Goal: Task Accomplishment & Management: Use online tool/utility

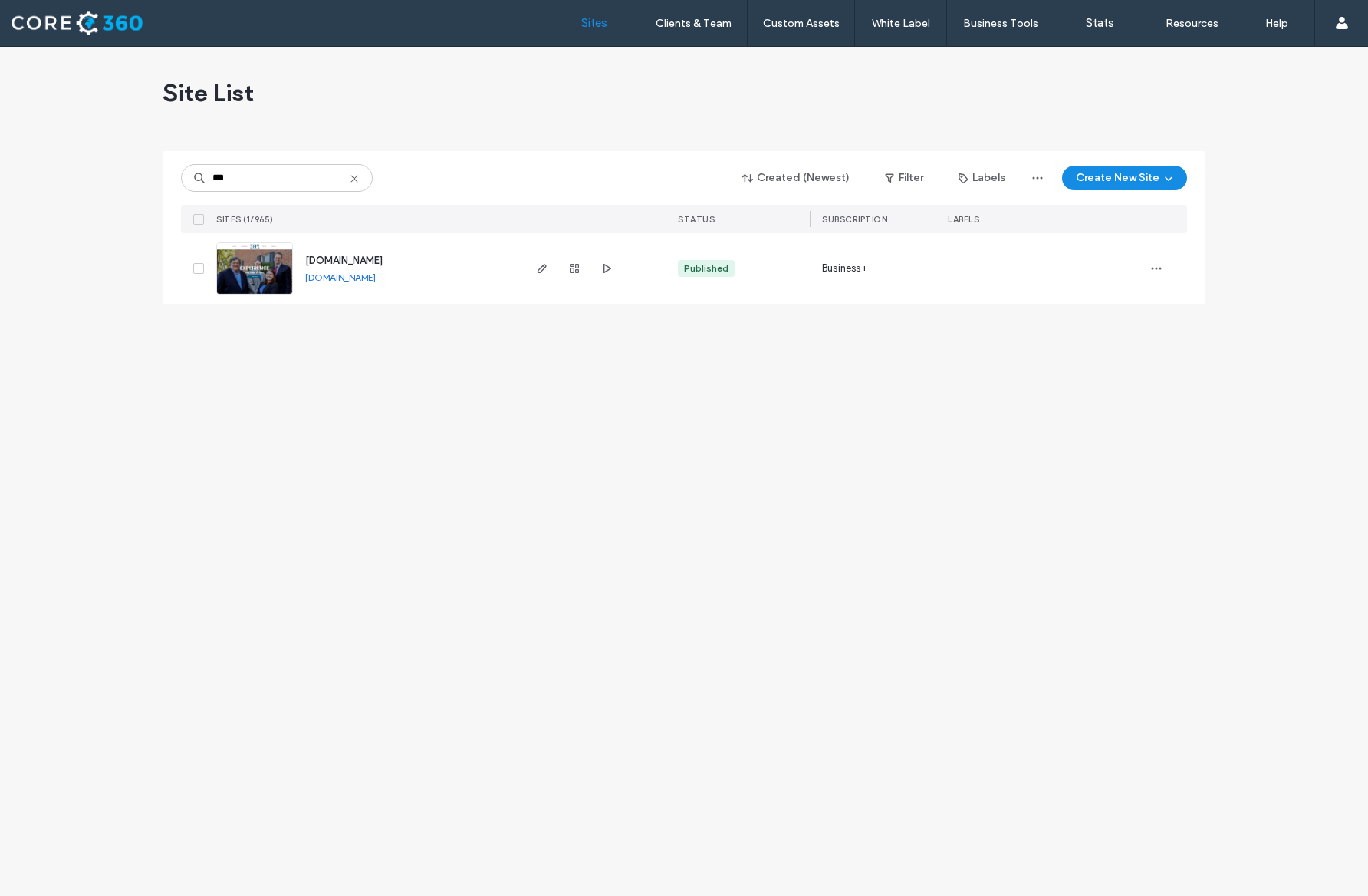
click at [356, 176] on icon at bounding box center [354, 178] width 12 height 12
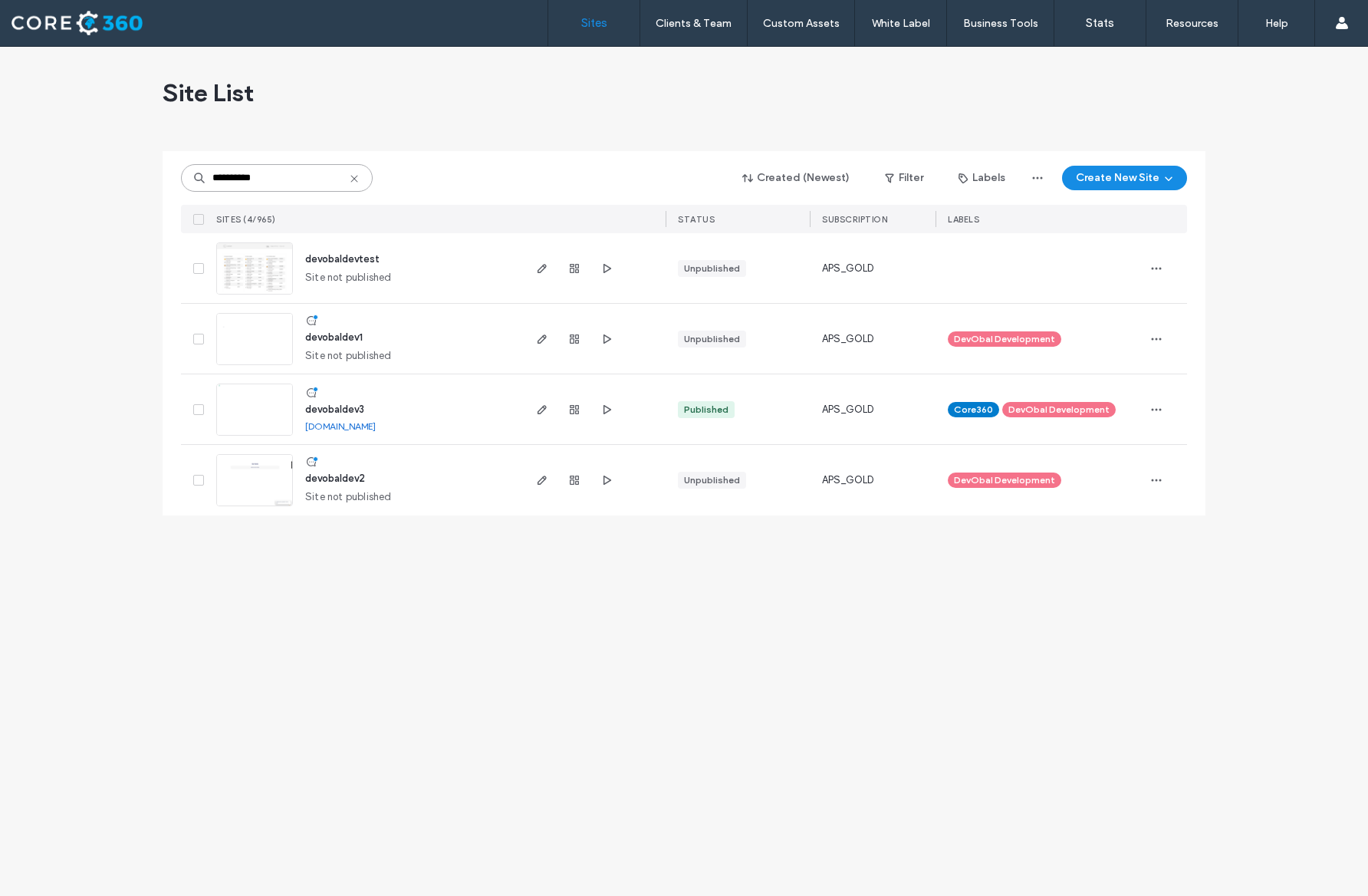
type input "**********"
click at [241, 420] on img at bounding box center [255, 436] width 75 height 104
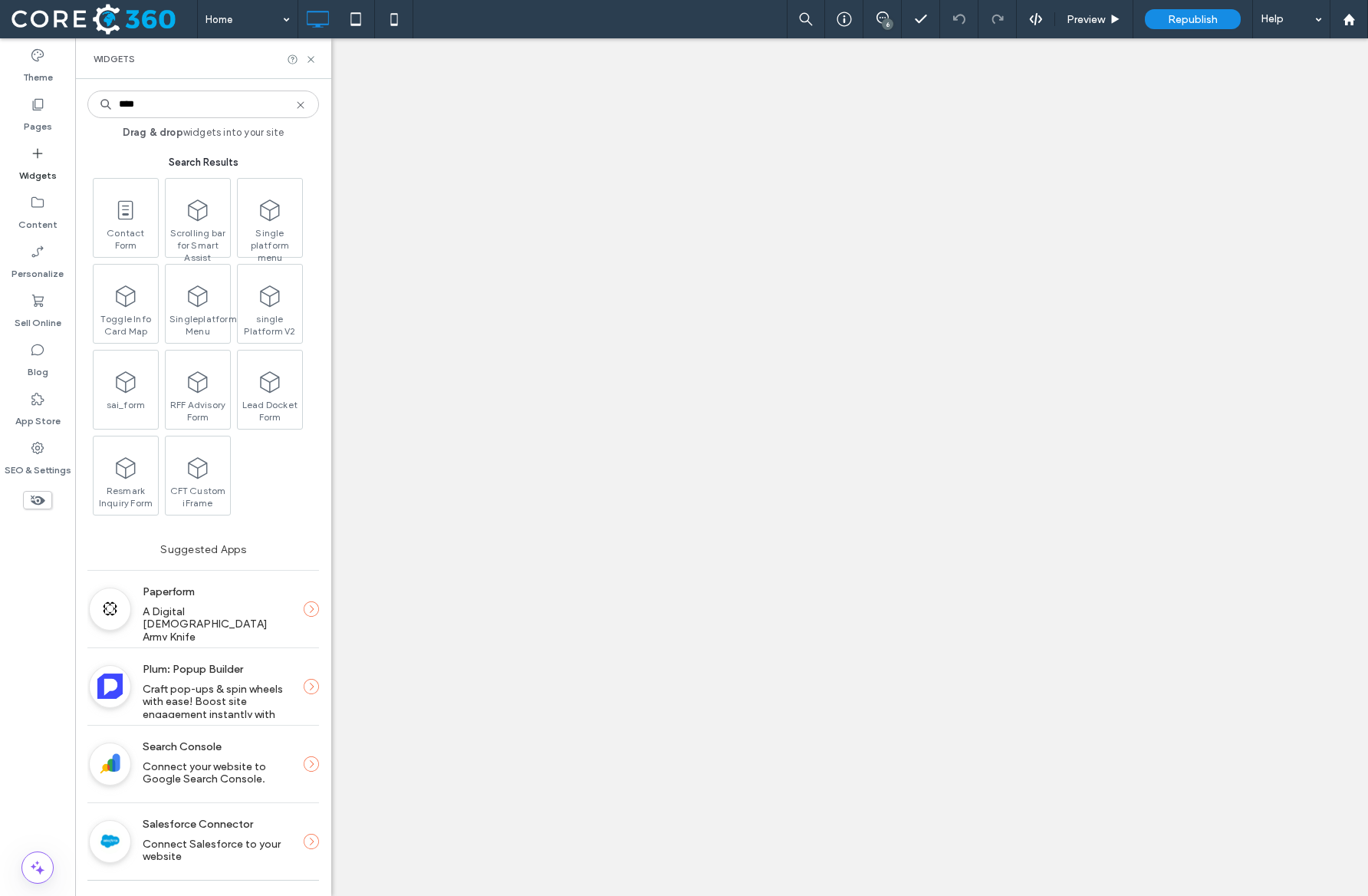
type input "****"
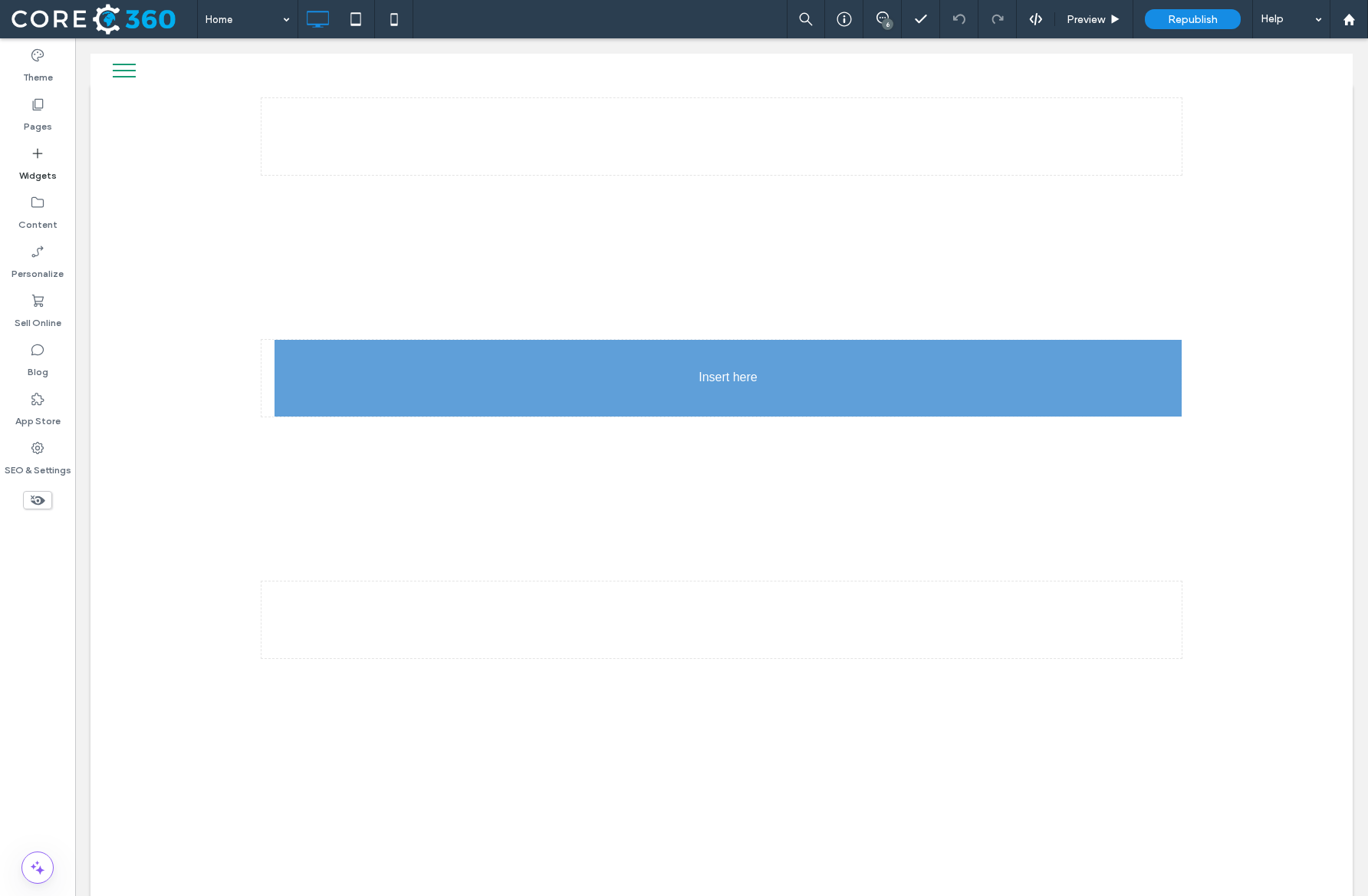
drag, startPoint x: 0, startPoint y: 0, endPoint x: 613, endPoint y: 345, distance: 703.4
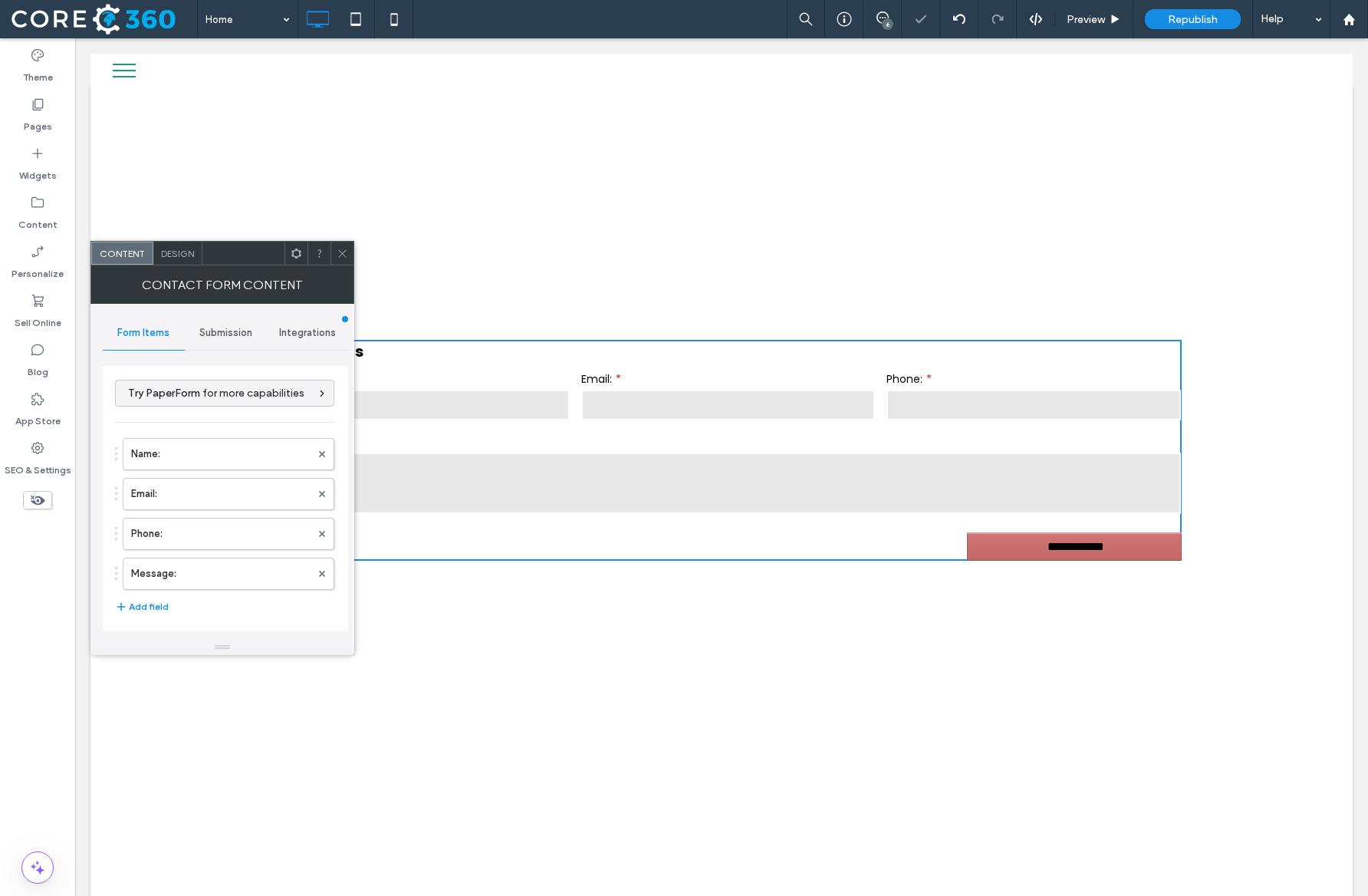
type input "**********"
click at [338, 253] on icon at bounding box center [342, 254] width 12 height 12
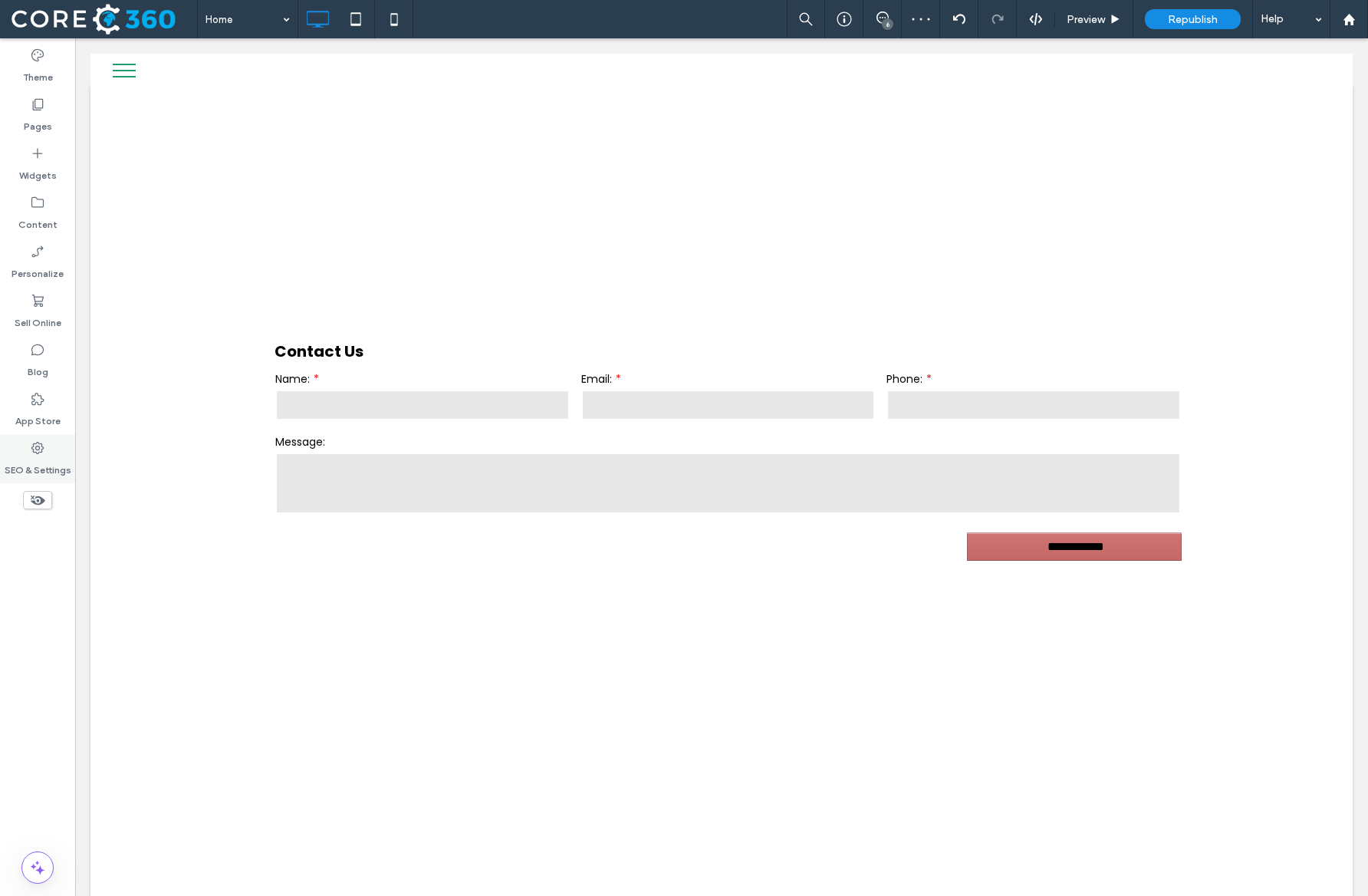
click at [27, 453] on div "SEO & Settings" at bounding box center [37, 458] width 75 height 49
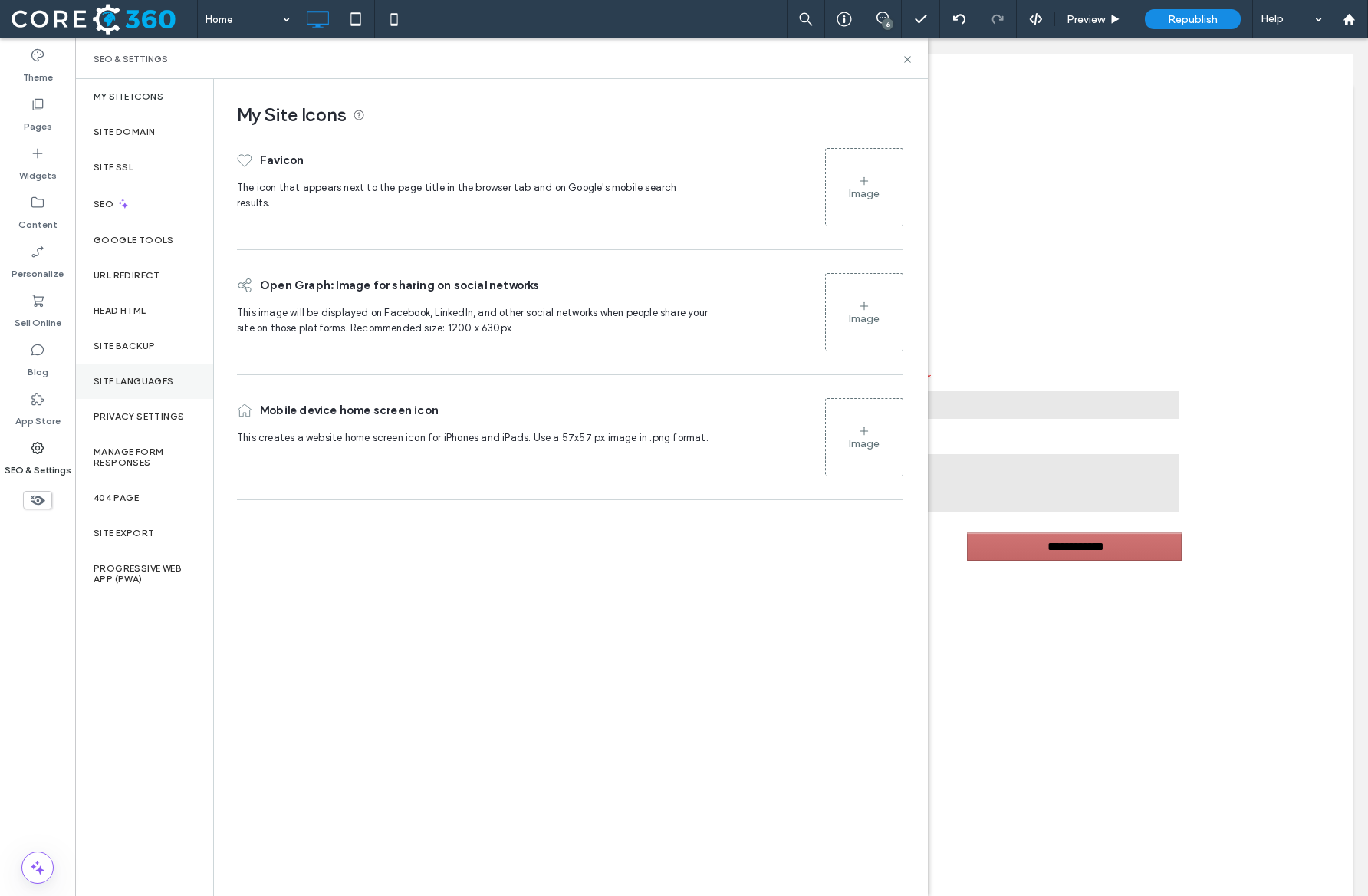
click at [162, 377] on label "Site Languages" at bounding box center [133, 381] width 81 height 11
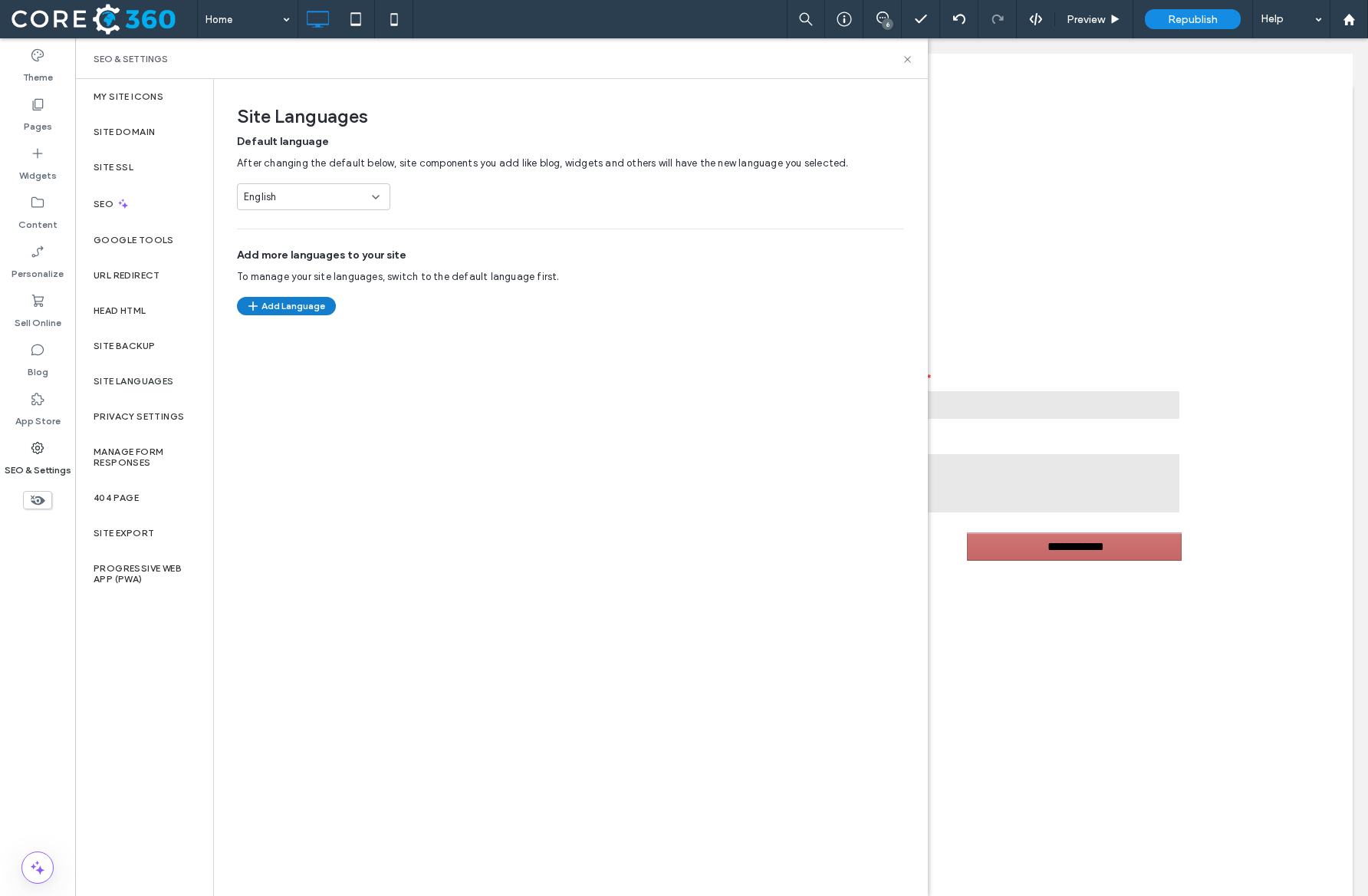
click at [295, 303] on button "Add Language" at bounding box center [286, 306] width 99 height 18
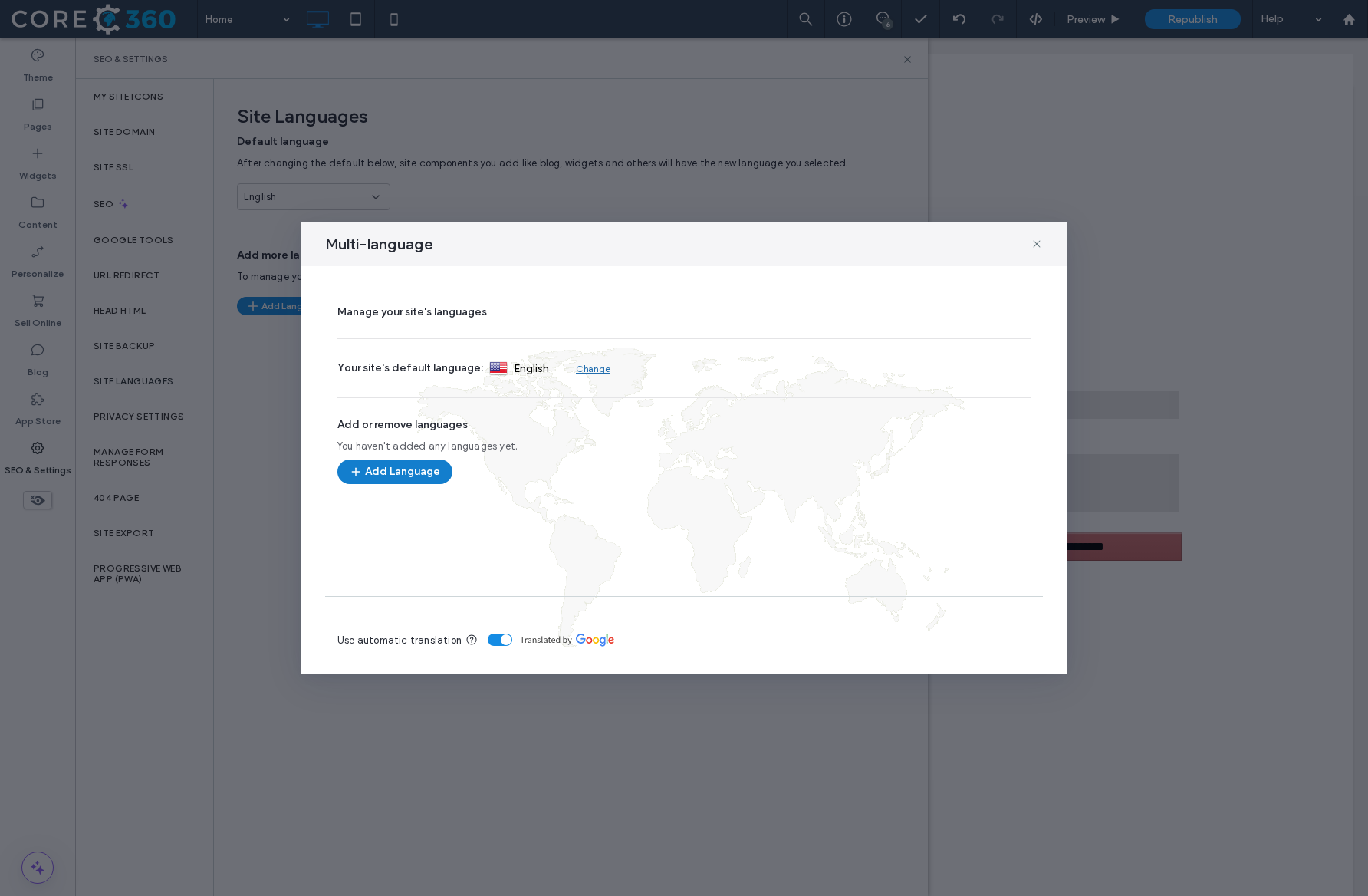
click at [427, 465] on button "Add Language" at bounding box center [395, 471] width 115 height 24
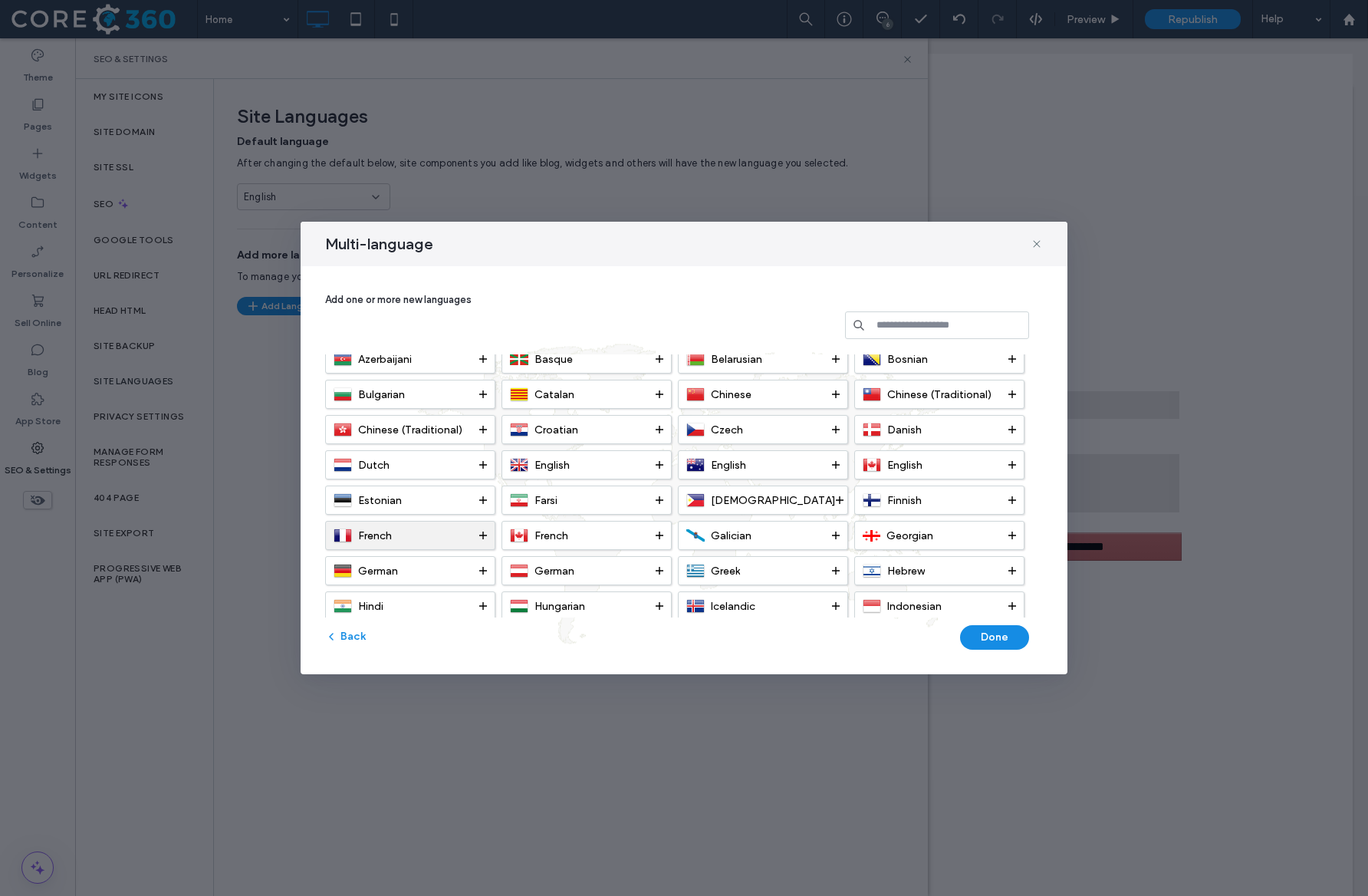
scroll to position [52, 0]
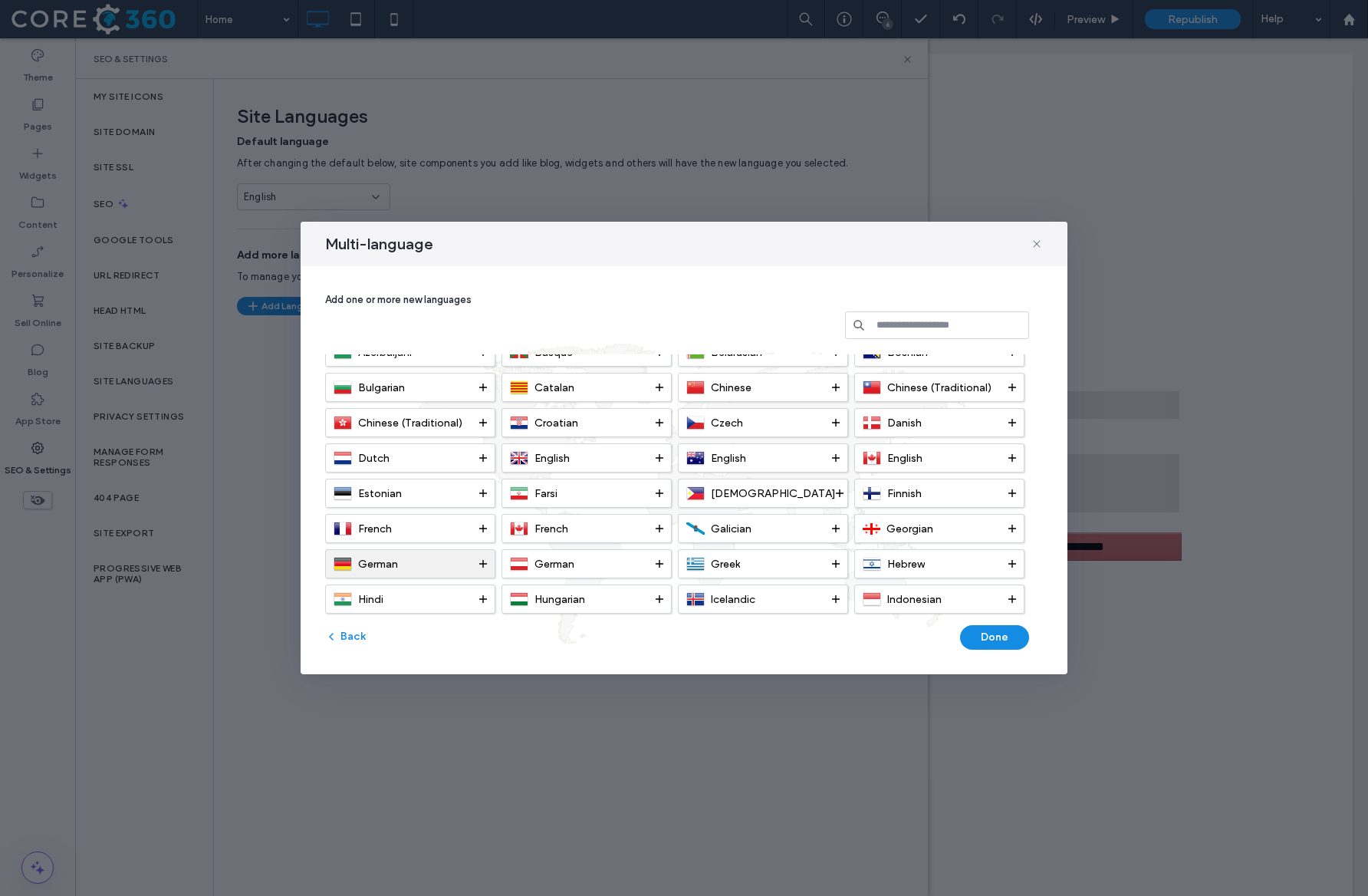
click at [486, 561] on icon at bounding box center [483, 563] width 7 height 7
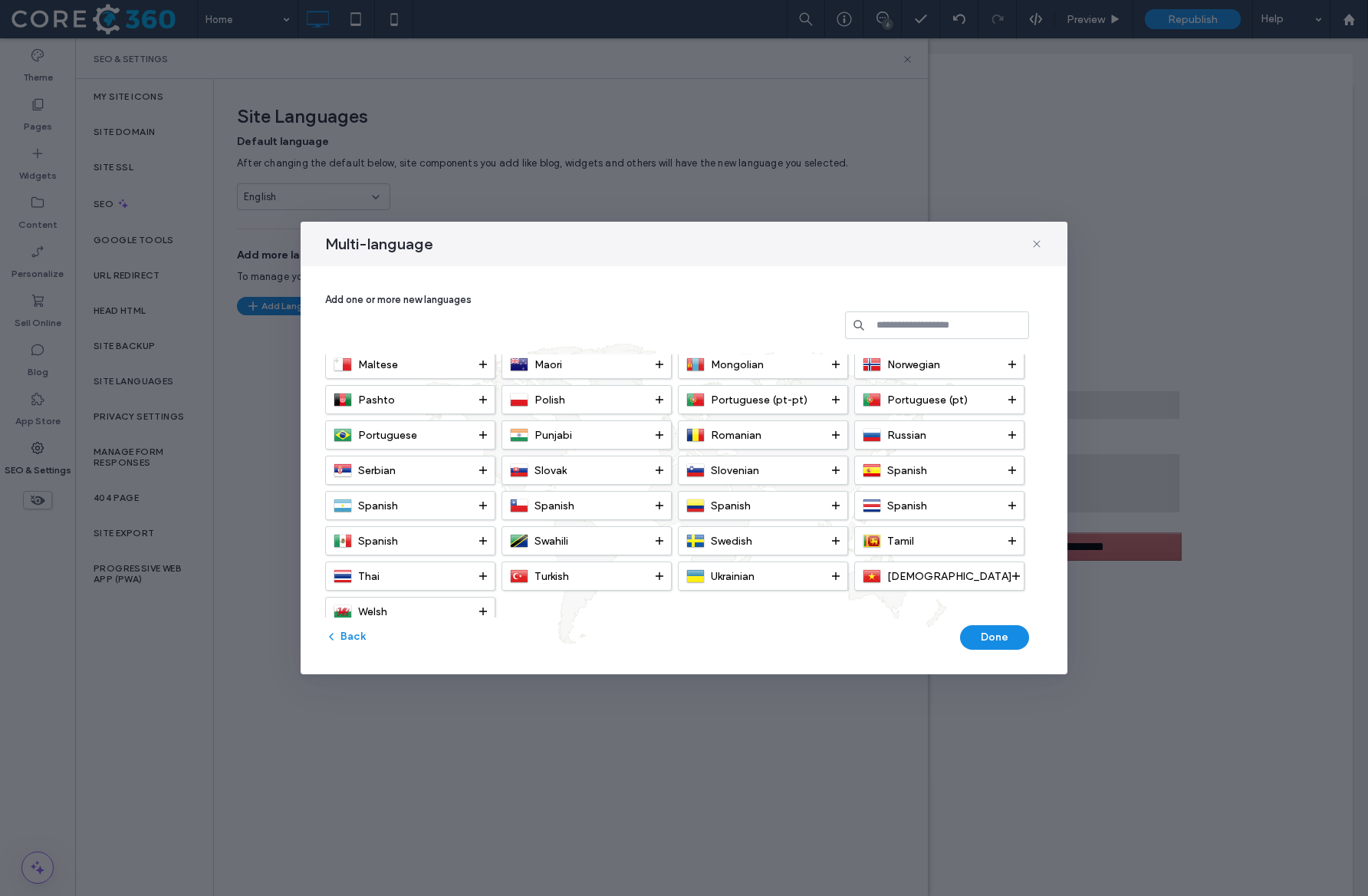
scroll to position [409, 0]
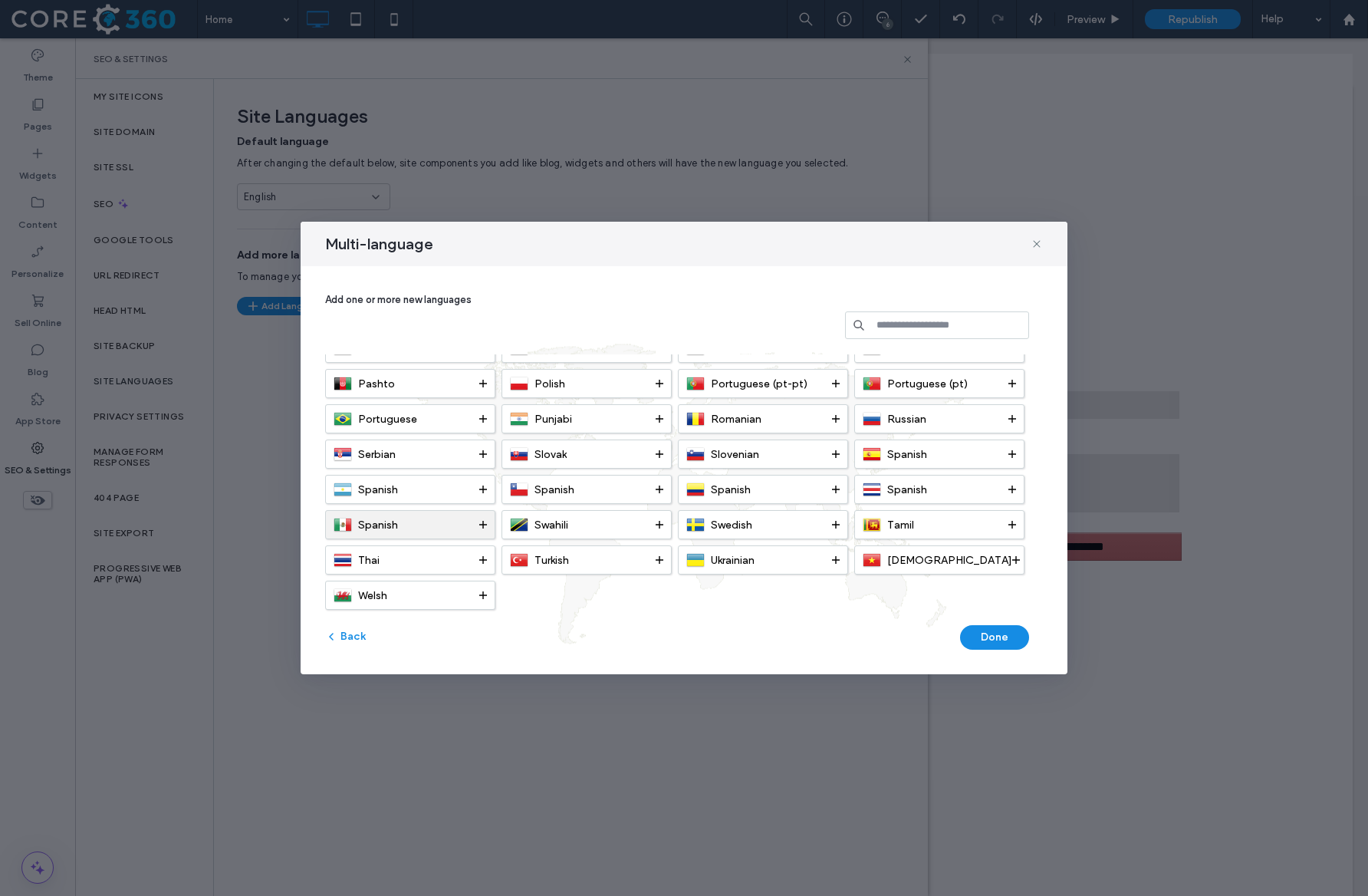
click at [479, 521] on div "Spanish" at bounding box center [406, 525] width 146 height 18
click at [978, 639] on button "Done" at bounding box center [994, 637] width 69 height 24
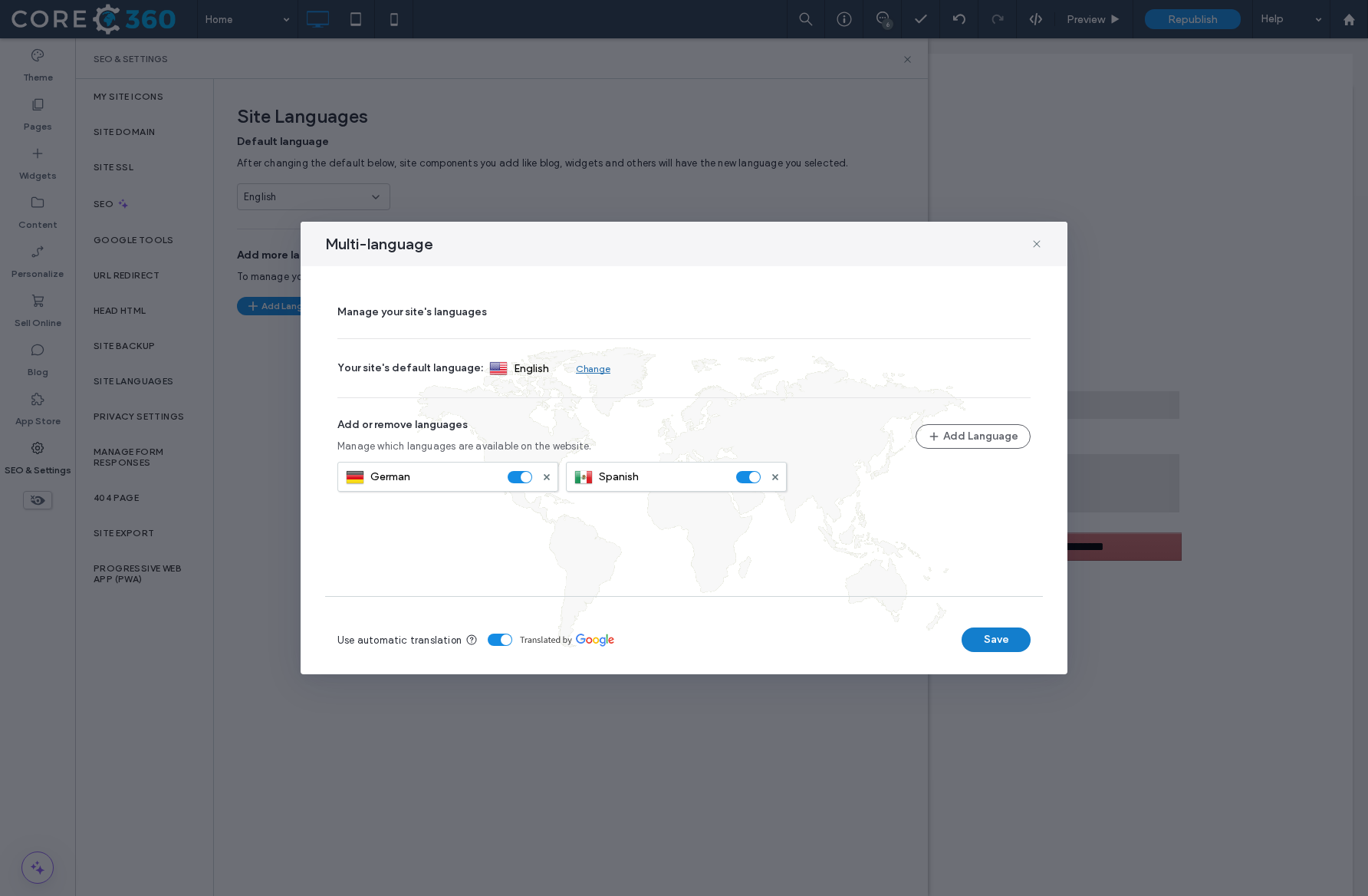
click at [974, 638] on button "Save" at bounding box center [996, 640] width 69 height 24
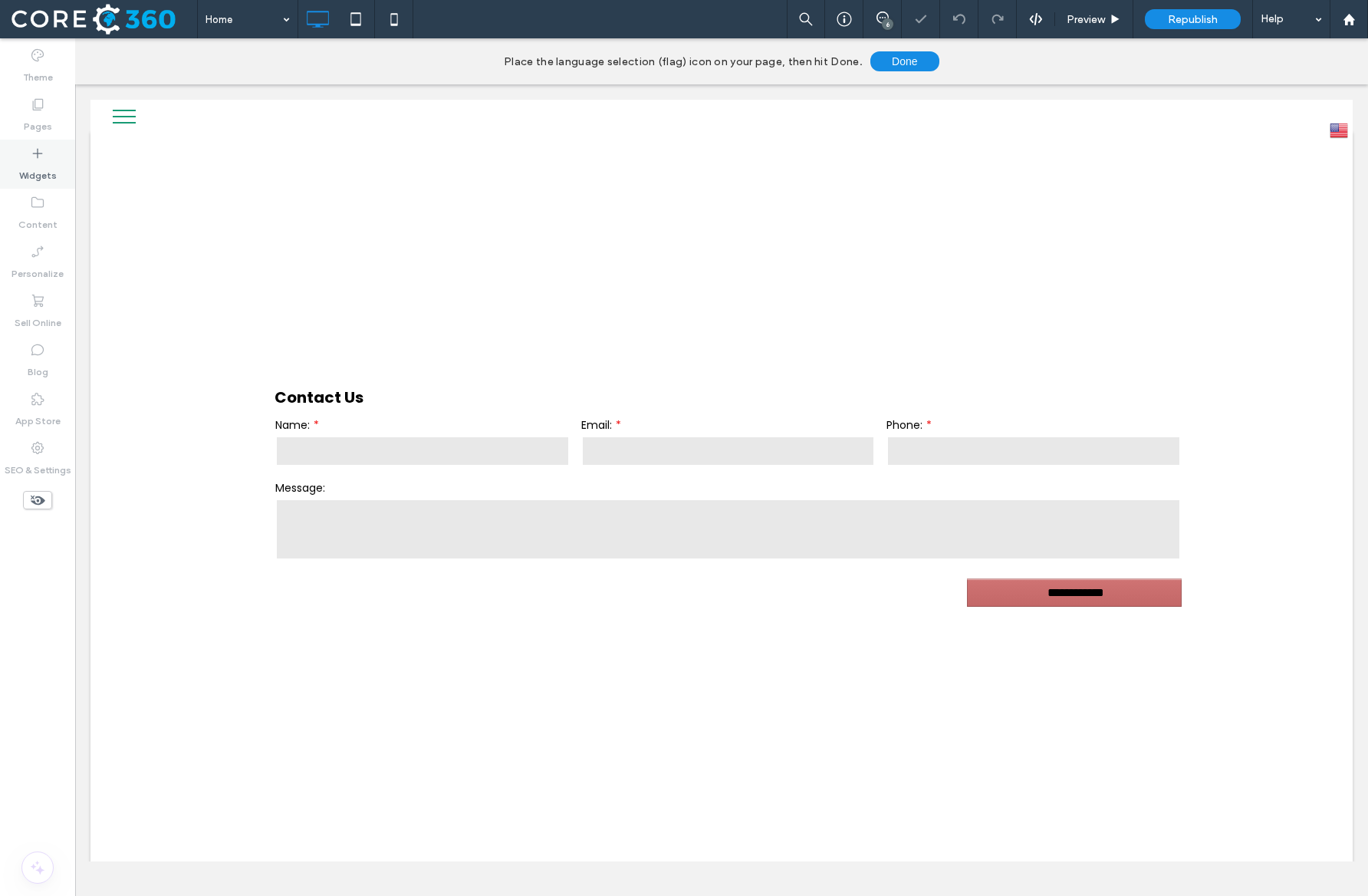
scroll to position [0, 0]
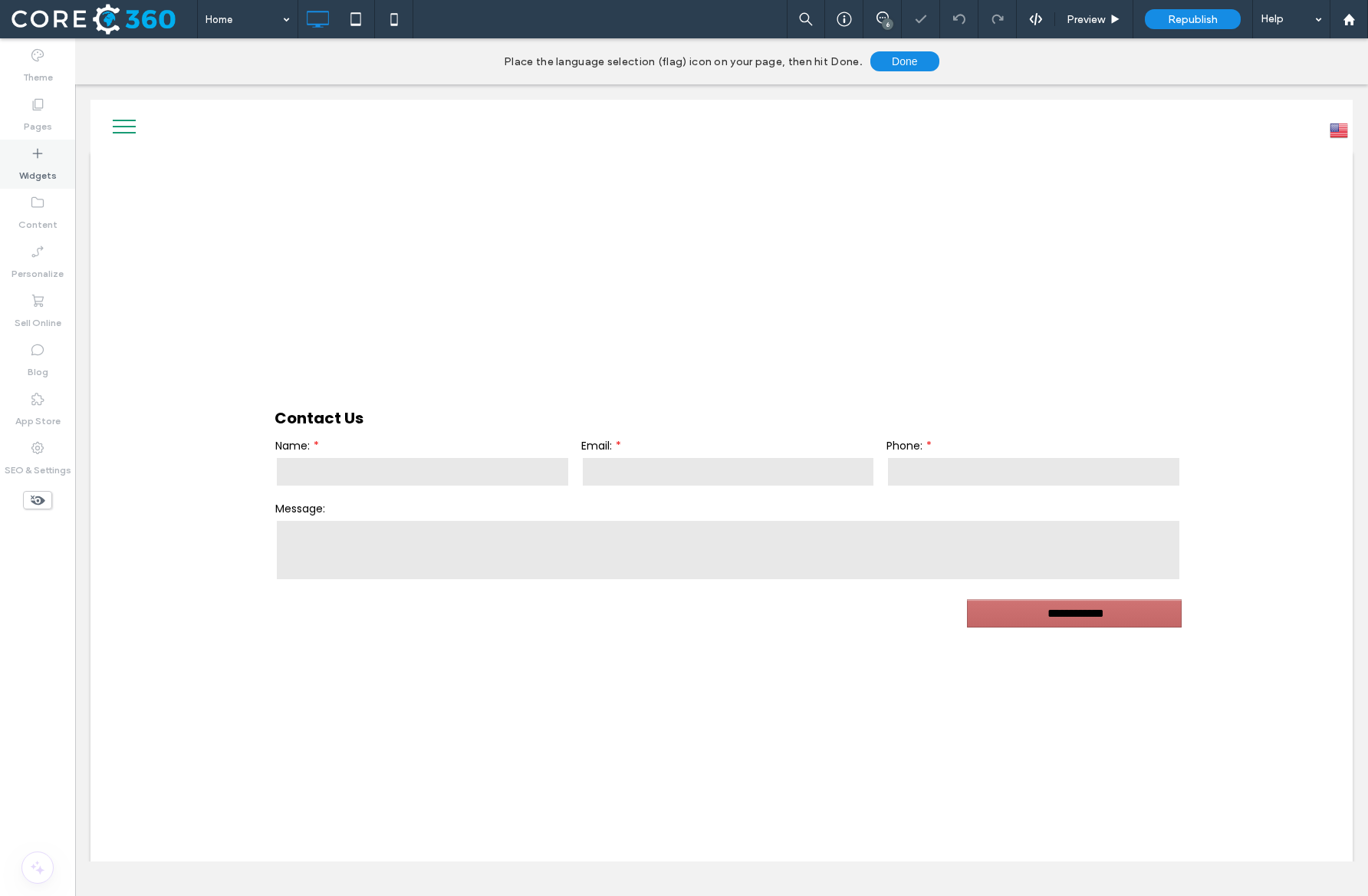
click at [40, 152] on icon at bounding box center [37, 153] width 15 height 15
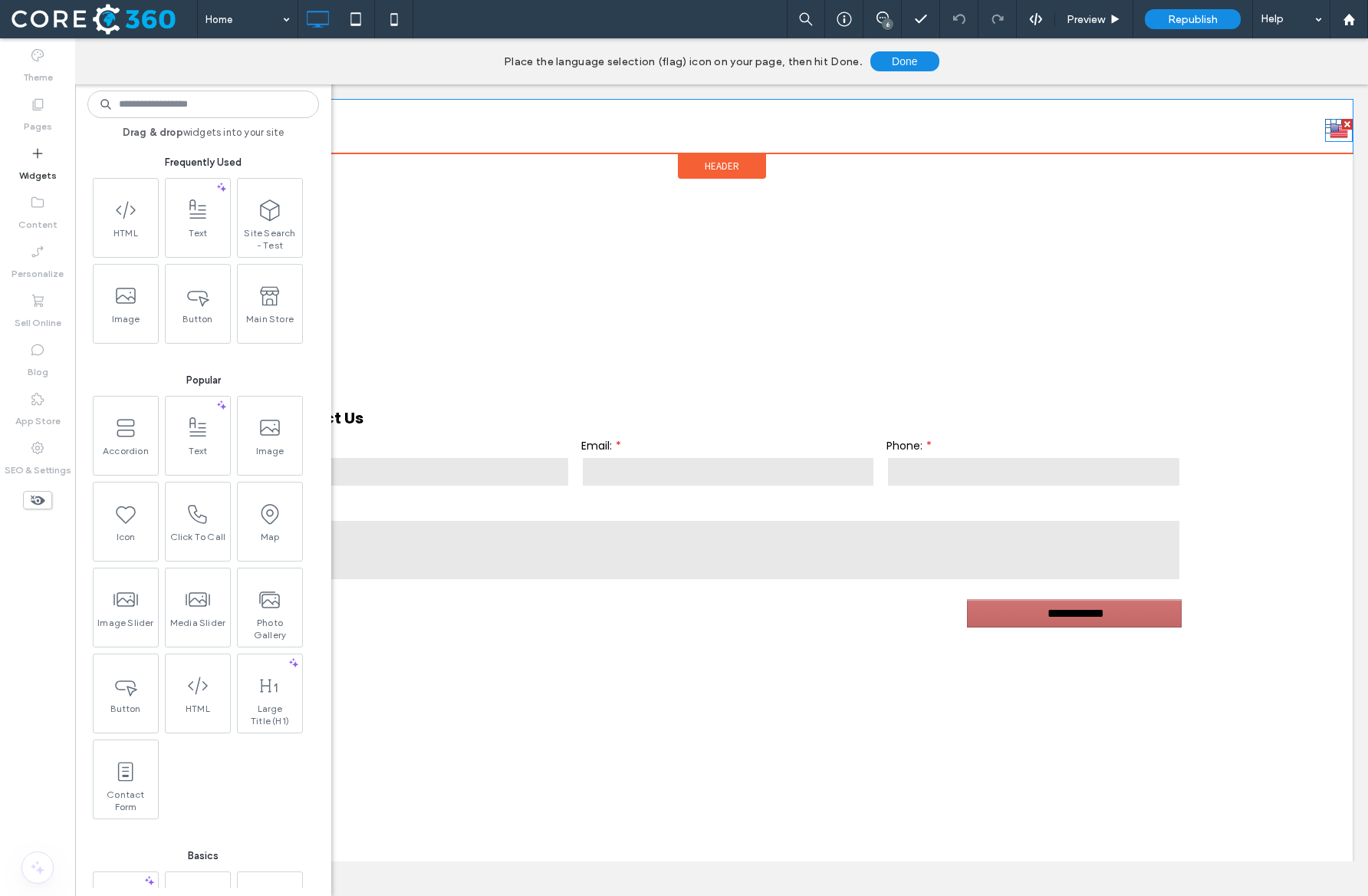
click at [1339, 132] on img at bounding box center [1339, 131] width 18 height 20
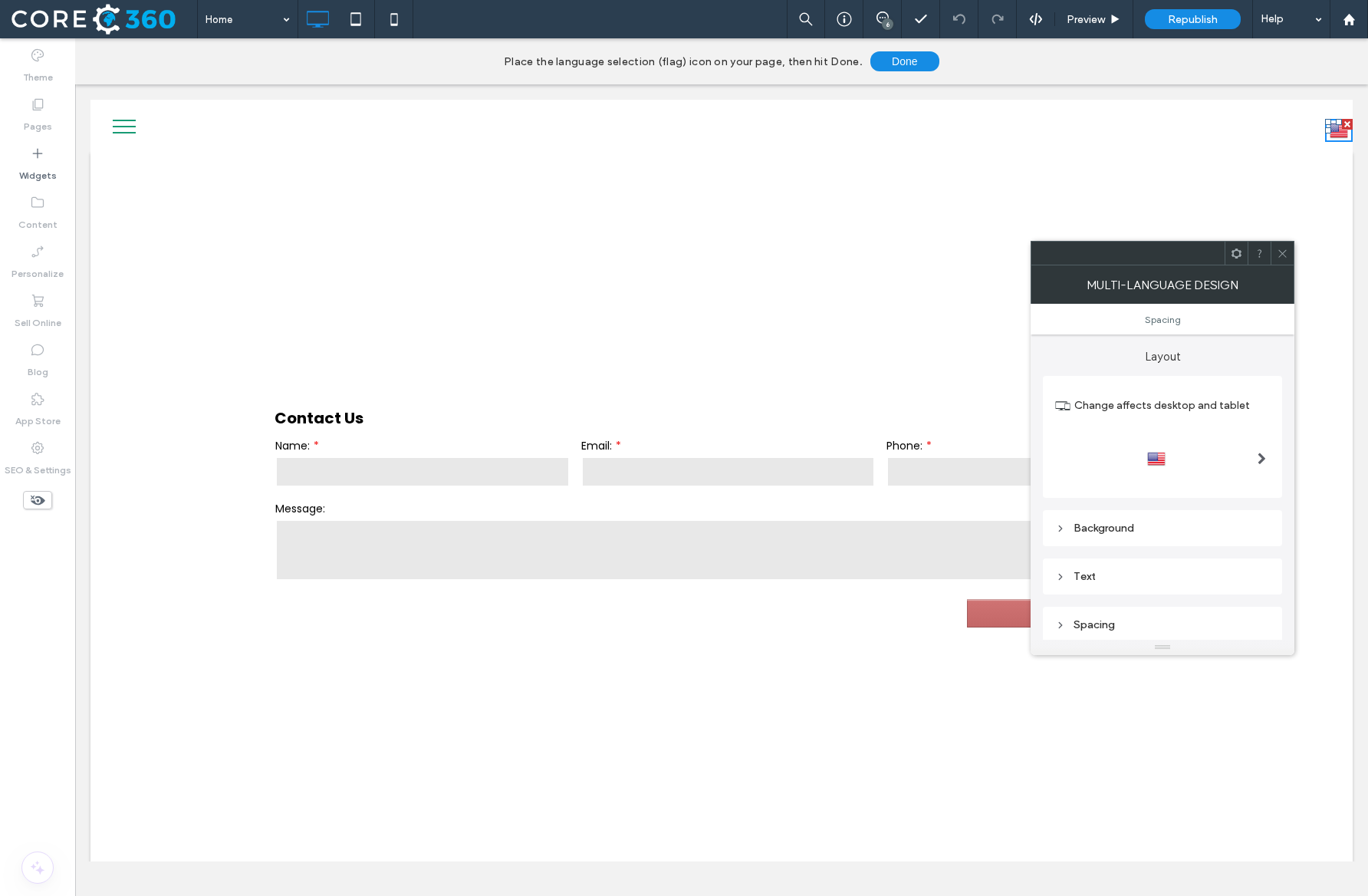
click at [1206, 455] on div at bounding box center [1163, 458] width 215 height 24
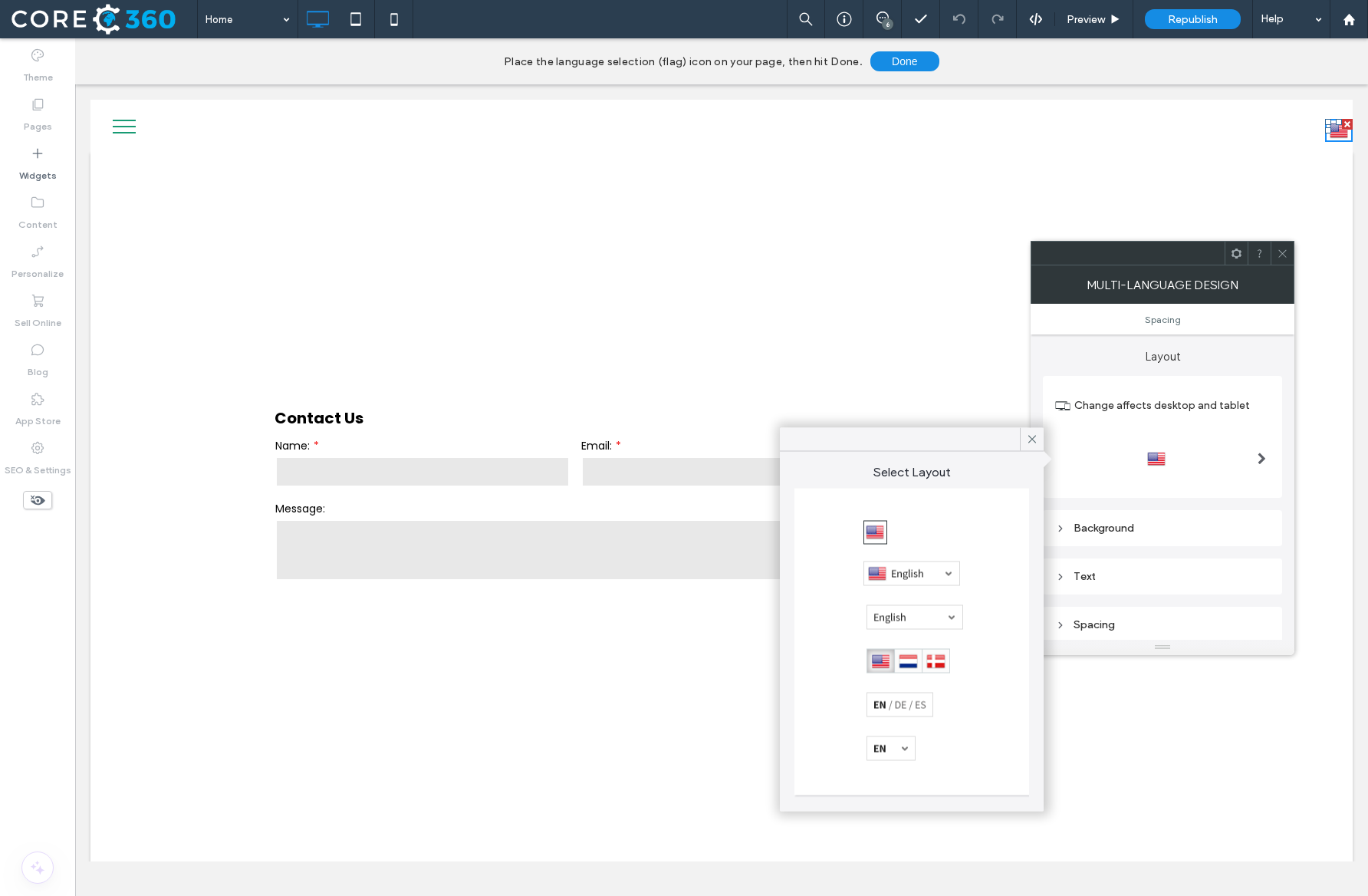
click at [917, 578] on div at bounding box center [912, 573] width 97 height 24
click at [1282, 248] on icon at bounding box center [1283, 254] width 12 height 12
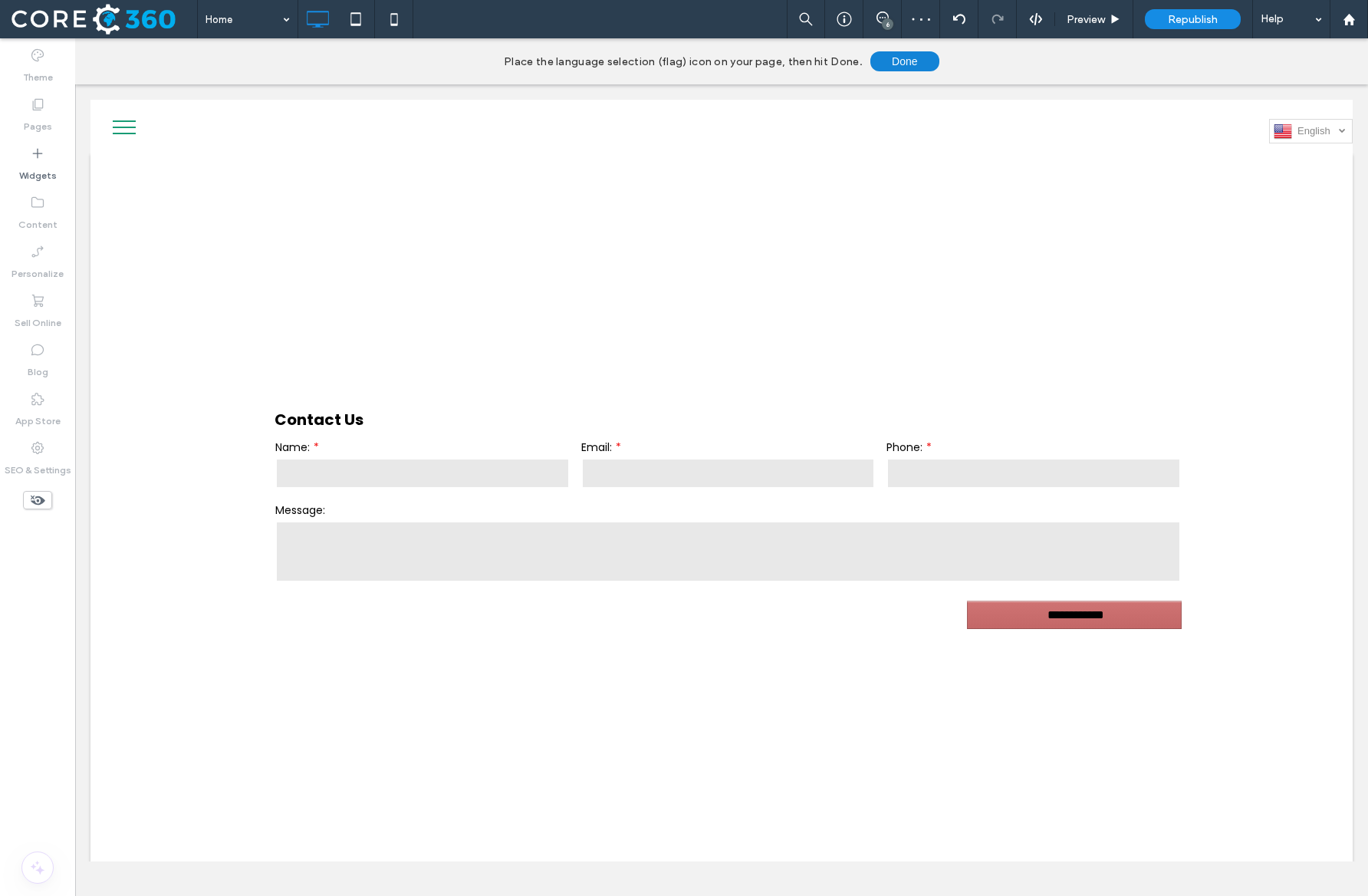
click at [896, 58] on button "Done" at bounding box center [905, 62] width 69 height 20
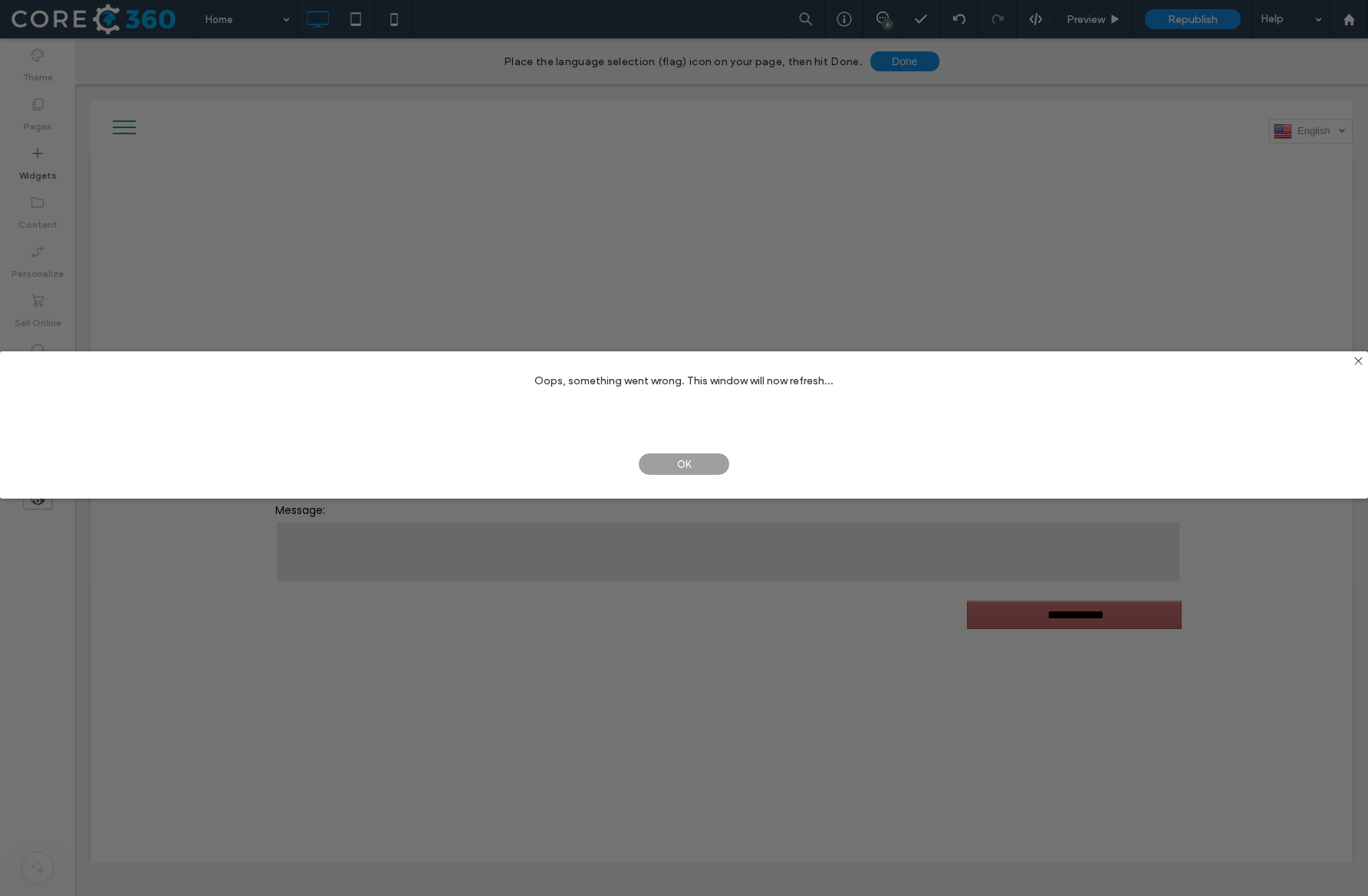
click at [670, 468] on span "OK" at bounding box center [684, 465] width 92 height 23
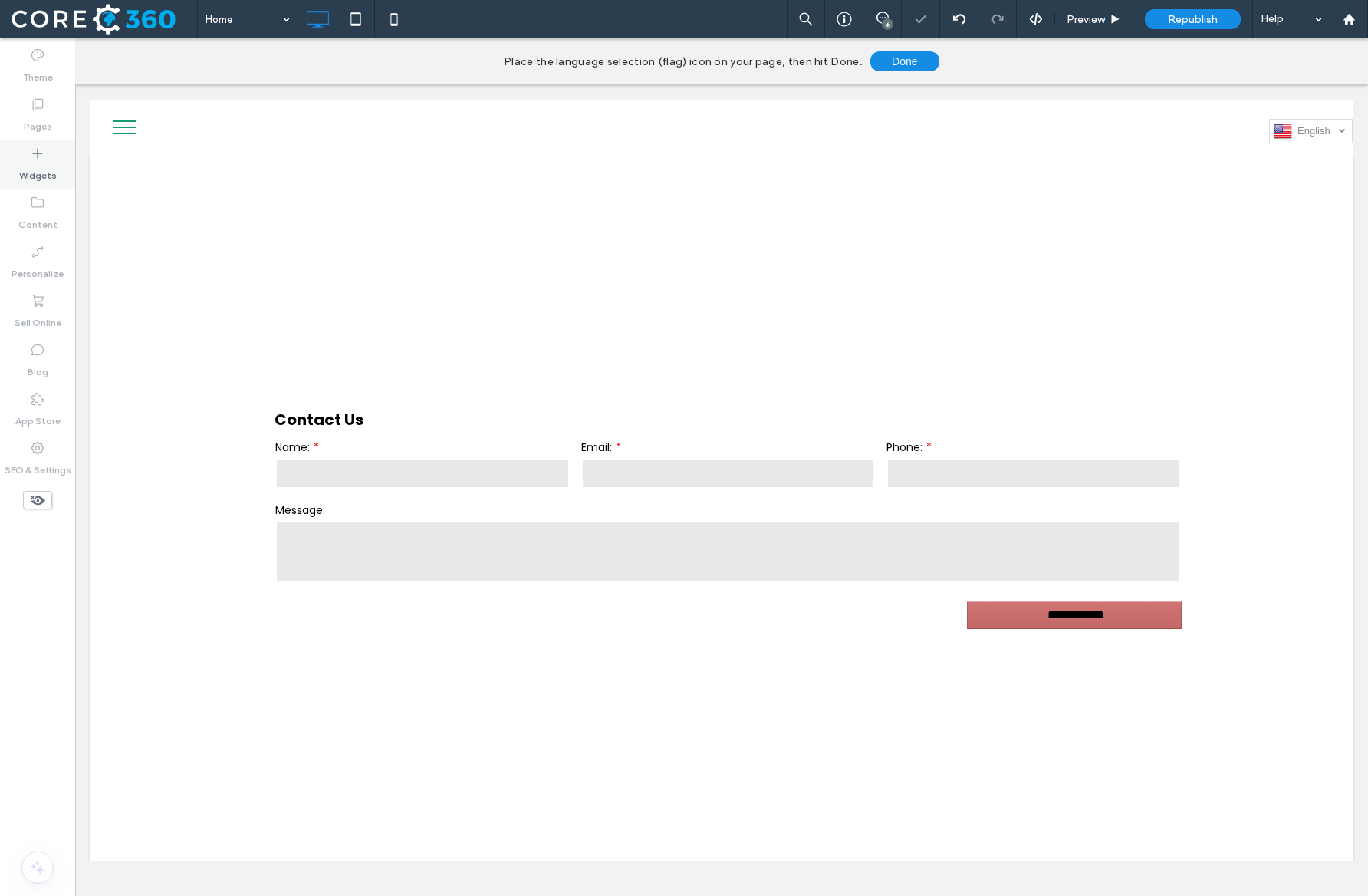
click at [20, 187] on div "Widgets" at bounding box center [37, 164] width 75 height 49
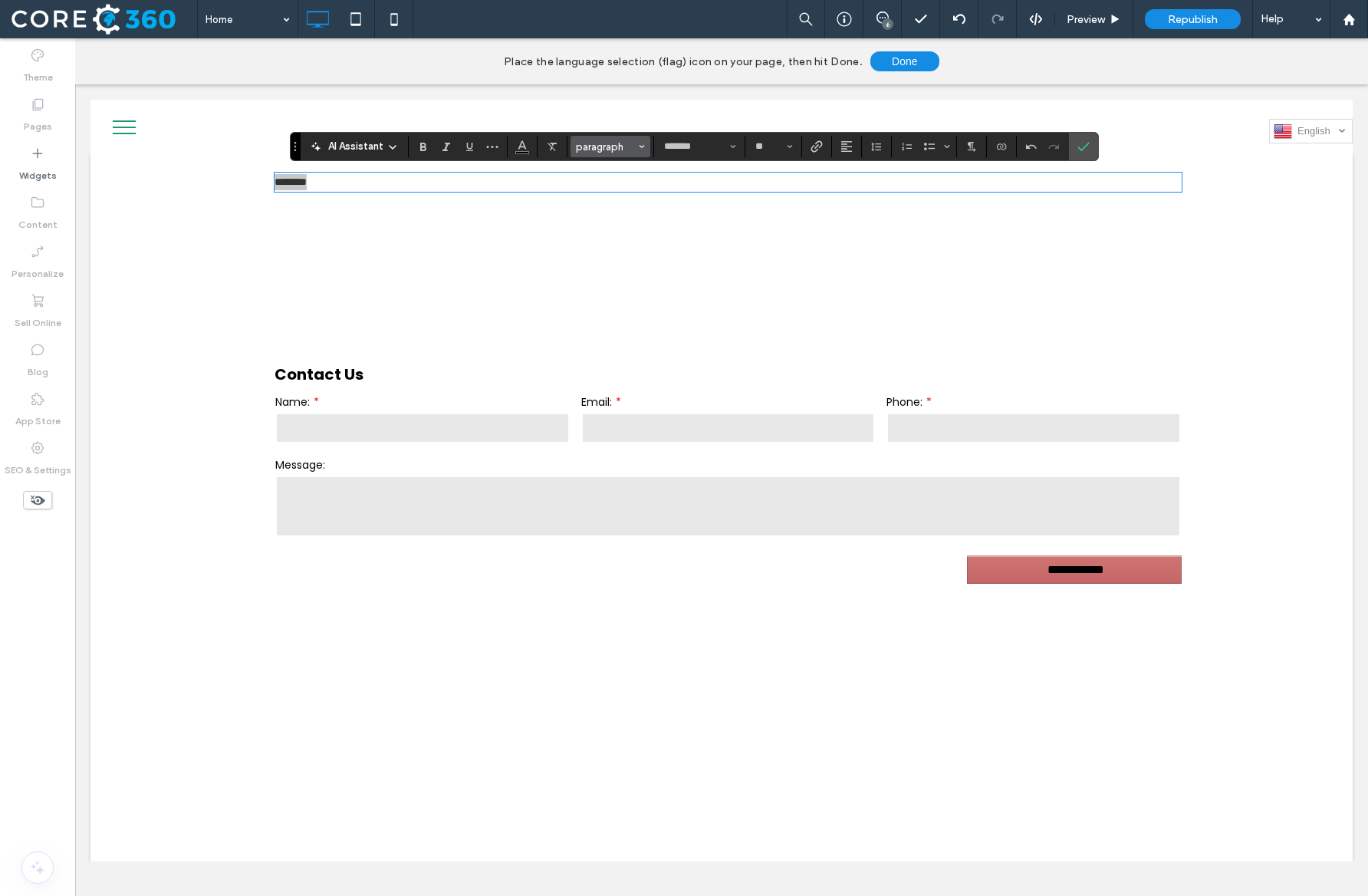
click at [586, 144] on span "paragraph" at bounding box center [606, 147] width 60 height 12
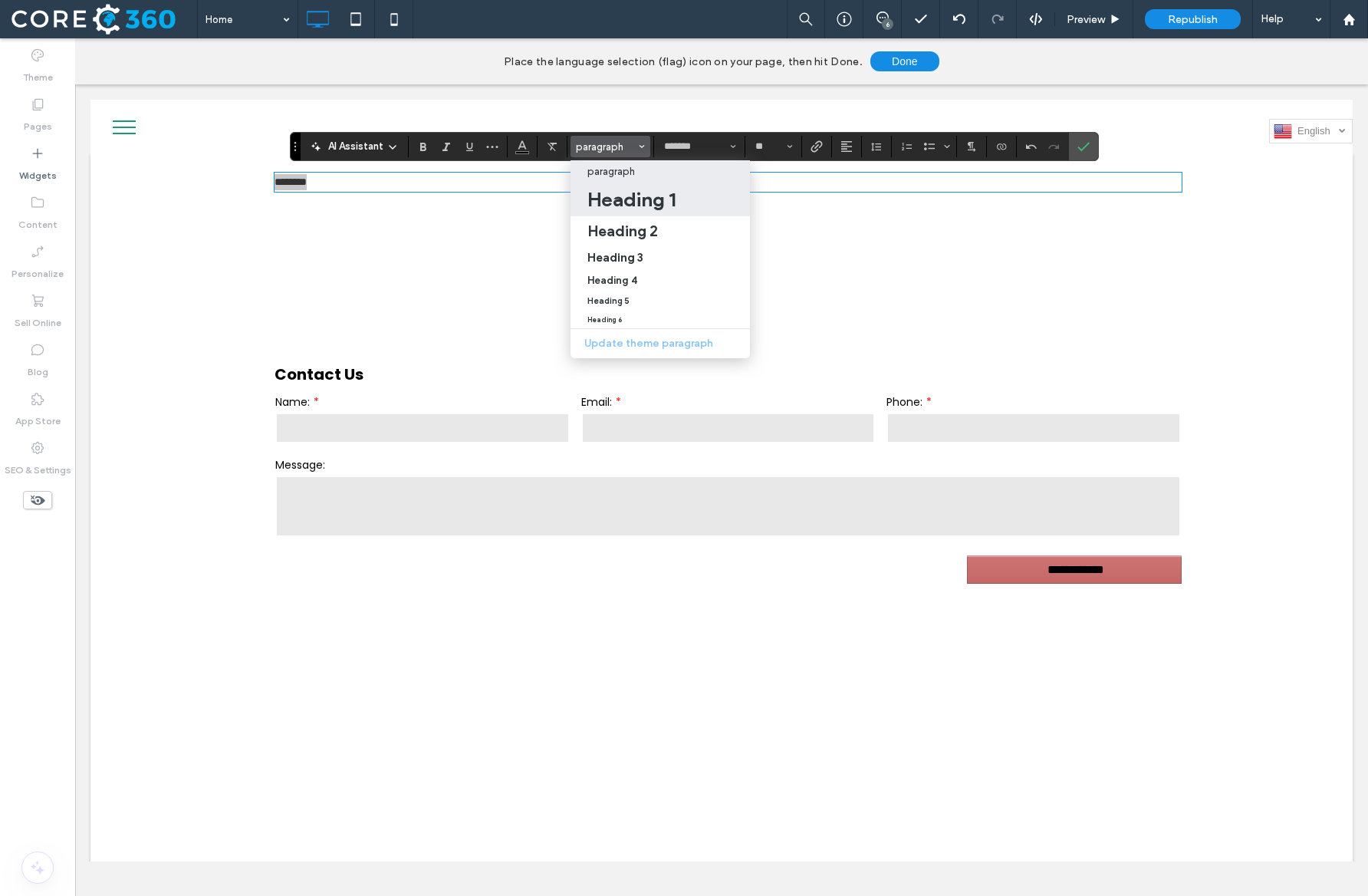
click at [614, 207] on h1 "Heading 1" at bounding box center [632, 199] width 88 height 24
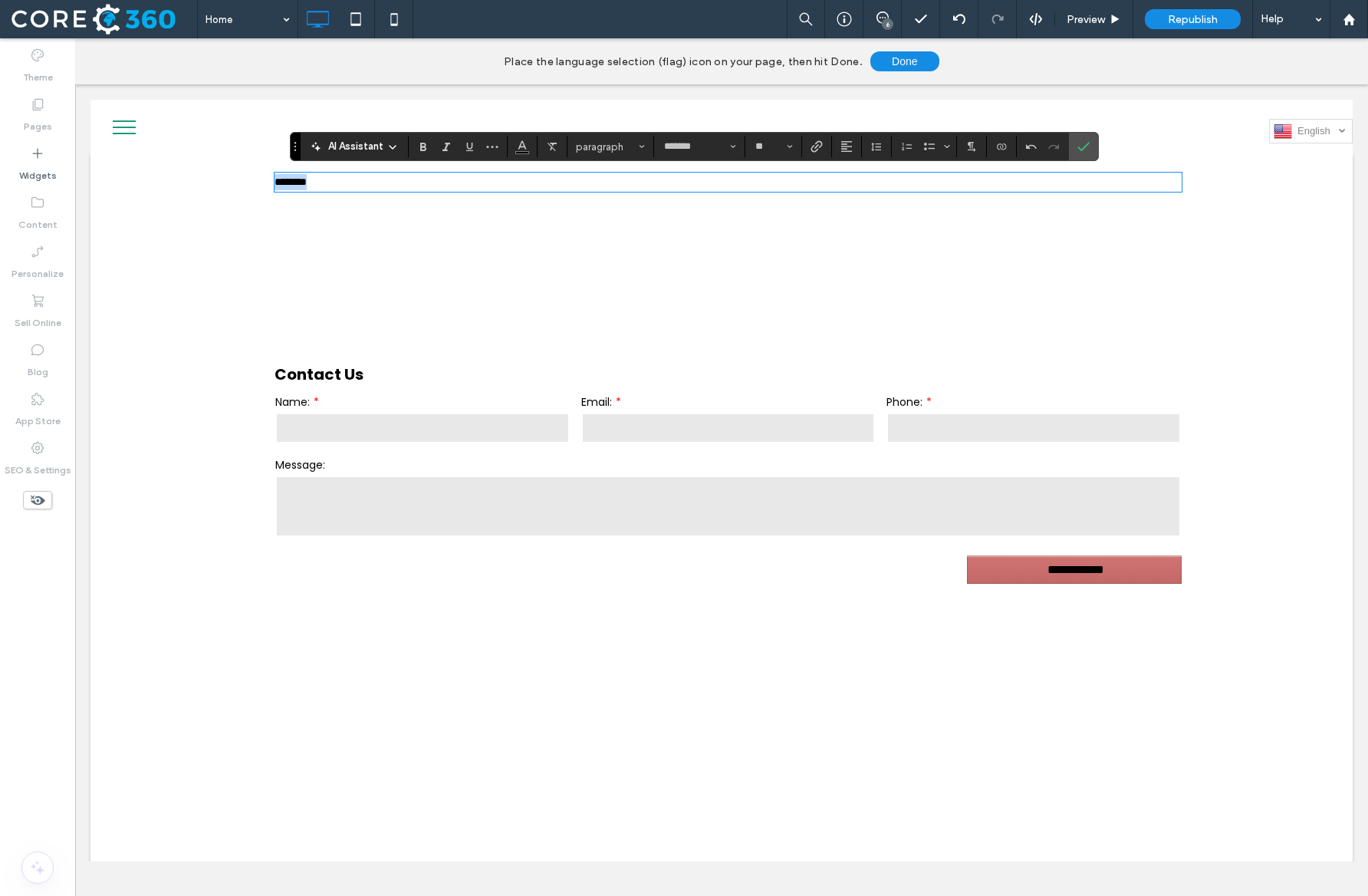
type input "**"
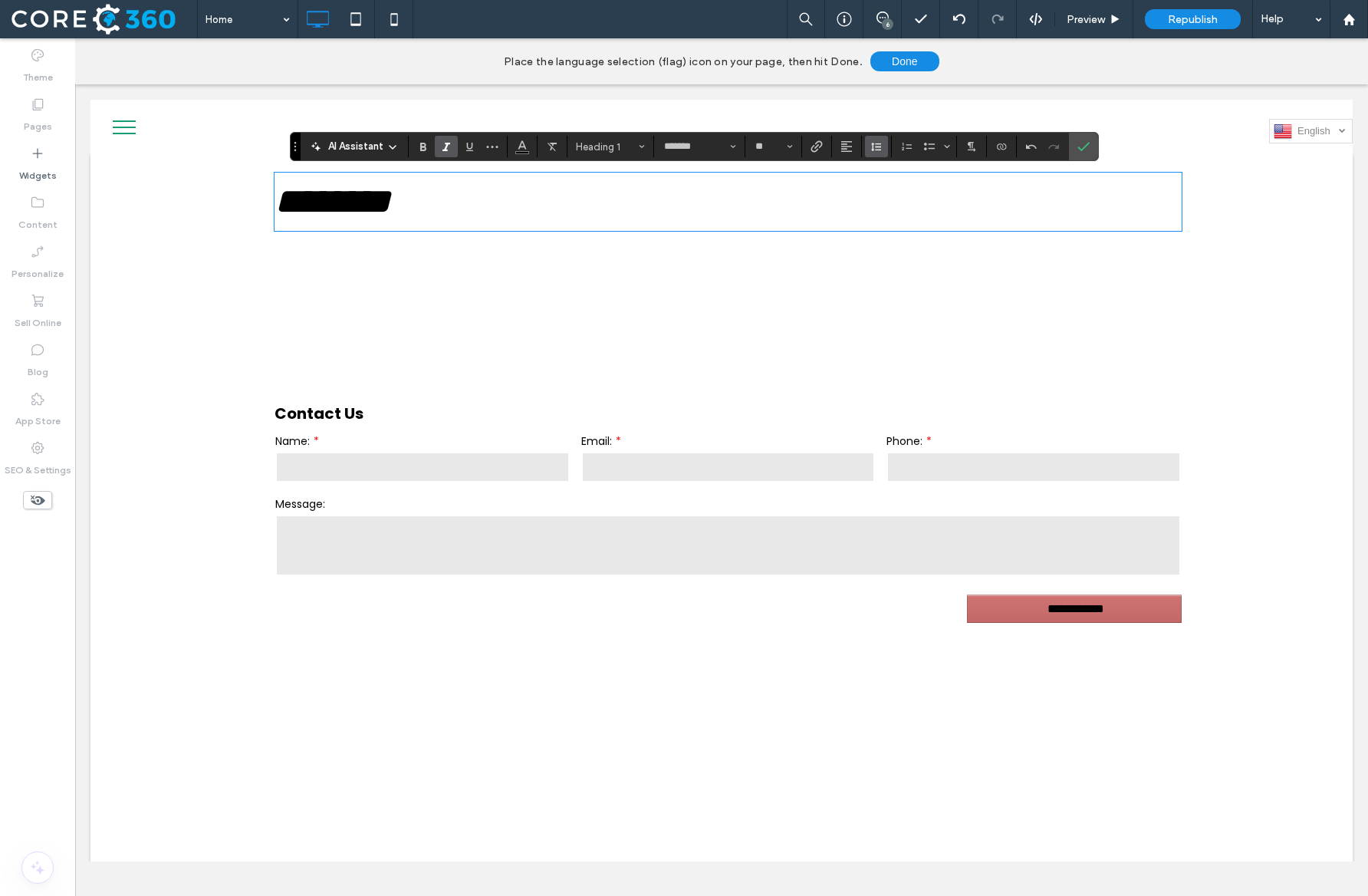
click at [886, 145] on button "Line Height" at bounding box center [877, 147] width 23 height 22
click at [846, 151] on use "Alignment" at bounding box center [847, 147] width 11 height 11
click at [859, 197] on icon "ui.textEditor.alignment.center" at bounding box center [858, 194] width 12 height 12
click at [1075, 151] on label "Confirm" at bounding box center [1084, 146] width 23 height 27
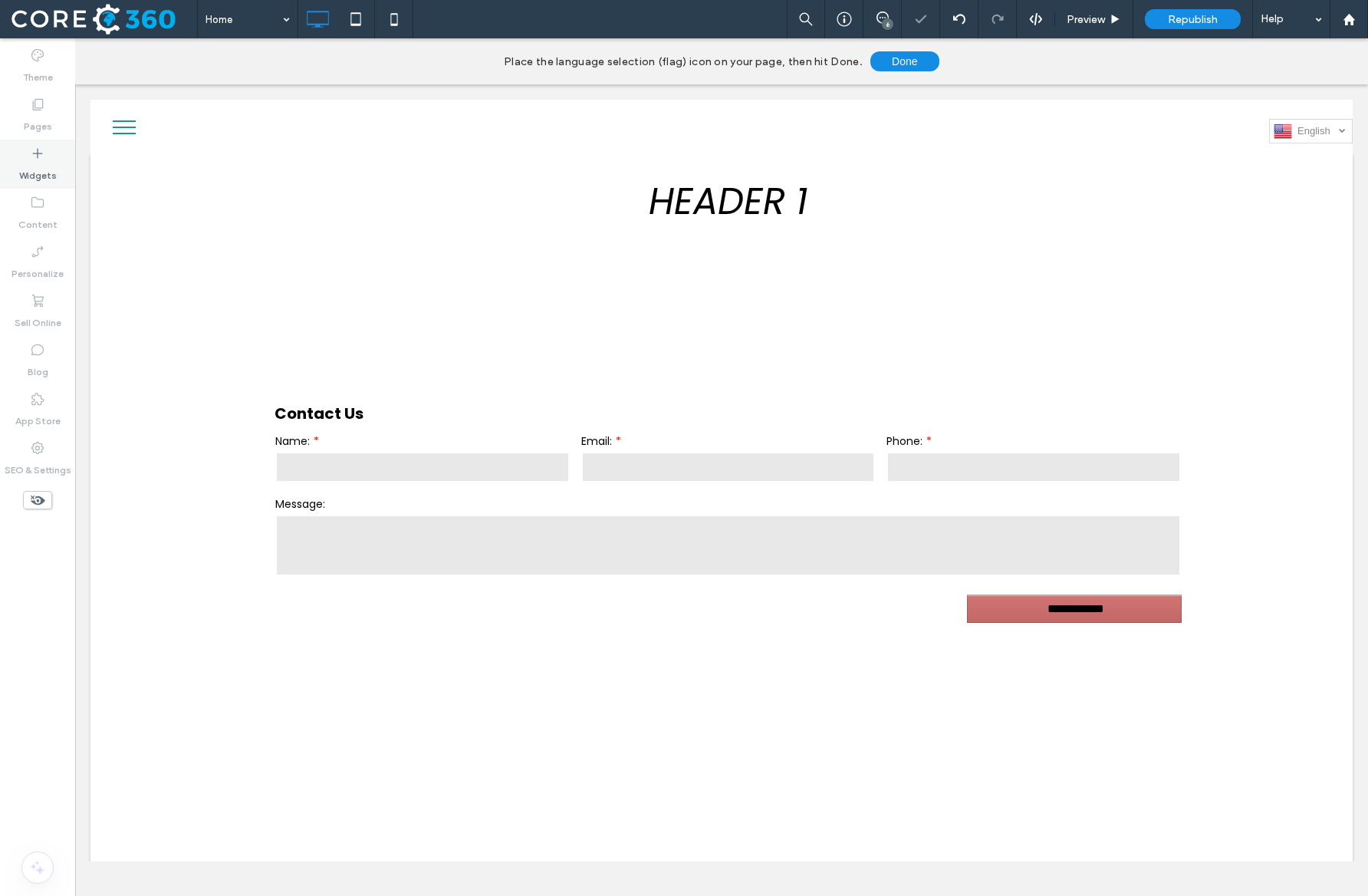
click at [35, 165] on label "Widgets" at bounding box center [37, 172] width 37 height 22
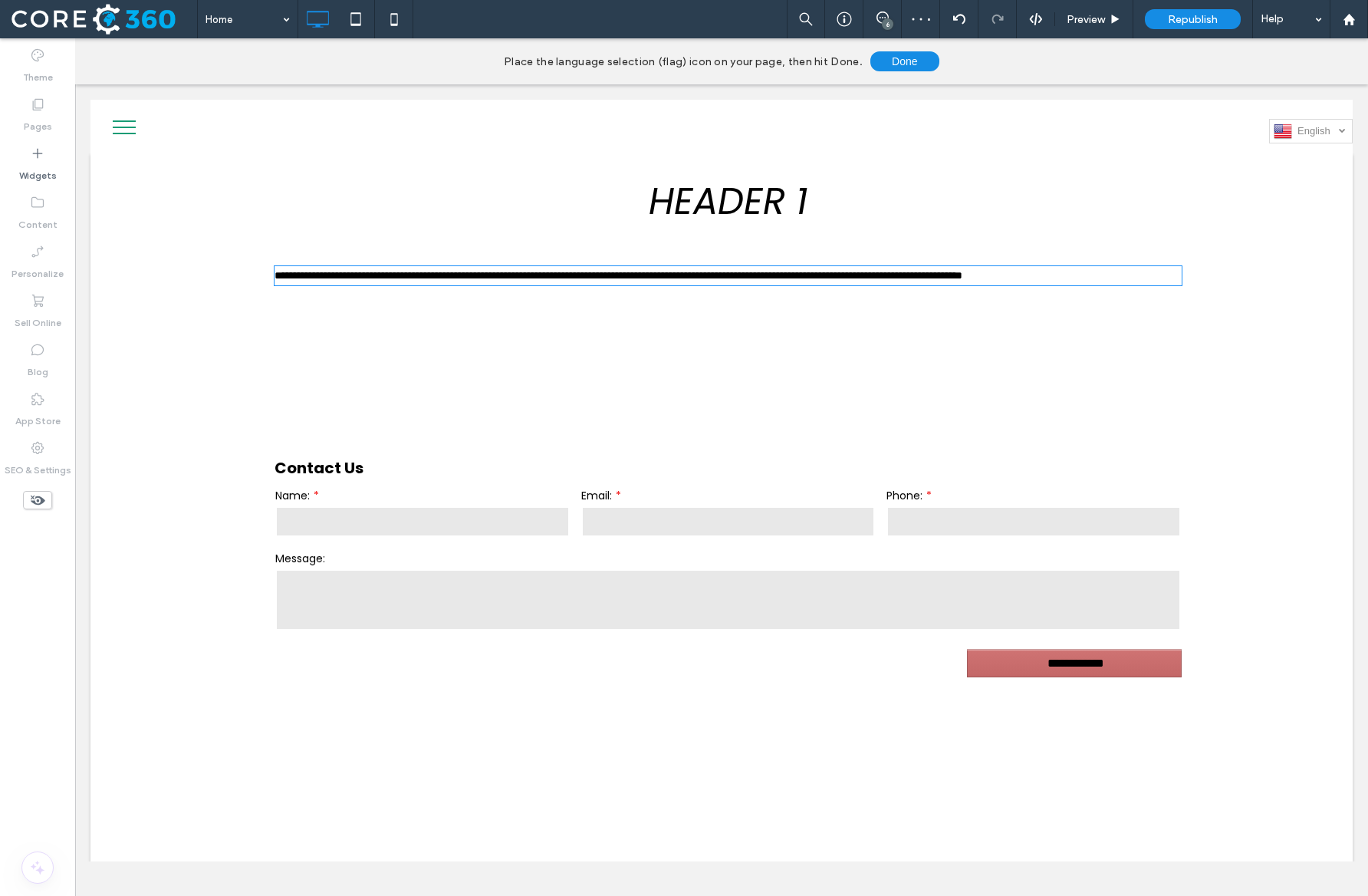
type input "*******"
type input "**"
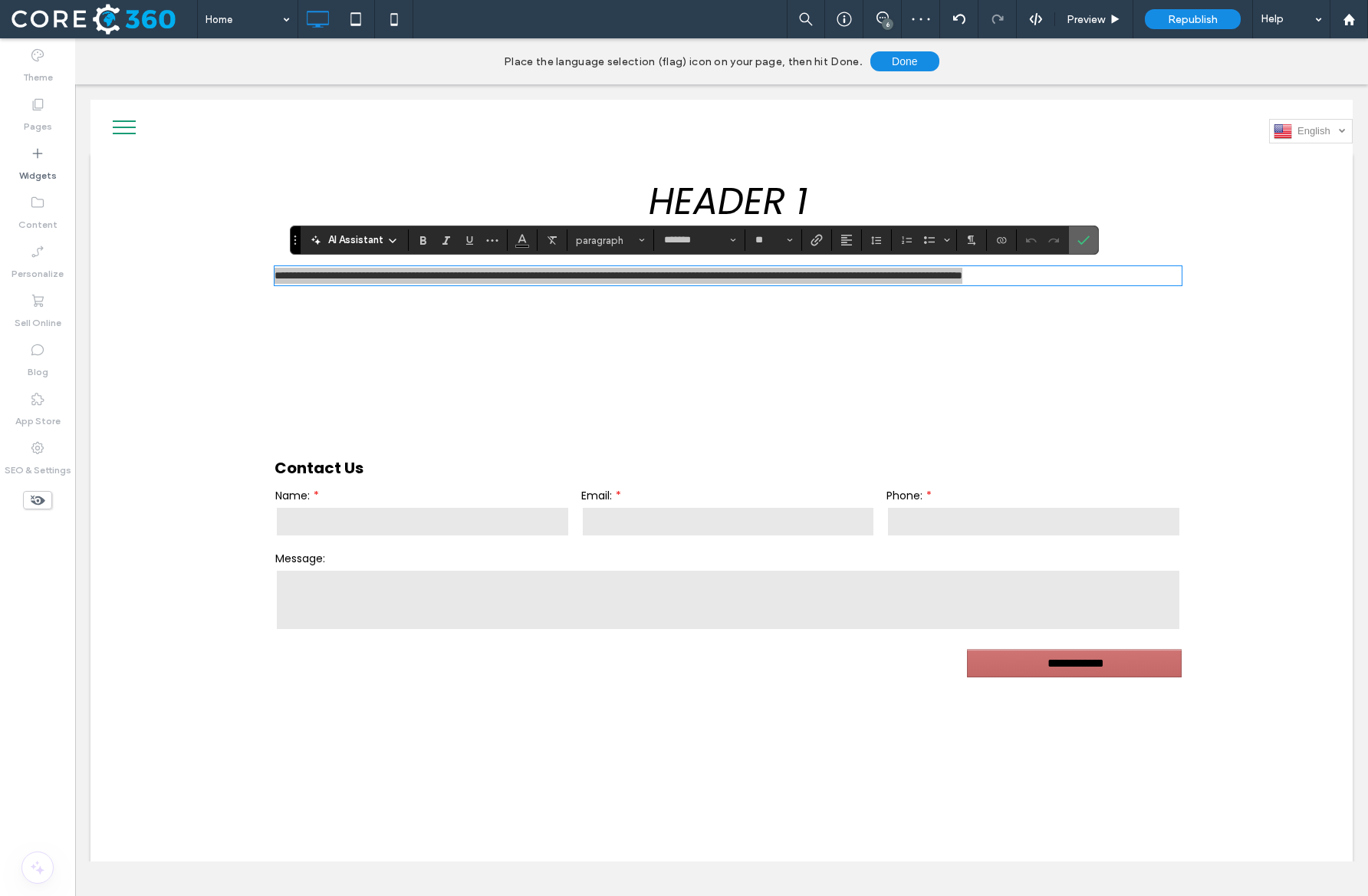
click at [1086, 231] on span "Confirm" at bounding box center [1083, 240] width 12 height 26
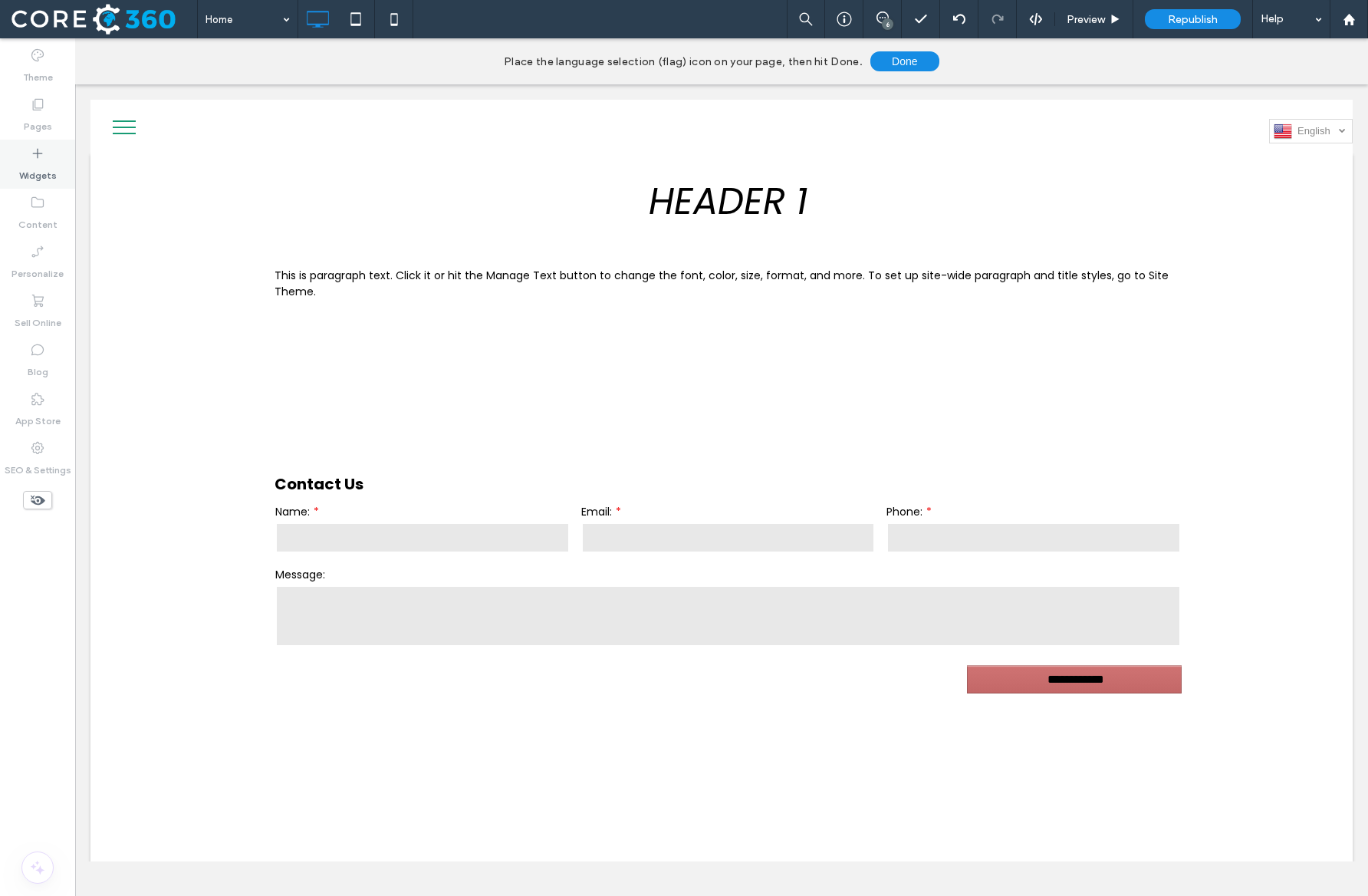
click at [40, 162] on label "Widgets" at bounding box center [37, 172] width 37 height 22
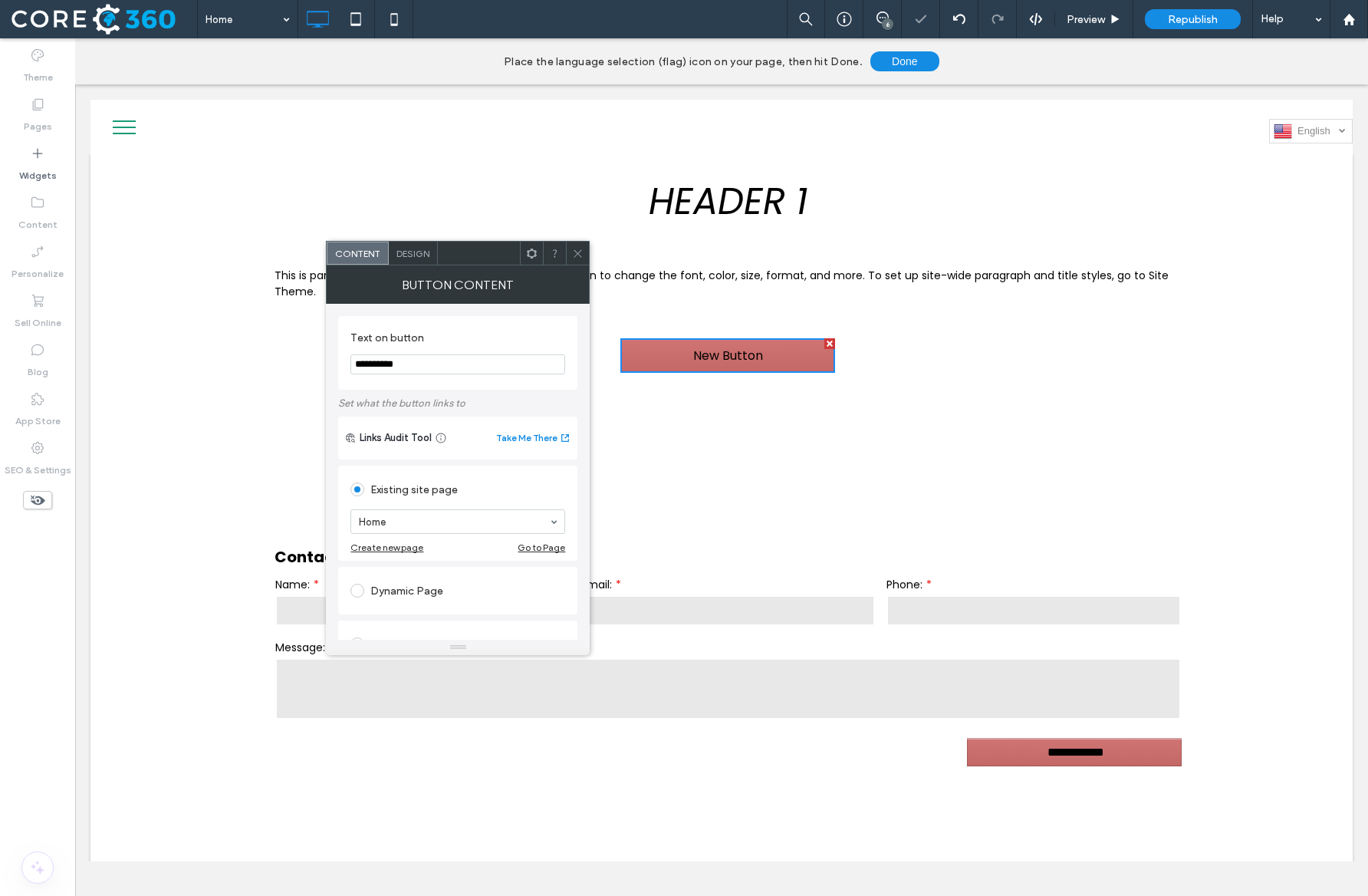
click at [448, 367] on input "**********" at bounding box center [458, 365] width 215 height 20
click at [583, 250] on icon at bounding box center [578, 254] width 12 height 12
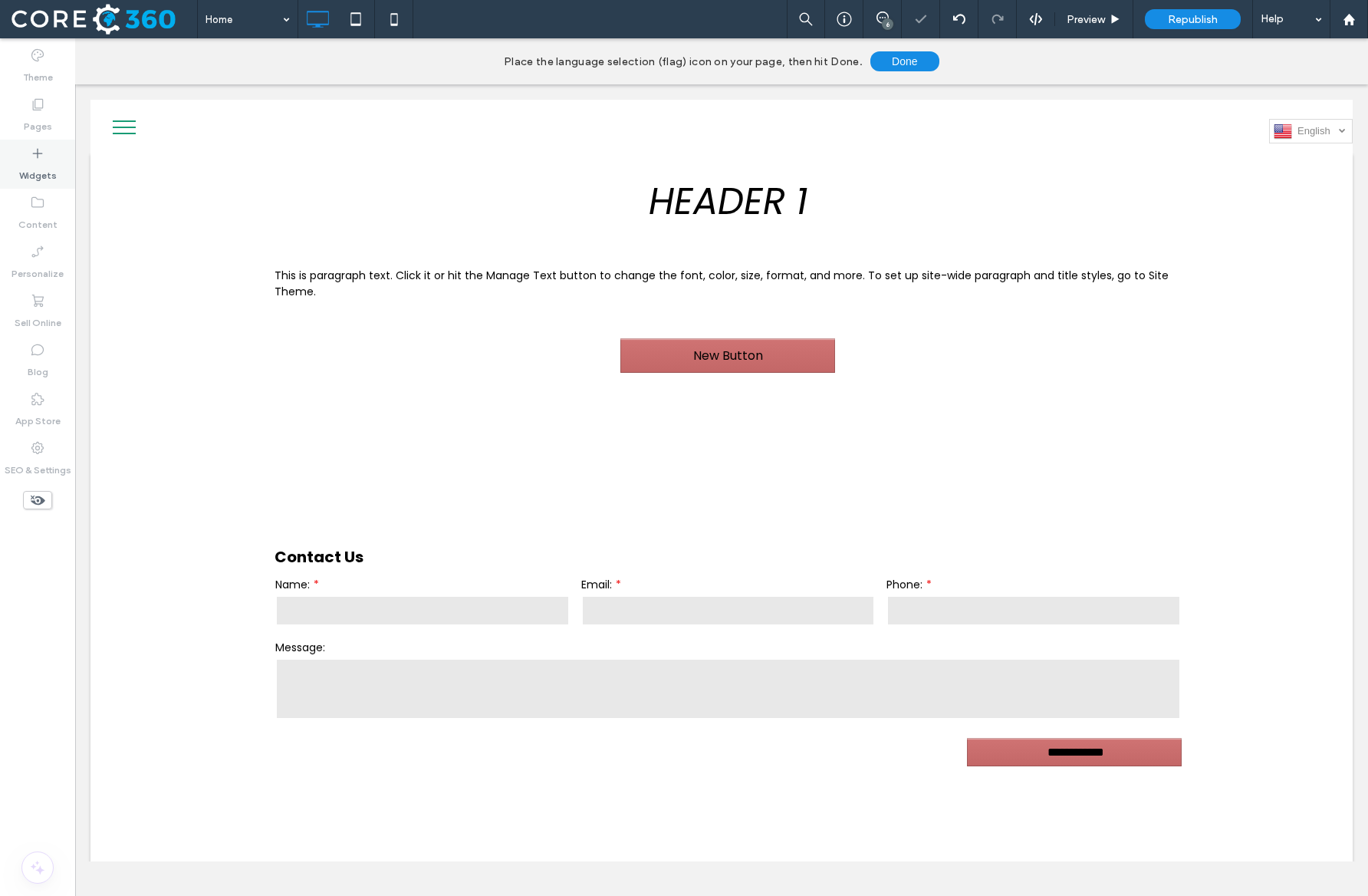
click at [19, 180] on label "Widgets" at bounding box center [37, 172] width 37 height 22
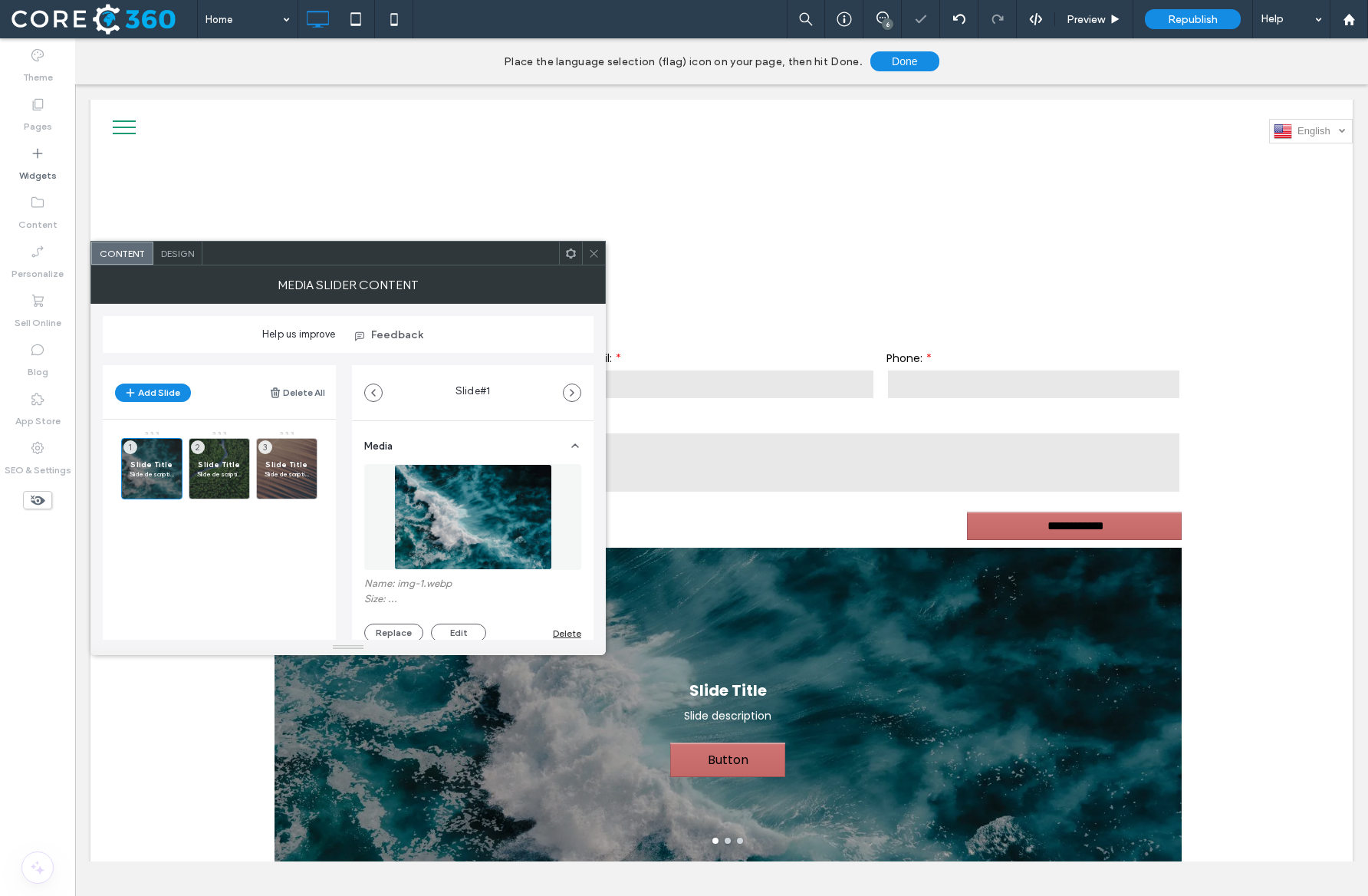
scroll to position [178, 0]
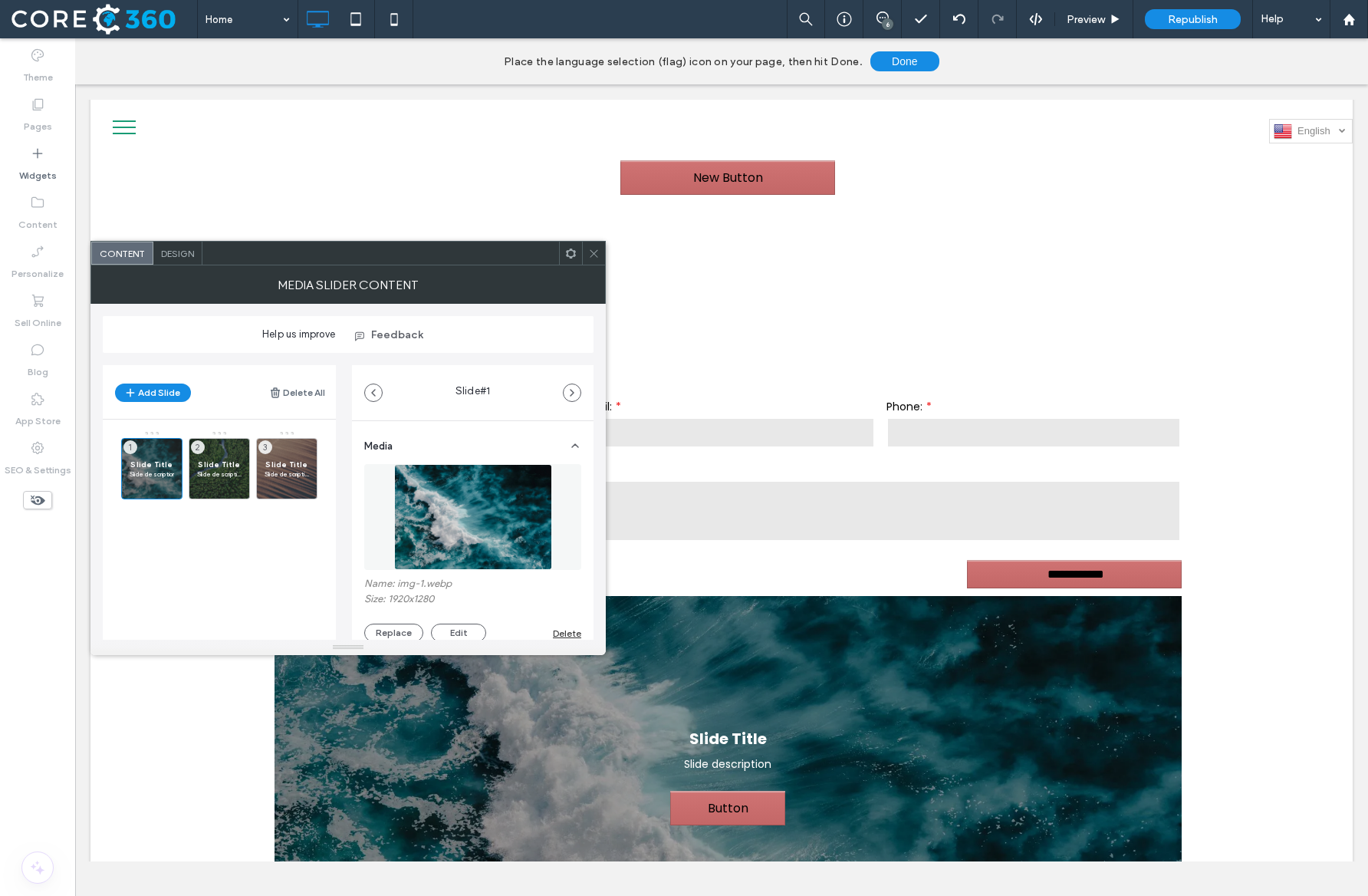
click at [599, 244] on div at bounding box center [594, 253] width 23 height 23
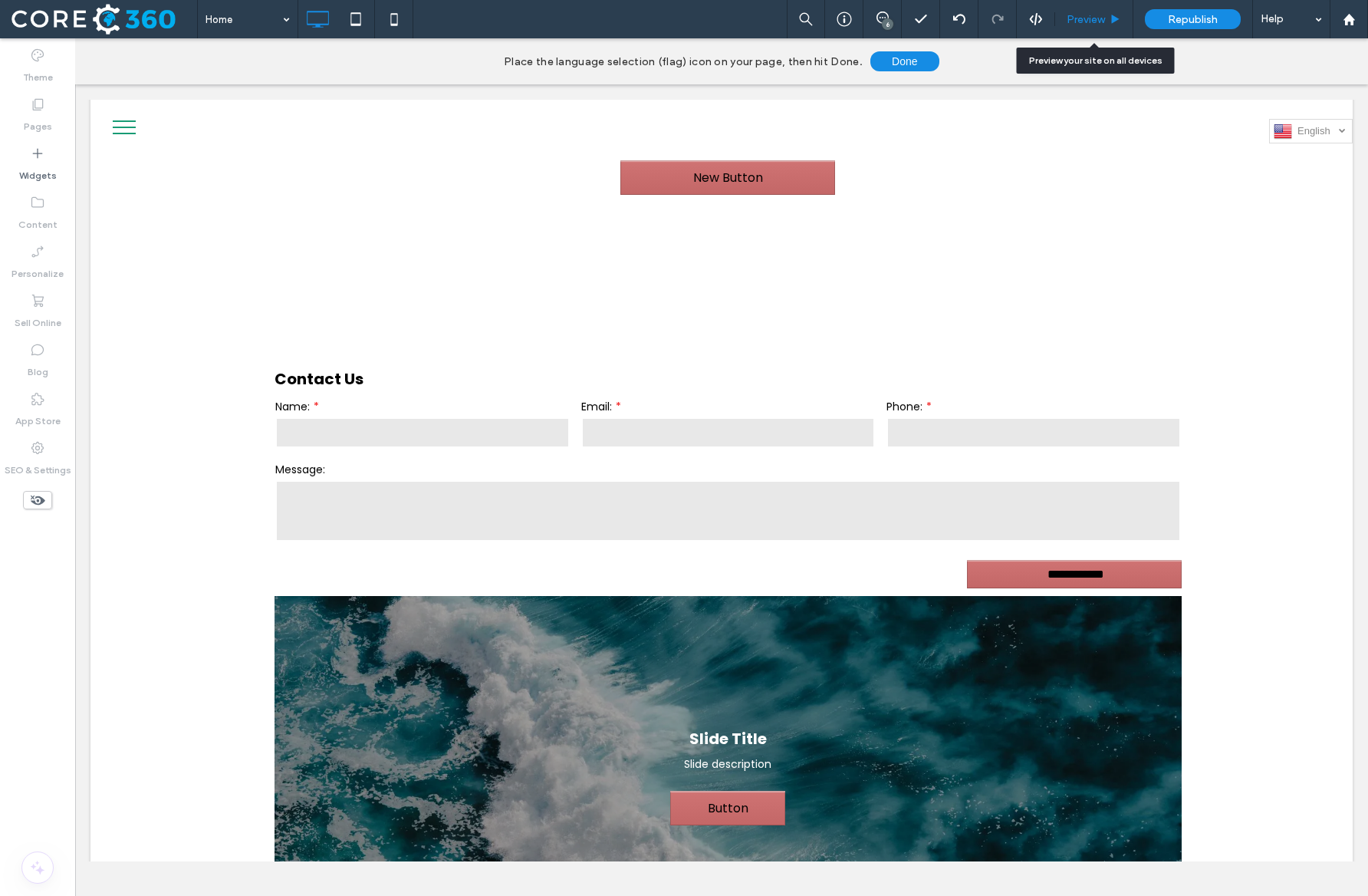
click at [1090, 25] on div "Preview" at bounding box center [1095, 19] width 78 height 38
click at [898, 61] on button "Done" at bounding box center [905, 62] width 69 height 20
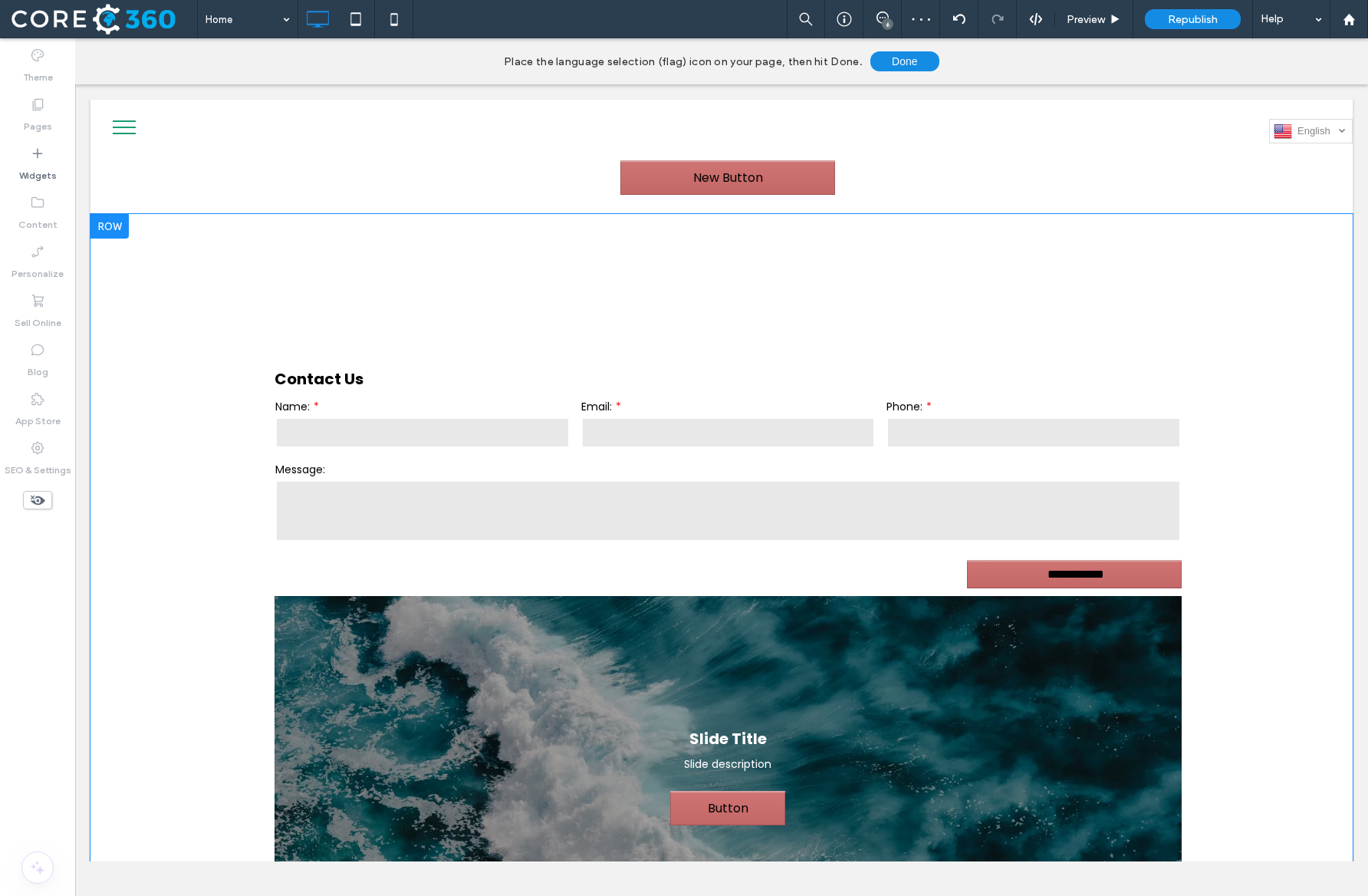
scroll to position [0, 0]
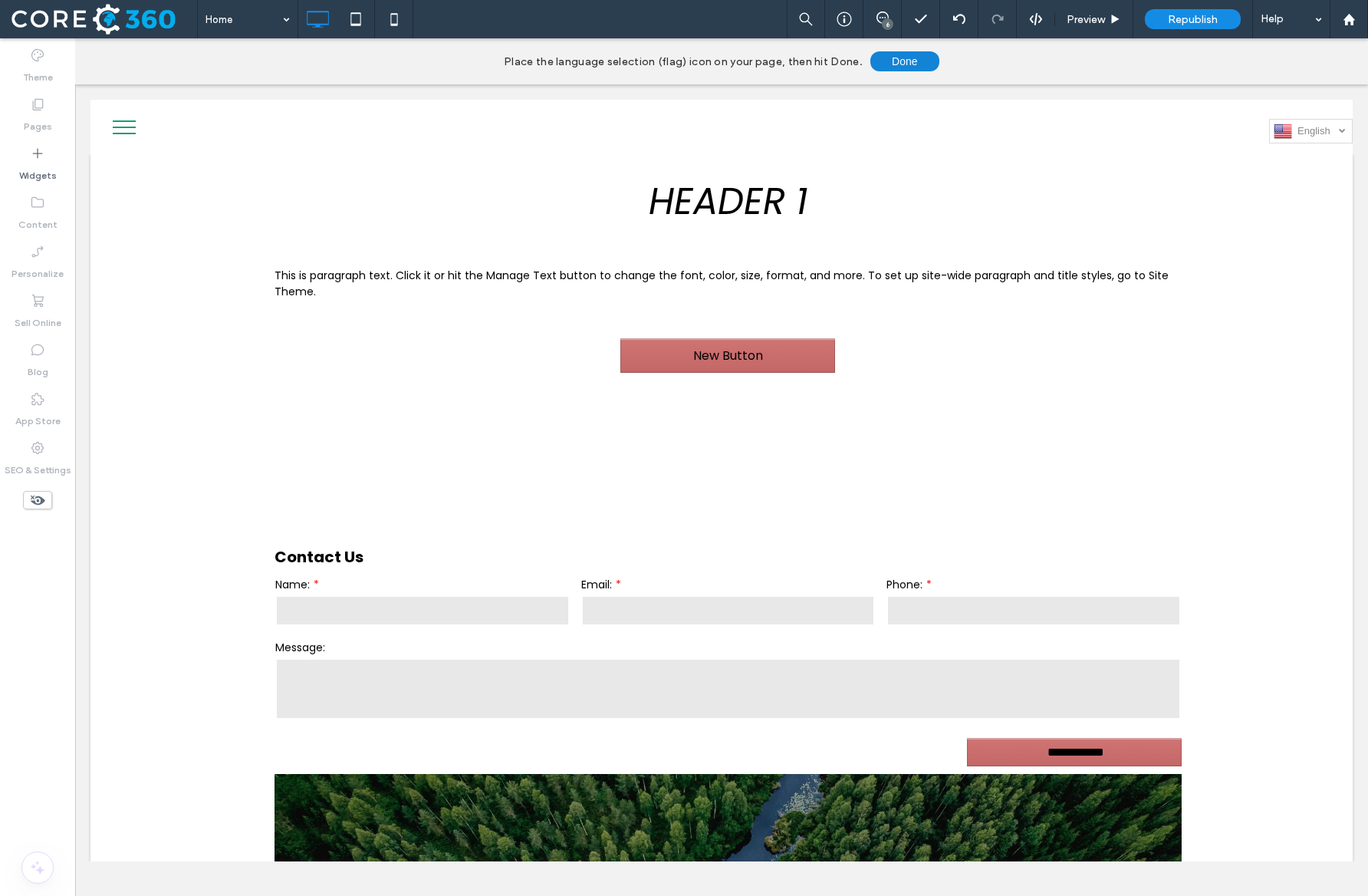
click at [889, 57] on button "Done" at bounding box center [905, 62] width 69 height 20
click at [910, 61] on button "Done" at bounding box center [905, 62] width 69 height 20
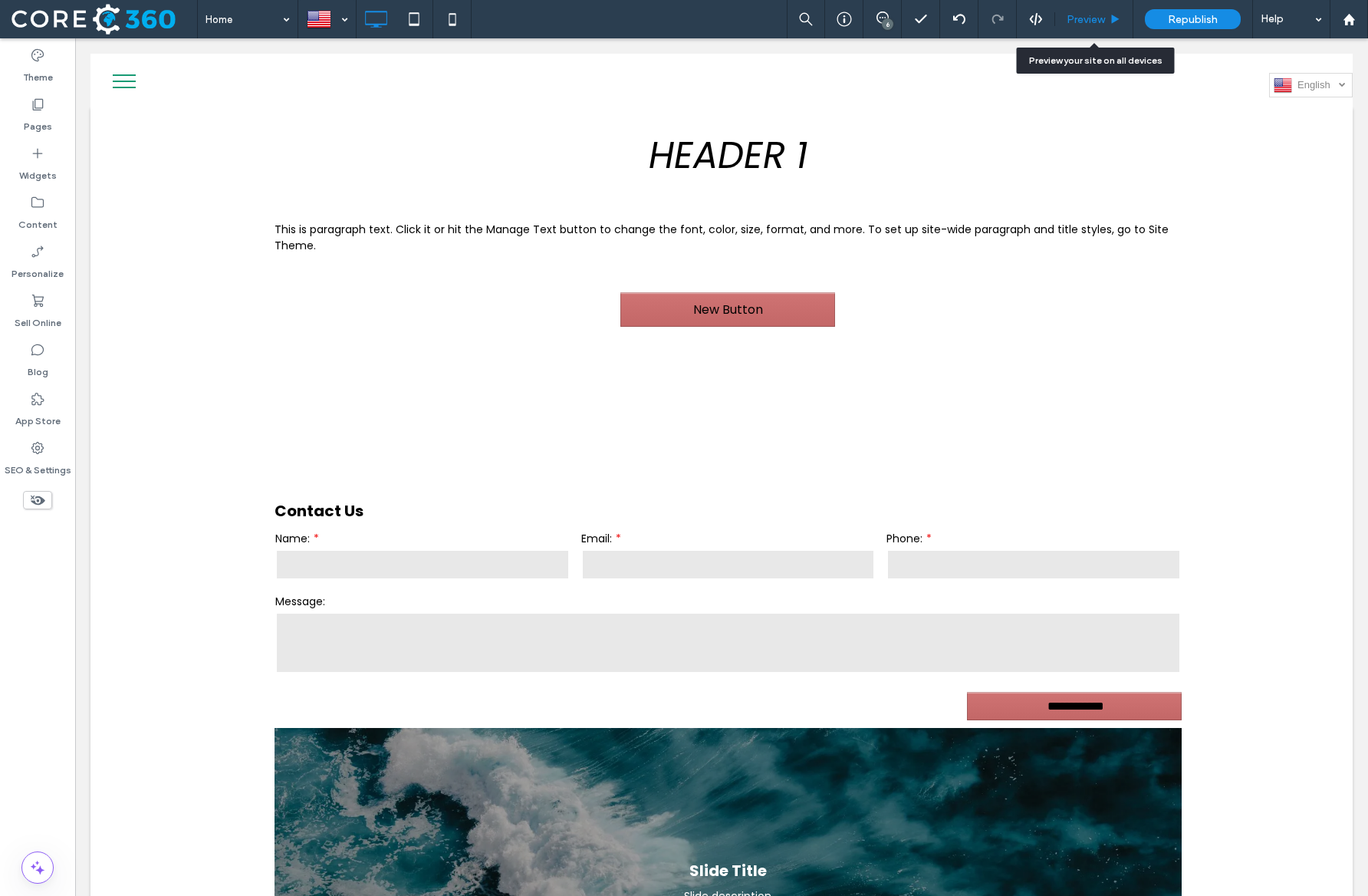
click at [1086, 25] on span "Preview" at bounding box center [1086, 20] width 38 height 13
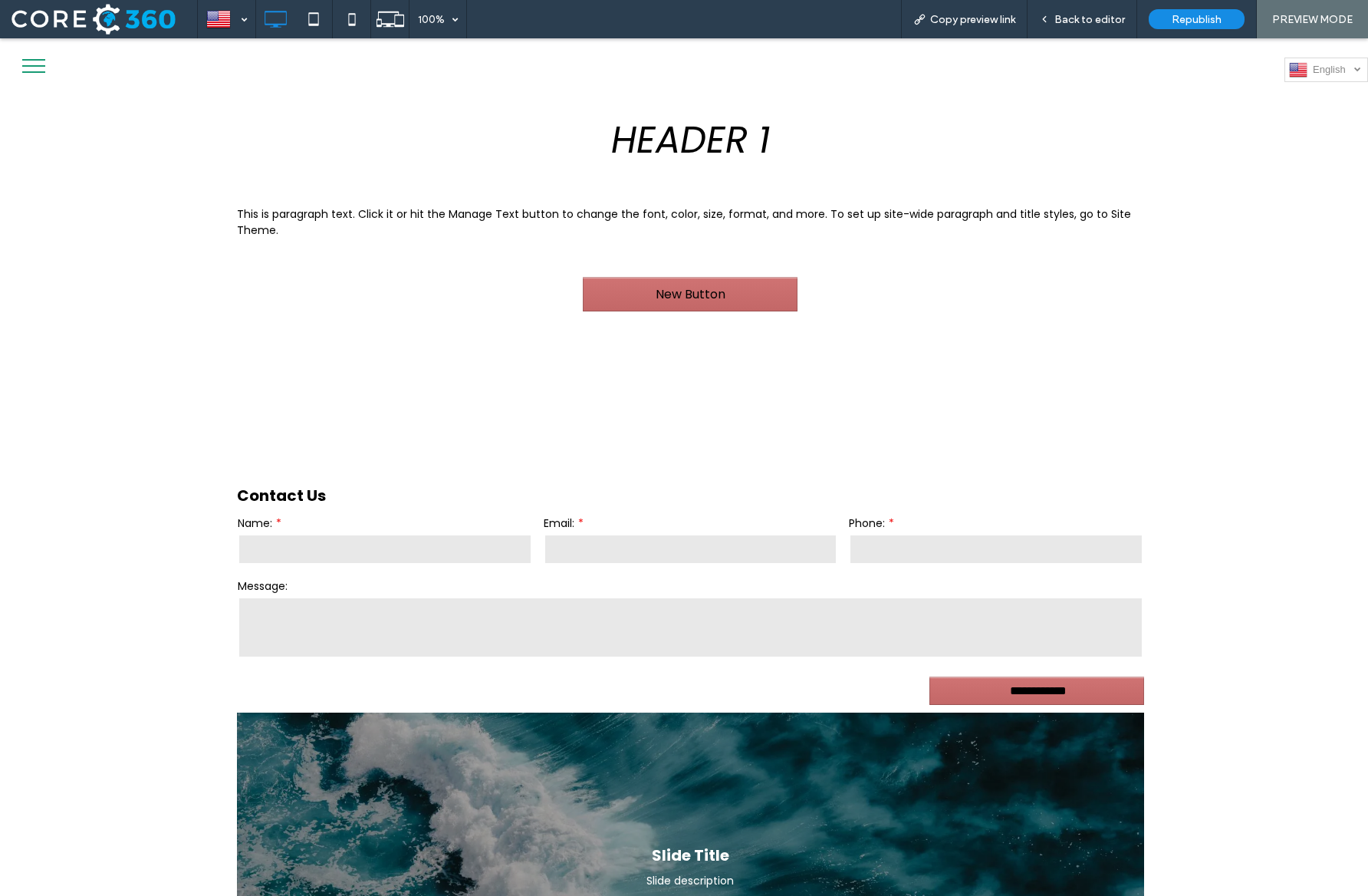
click at [1358, 71] on div at bounding box center [1358, 68] width 7 height 7
click at [1326, 94] on span "Deutsch" at bounding box center [1331, 93] width 37 height 12
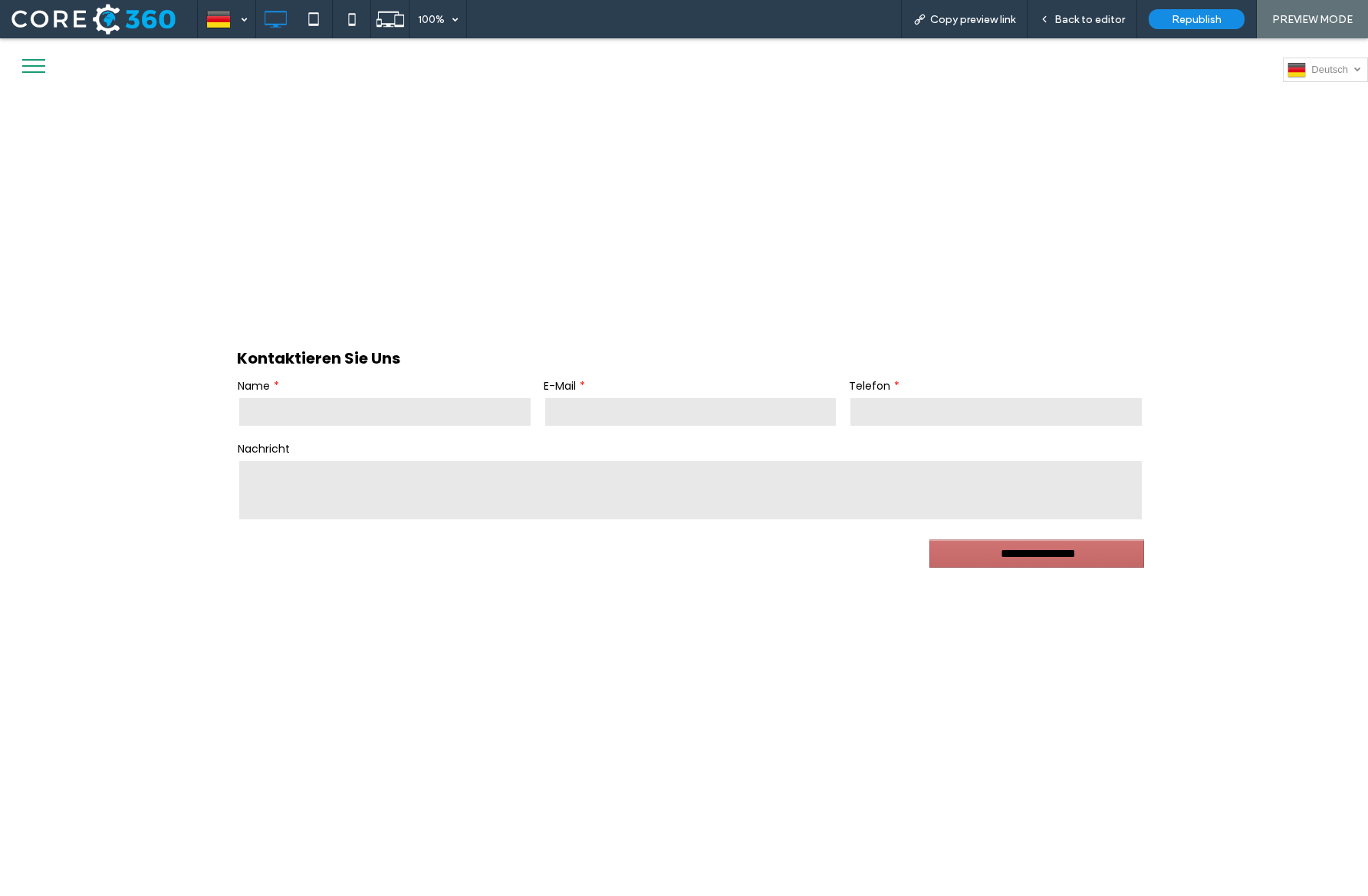
click at [1331, 68] on span "Deutsch" at bounding box center [1339, 69] width 56 height 12
click at [1331, 94] on span "English" at bounding box center [1328, 93] width 33 height 12
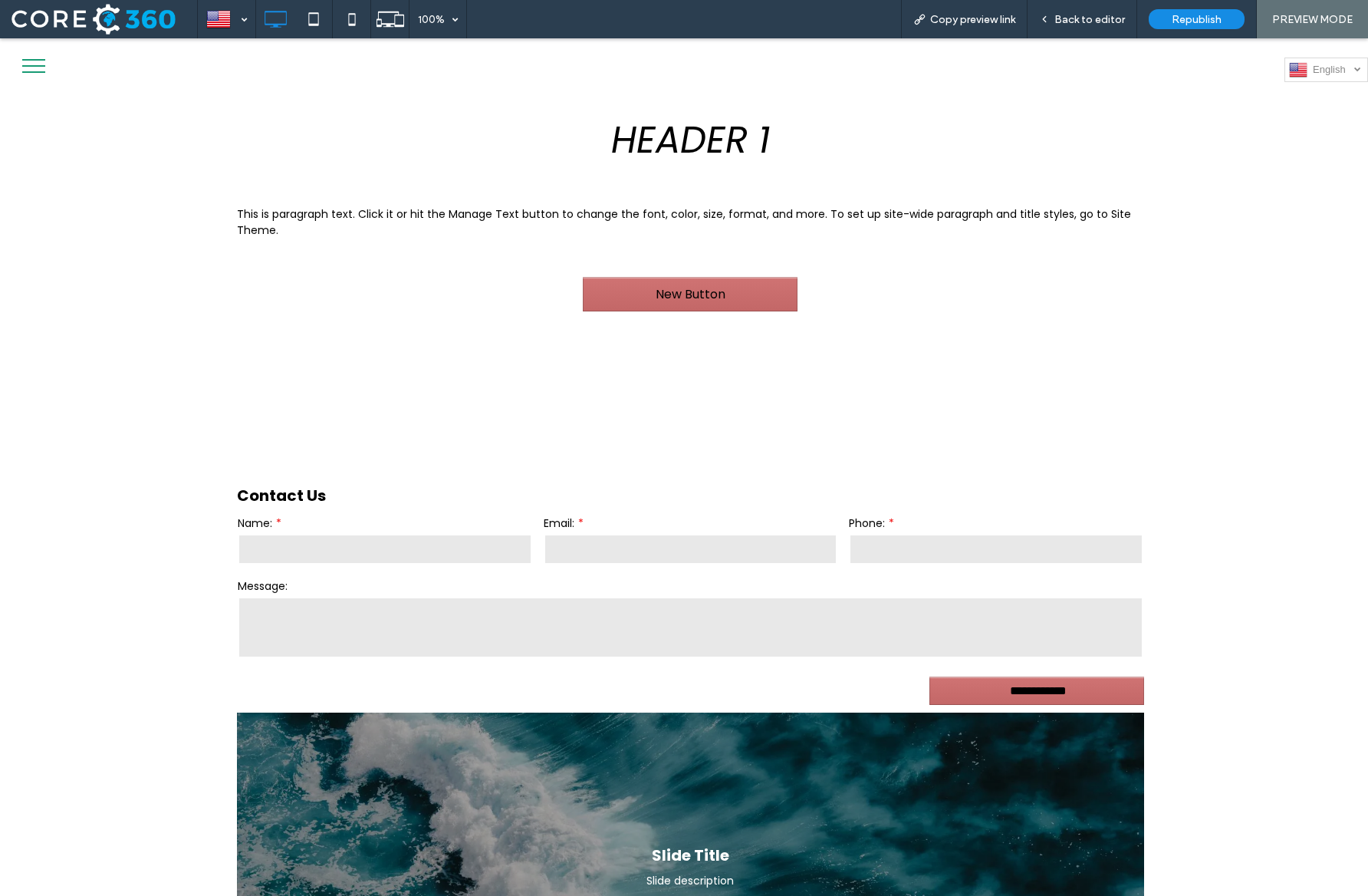
click at [1307, 75] on img at bounding box center [1299, 70] width 18 height 20
click at [1319, 97] on span "Deutsch" at bounding box center [1331, 93] width 37 height 12
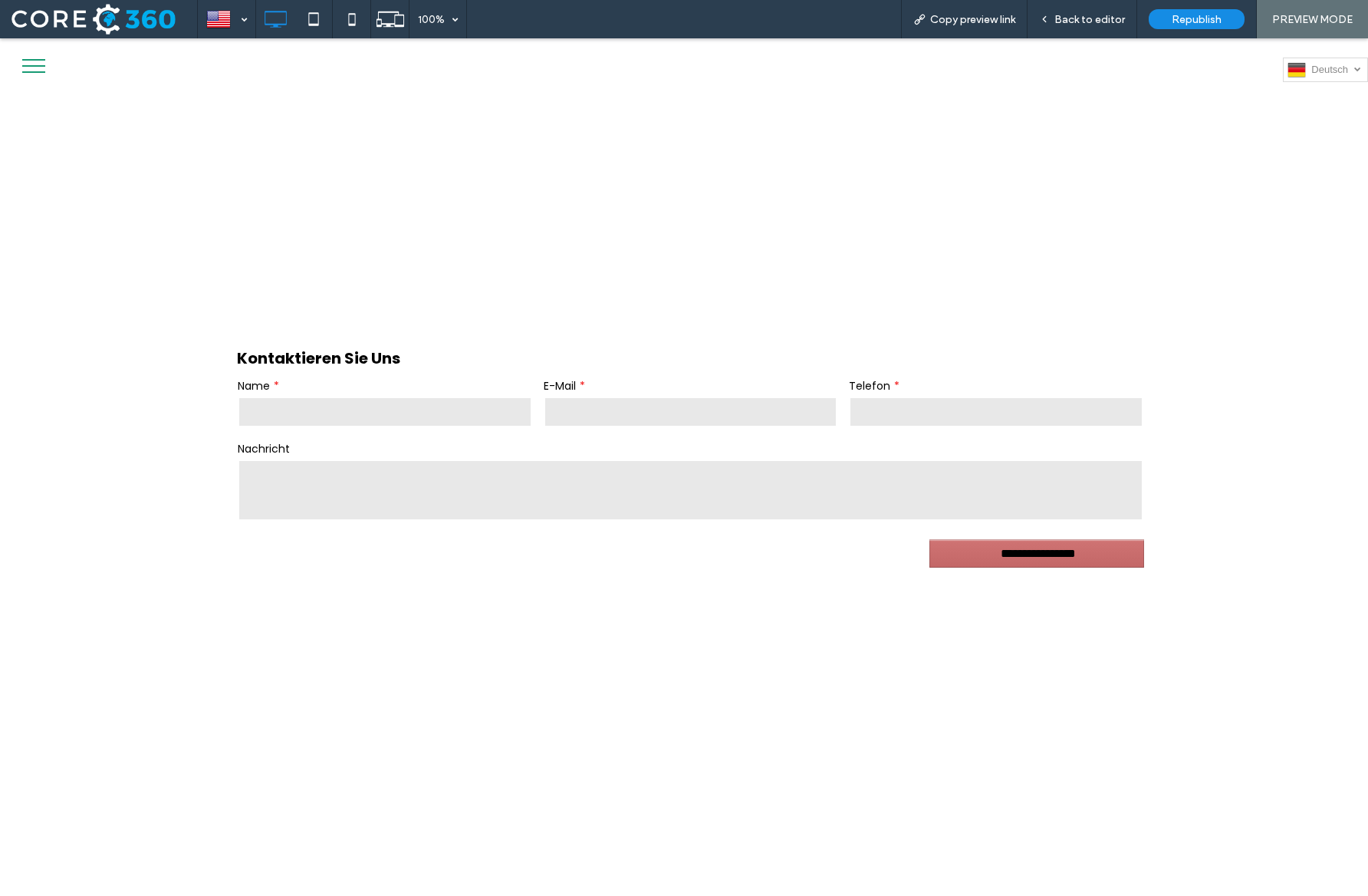
click at [1086, 17] on div "100% Copy preview link Back to editor Republish PREVIEW MODE Site Comments Team…" at bounding box center [684, 448] width 1368 height 896
click at [1087, 18] on span "Back to editor" at bounding box center [1090, 20] width 71 height 13
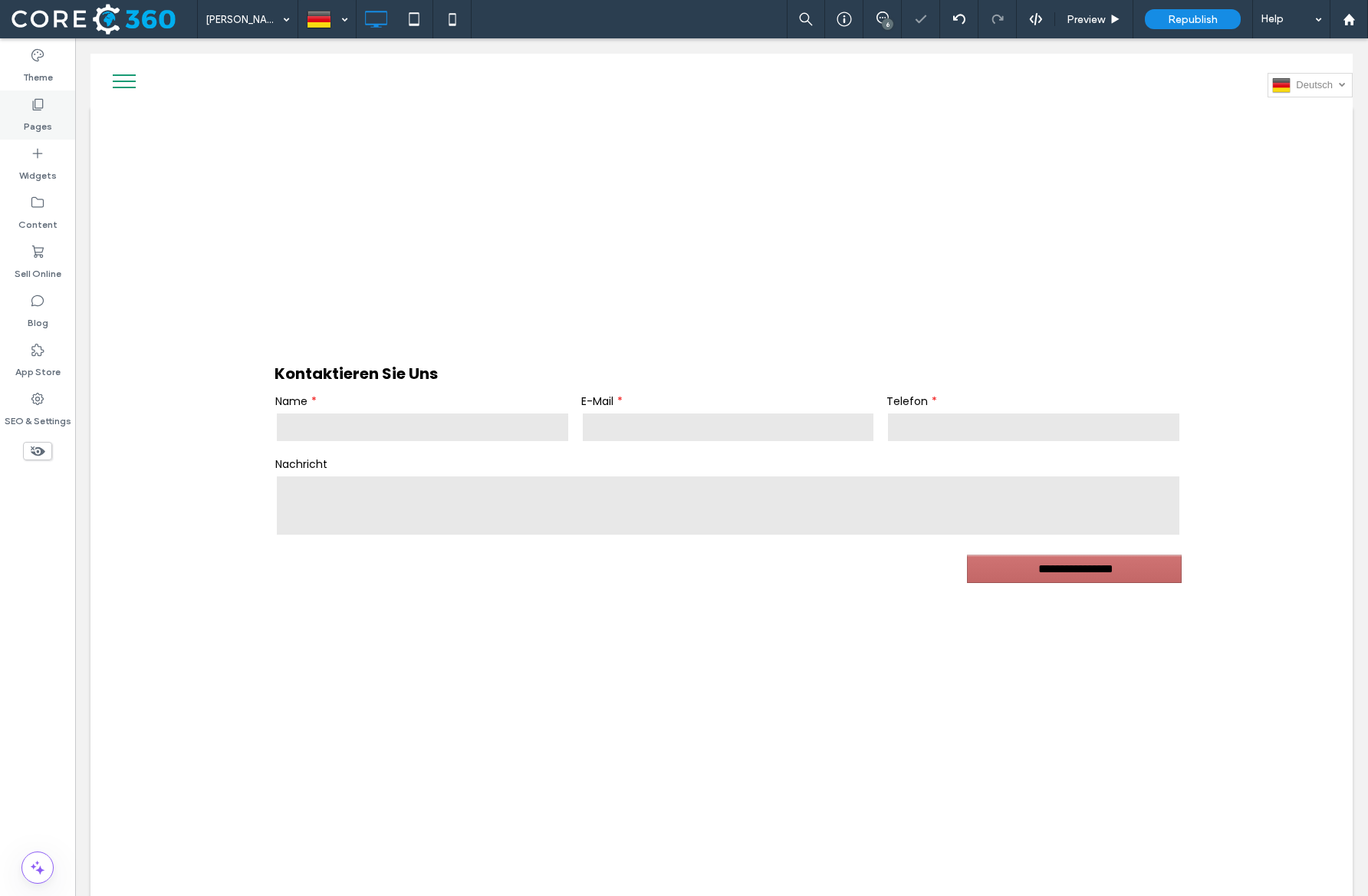
click at [44, 126] on label "Pages" at bounding box center [38, 122] width 28 height 22
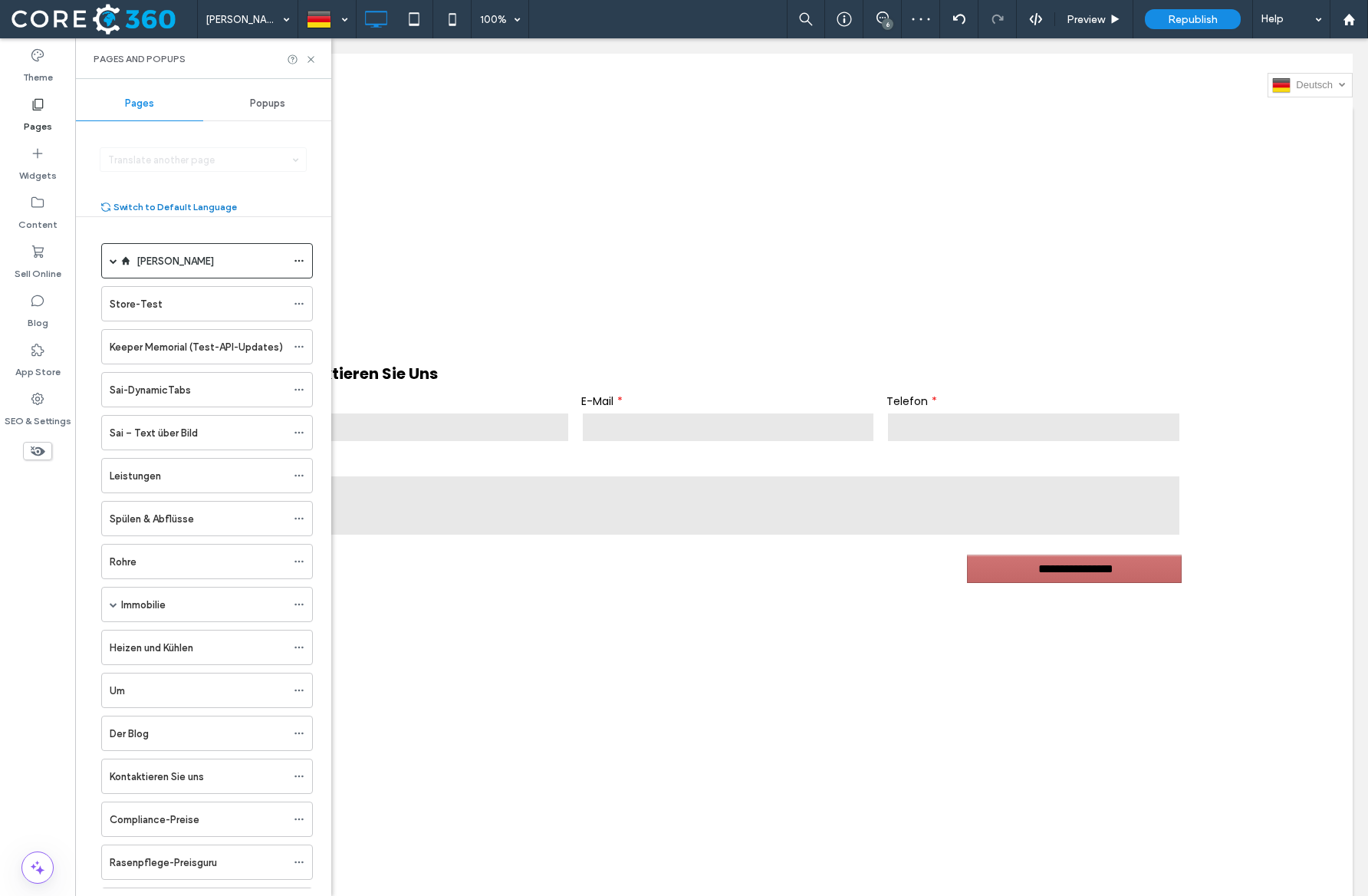
click at [161, 207] on button "Switch to Default Language" at bounding box center [168, 207] width 137 height 18
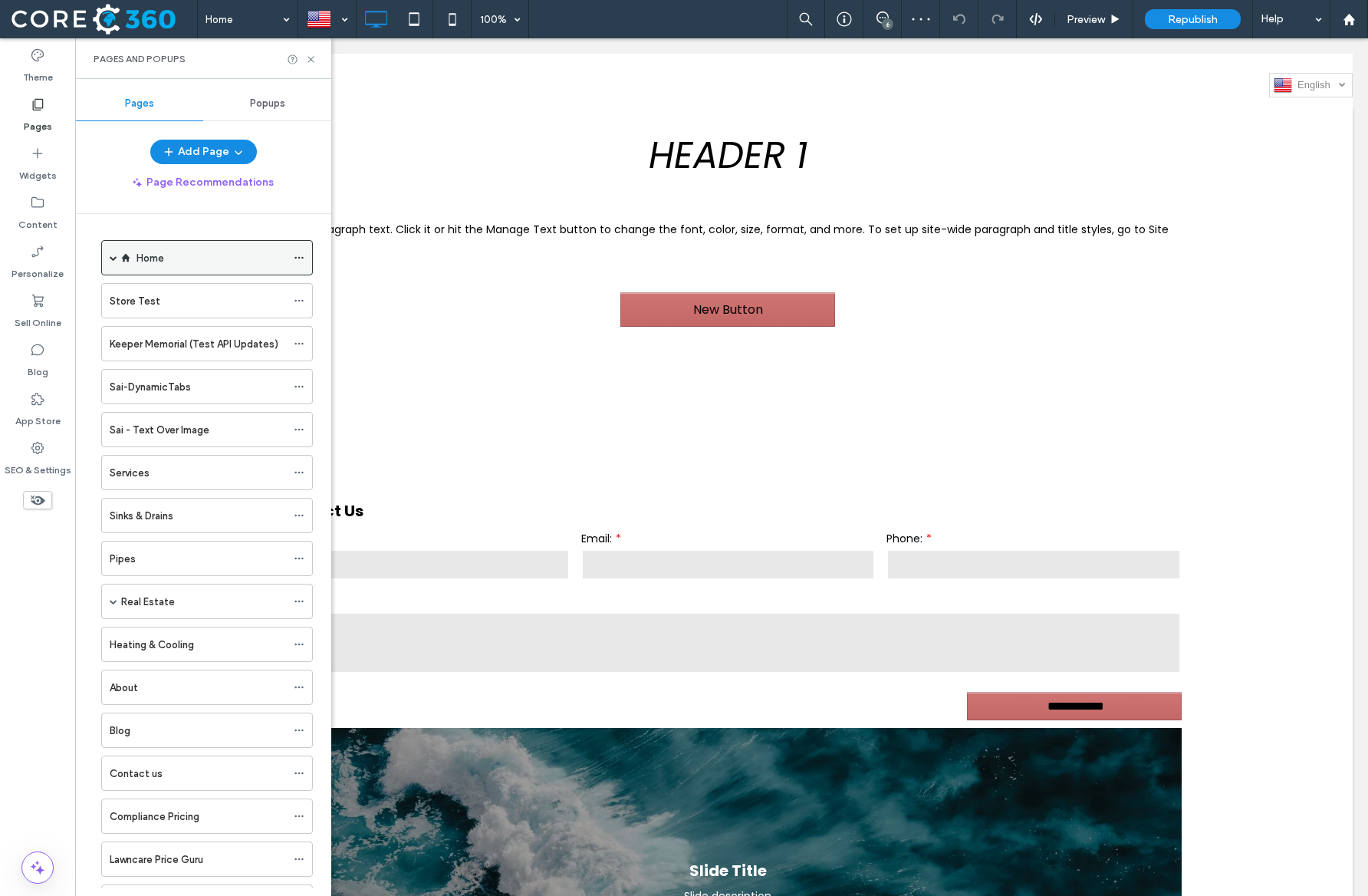
click at [301, 258] on icon at bounding box center [299, 257] width 11 height 11
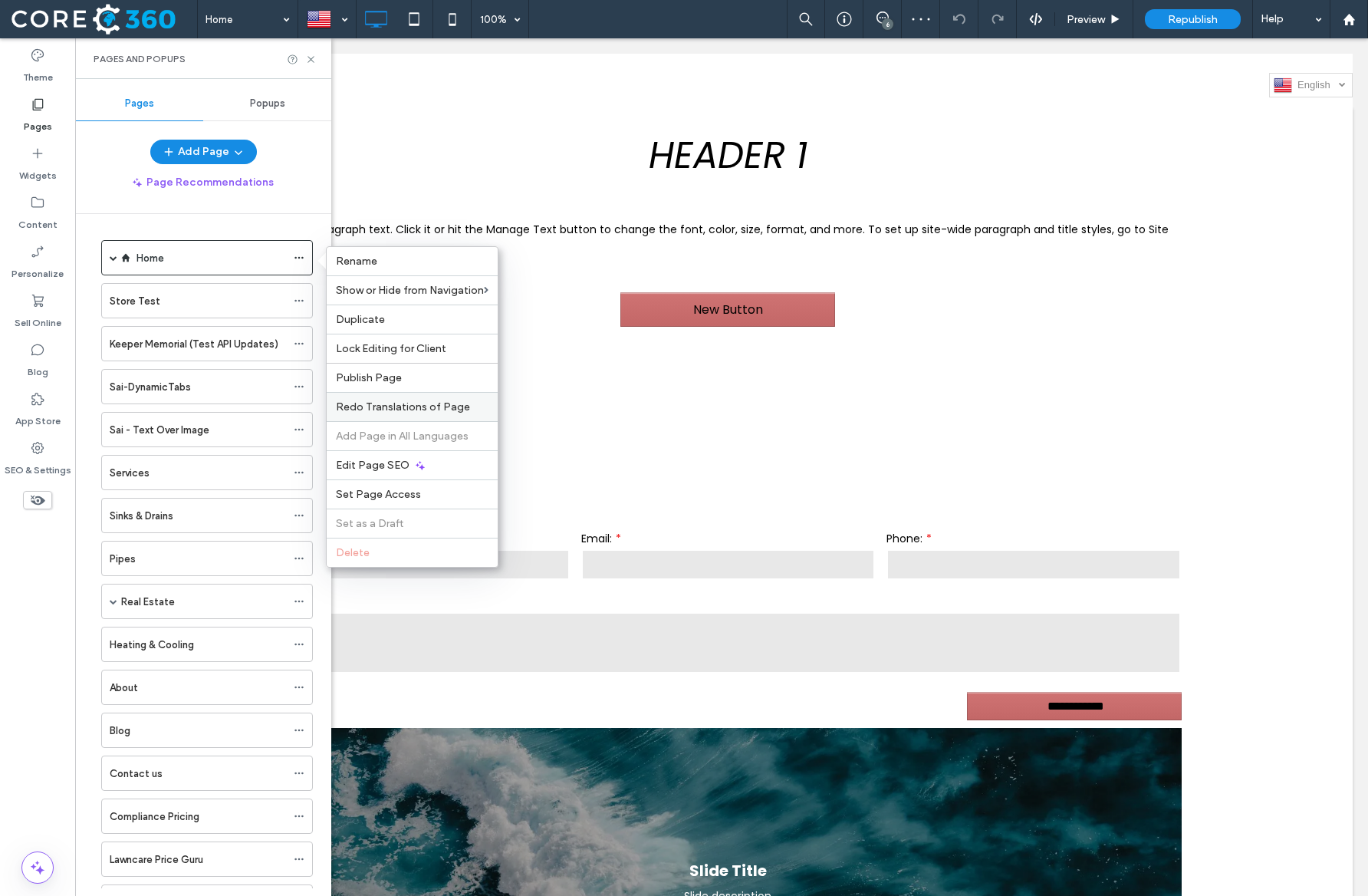
click at [387, 406] on span "Redo Translations of Page" at bounding box center [402, 407] width 134 height 13
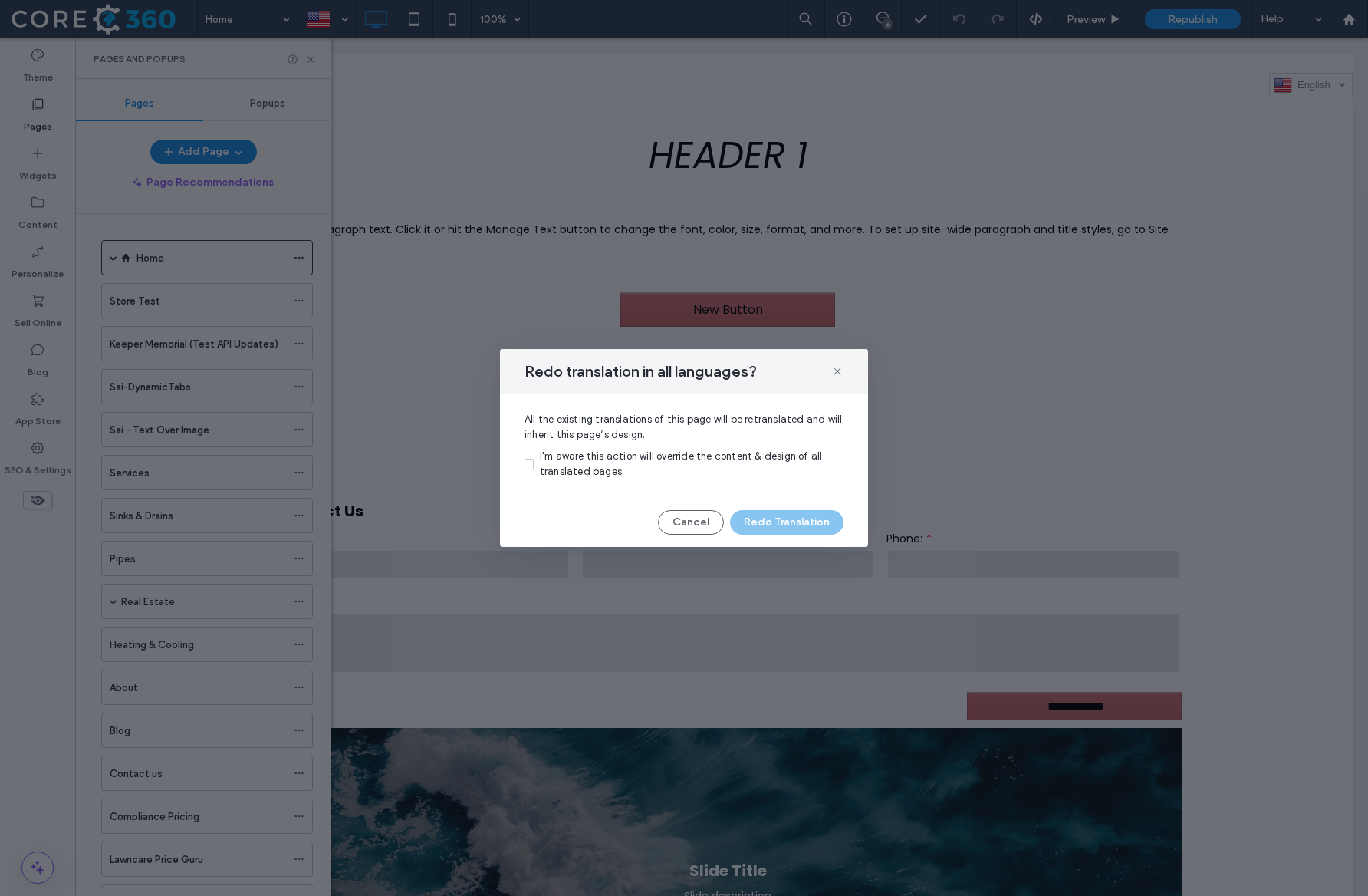
click at [609, 457] on span "I'm aware this action will override the content & design of all translated page…" at bounding box center [682, 464] width 283 height 27
click at [783, 522] on button "Redo Translation" at bounding box center [787, 522] width 113 height 24
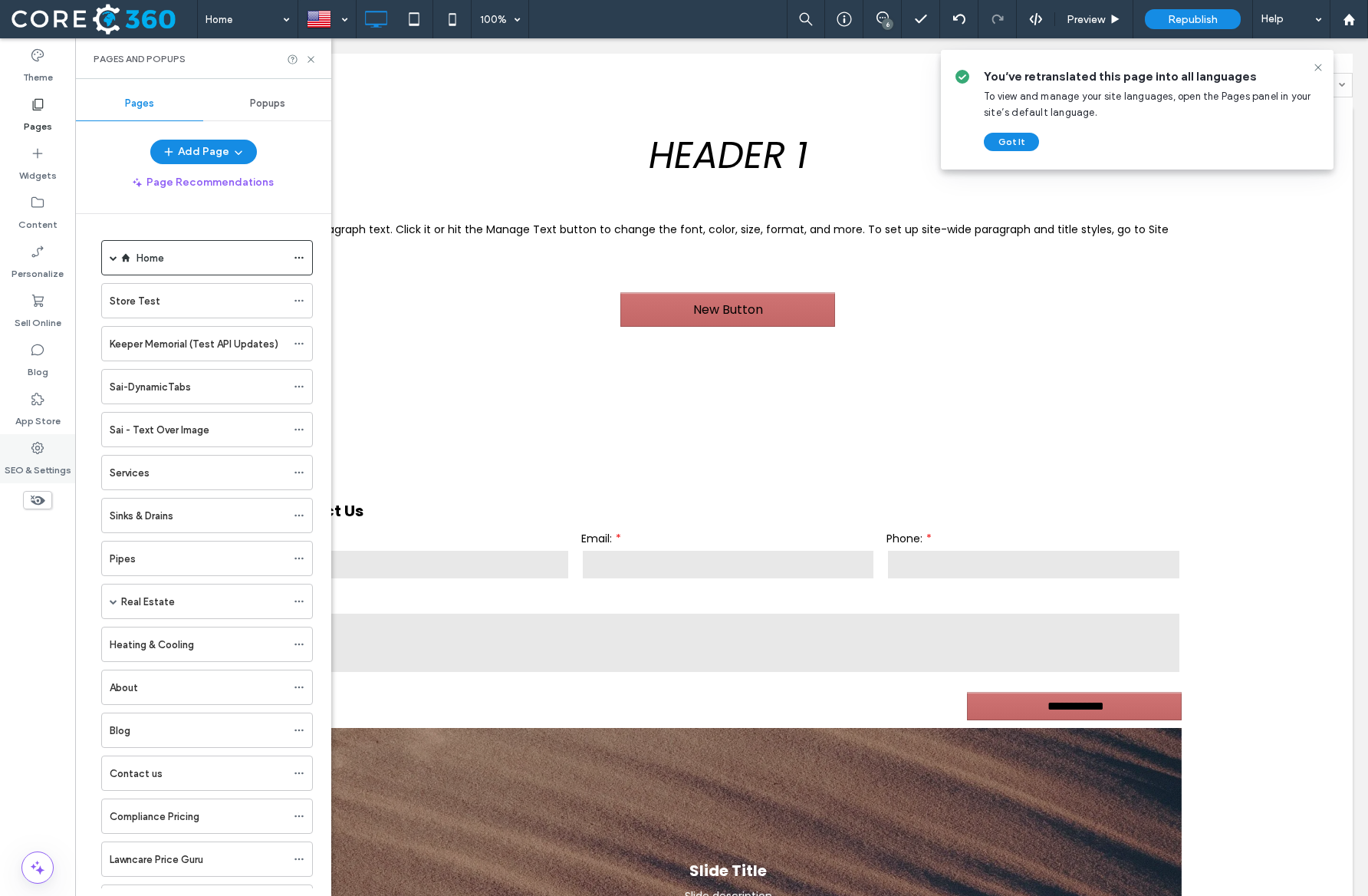
click at [42, 460] on label "SEO & Settings" at bounding box center [38, 466] width 67 height 22
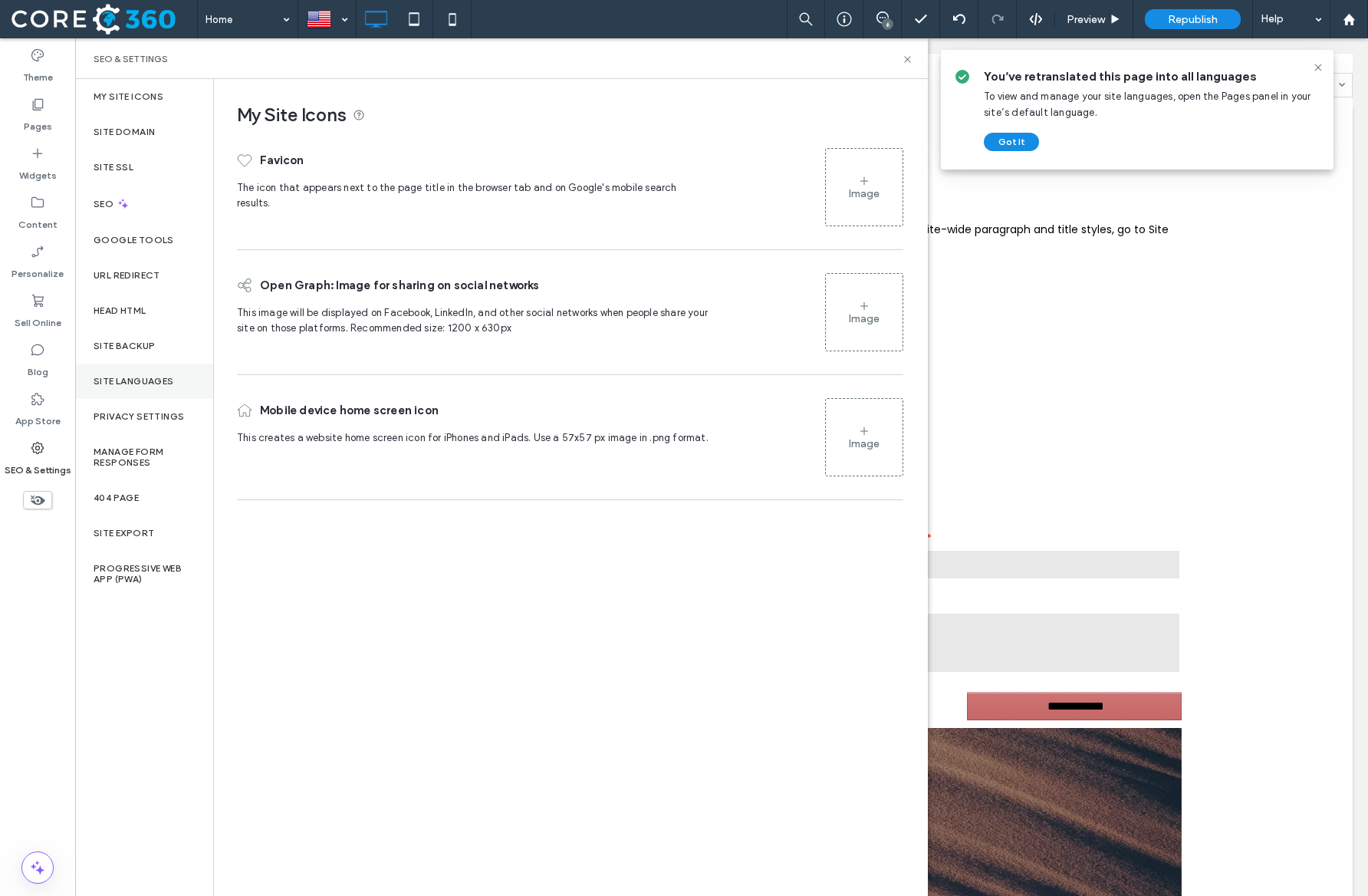
click at [156, 378] on label "Site Languages" at bounding box center [133, 381] width 81 height 11
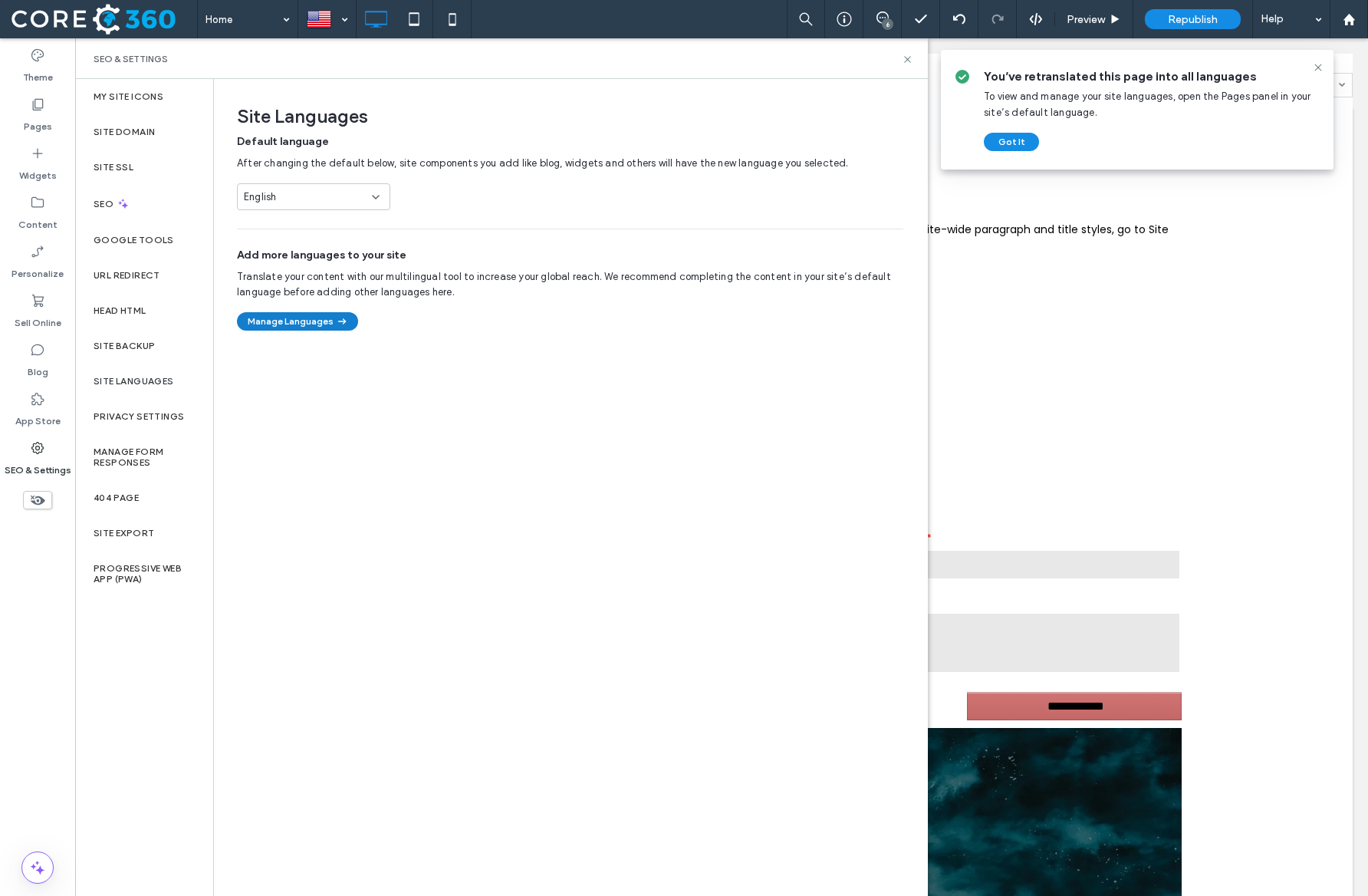
click at [320, 321] on button "Manage Languages" at bounding box center [298, 321] width 122 height 18
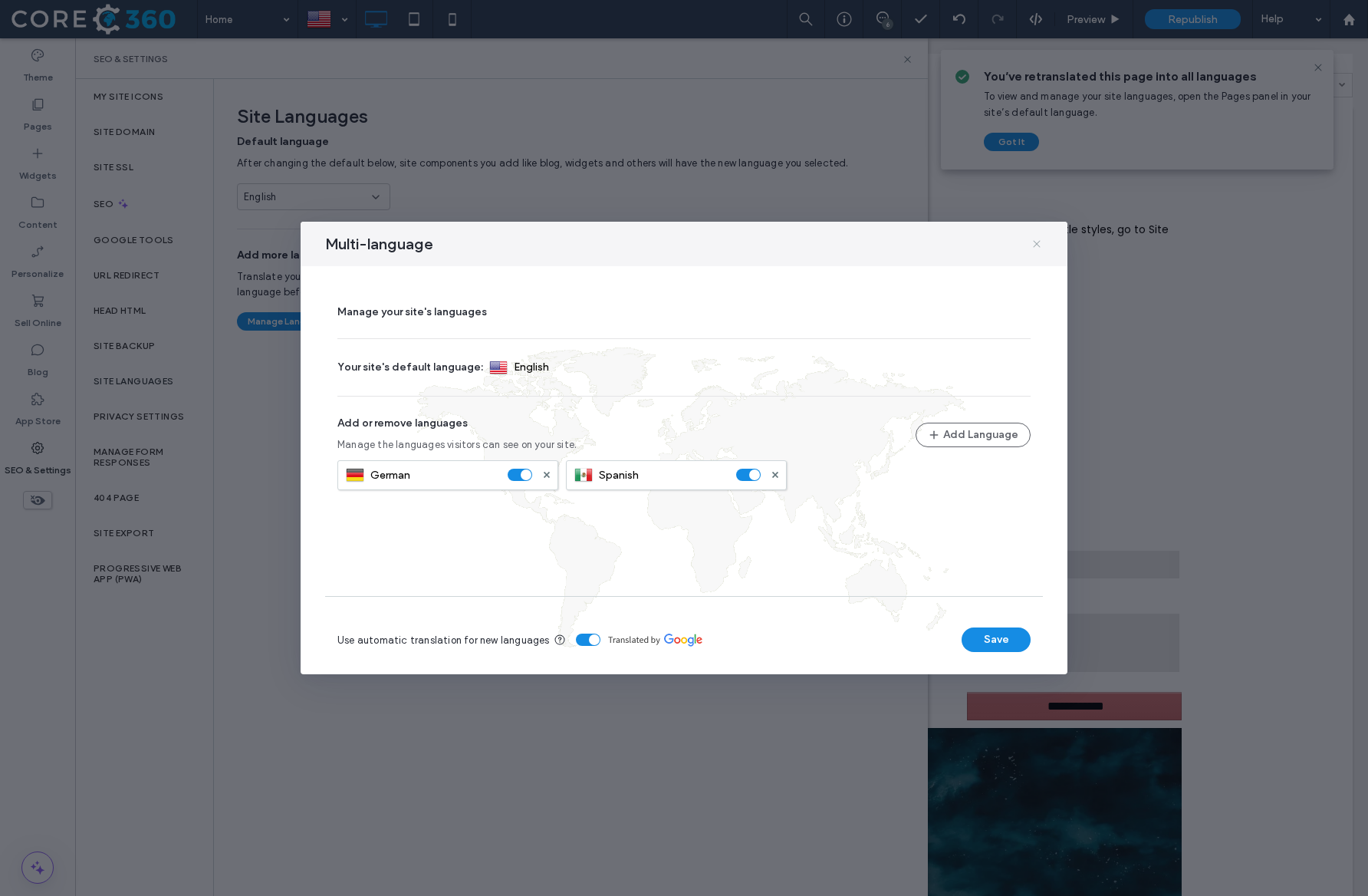
click at [1041, 245] on icon at bounding box center [1037, 244] width 12 height 12
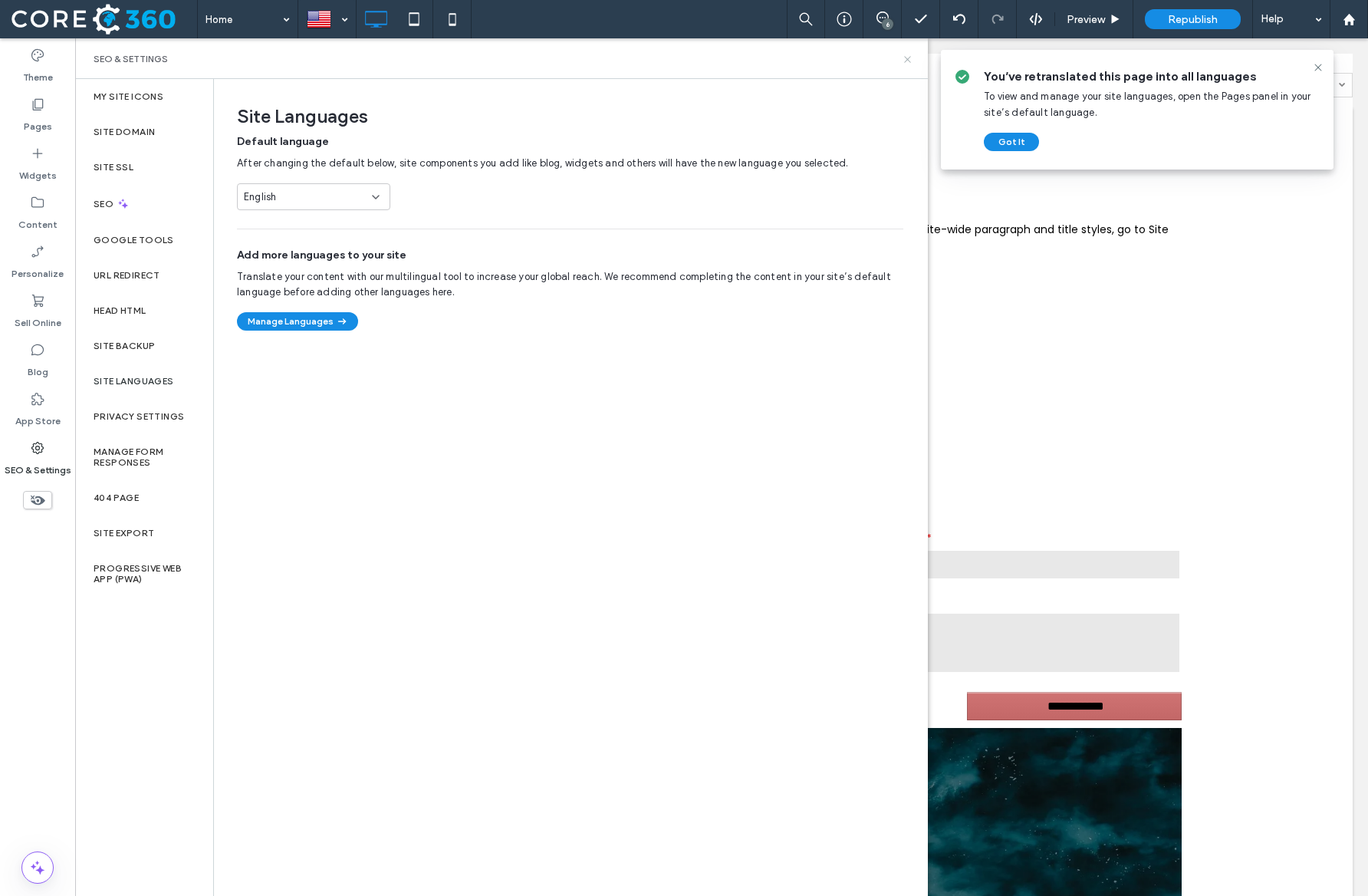
click at [910, 55] on icon at bounding box center [908, 59] width 12 height 12
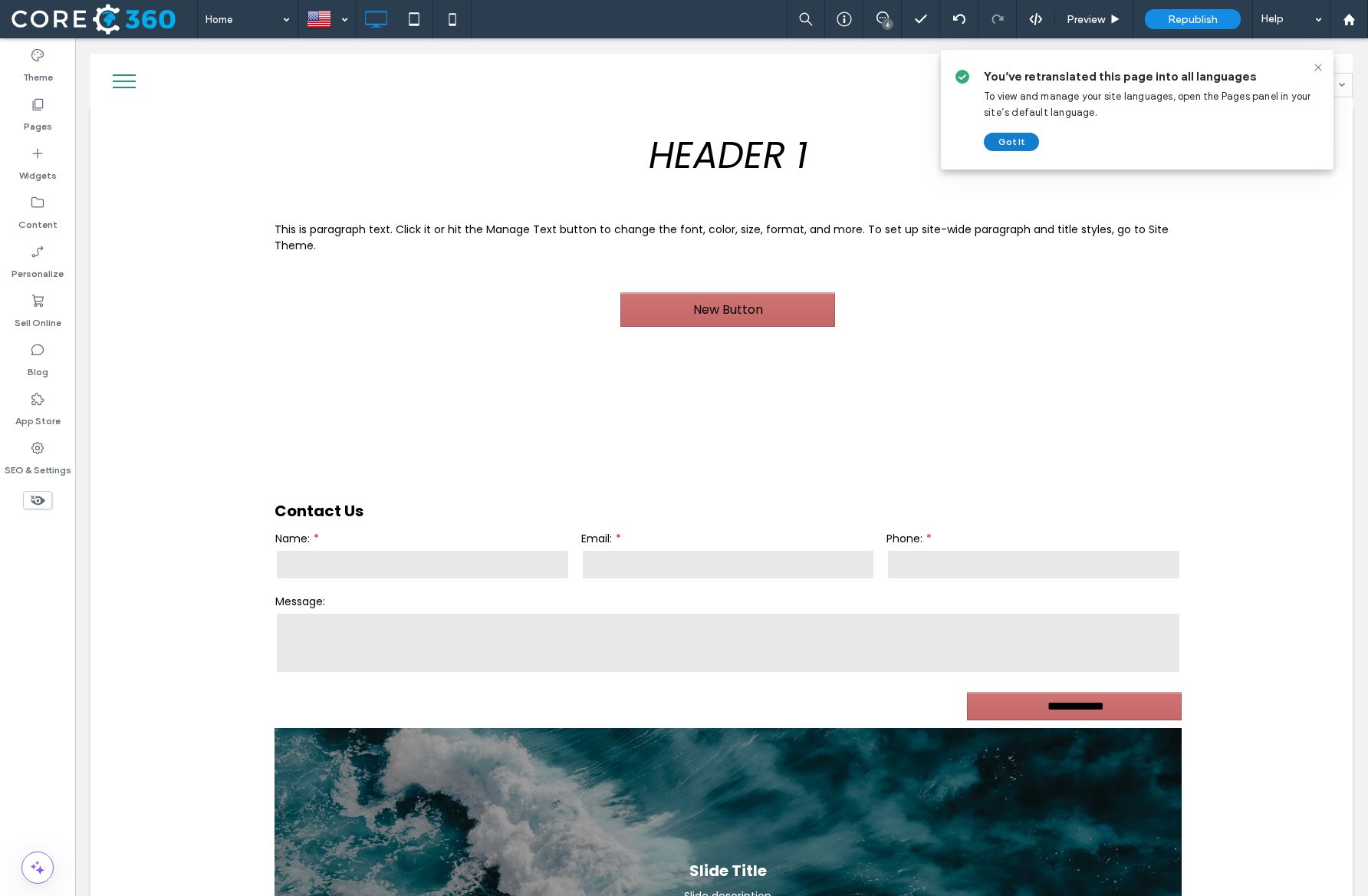
click at [1016, 133] on button "Got It" at bounding box center [1012, 142] width 55 height 18
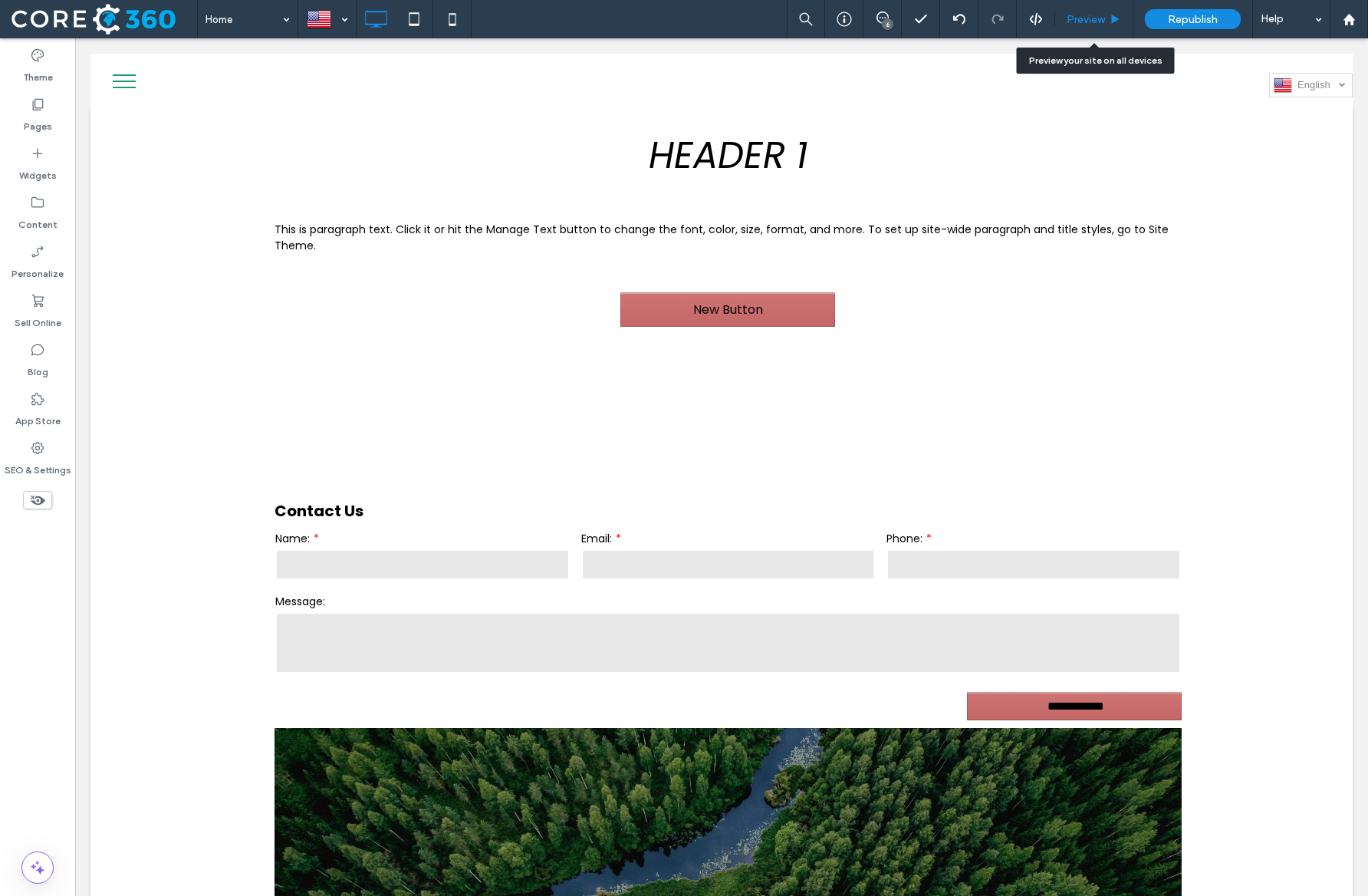
click at [1088, 24] on span "Preview" at bounding box center [1086, 20] width 38 height 13
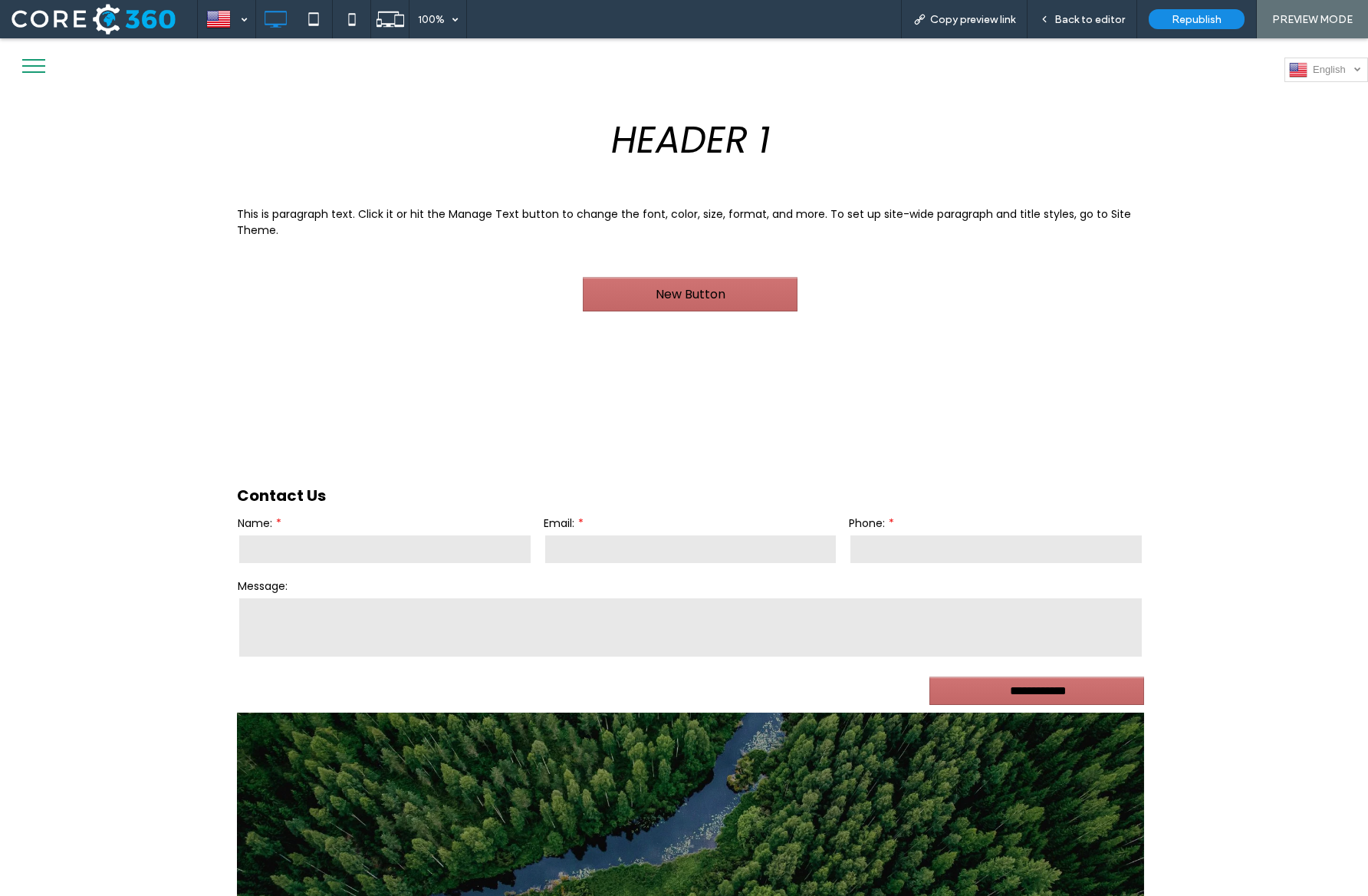
click at [1334, 72] on span "English" at bounding box center [1339, 69] width 52 height 12
click at [1321, 96] on span "Deutsch" at bounding box center [1331, 93] width 37 height 12
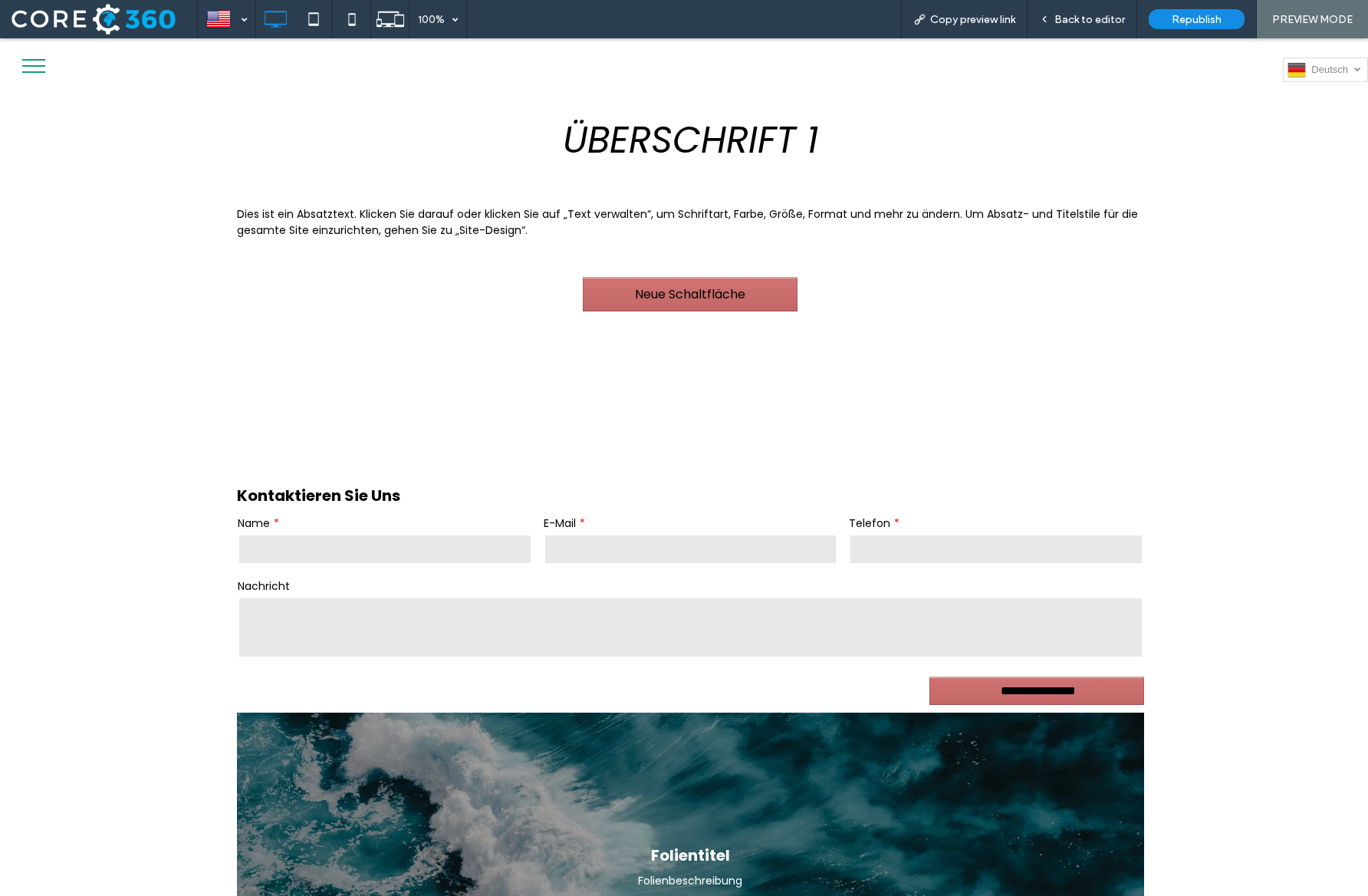
click at [1321, 86] on div at bounding box center [684, 448] width 1368 height 896
click at [1304, 72] on img at bounding box center [1297, 70] width 18 height 20
click at [1308, 117] on link "Español es" at bounding box center [1326, 117] width 85 height 24
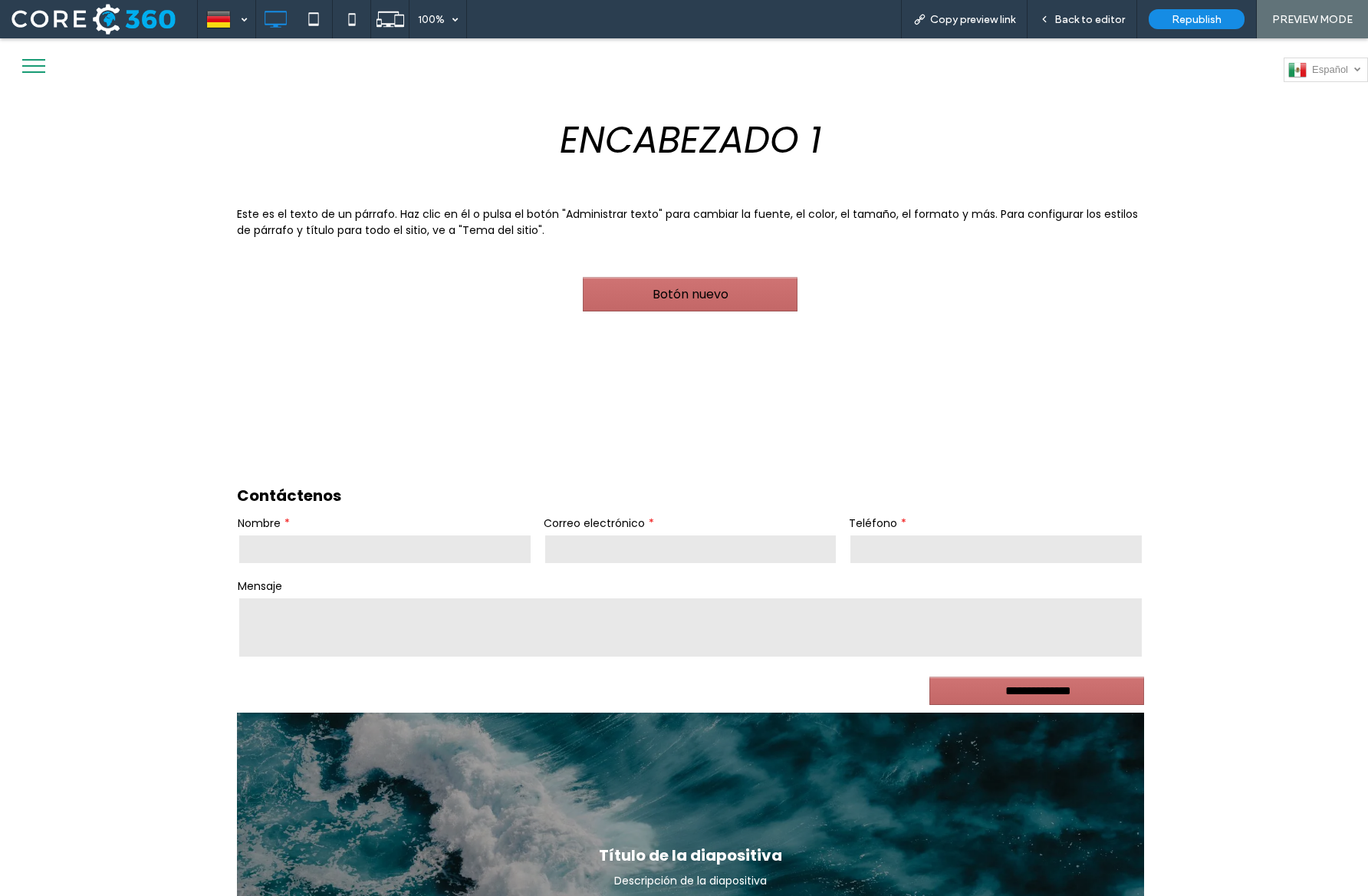
click at [1326, 69] on div at bounding box center [684, 448] width 1368 height 896
click at [1300, 68] on div at bounding box center [684, 448] width 1368 height 896
click at [1070, 23] on span "Back to editor" at bounding box center [1090, 20] width 71 height 13
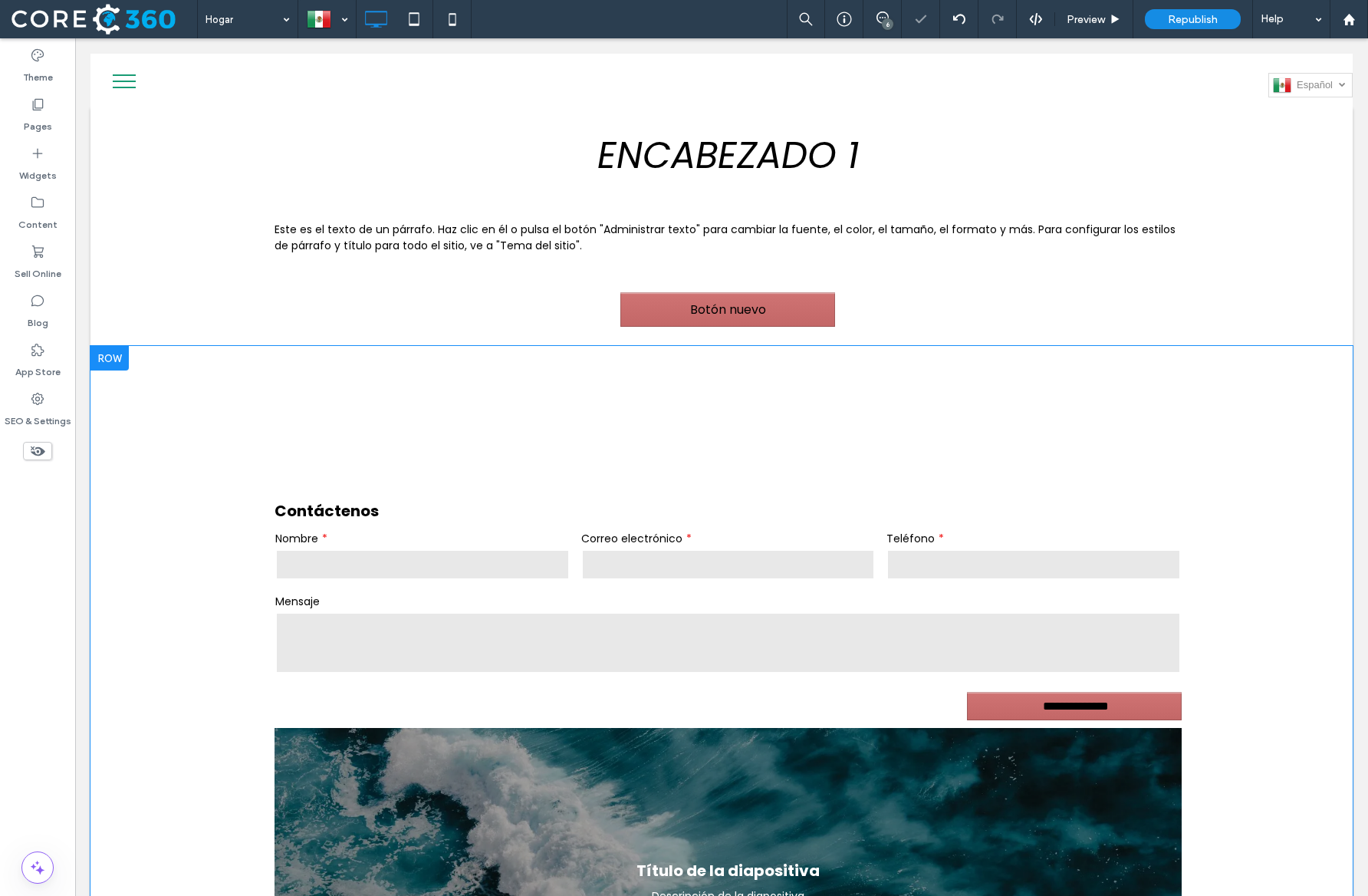
click at [658, 434] on div "**********" at bounding box center [722, 770] width 1262 height 850
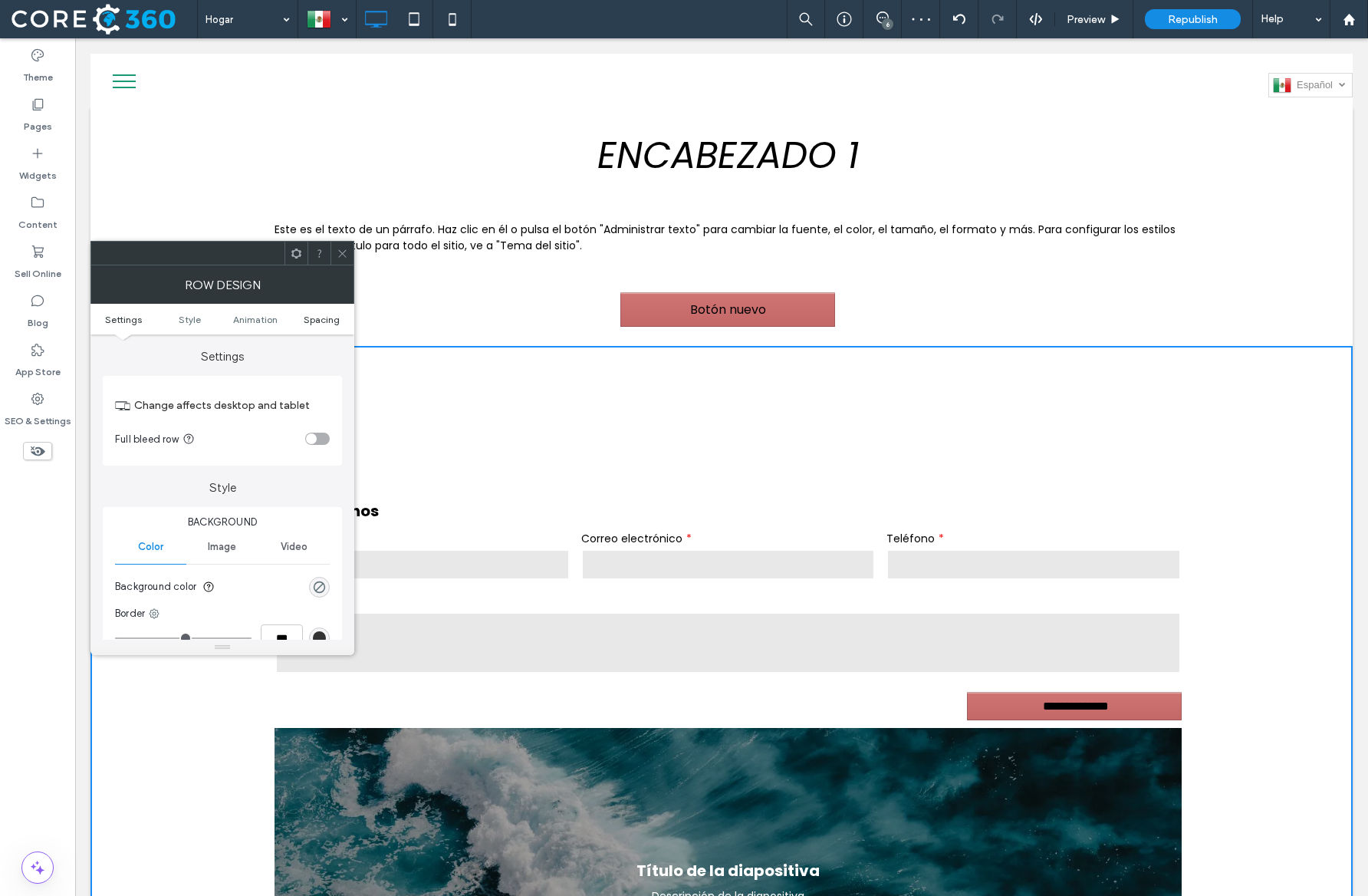
click at [321, 316] on span "Spacing" at bounding box center [321, 320] width 36 height 12
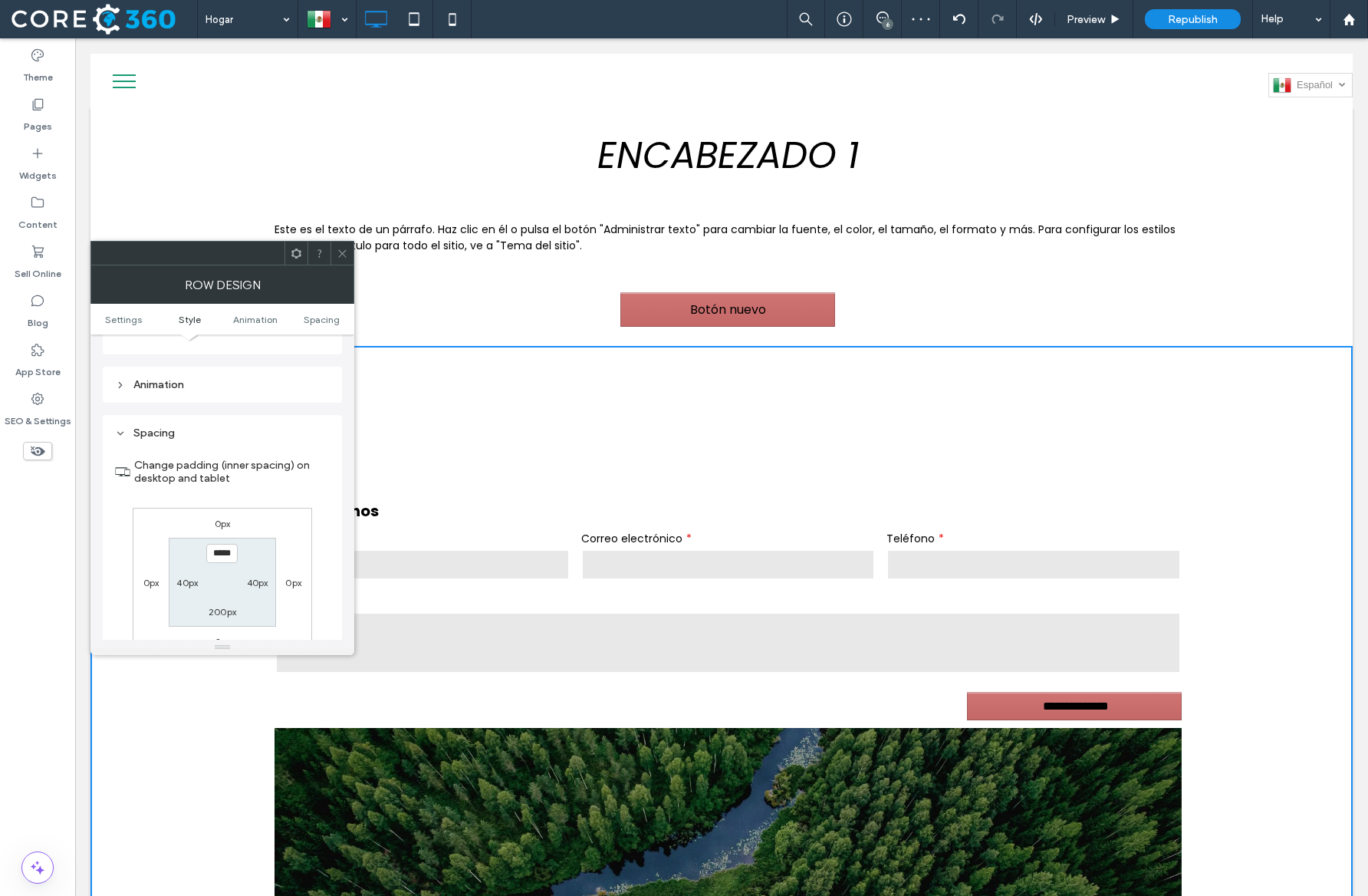
scroll to position [434, 0]
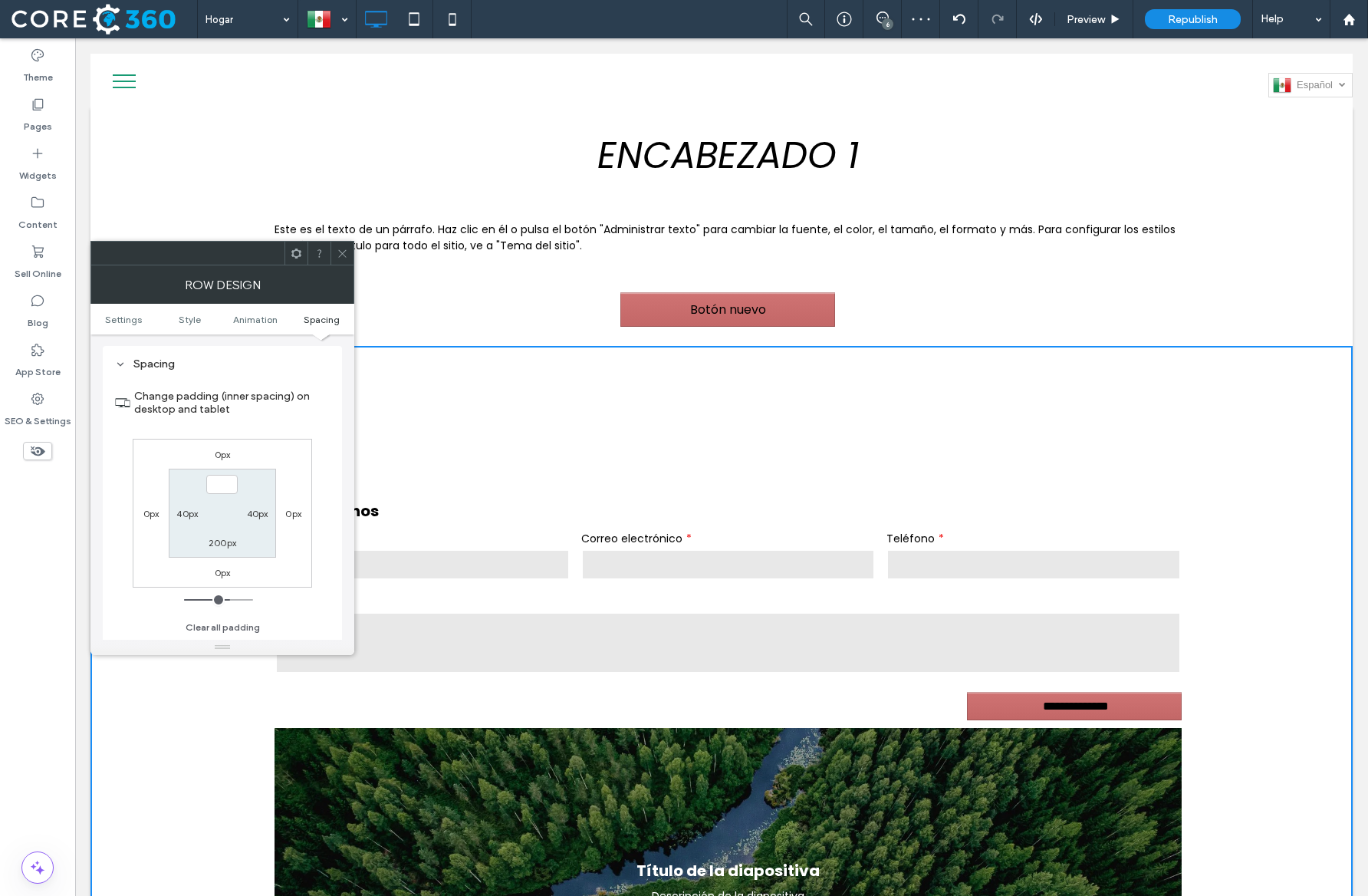
type input "***"
type input "*"
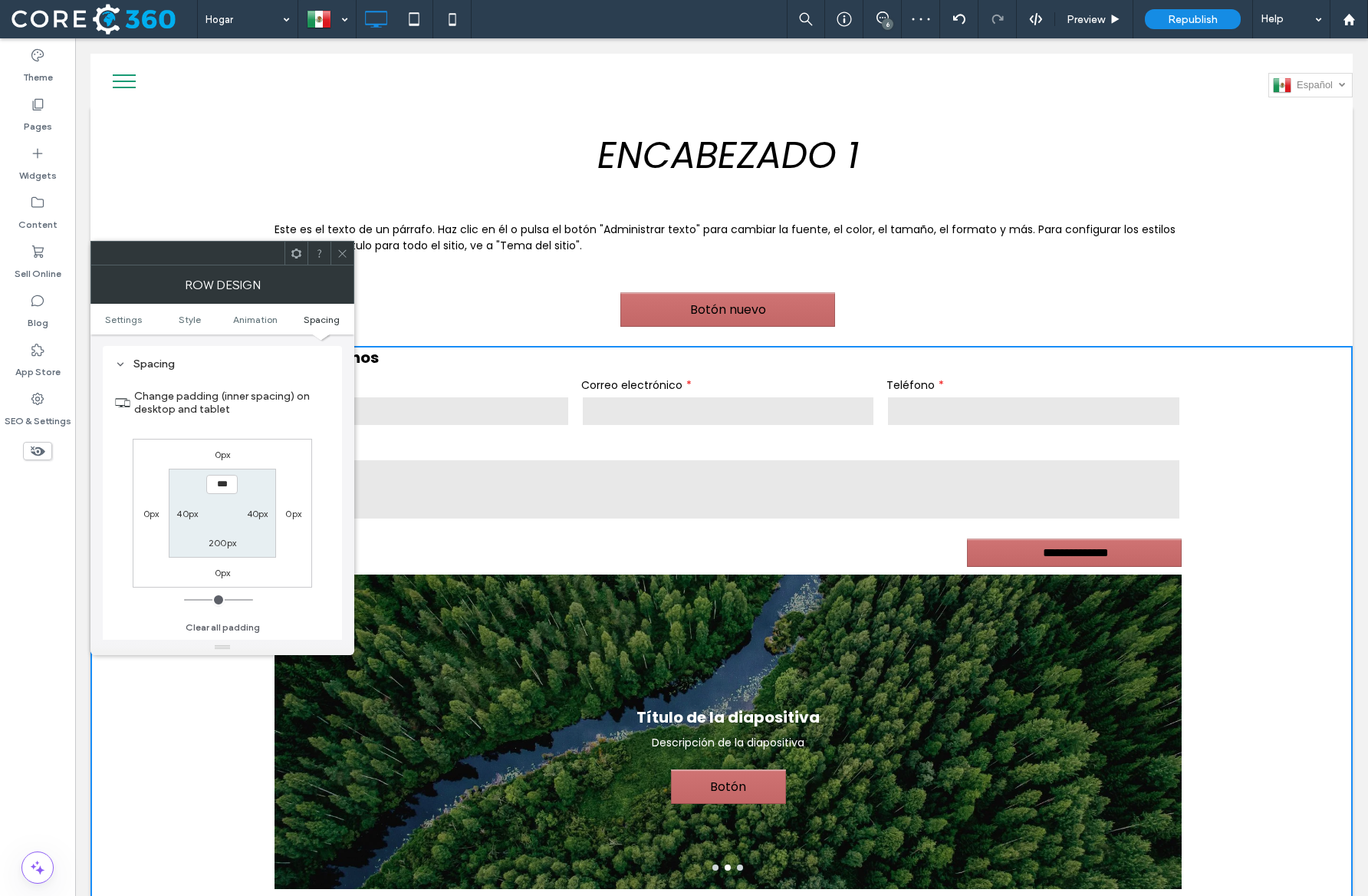
drag, startPoint x: 346, startPoint y: 261, endPoint x: 294, endPoint y: 242, distance: 55.4
click at [346, 261] on span at bounding box center [342, 253] width 12 height 23
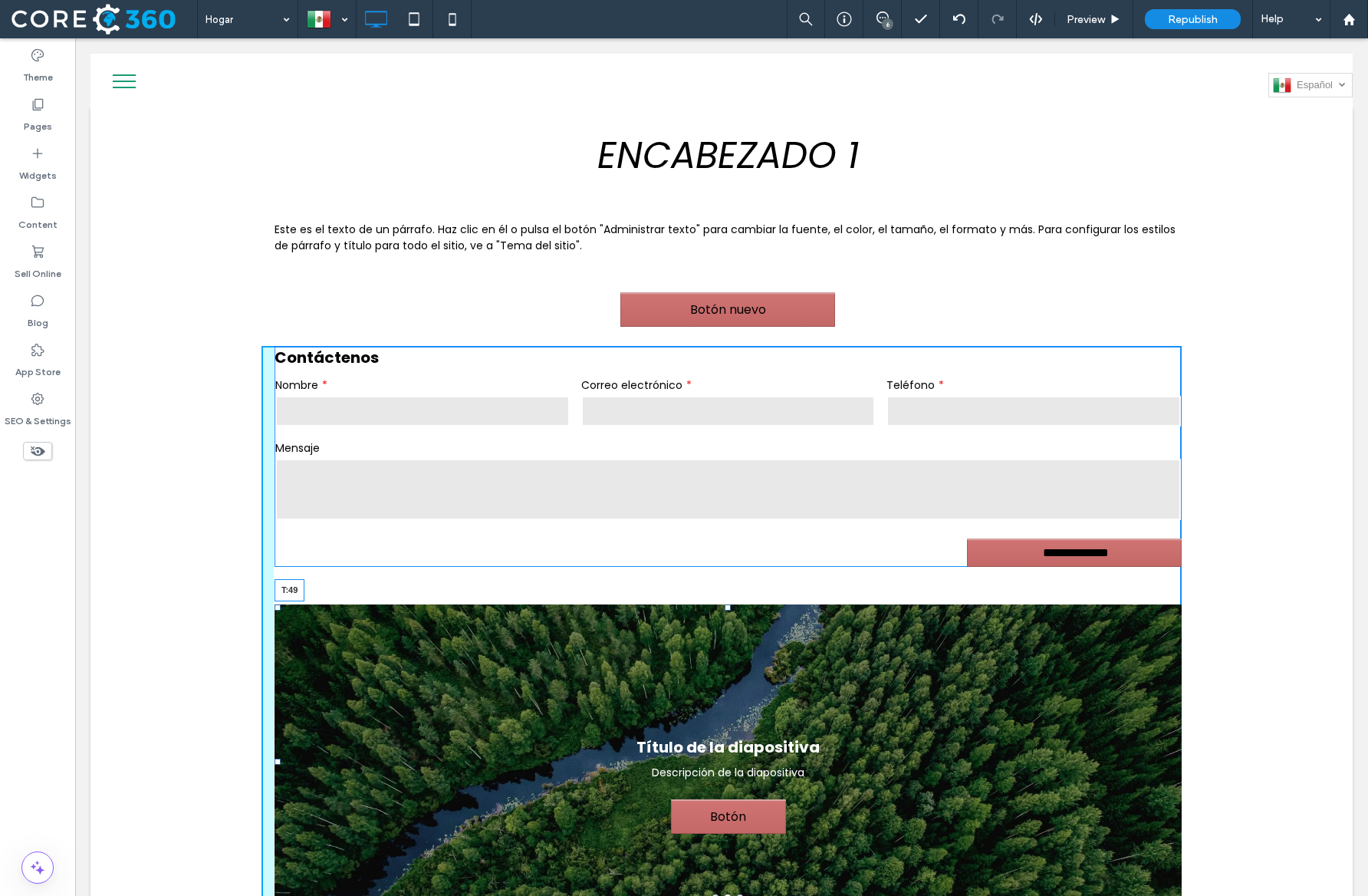
drag, startPoint x: 729, startPoint y: 585, endPoint x: 731, endPoint y: 612, distance: 27.1
click at [731, 612] on div "Título de la diapositiva Descripción de la diapositiva Botón Botón Título de la…" at bounding box center [729, 762] width 908 height 315
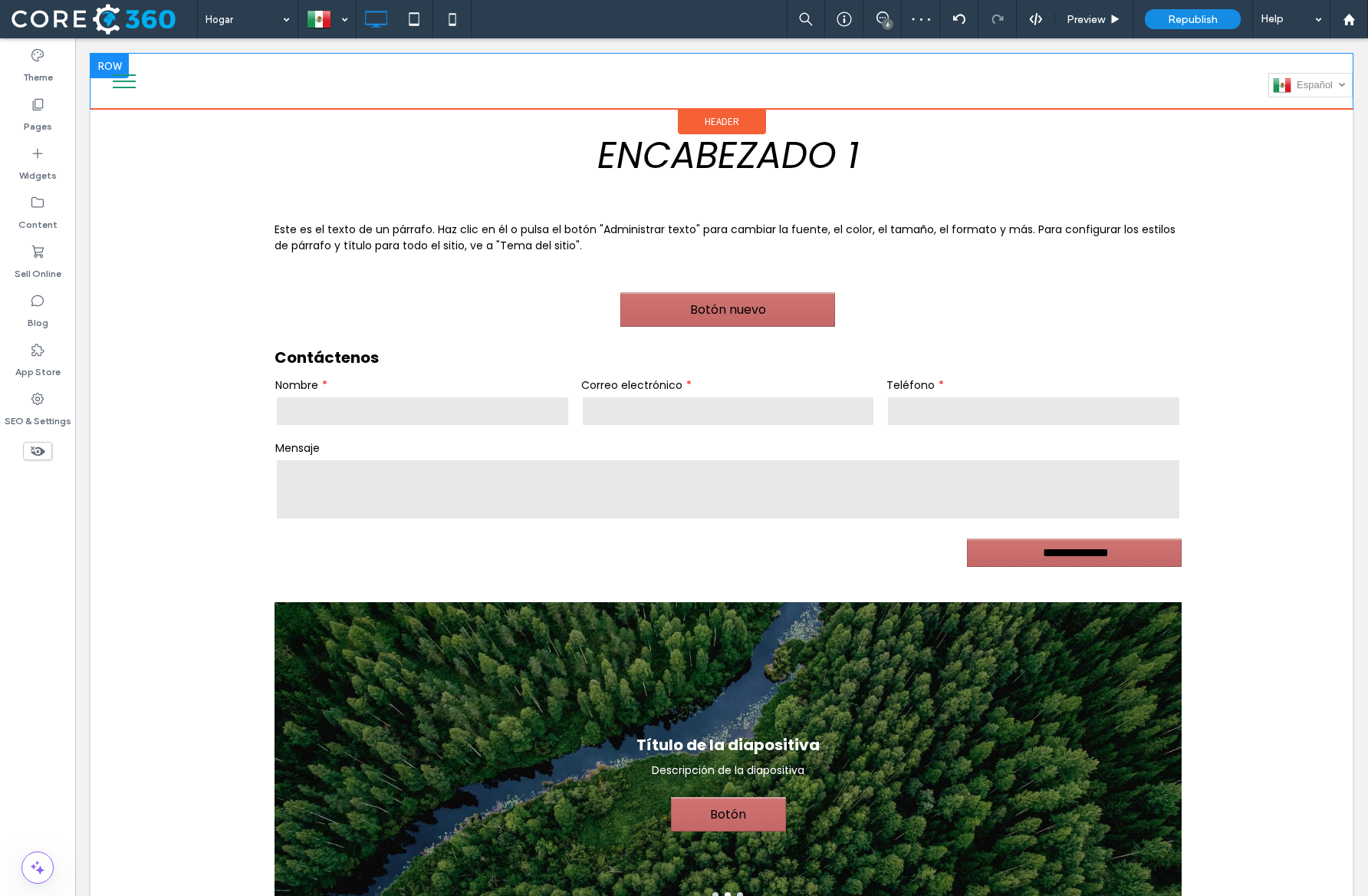
click at [226, 88] on div "Español es English en Deutsch de Click To Paste" at bounding box center [722, 81] width 1262 height 32
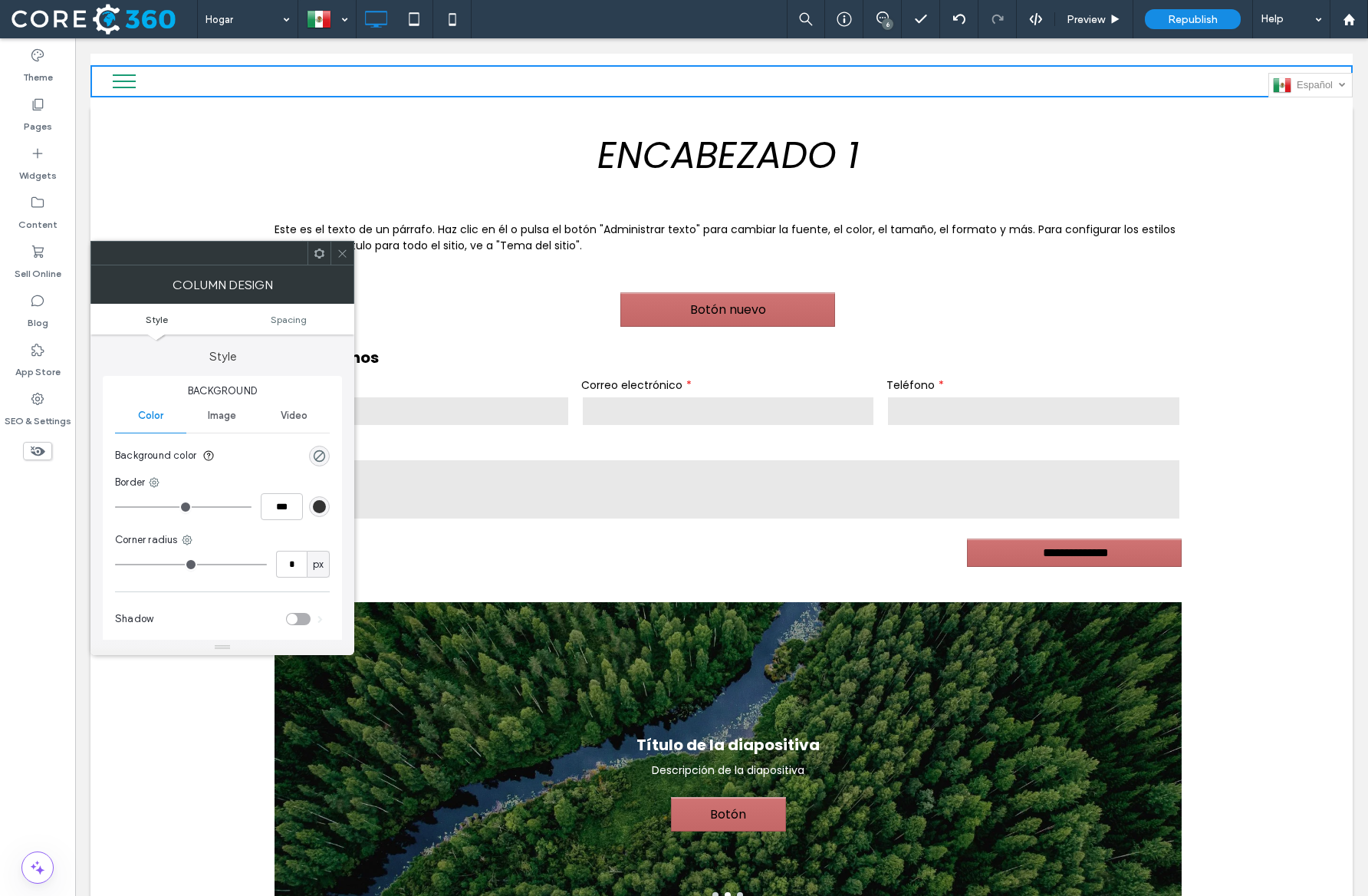
click at [336, 256] on div at bounding box center [342, 253] width 23 height 23
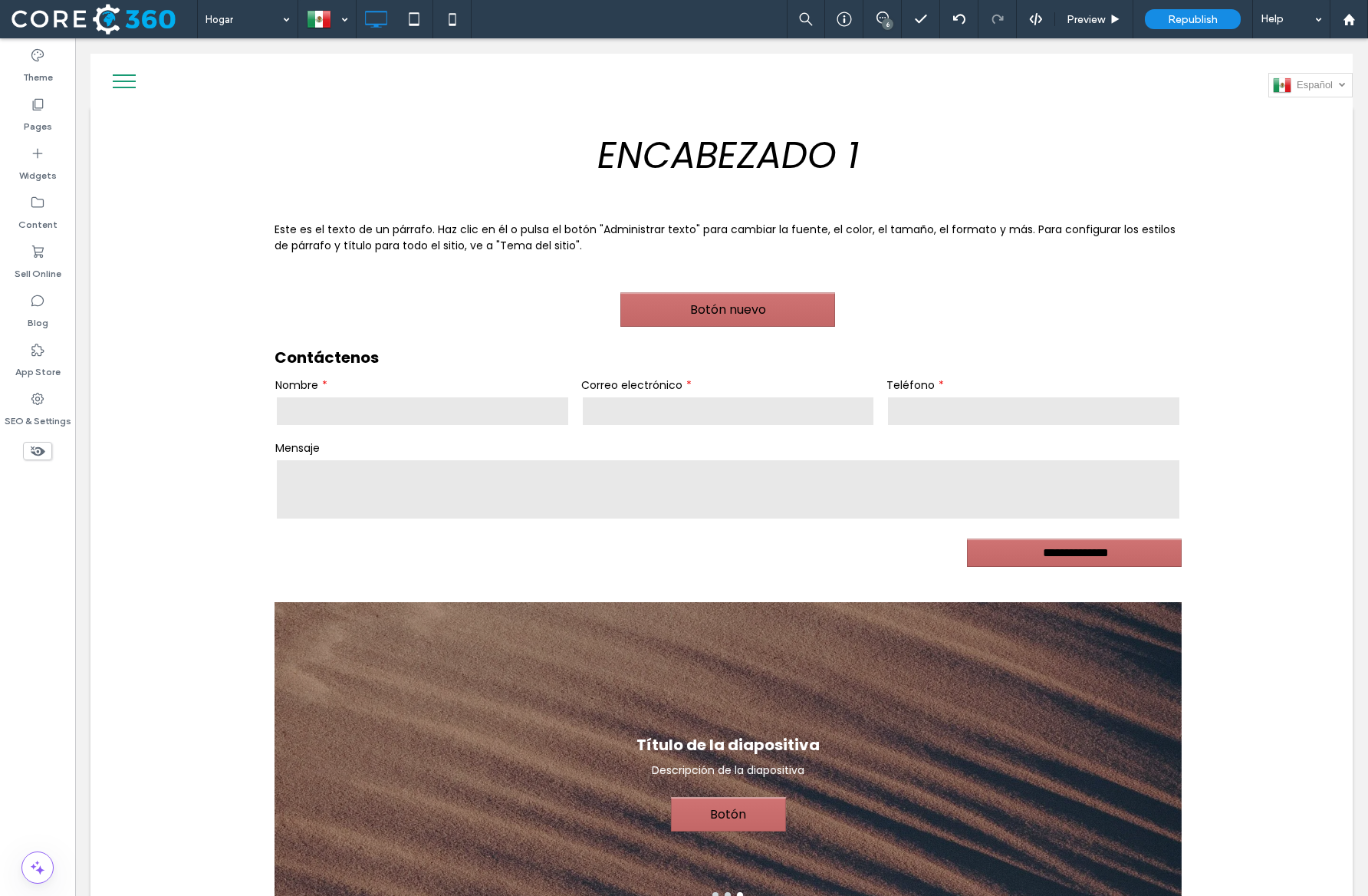
click at [127, 87] on span "menu" at bounding box center [124, 87] width 23 height 2
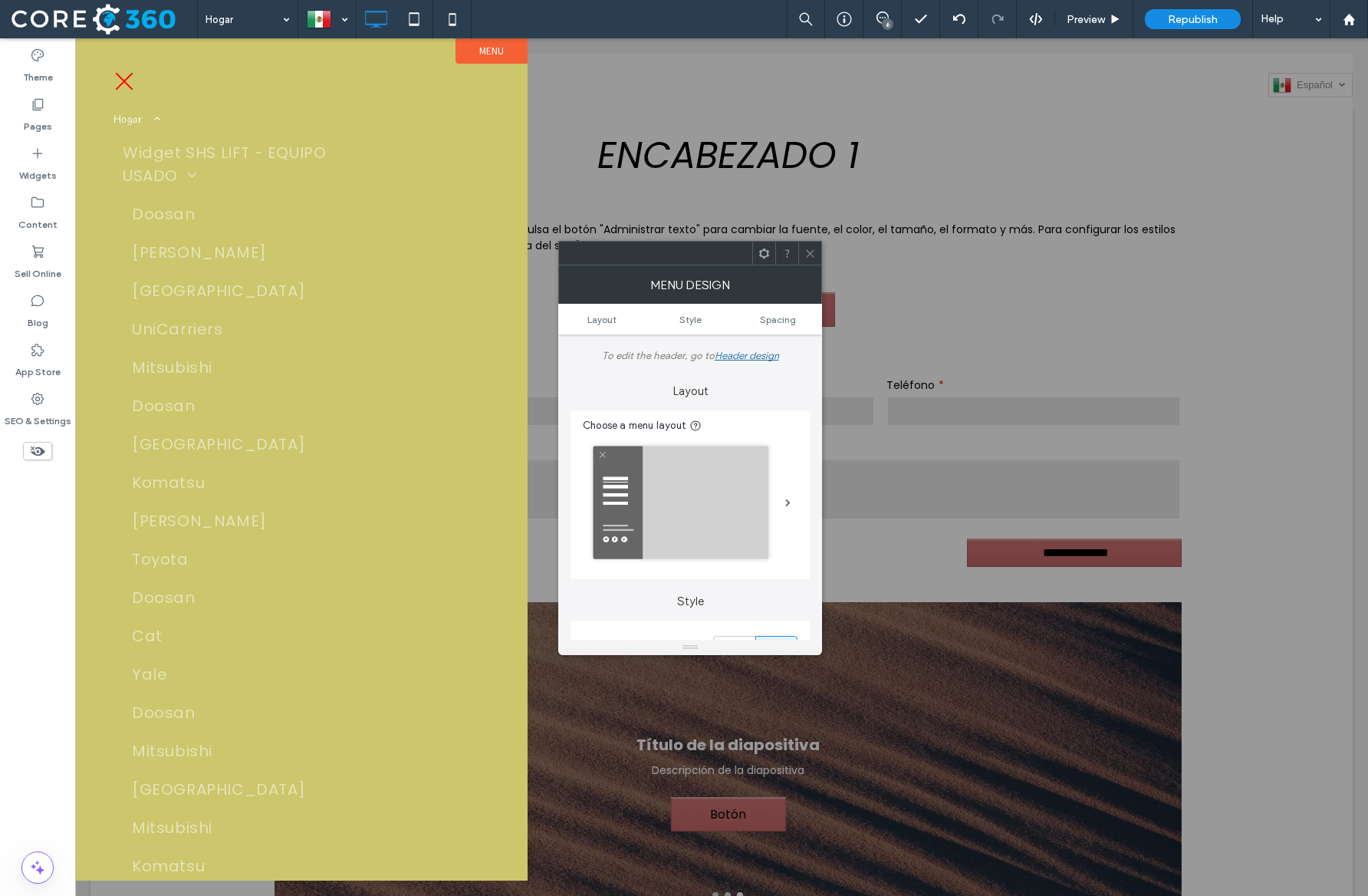
click at [764, 261] on span at bounding box center [764, 253] width 12 height 23
click at [816, 251] on div at bounding box center [810, 253] width 23 height 23
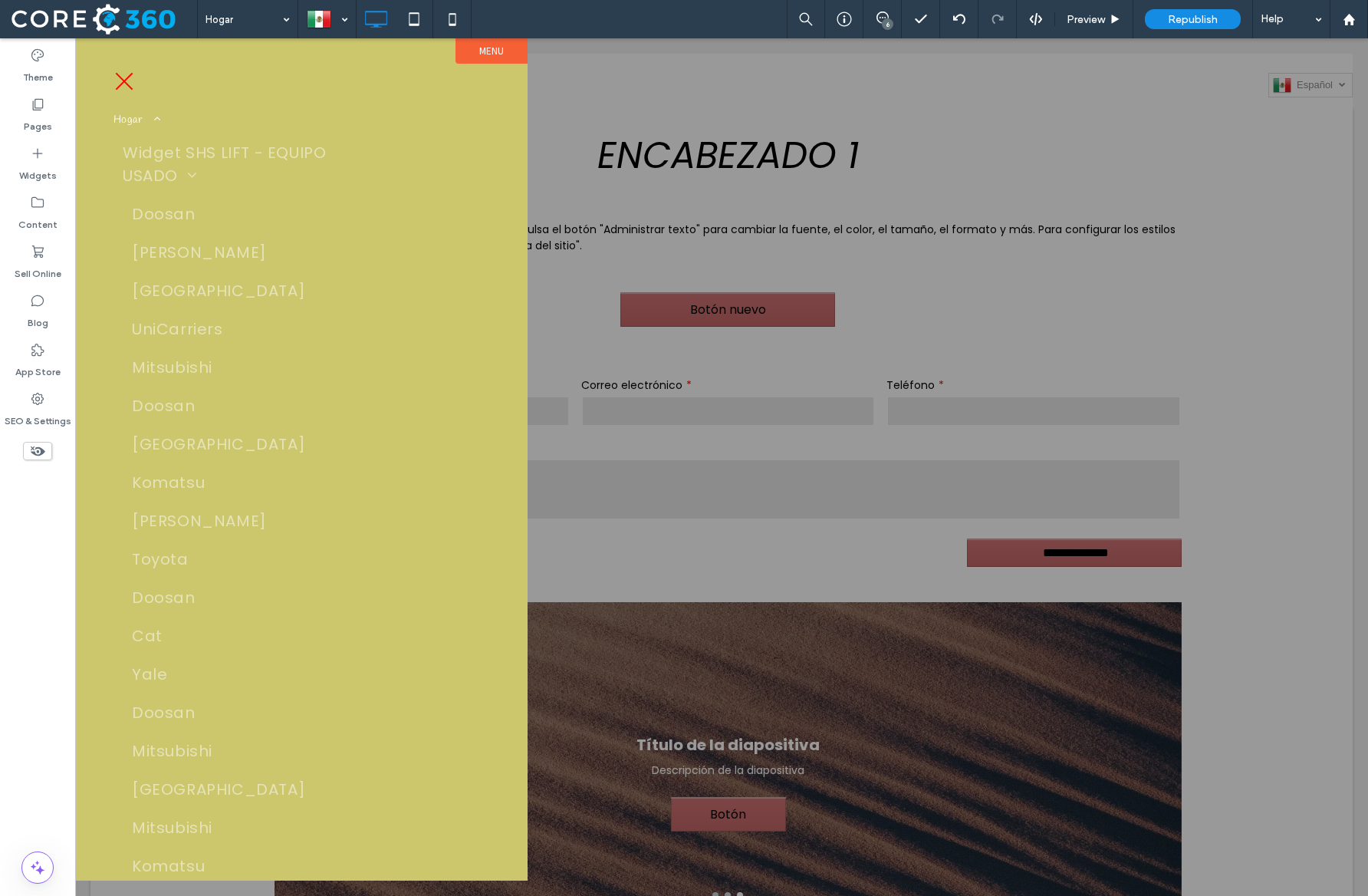
click at [599, 82] on div at bounding box center [721, 467] width 1293 height 858
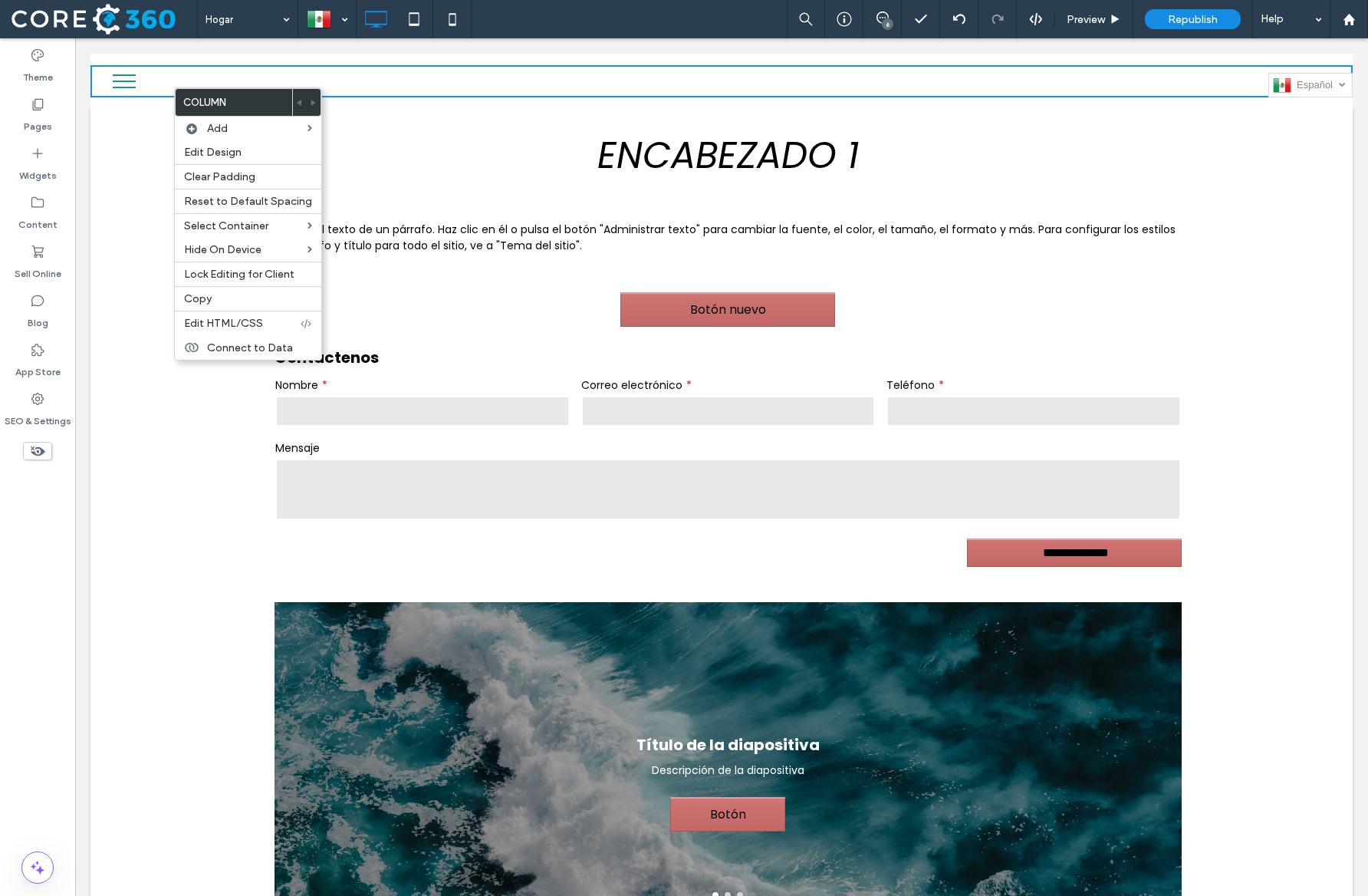
click at [599, 122] on div "ENCABEZADO 1 Click To Paste" at bounding box center [721, 156] width 920 height 71
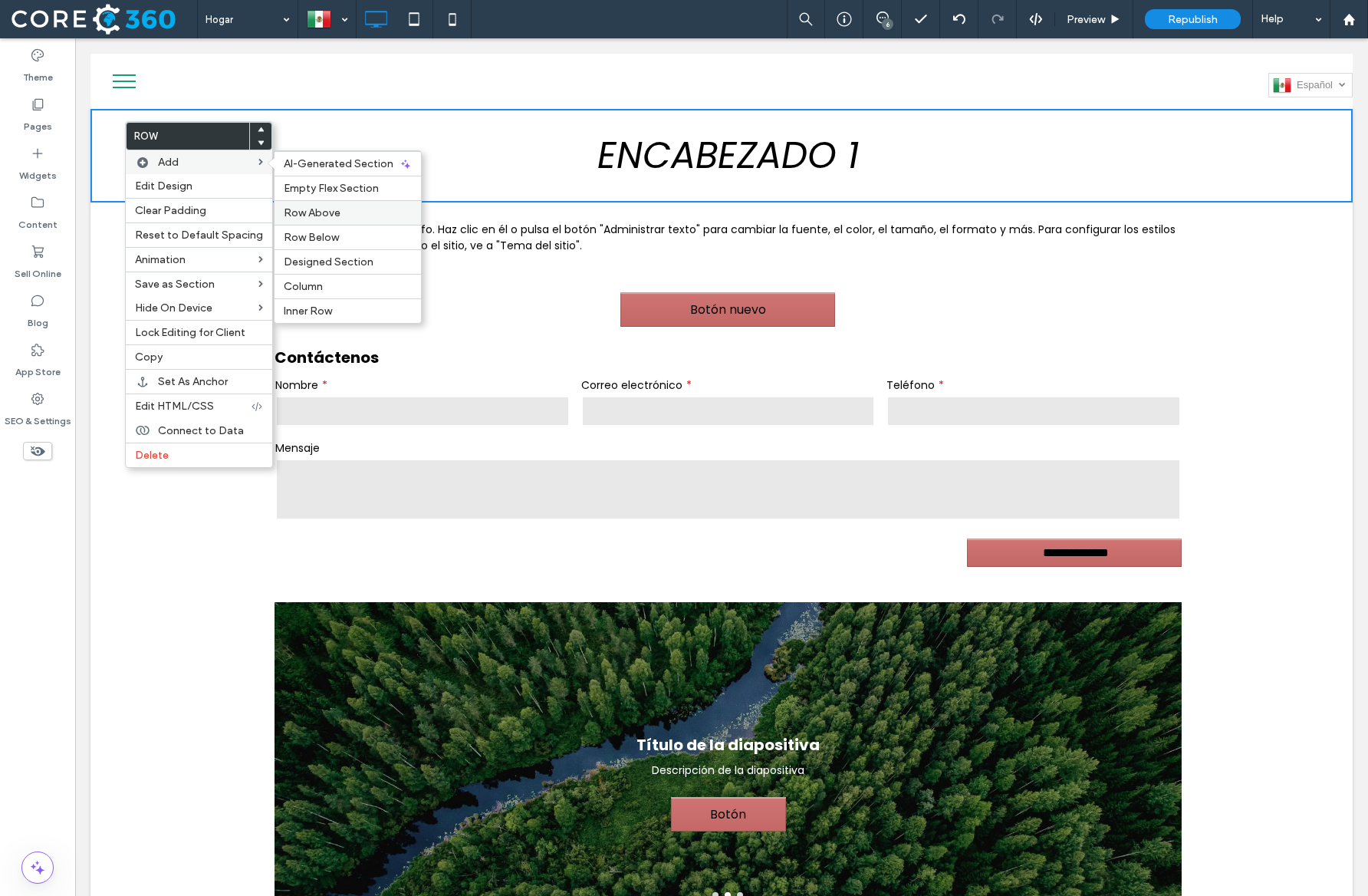
click at [343, 204] on div "Row Above" at bounding box center [348, 212] width 147 height 24
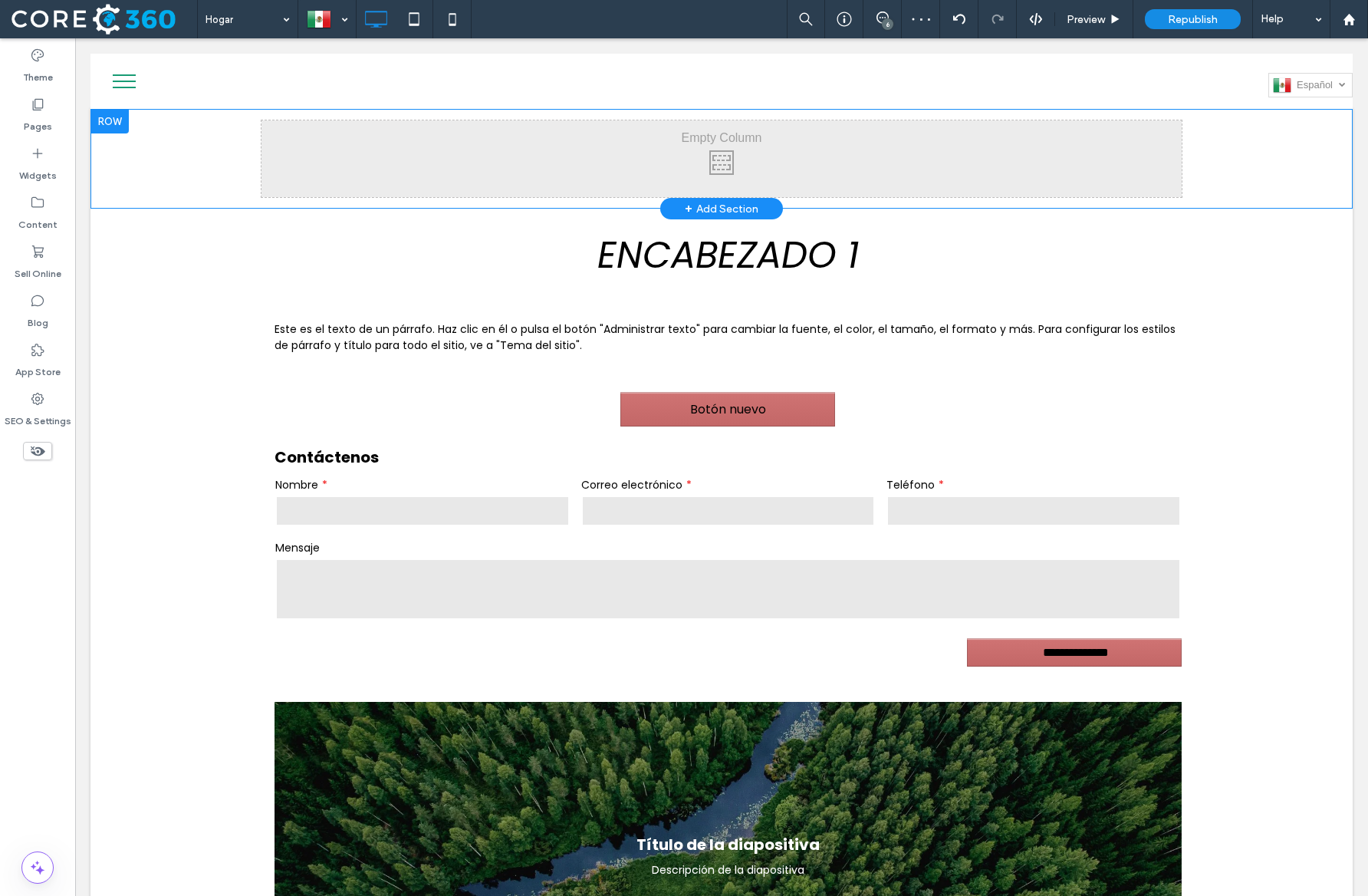
click at [121, 116] on div at bounding box center [110, 121] width 38 height 24
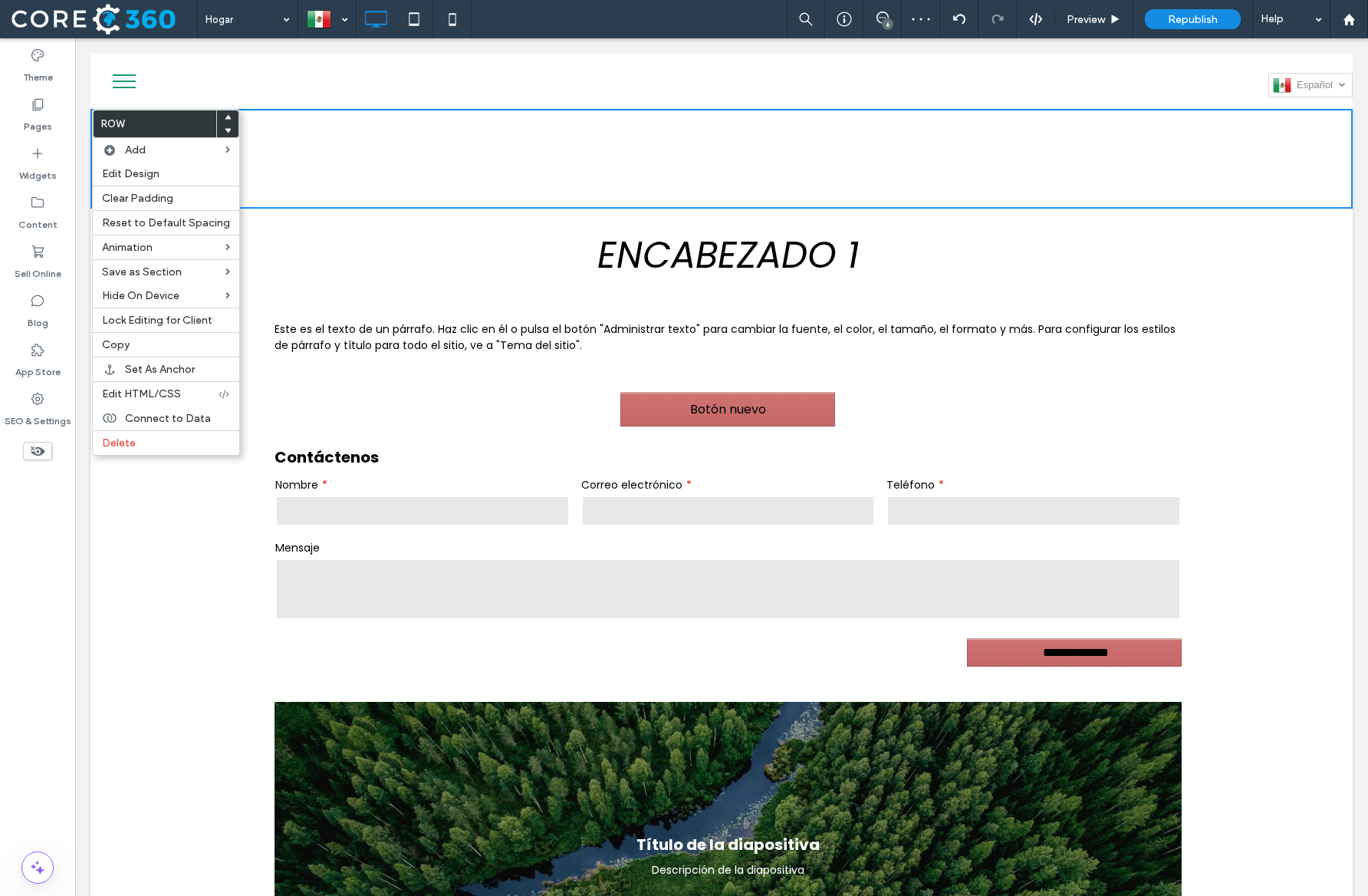
click at [225, 119] on icon at bounding box center [227, 117] width 6 height 6
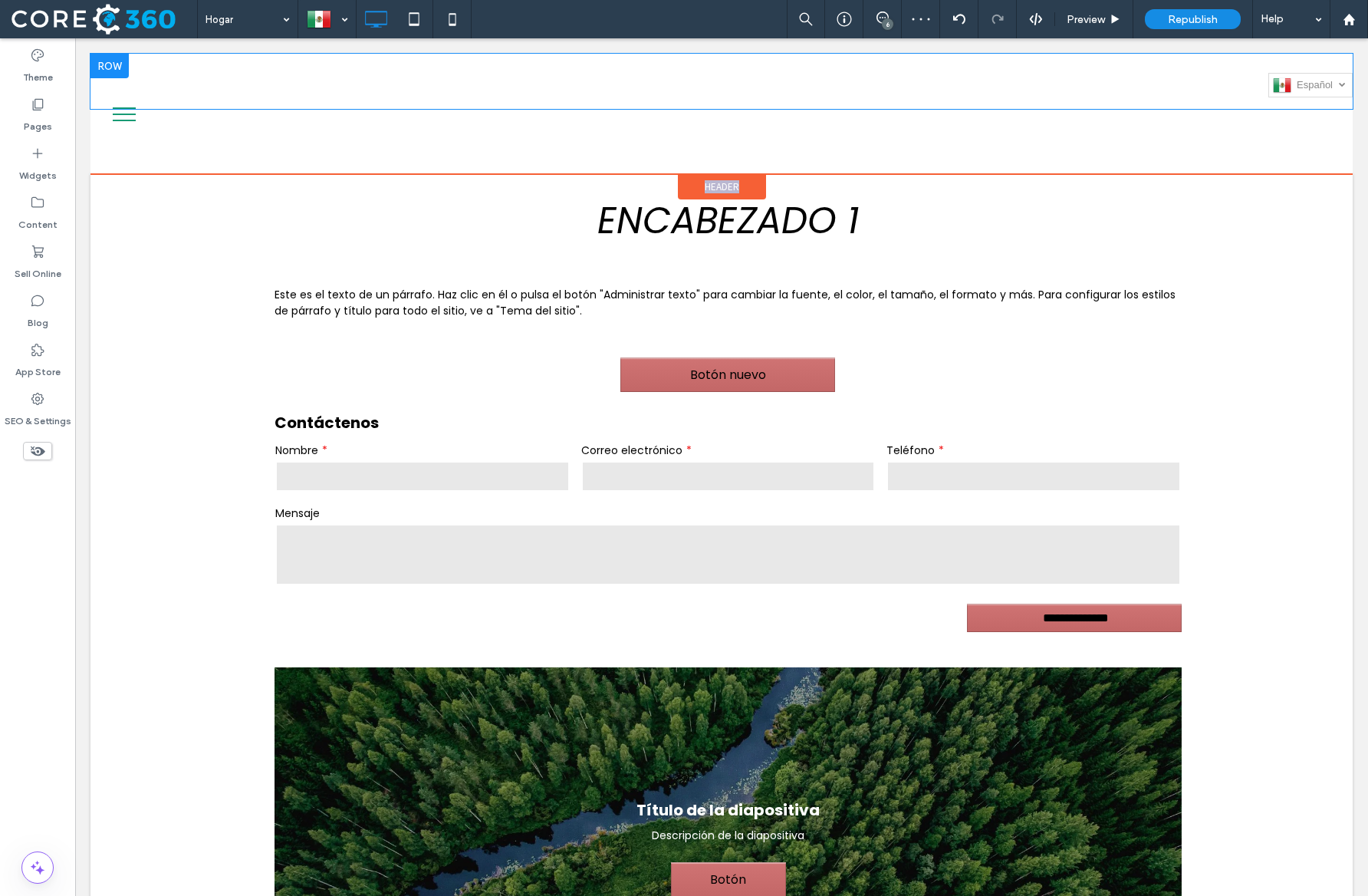
click at [1220, 83] on div "Español es English en Deutsch de Click To Paste" at bounding box center [722, 81] width 1262 height 32
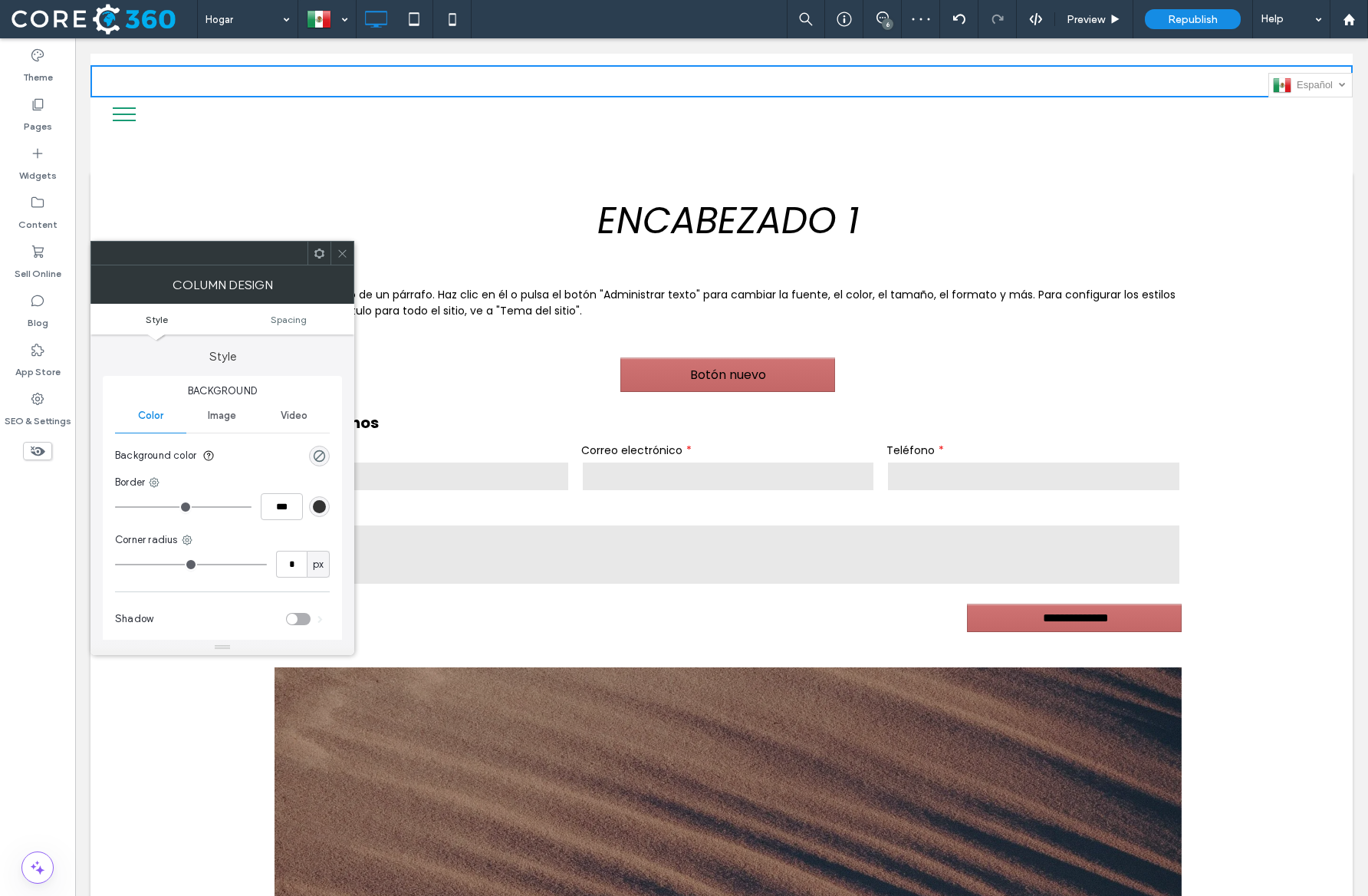
drag, startPoint x: 336, startPoint y: 256, endPoint x: 1160, endPoint y: 2, distance: 862.3
click at [336, 256] on icon at bounding box center [342, 254] width 12 height 12
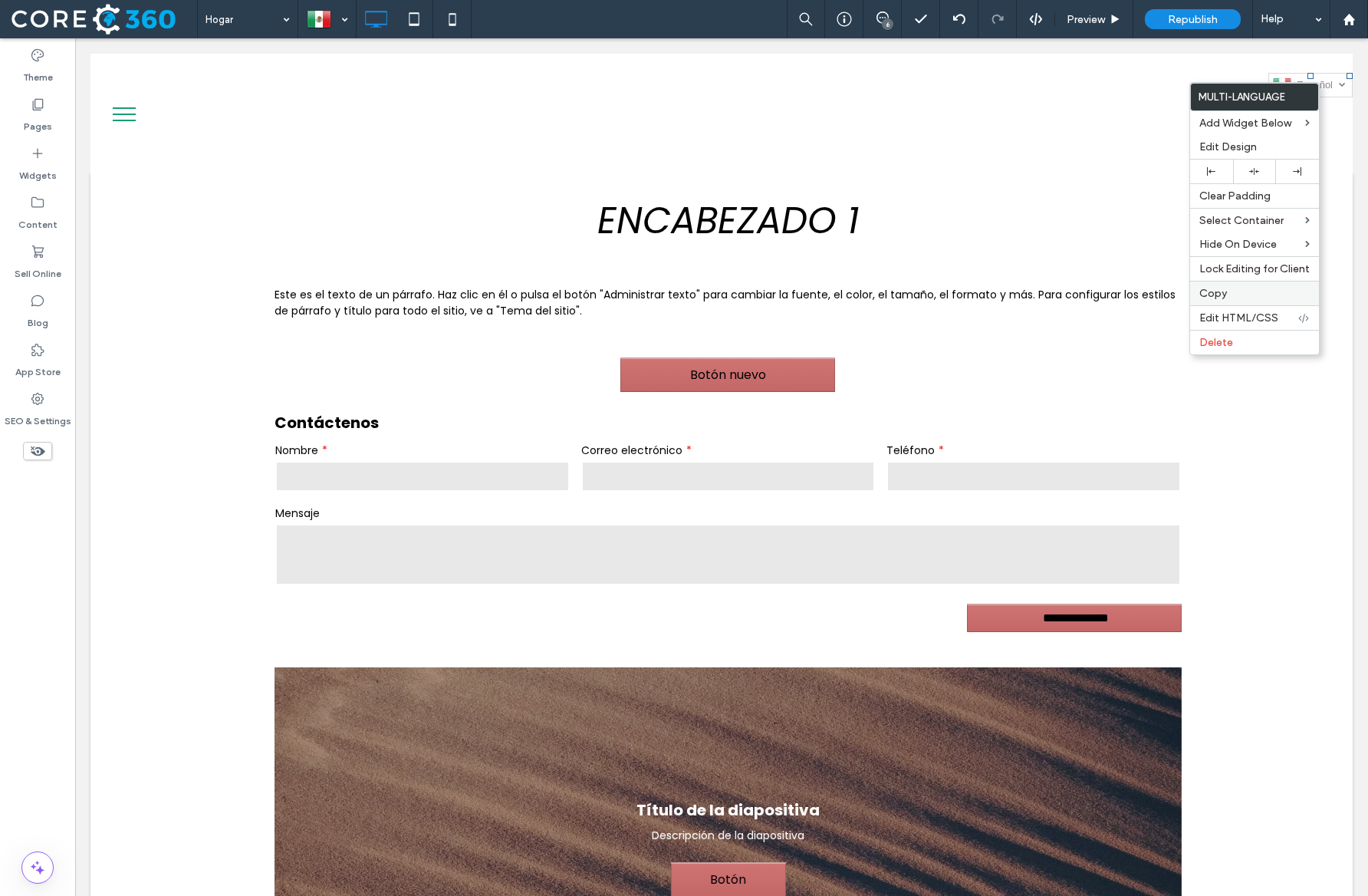
drag, startPoint x: 1246, startPoint y: 285, endPoint x: 1011, endPoint y: 146, distance: 273.0
click at [1246, 285] on div "Copy" at bounding box center [1255, 292] width 129 height 24
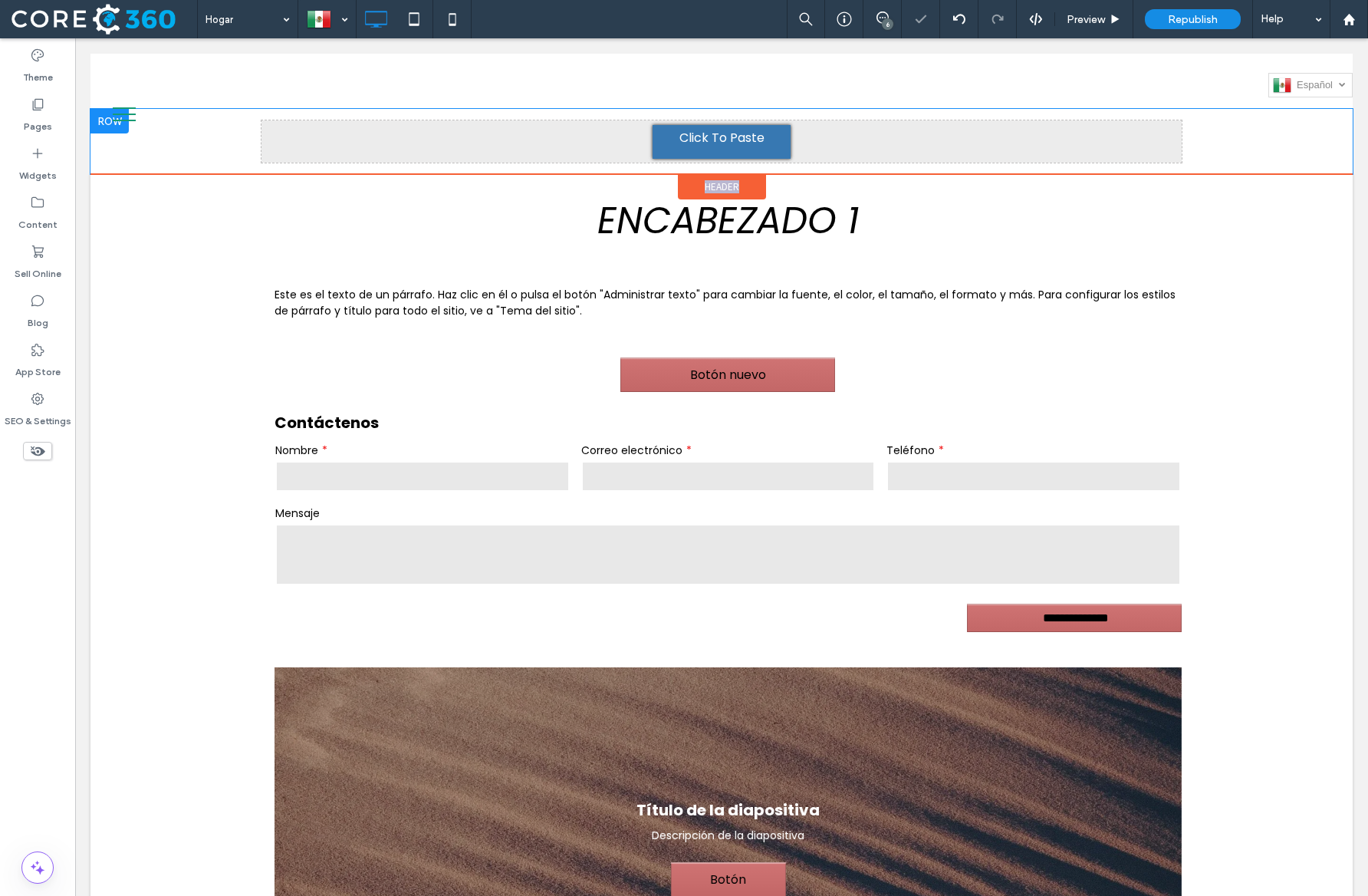
click at [724, 152] on div "Click To Paste" at bounding box center [722, 142] width 138 height 34
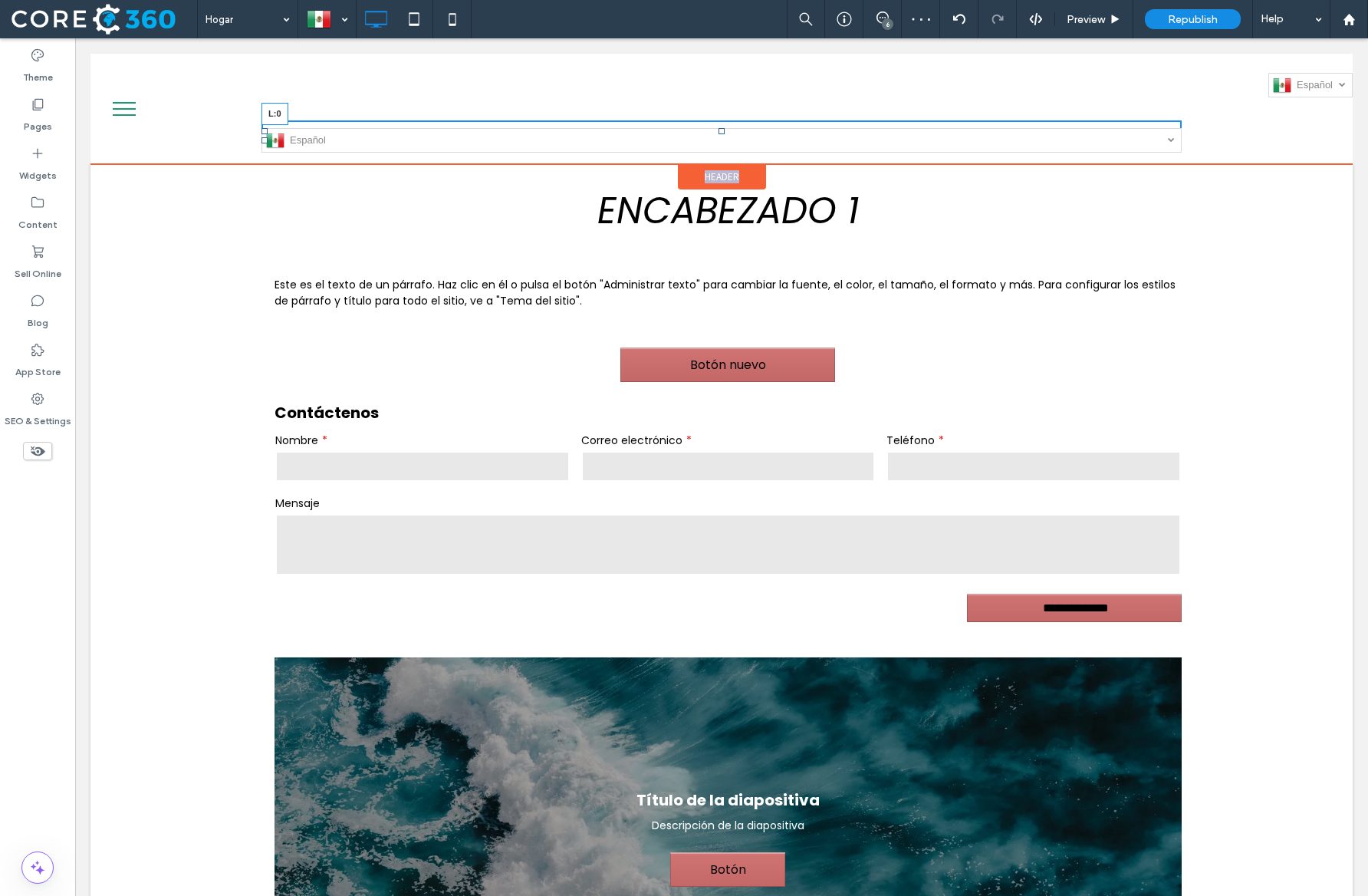
drag, startPoint x: 266, startPoint y: 140, endPoint x: 619, endPoint y: 147, distance: 353.1
click at [619, 147] on div "Español es English en Deutsch de L:0" at bounding box center [721, 140] width 920 height 24
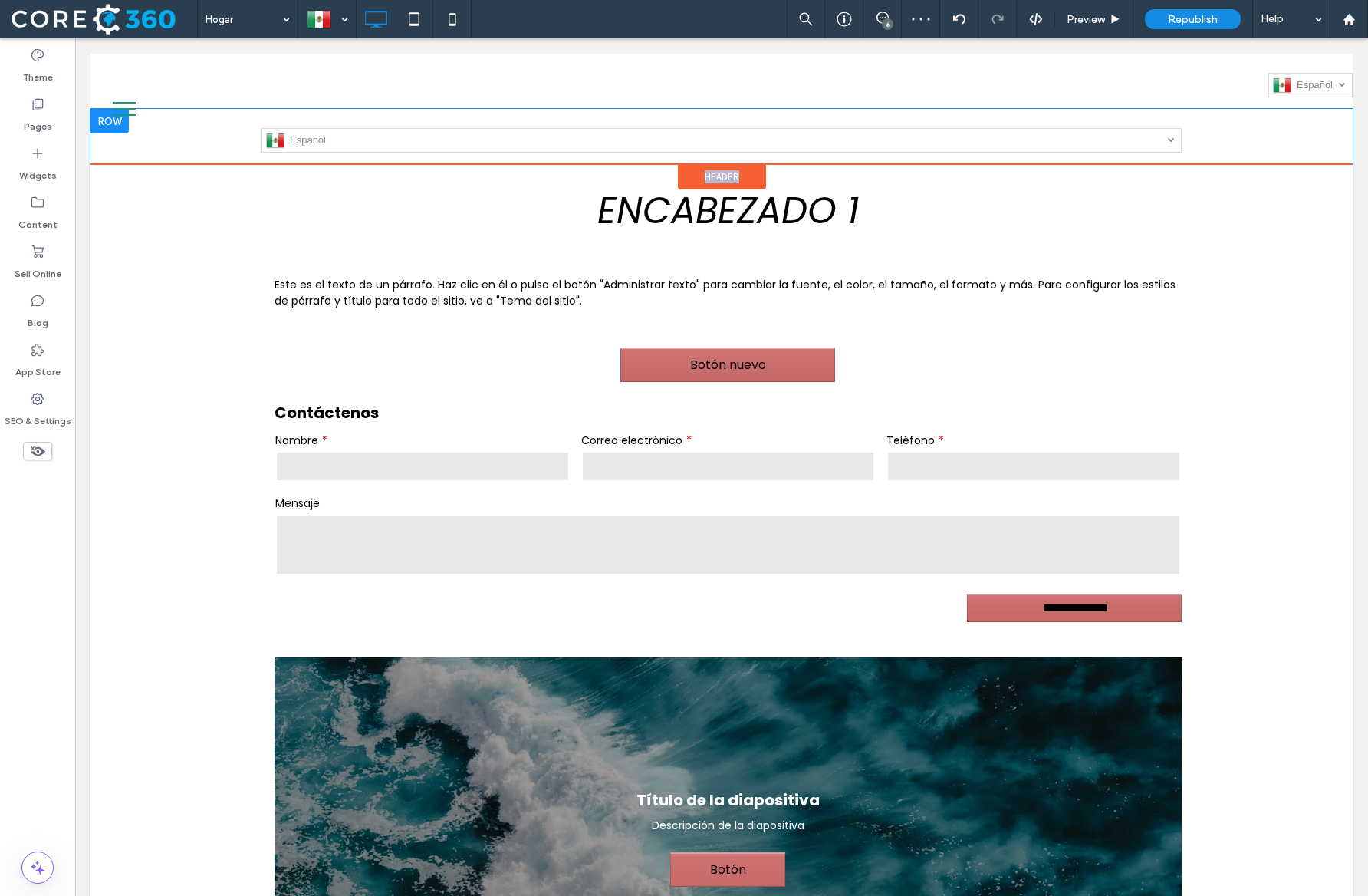
click at [520, 119] on div "Click To Paste Click To Paste Español es English en Deutsch de" at bounding box center [722, 137] width 1262 height 55
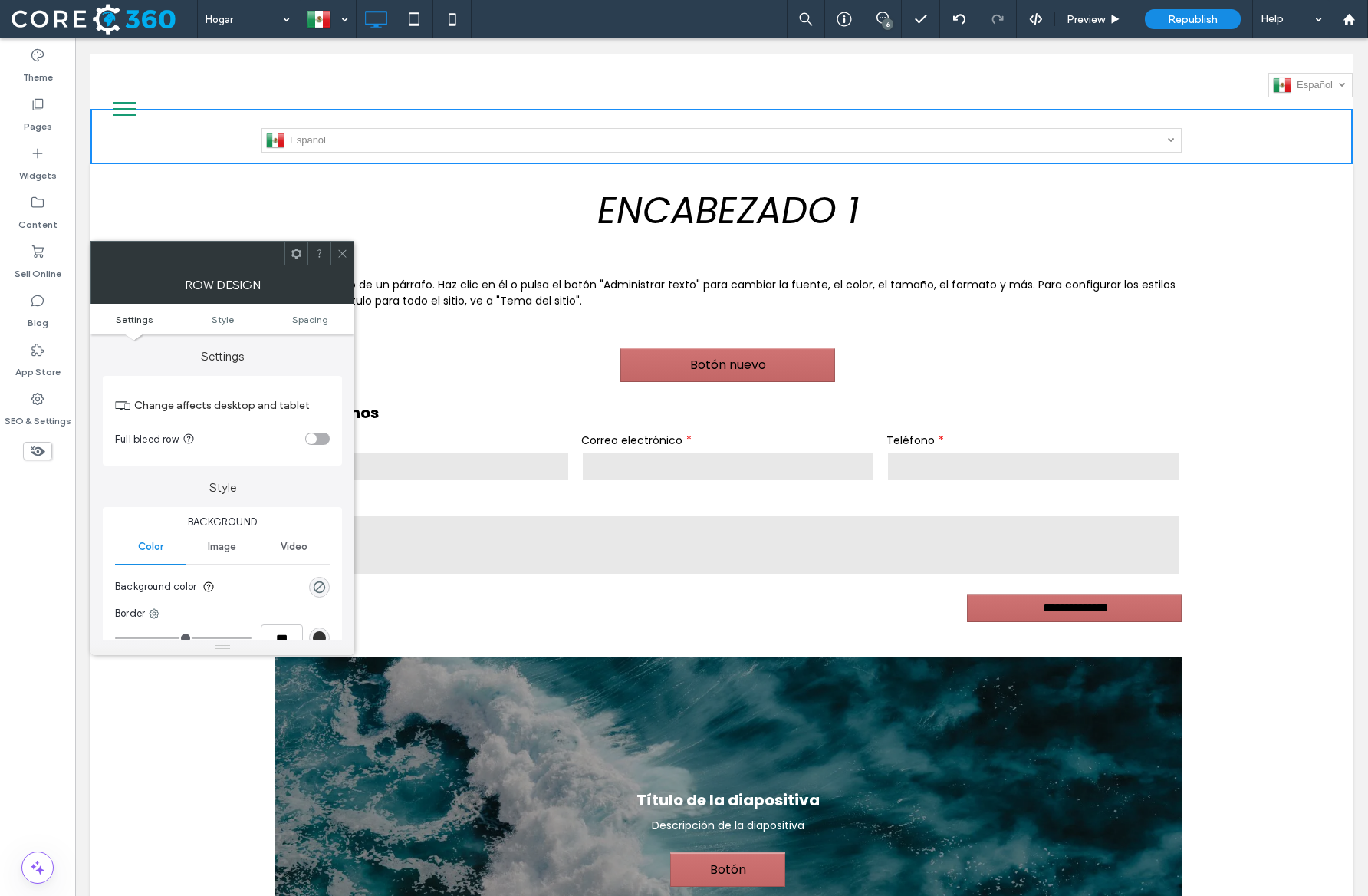
click at [353, 248] on div at bounding box center [342, 253] width 23 height 23
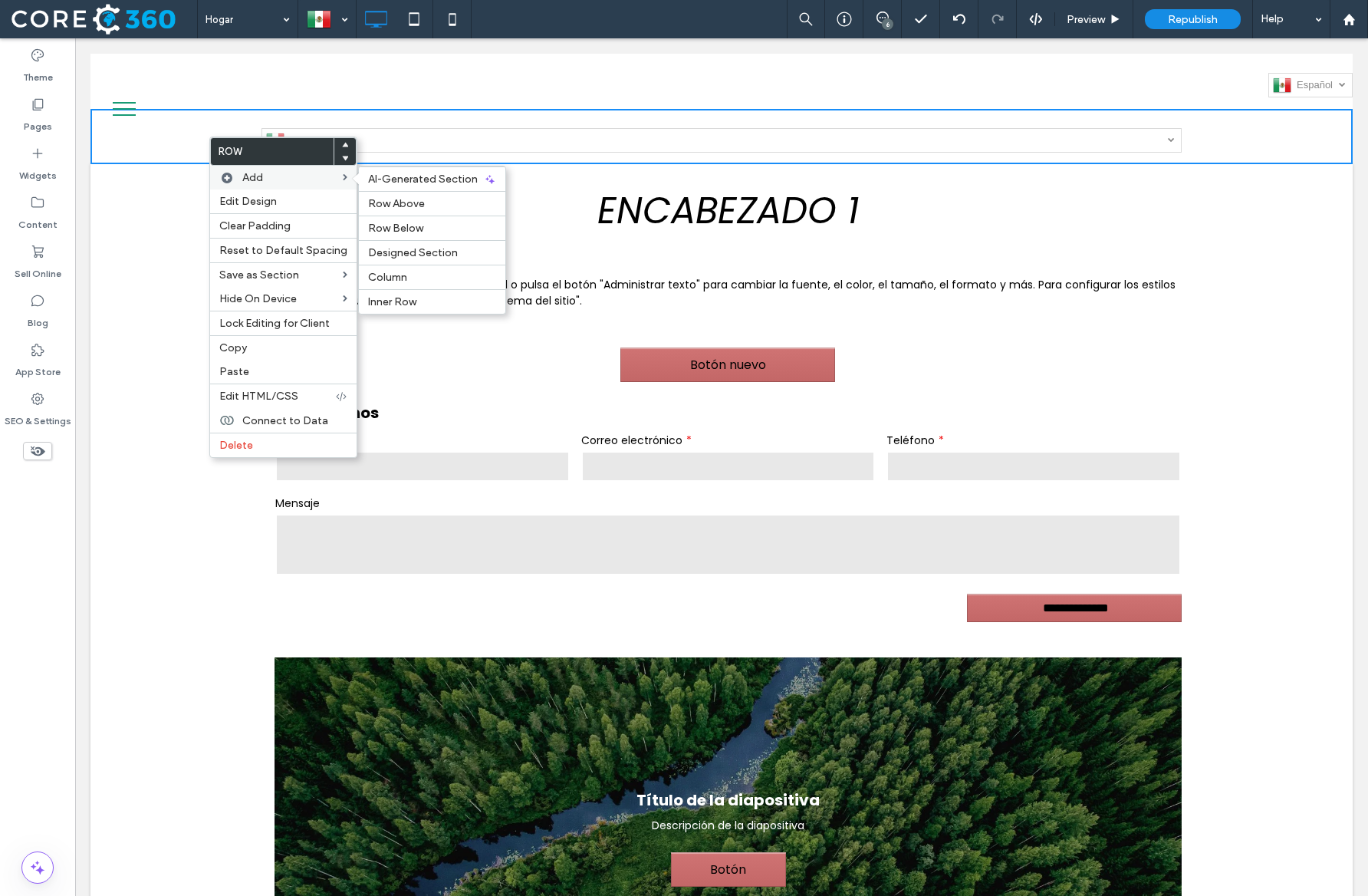
click at [353, 178] on span at bounding box center [360, 178] width 13 height 12
drag, startPoint x: 388, startPoint y: 270, endPoint x: 280, endPoint y: 212, distance: 122.6
click at [388, 270] on div "Column" at bounding box center [432, 276] width 147 height 24
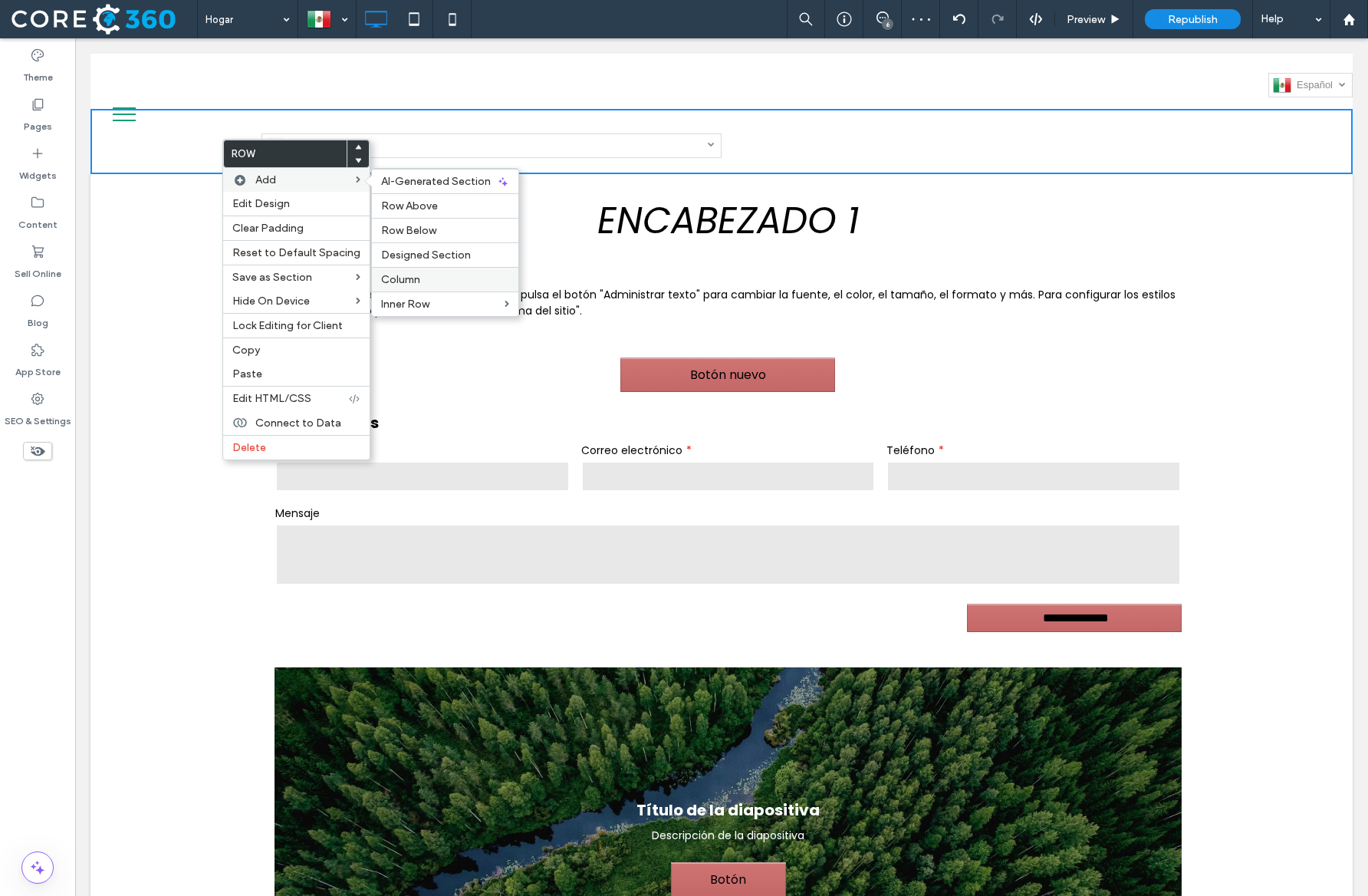
click at [415, 276] on span "Column" at bounding box center [400, 280] width 39 height 13
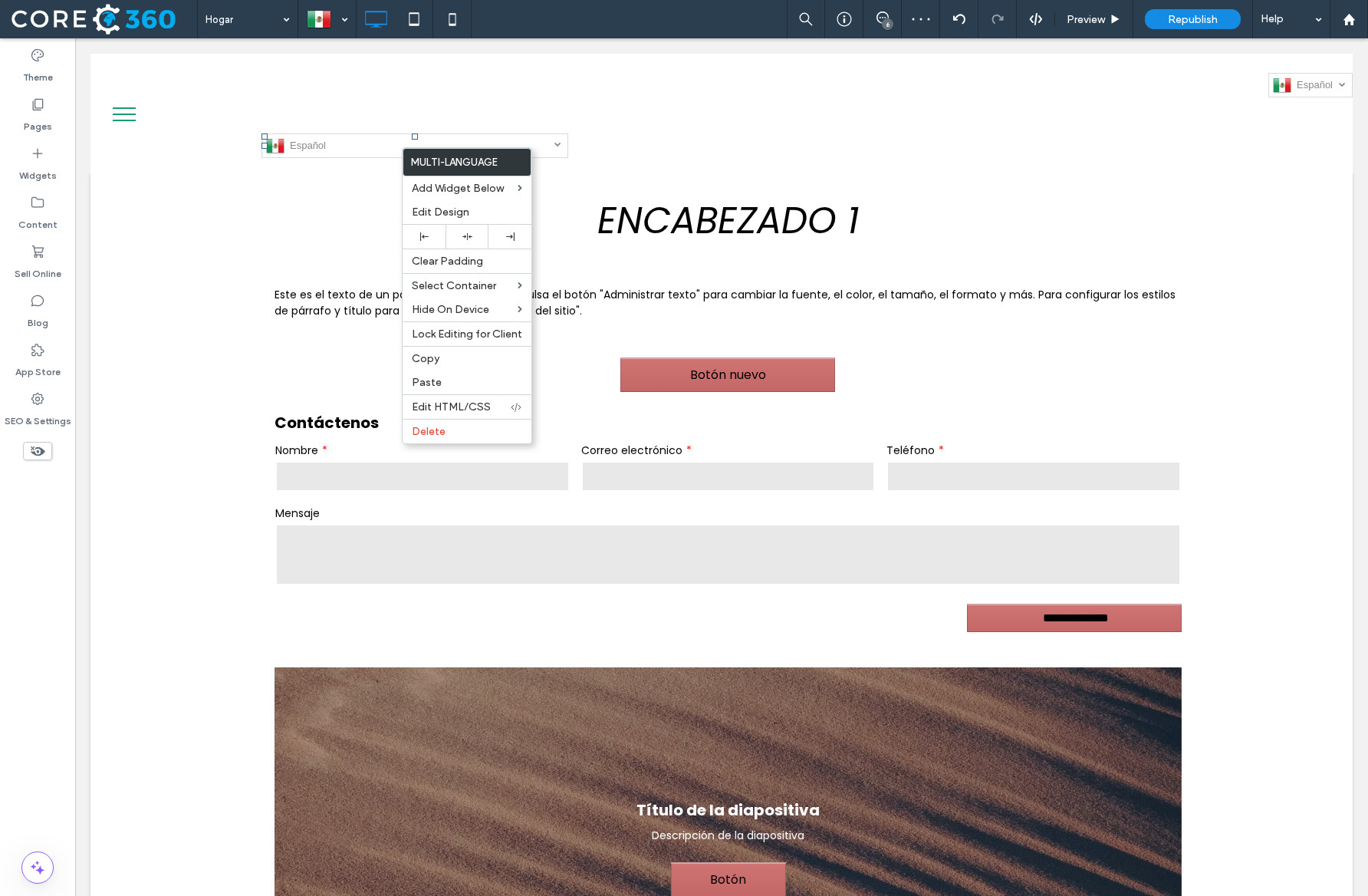
click at [550, 132] on div "Click To Paste Click To Paste Español es English en Deutsch de" at bounding box center [415, 142] width 306 height 42
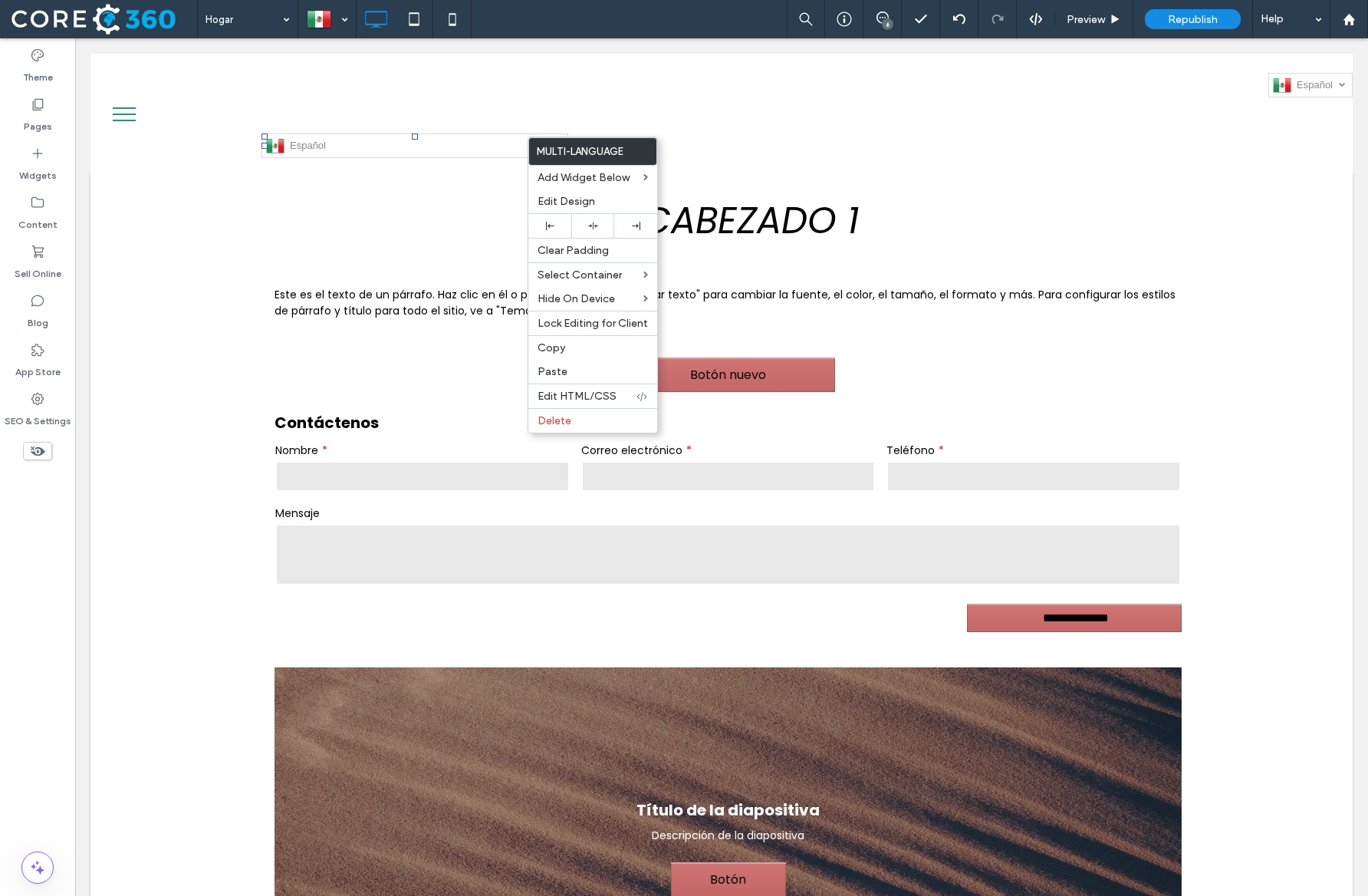
click at [933, 142] on div "Click To Paste Click To Paste" at bounding box center [1028, 142] width 306 height 42
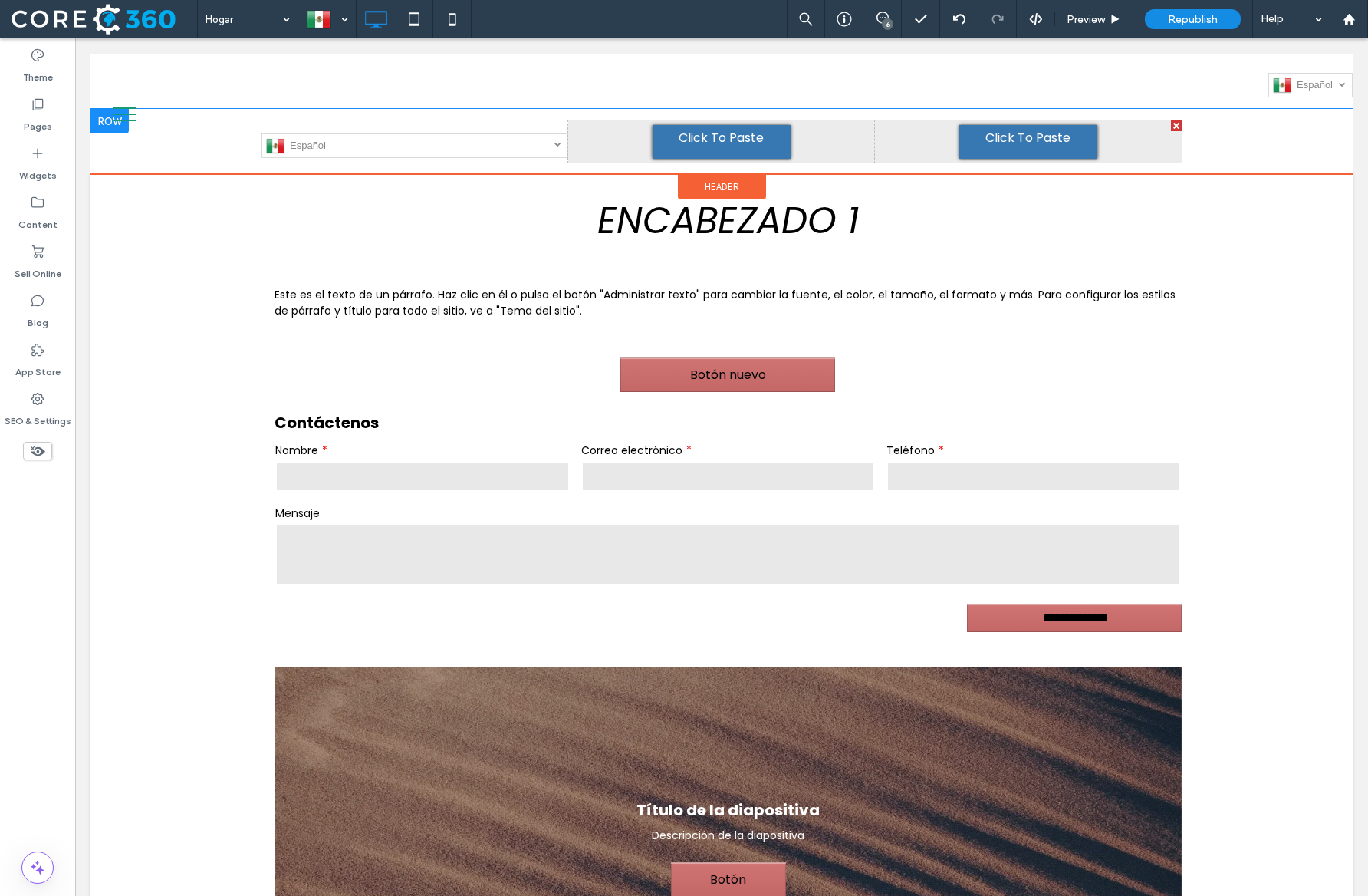
click at [1018, 141] on span "Click To Paste" at bounding box center [1028, 138] width 85 height 18
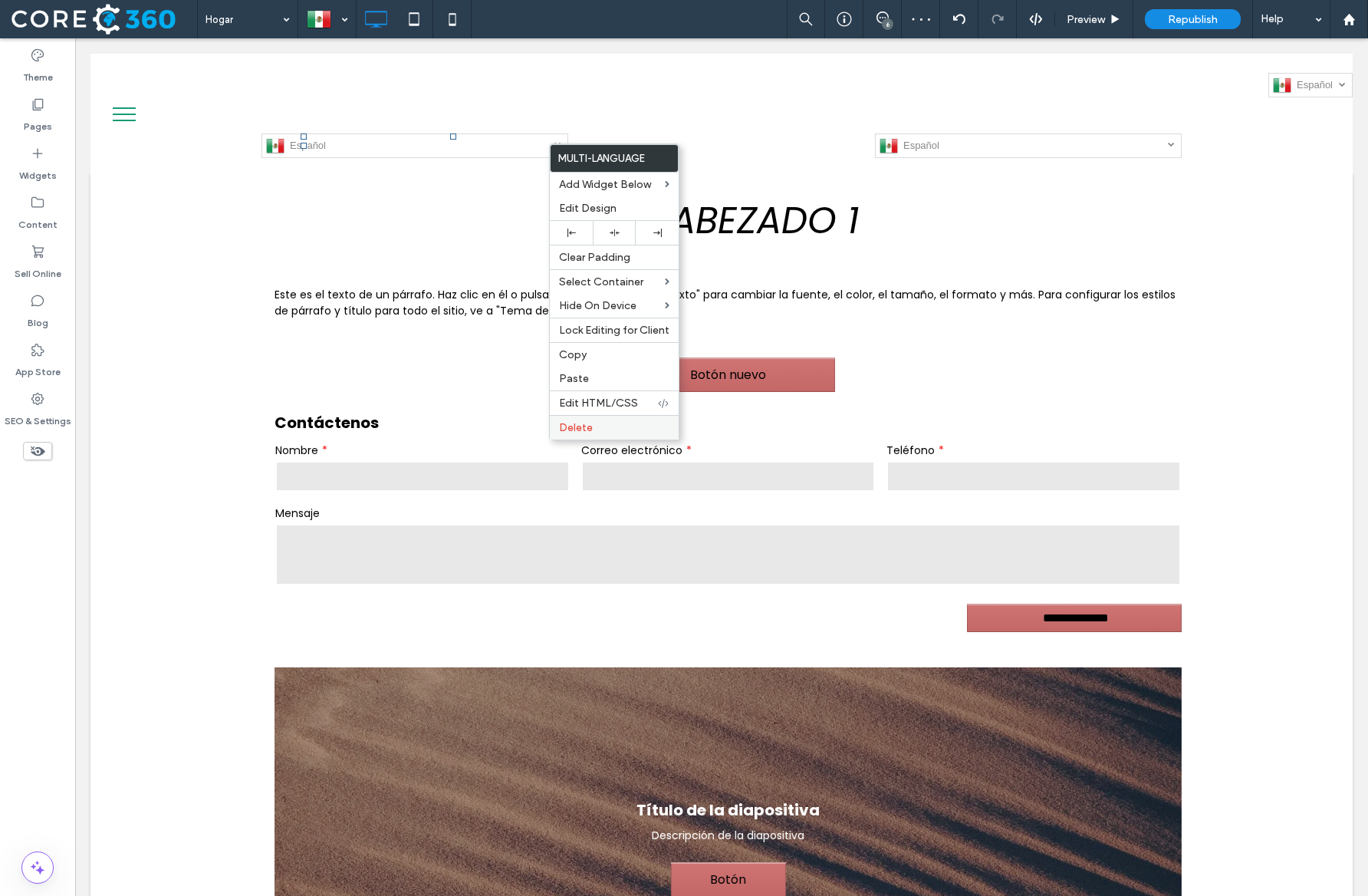
click at [597, 422] on label "Delete" at bounding box center [614, 428] width 111 height 13
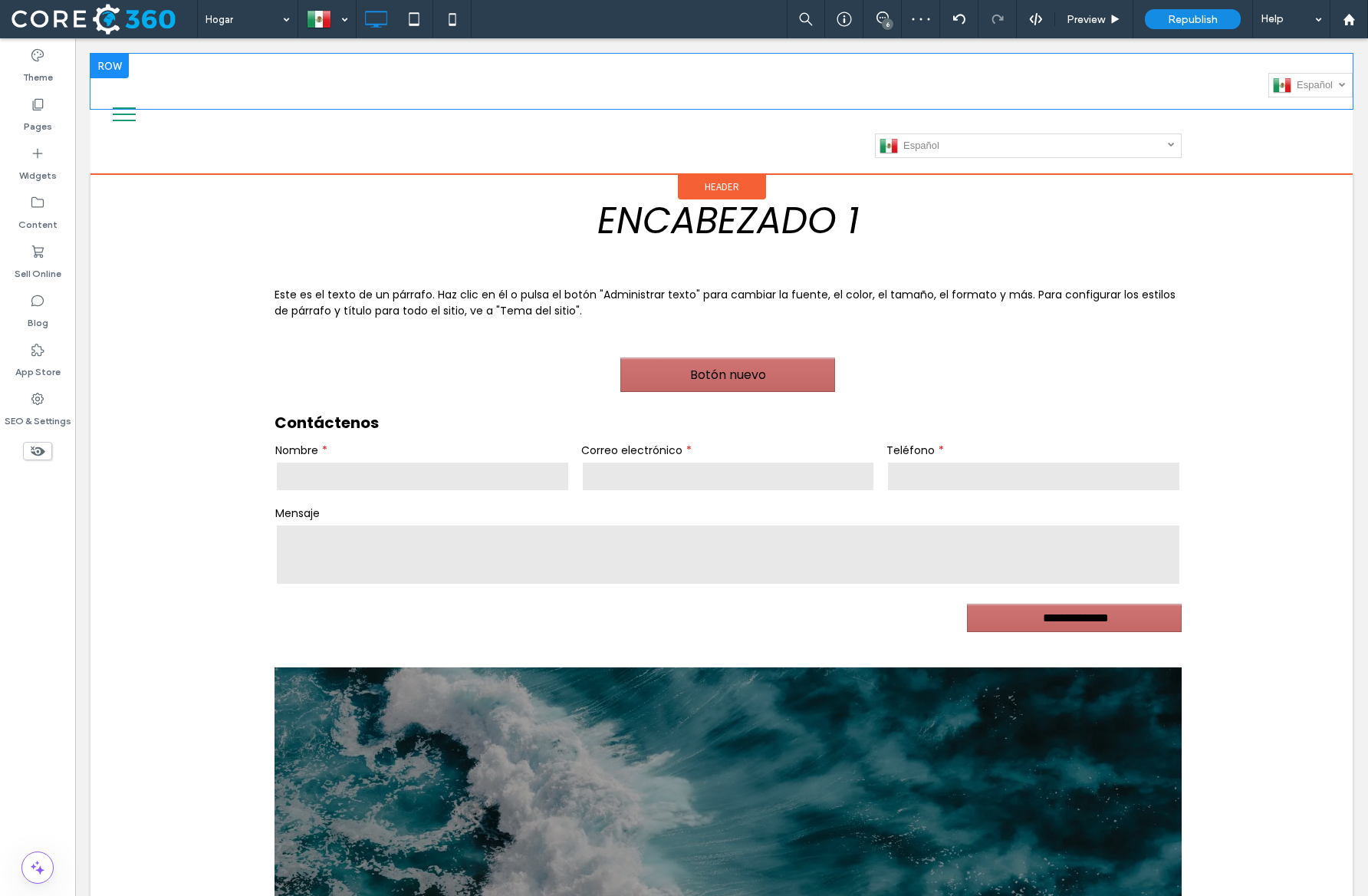
click at [110, 63] on div at bounding box center [110, 65] width 38 height 24
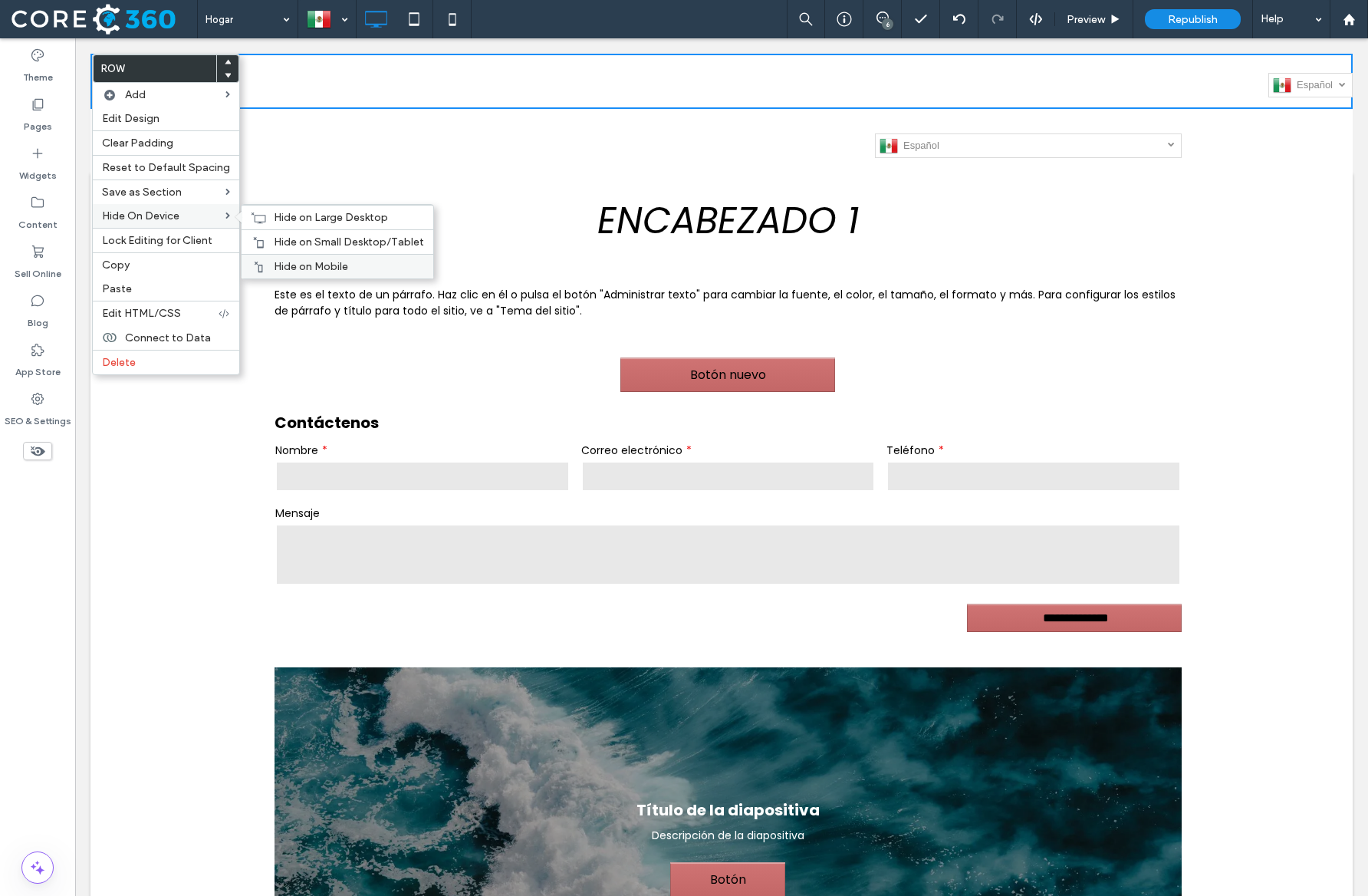
click at [293, 266] on span "Hide on Mobile" at bounding box center [311, 266] width 74 height 13
click at [295, 238] on span "Hide on Small Desktop/Tablet" at bounding box center [349, 242] width 151 height 13
click at [295, 215] on span "Hide on Large Desktop" at bounding box center [331, 217] width 114 height 13
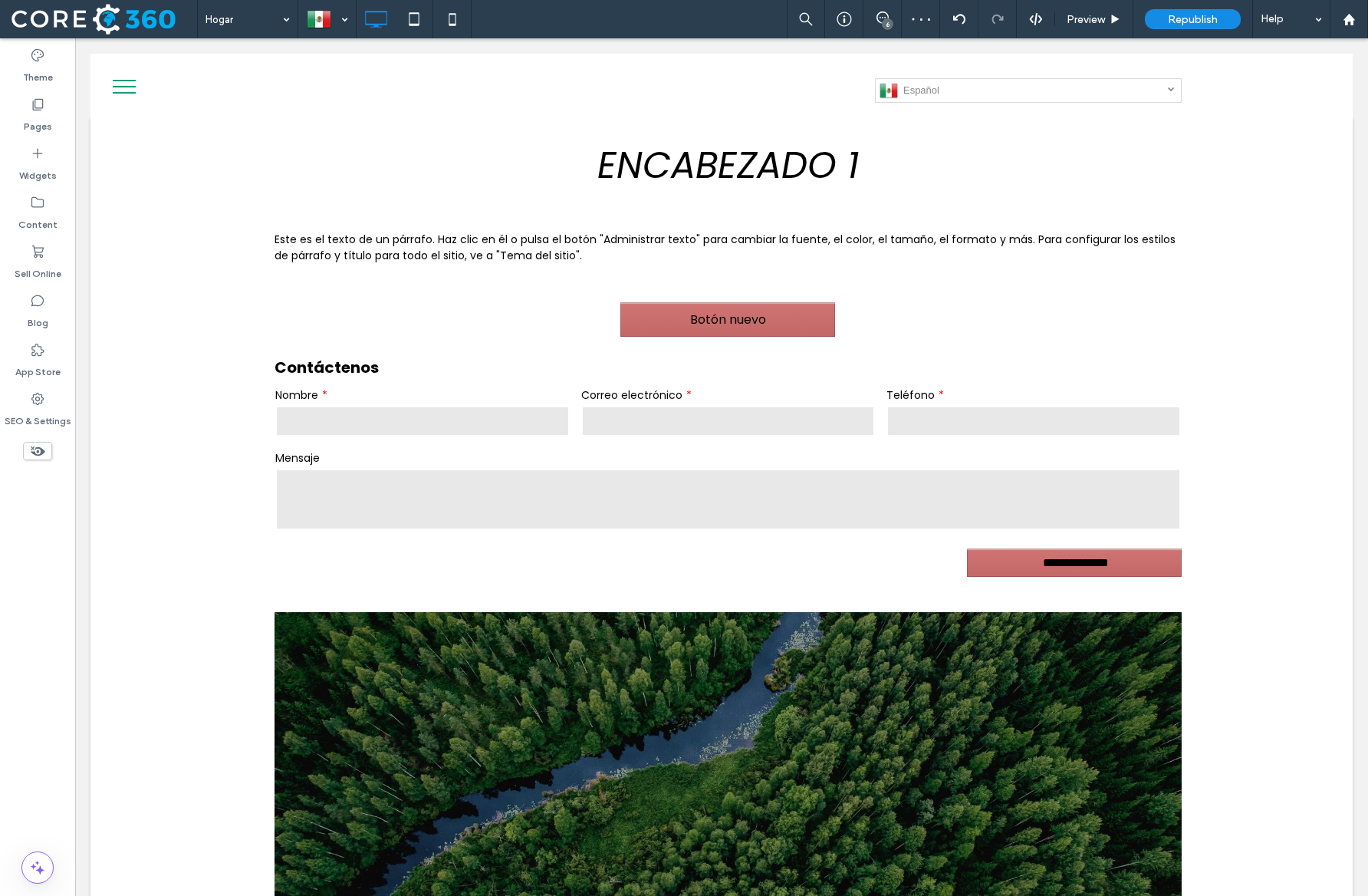
click at [136, 92] on button "menu" at bounding box center [124, 87] width 40 height 40
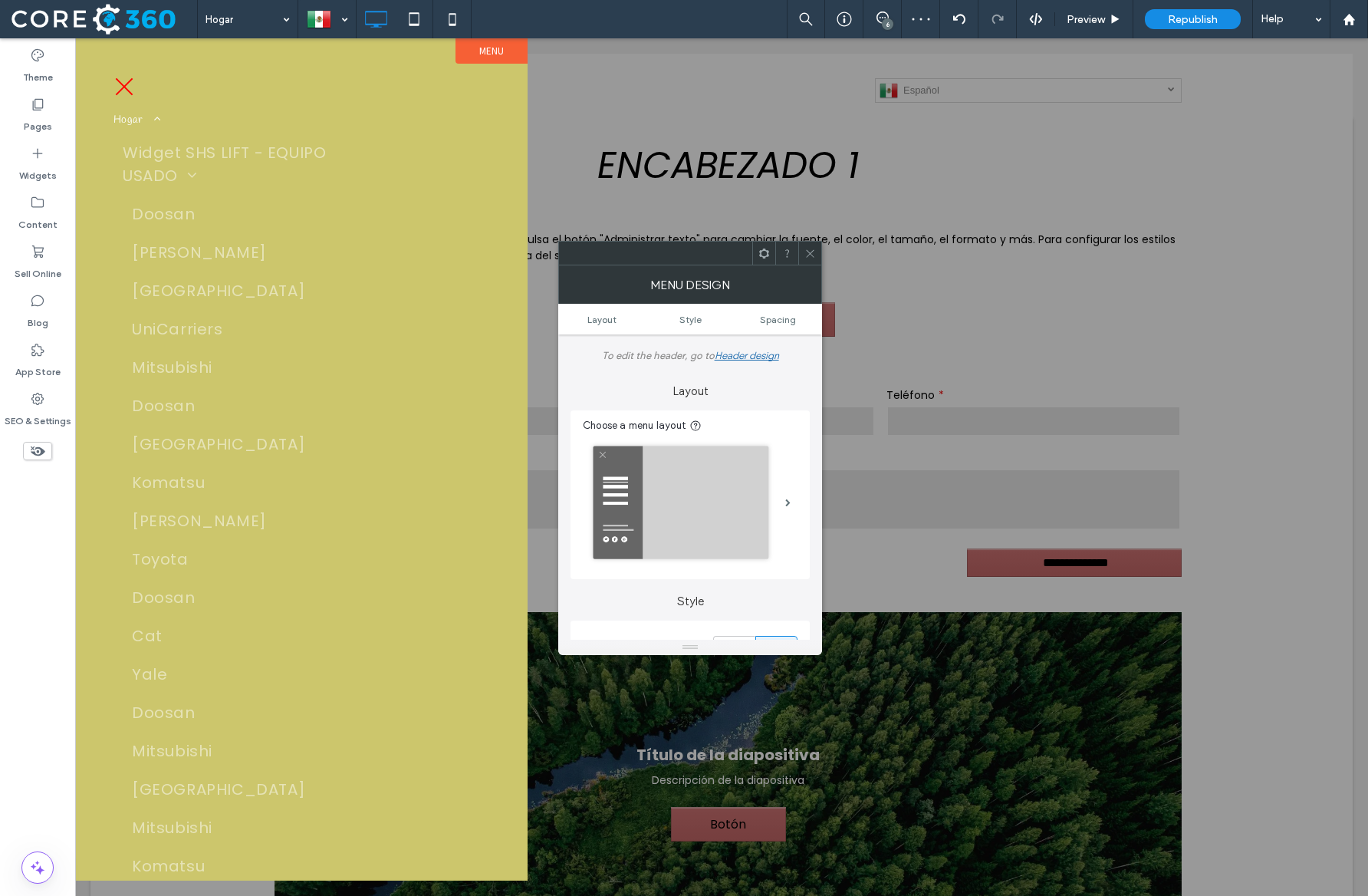
click at [136, 87] on button "menu" at bounding box center [124, 87] width 40 height 40
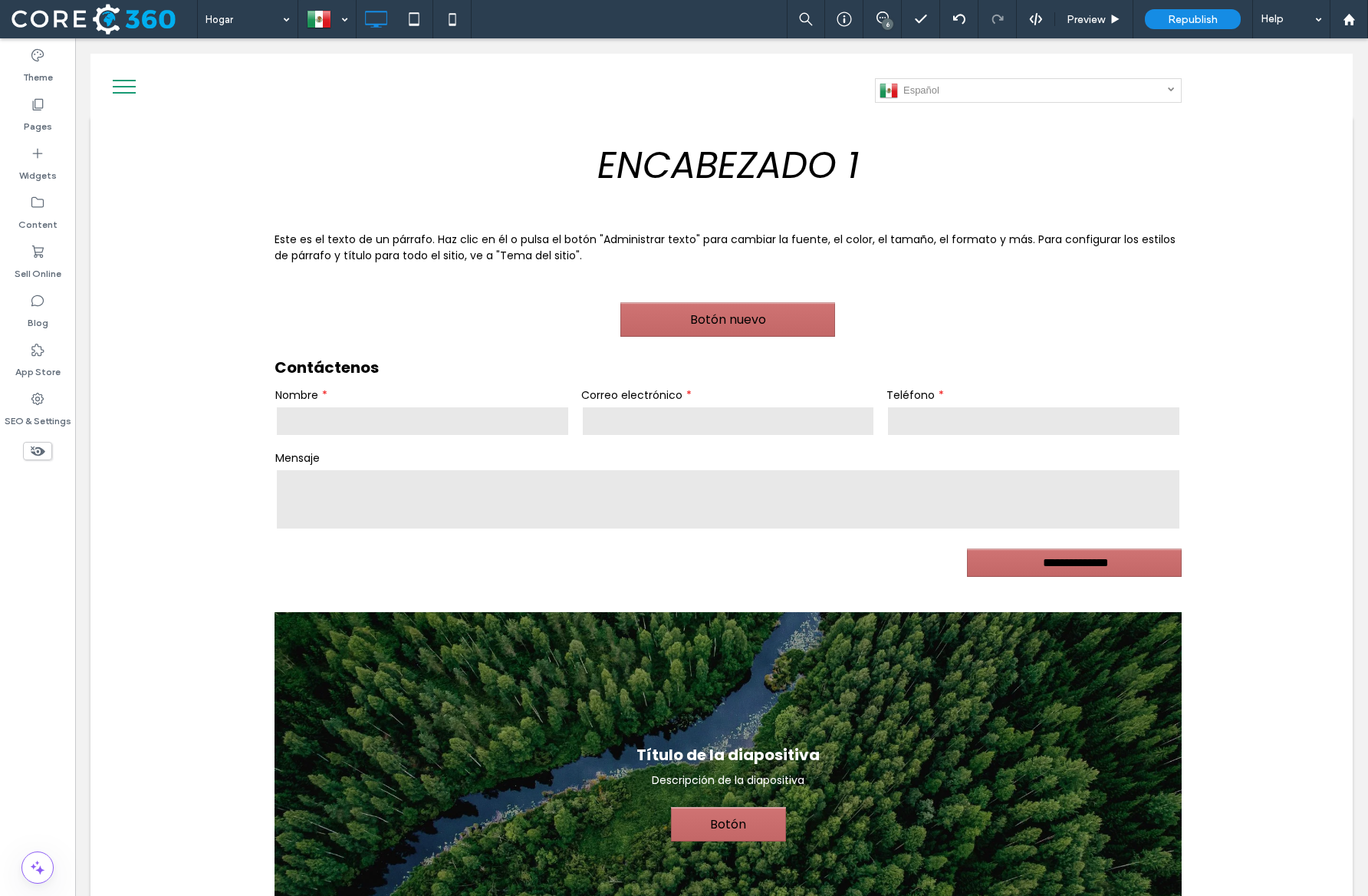
click at [132, 87] on button "menu" at bounding box center [124, 87] width 40 height 40
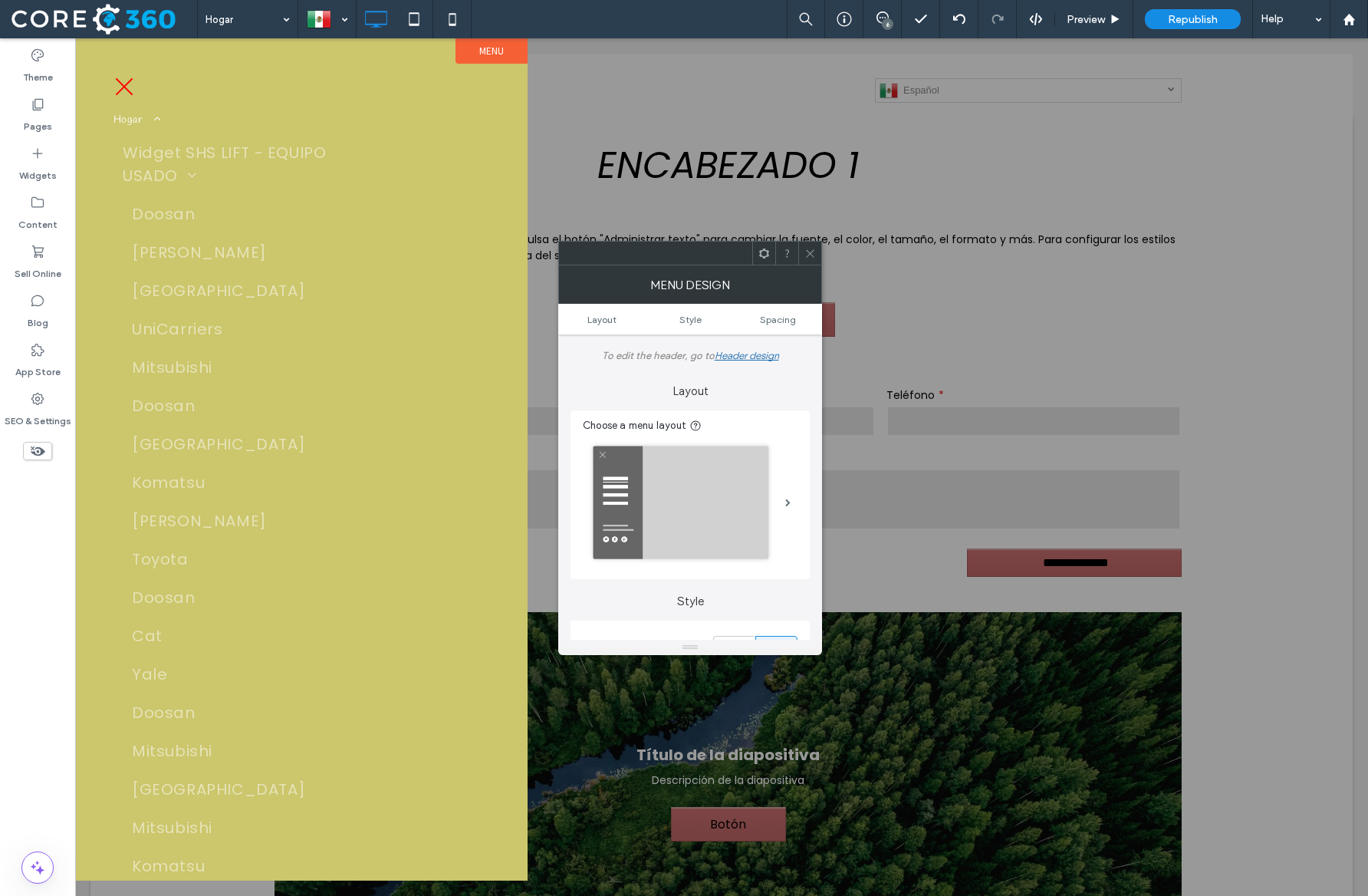
click at [123, 88] on button "menu" at bounding box center [124, 87] width 40 height 40
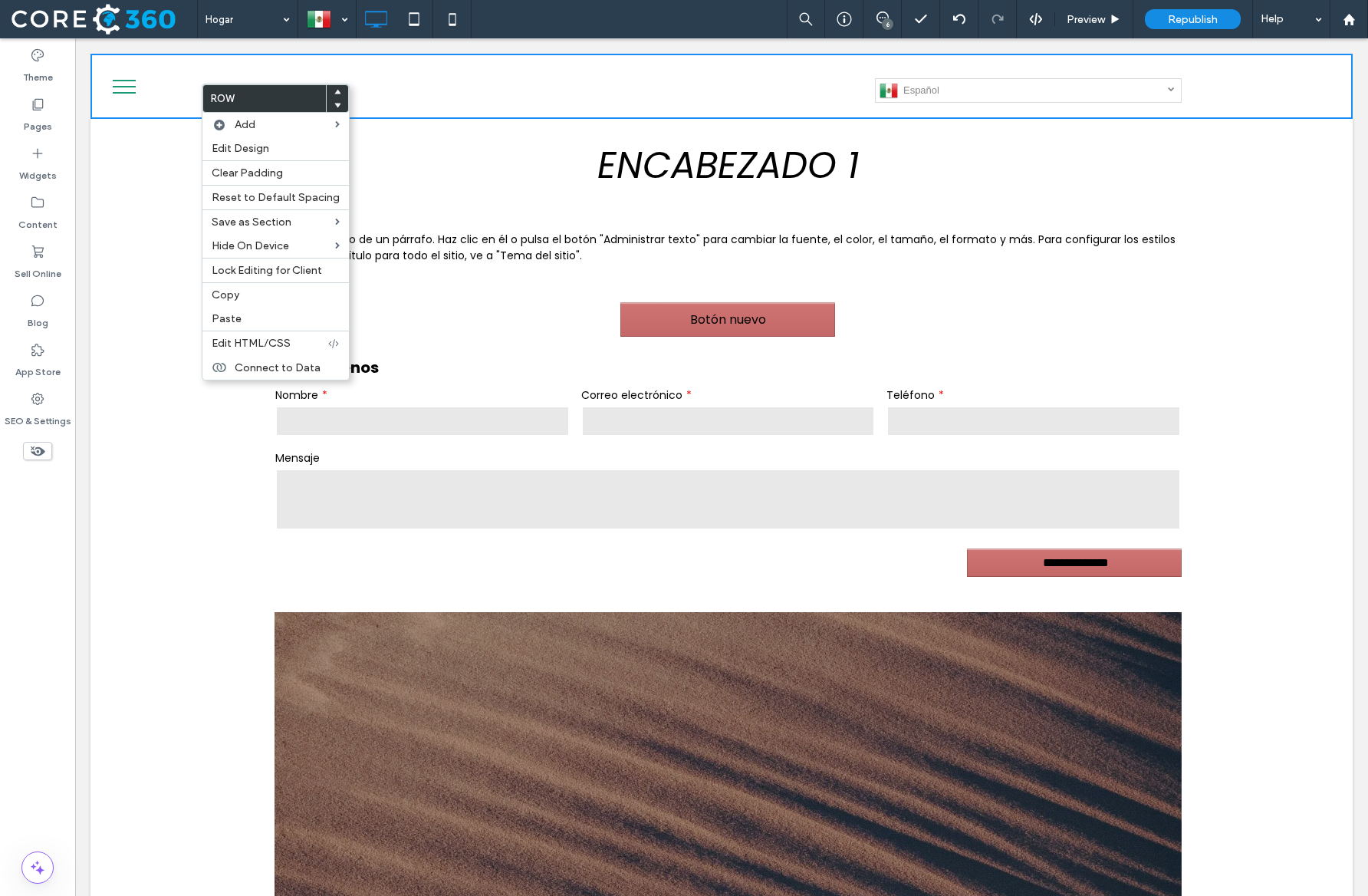
click at [337, 105] on div at bounding box center [337, 106] width 22 height 14
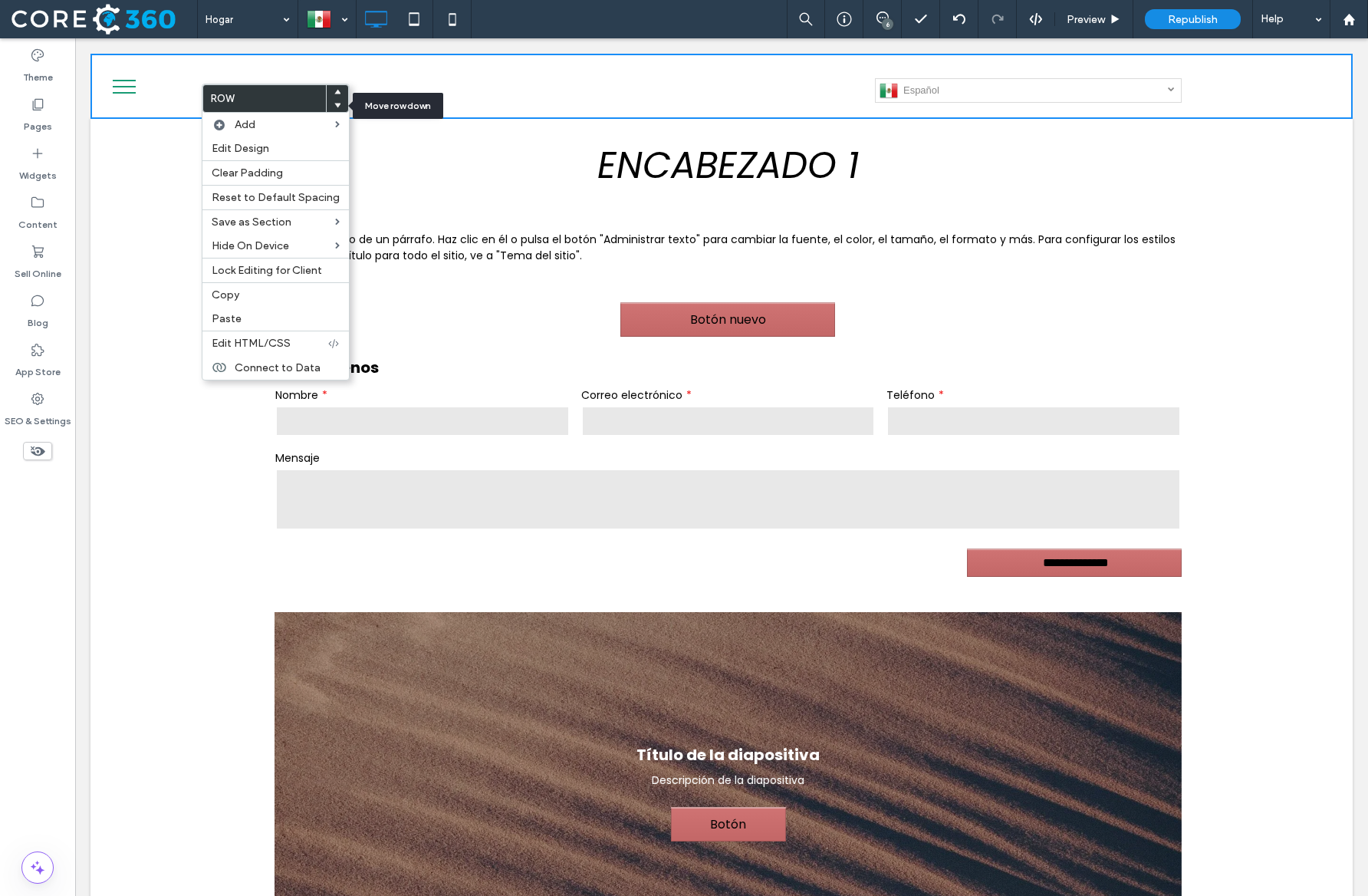
click at [335, 107] on use at bounding box center [338, 106] width 7 height 5
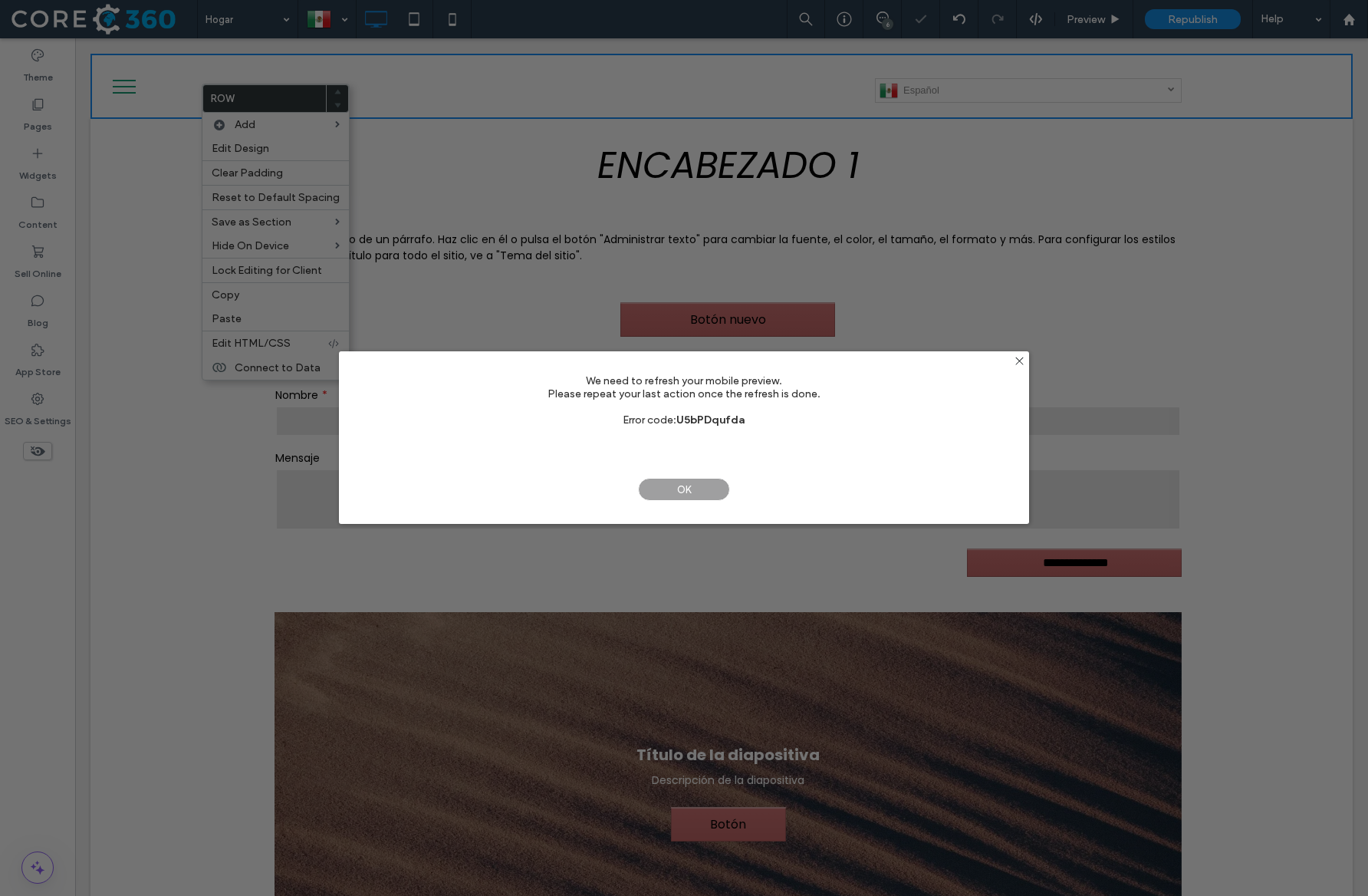
click at [680, 490] on span "OK" at bounding box center [684, 490] width 92 height 23
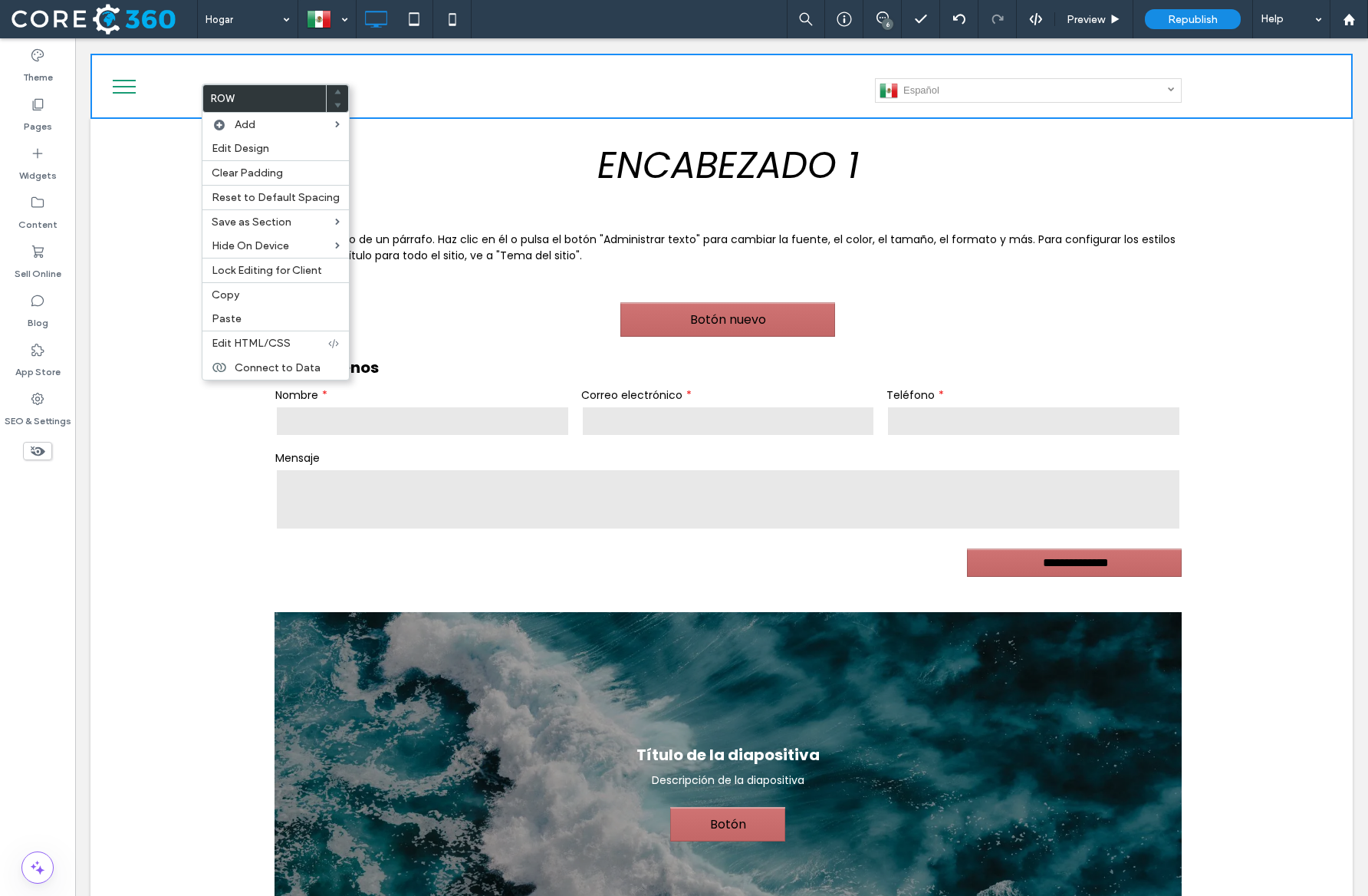
click at [111, 263] on div at bounding box center [684, 448] width 1368 height 896
click at [457, 200] on div at bounding box center [684, 448] width 1368 height 896
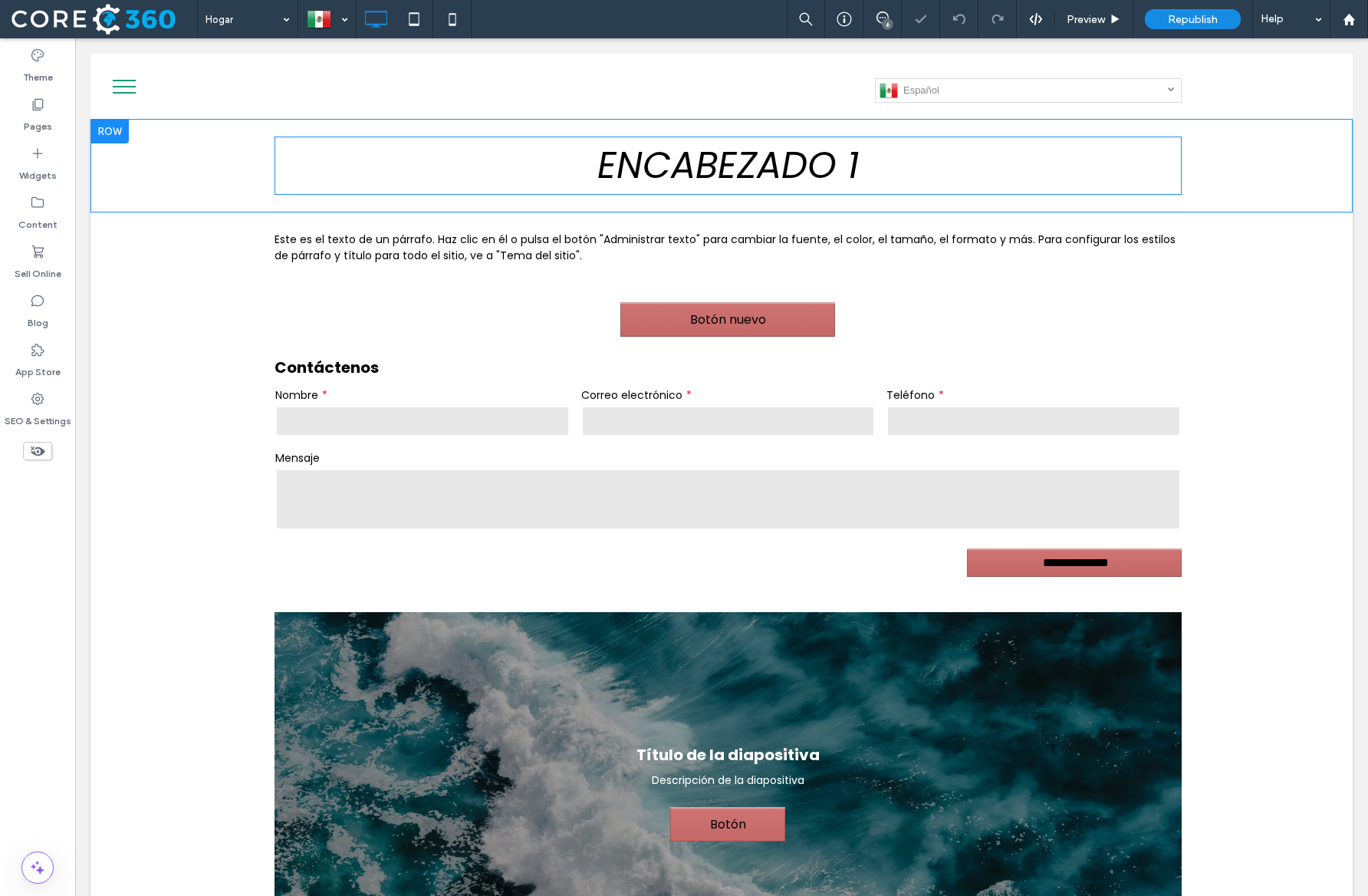
scroll to position [0, 0]
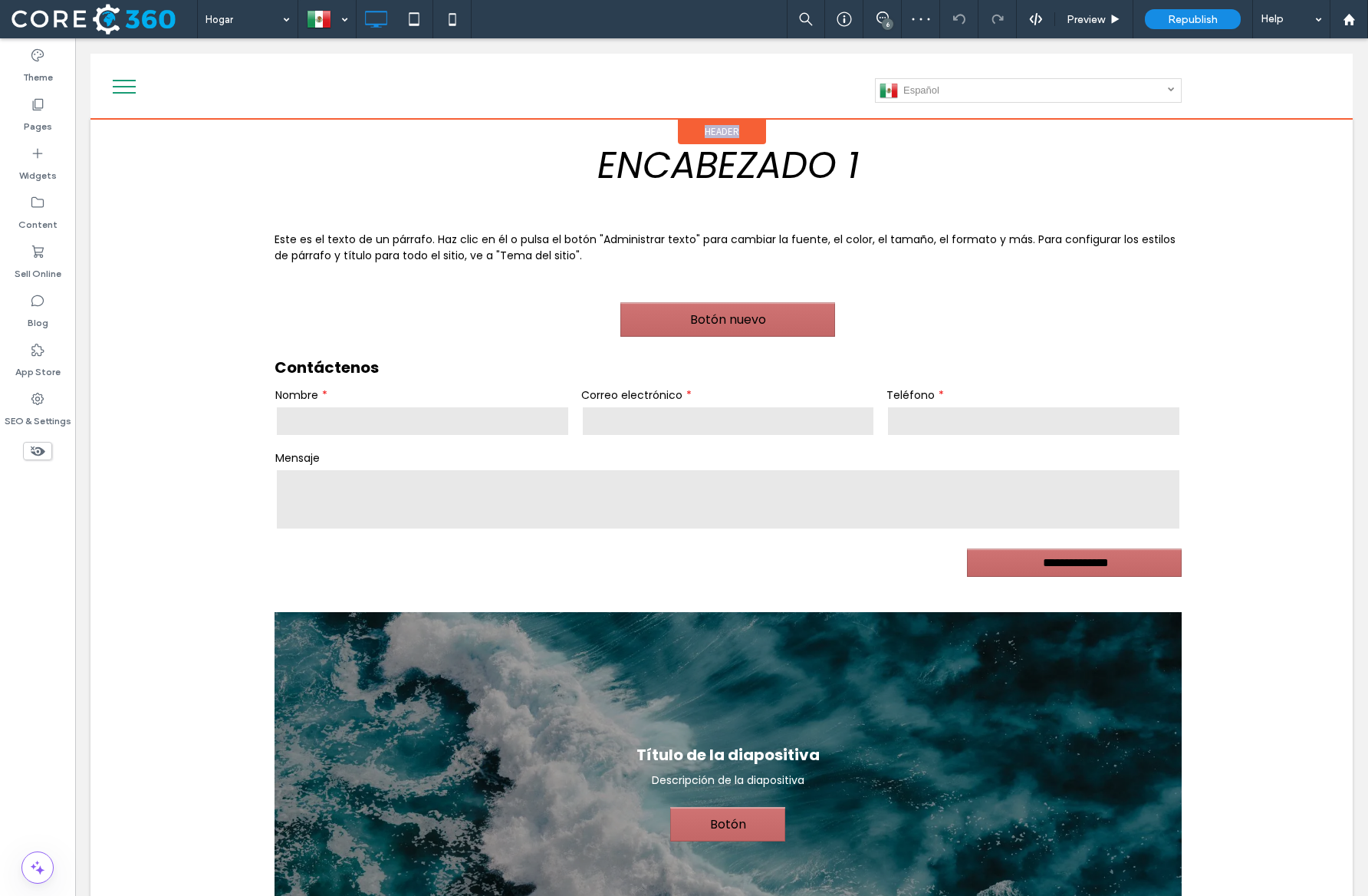
click at [715, 127] on span "Header" at bounding box center [722, 132] width 34 height 13
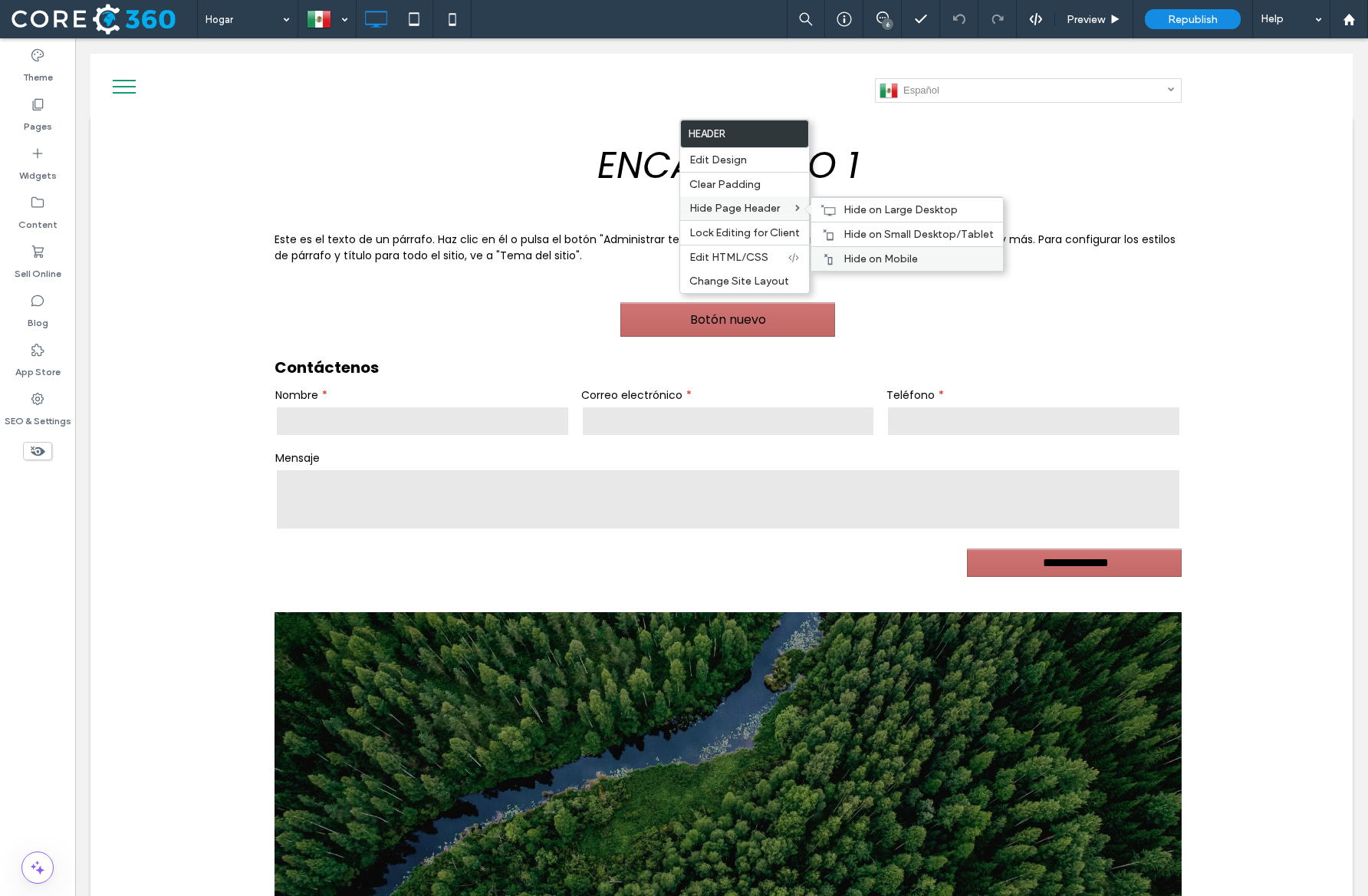
click at [862, 258] on span "Hide on Mobile" at bounding box center [880, 259] width 74 height 13
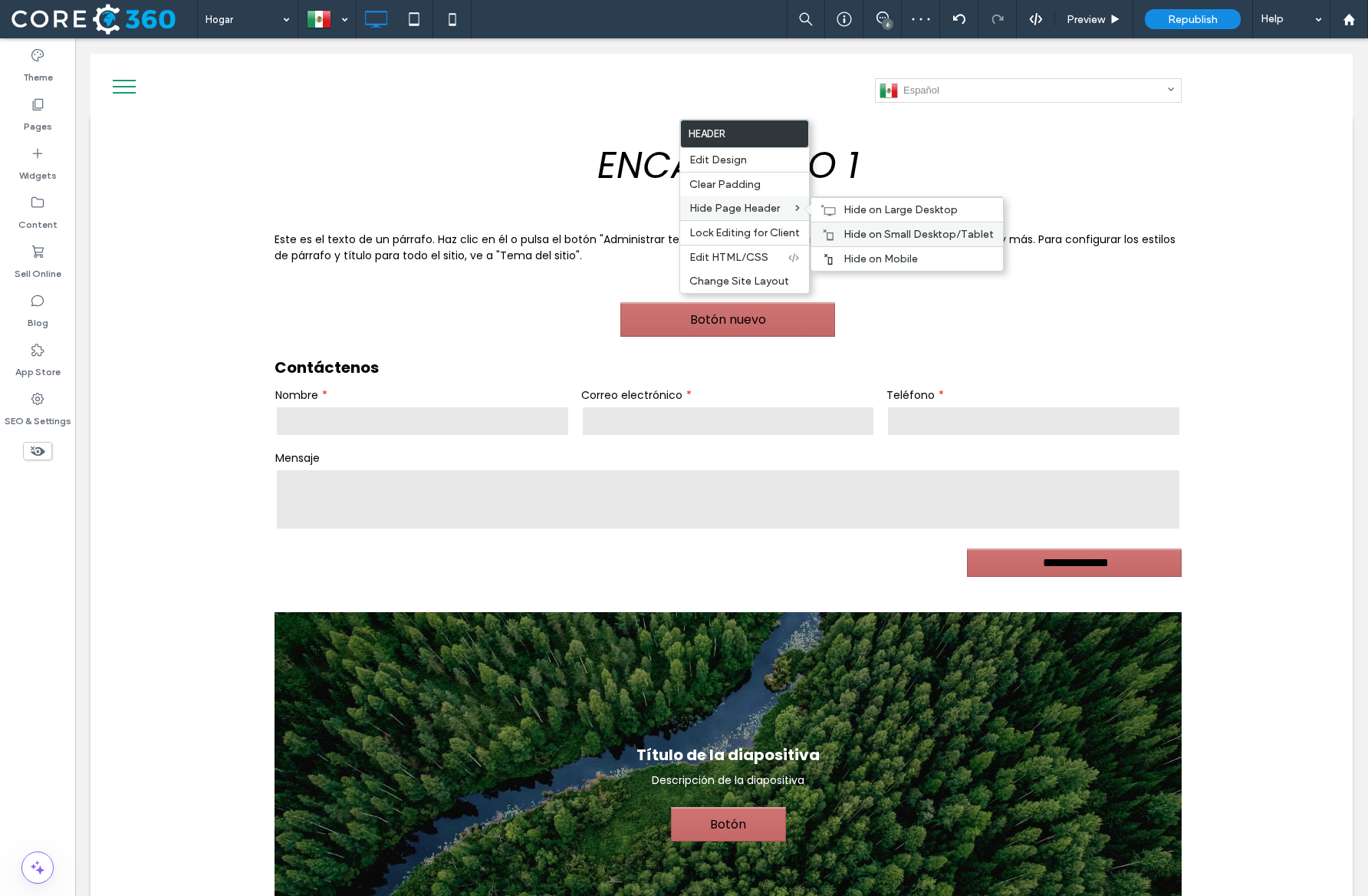
click at [845, 236] on span "Hide on Small Desktop/Tablet" at bounding box center [918, 235] width 151 height 13
click at [846, 217] on span "Hide on Large Desktop" at bounding box center [900, 210] width 114 height 13
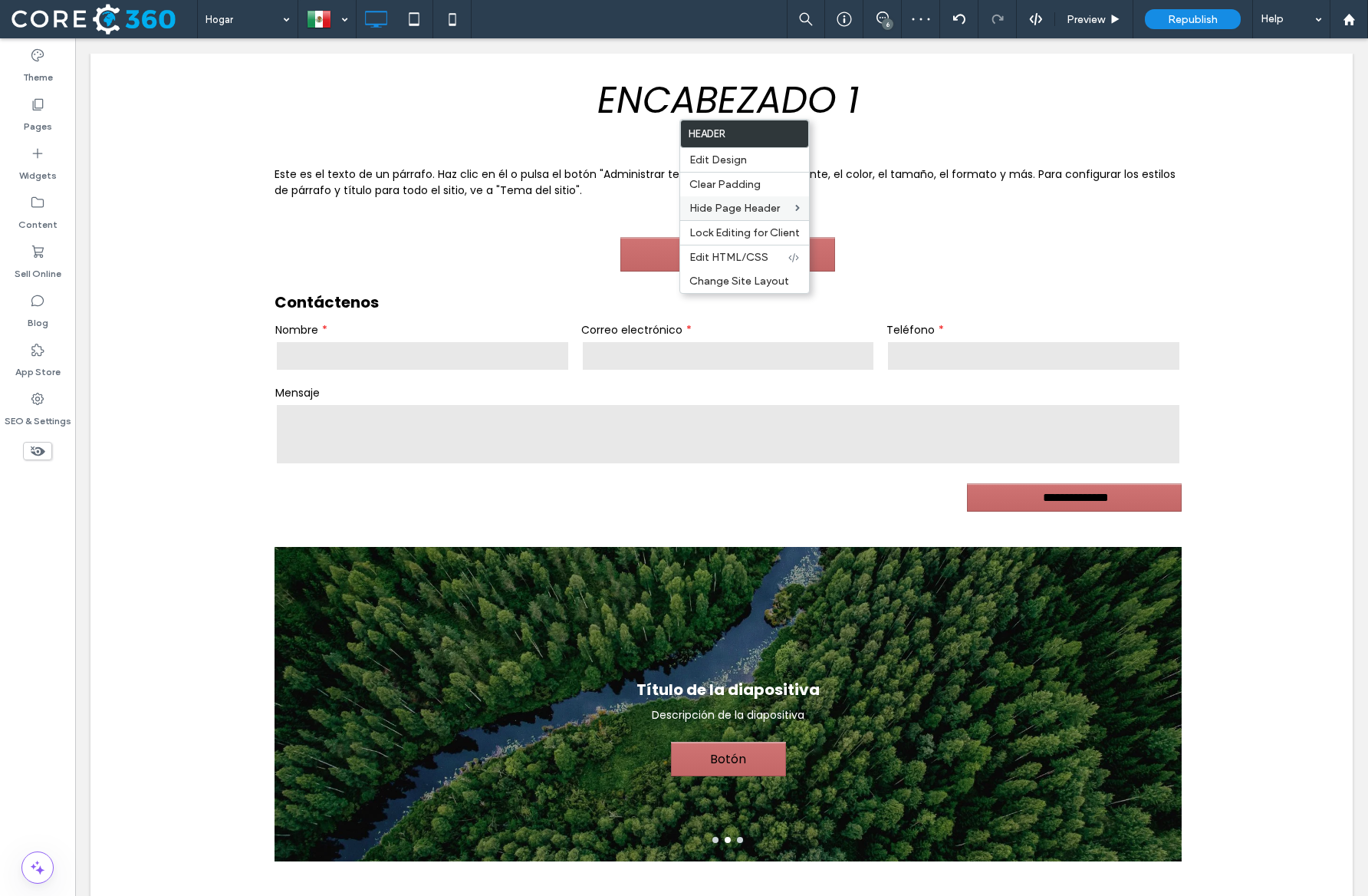
click at [311, 138] on div "ENCABEZADO 1 Click To Paste Row + Add Section" at bounding box center [722, 100] width 1262 height 93
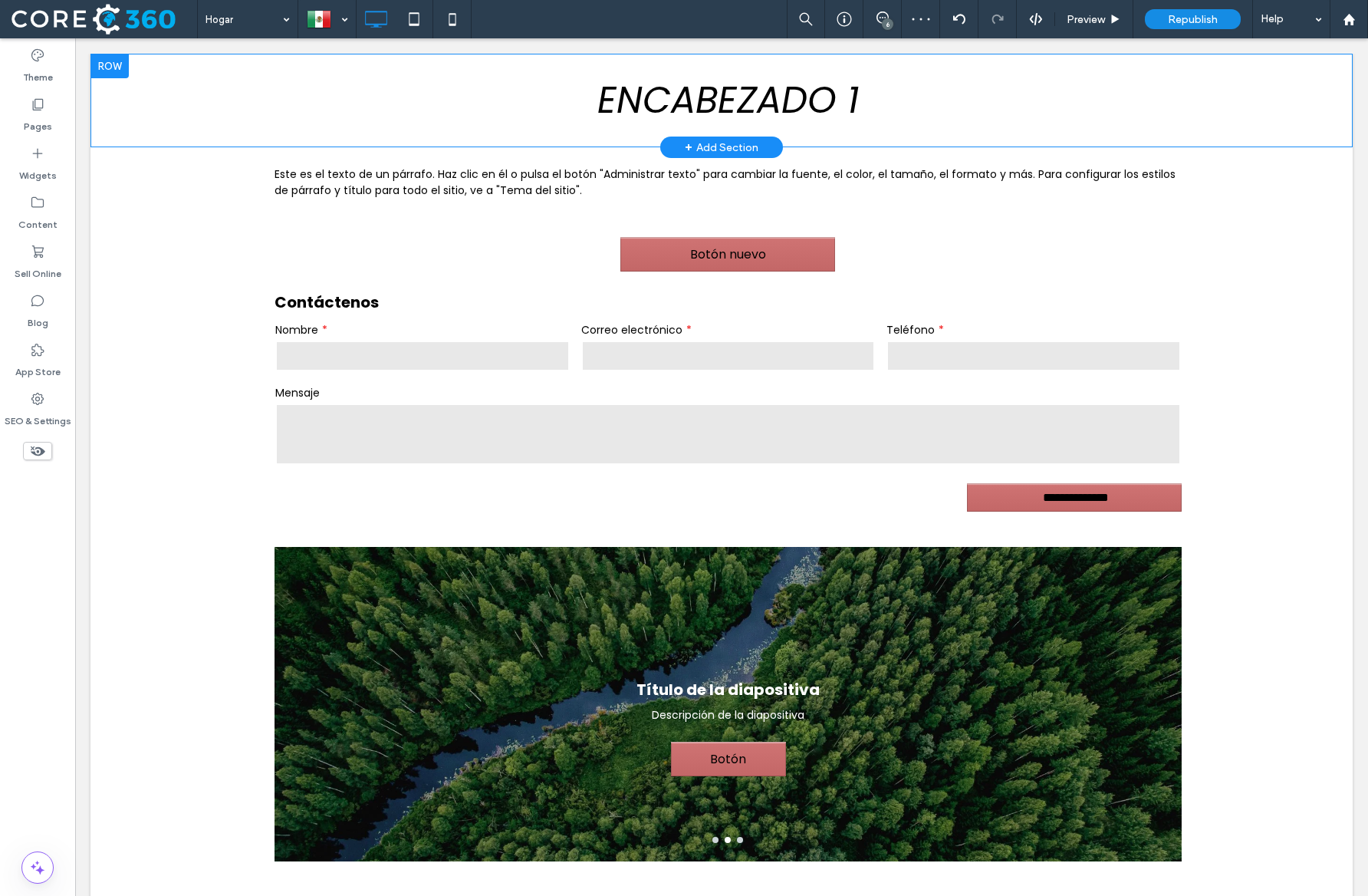
click at [97, 78] on div "ENCABEZADO 1 Click To Paste Row + Add Section" at bounding box center [722, 100] width 1262 height 93
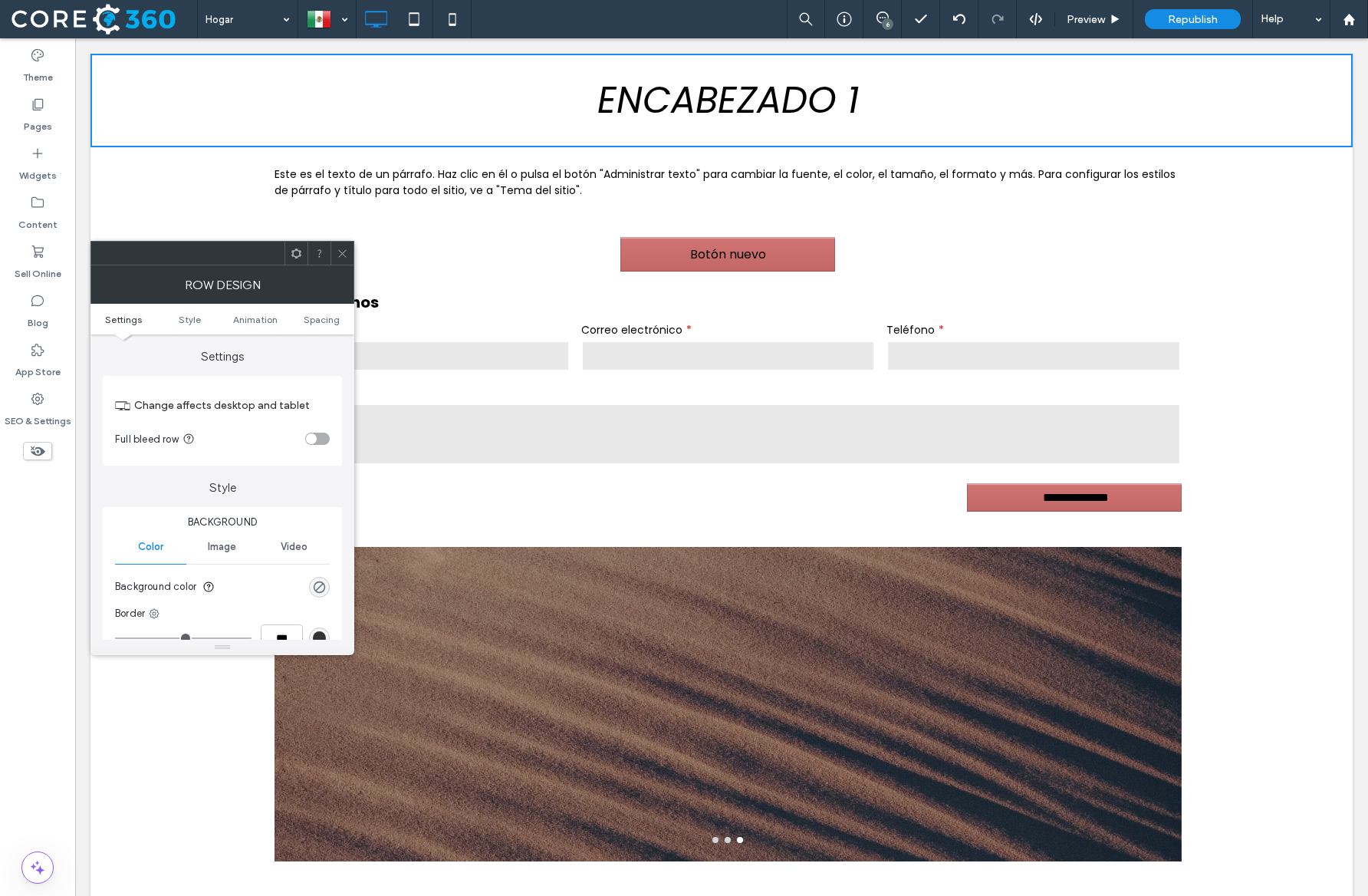
click at [295, 248] on icon at bounding box center [296, 254] width 12 height 12
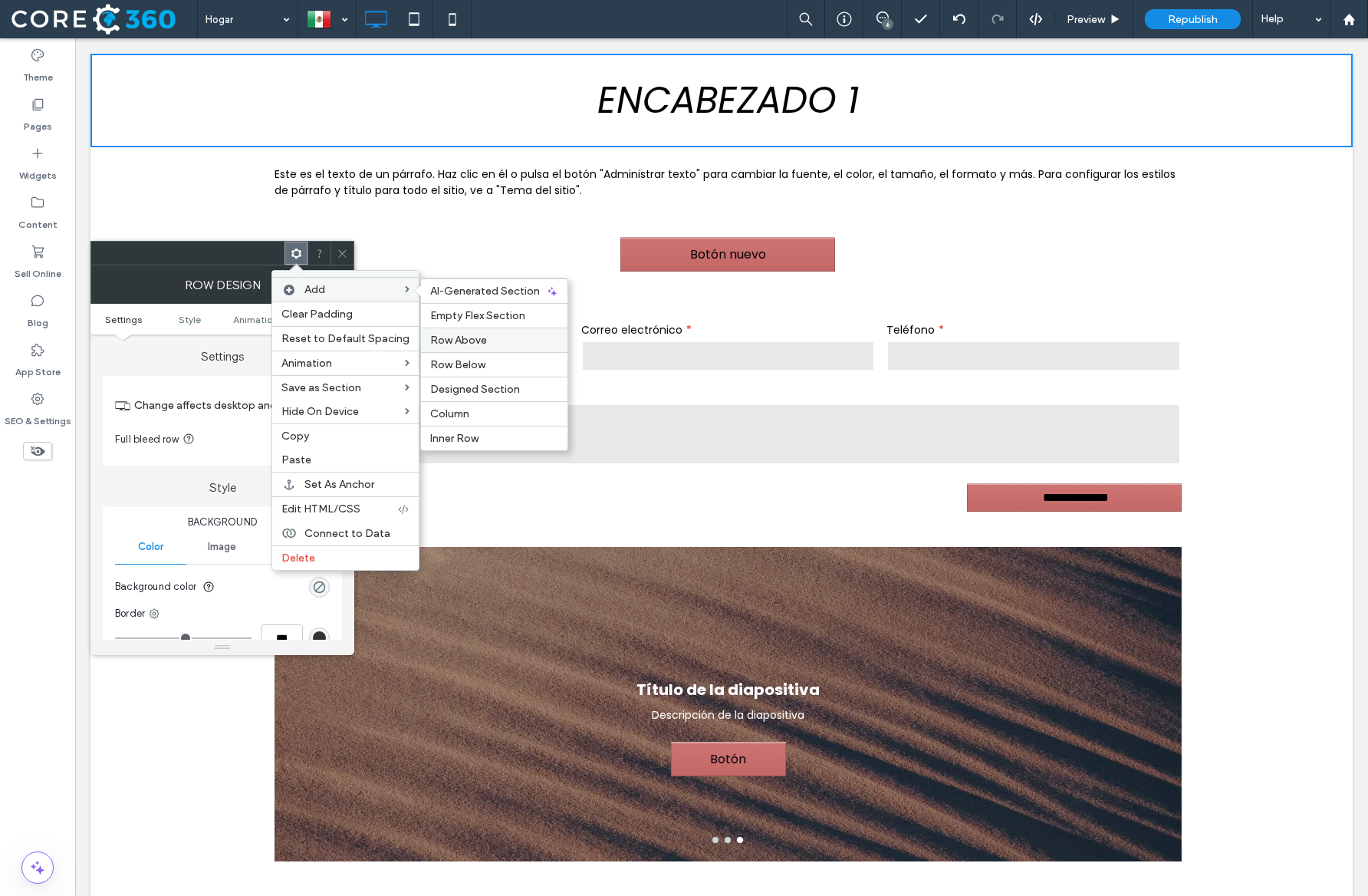
click at [455, 336] on span "Row Above" at bounding box center [459, 341] width 57 height 13
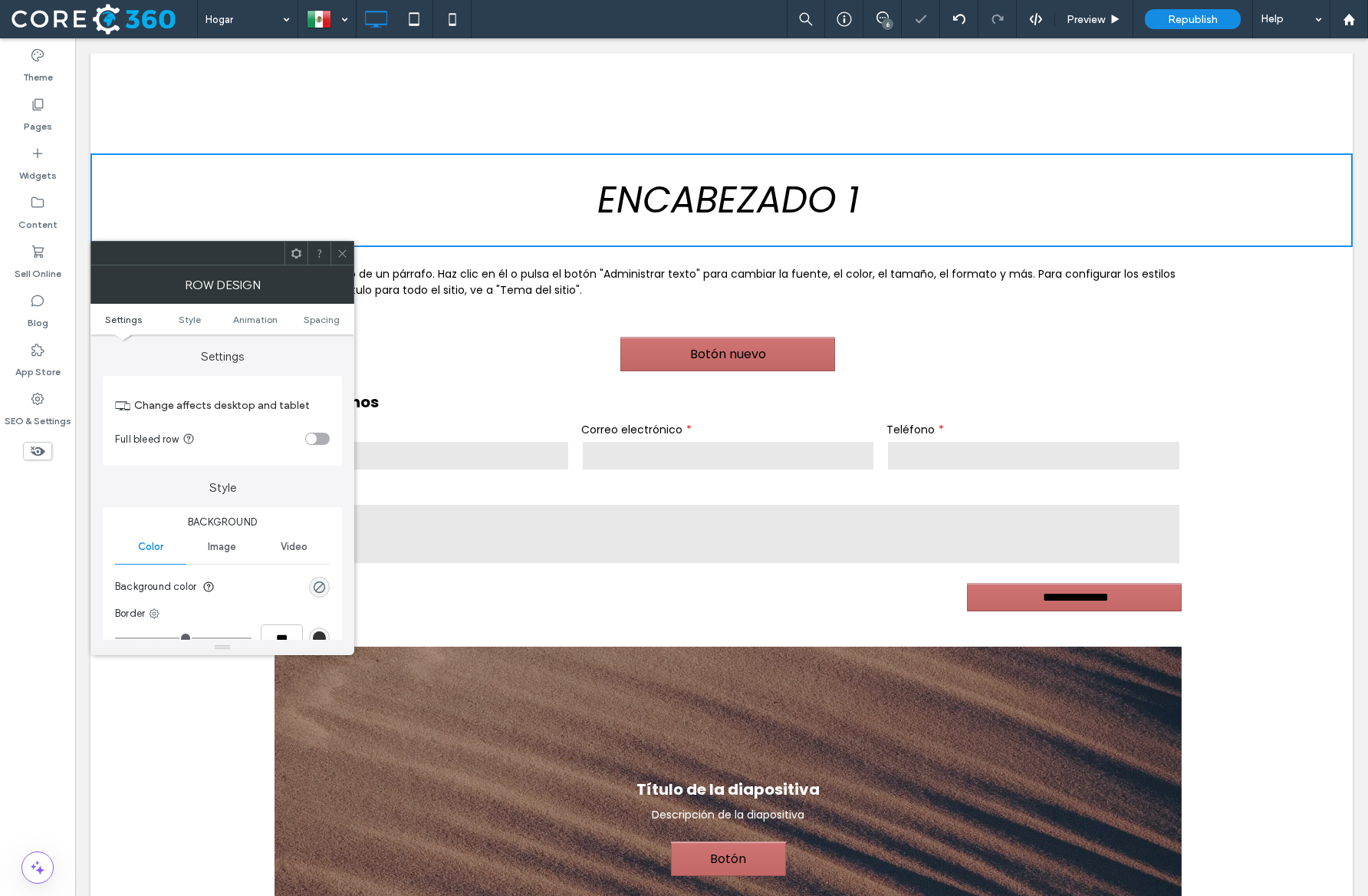
click at [677, 117] on div "Click To Paste Click To Paste" at bounding box center [721, 103] width 920 height 77
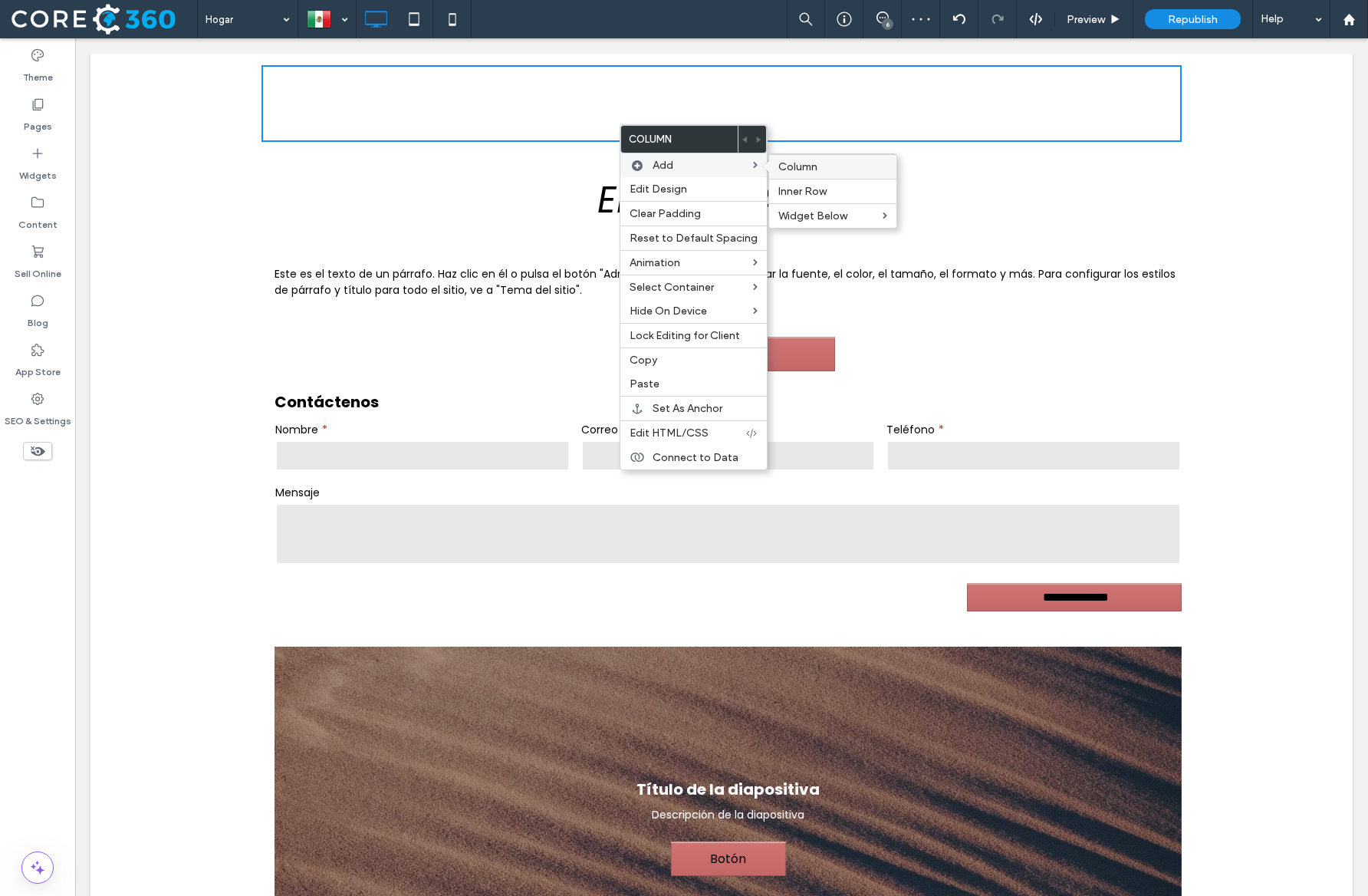
click at [800, 173] on span "Column" at bounding box center [798, 167] width 39 height 13
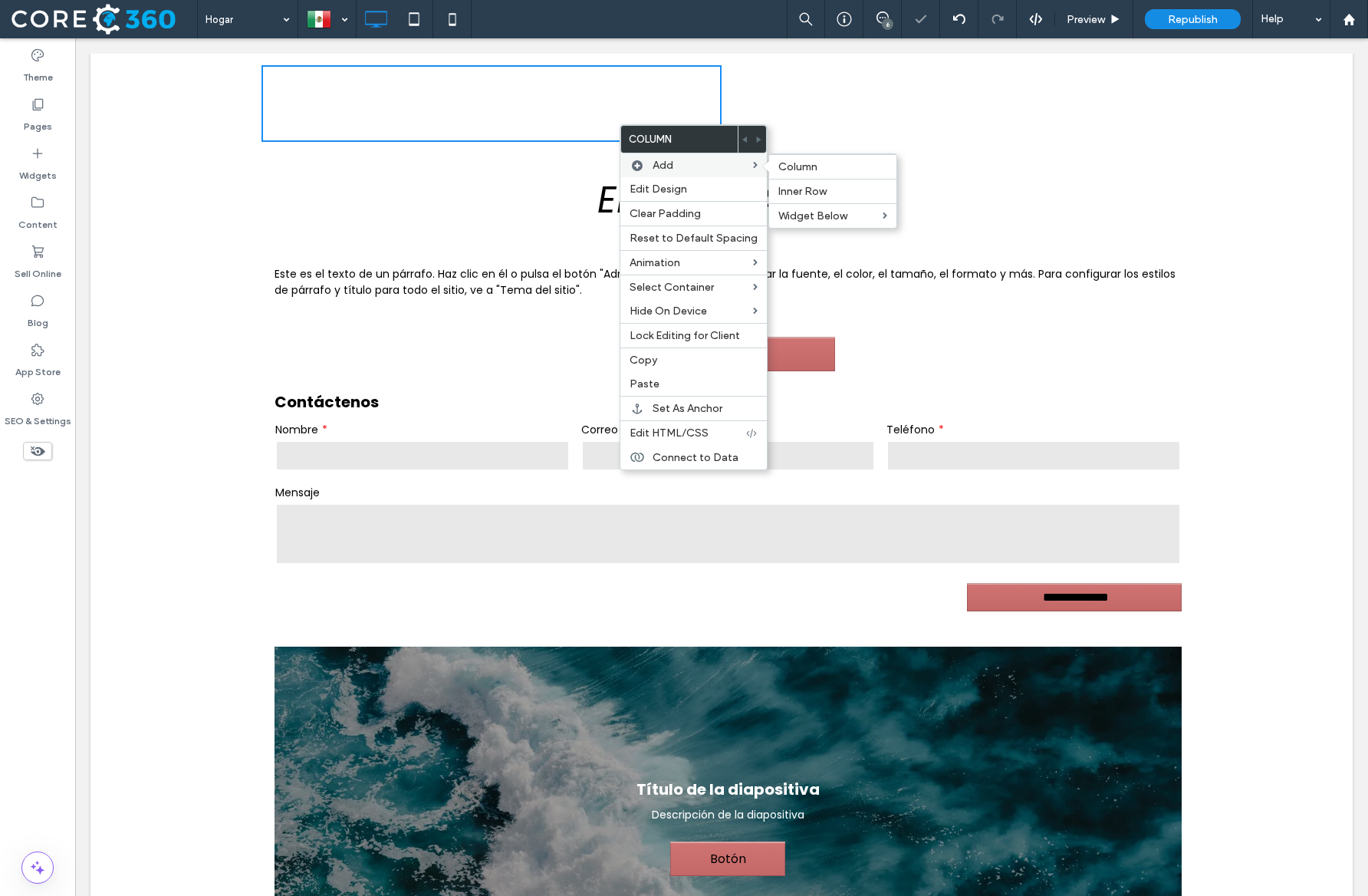
click at [688, 166] on label "Add" at bounding box center [703, 166] width 101 height 13
click at [788, 171] on span "Column" at bounding box center [798, 167] width 39 height 13
click at [1029, 101] on div "Click To Paste Click To Paste" at bounding box center [1028, 103] width 306 height 77
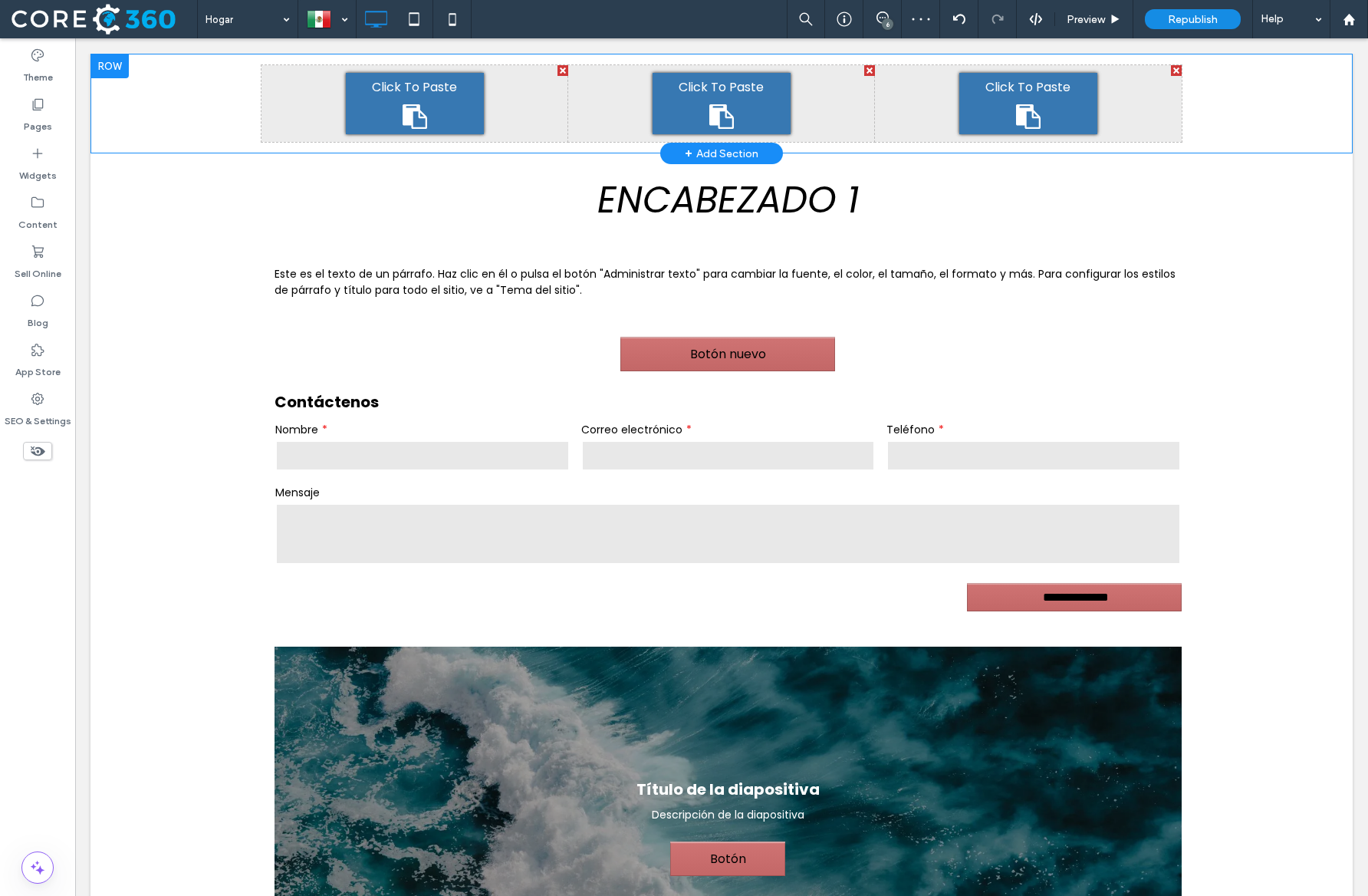
click at [1019, 109] on icon at bounding box center [1028, 116] width 24 height 24
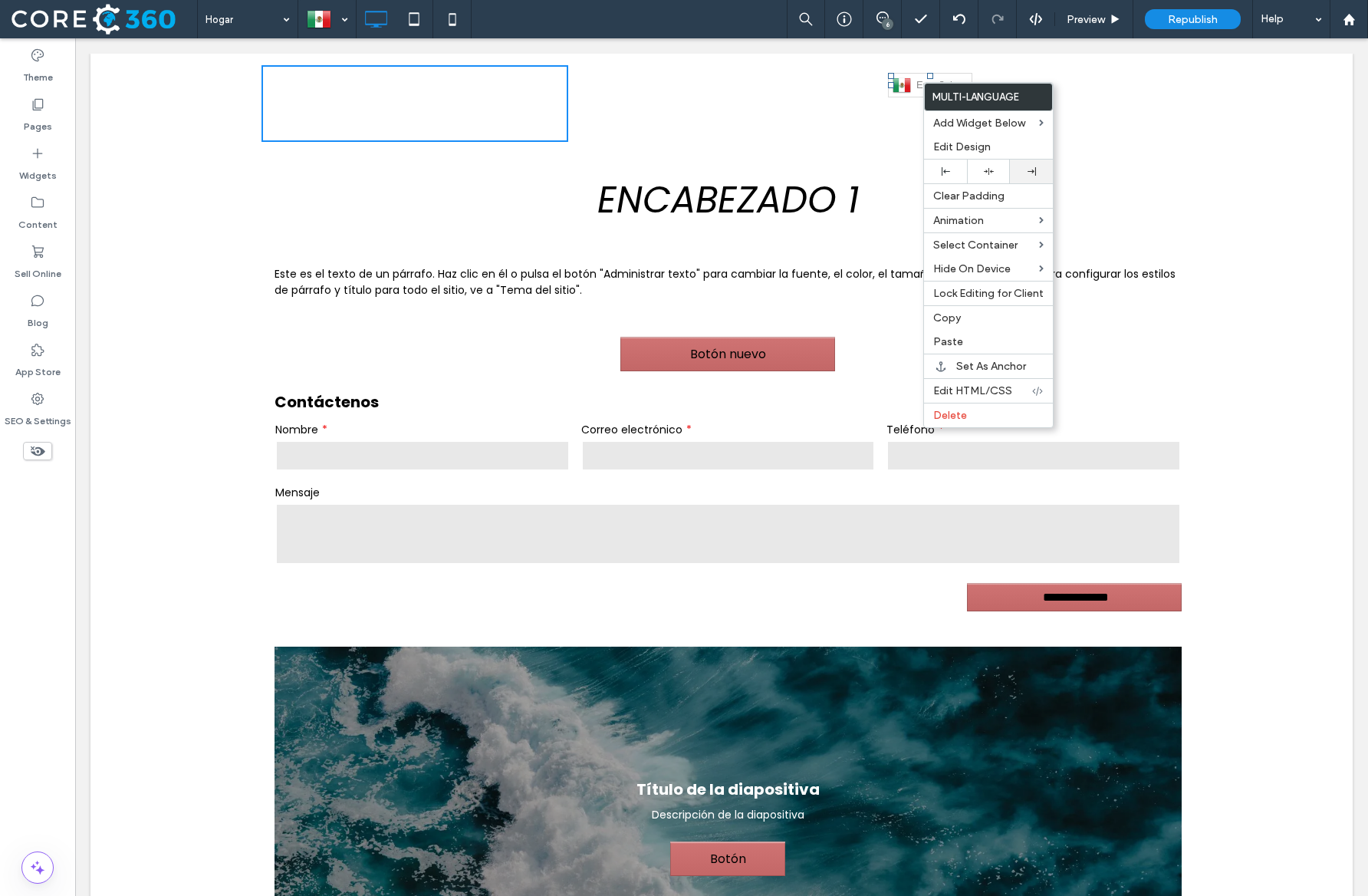
click at [1022, 172] on div at bounding box center [1031, 172] width 27 height 8
click at [838, 90] on div "Click To Paste Click To Paste" at bounding box center [722, 103] width 306 height 77
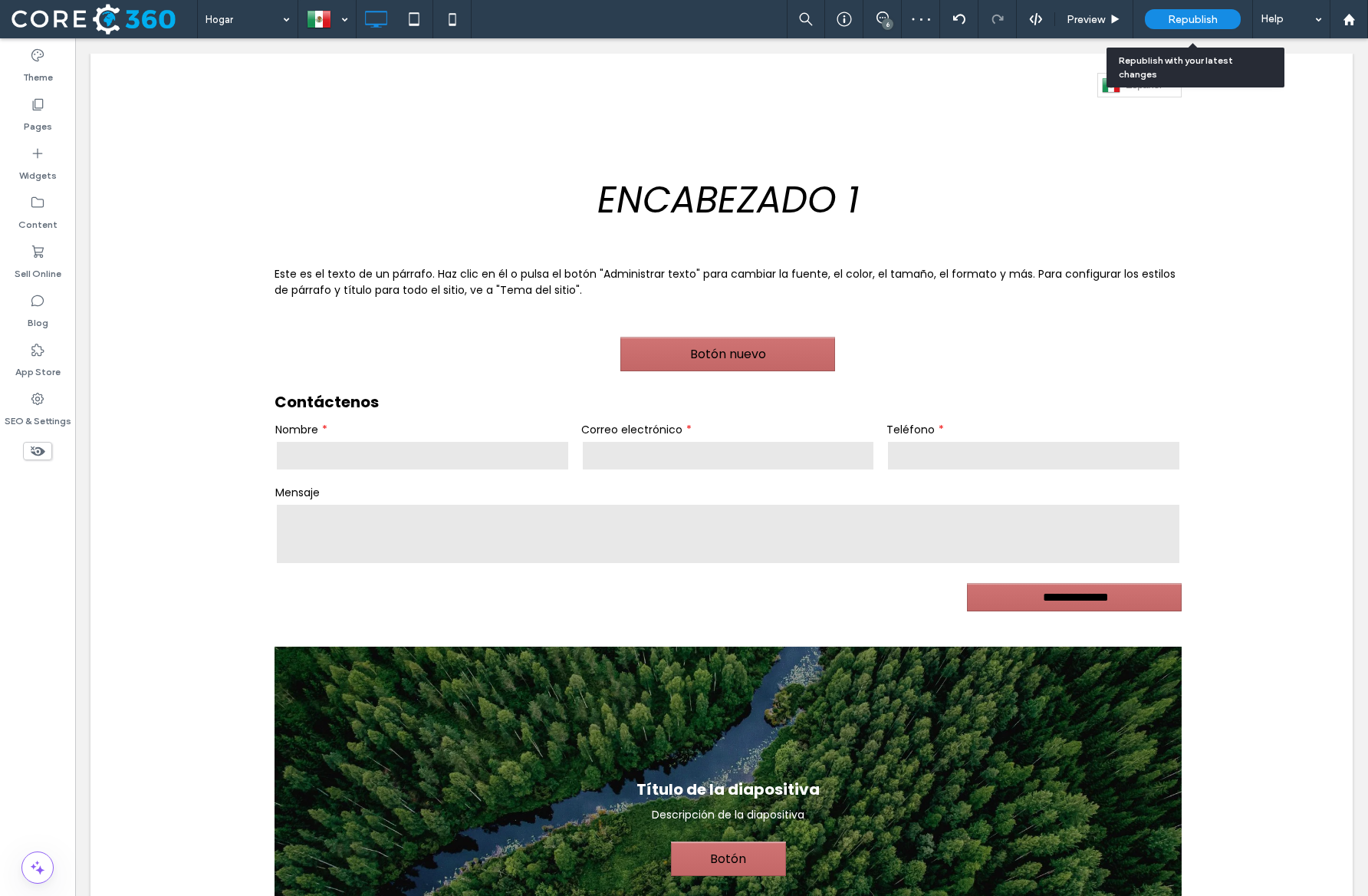
click at [1172, 31] on div "Republish" at bounding box center [1192, 19] width 96 height 38
click at [1171, 19] on span "Republish" at bounding box center [1193, 20] width 50 height 13
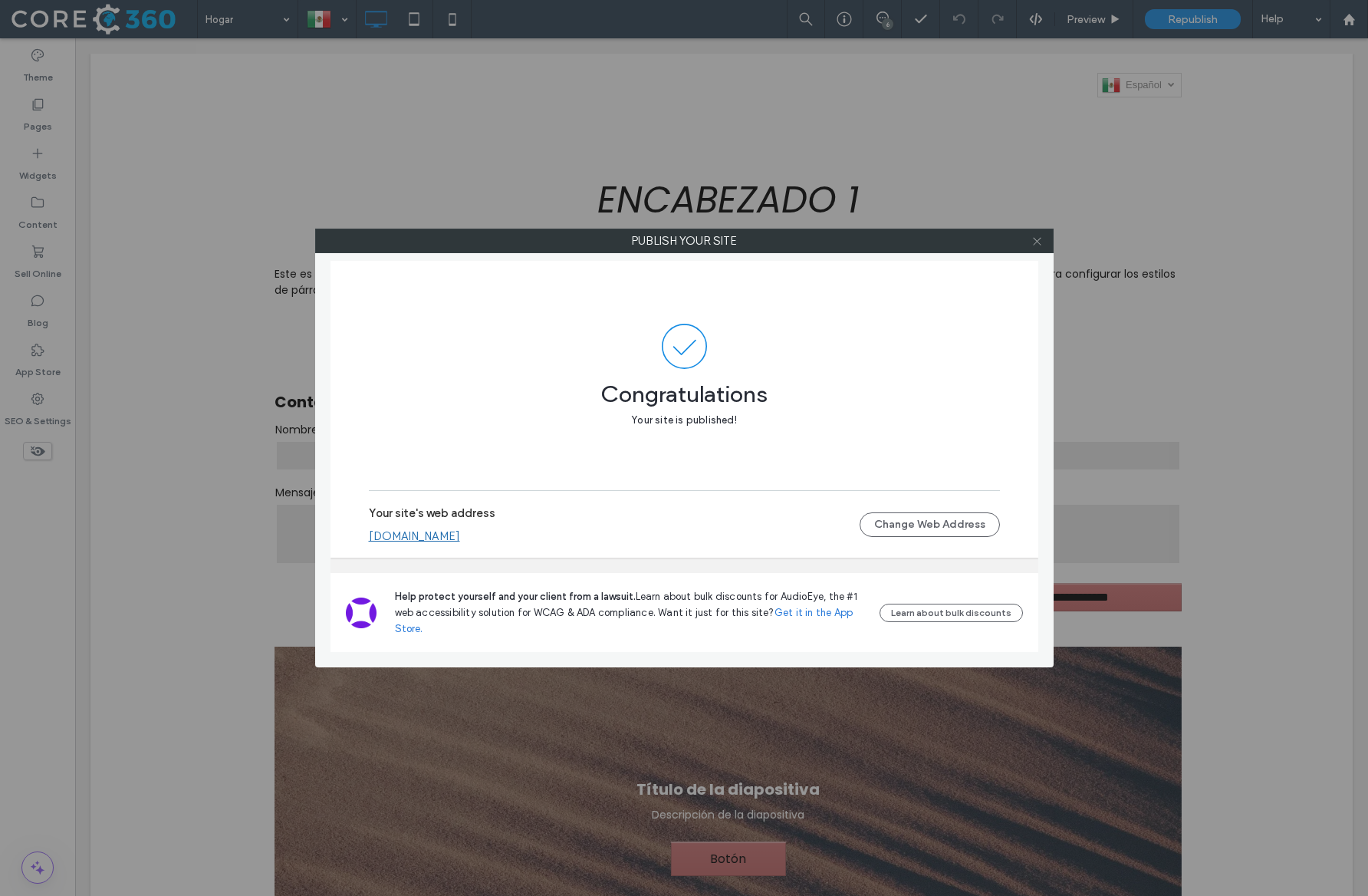
click at [1035, 240] on icon at bounding box center [1037, 241] width 12 height 12
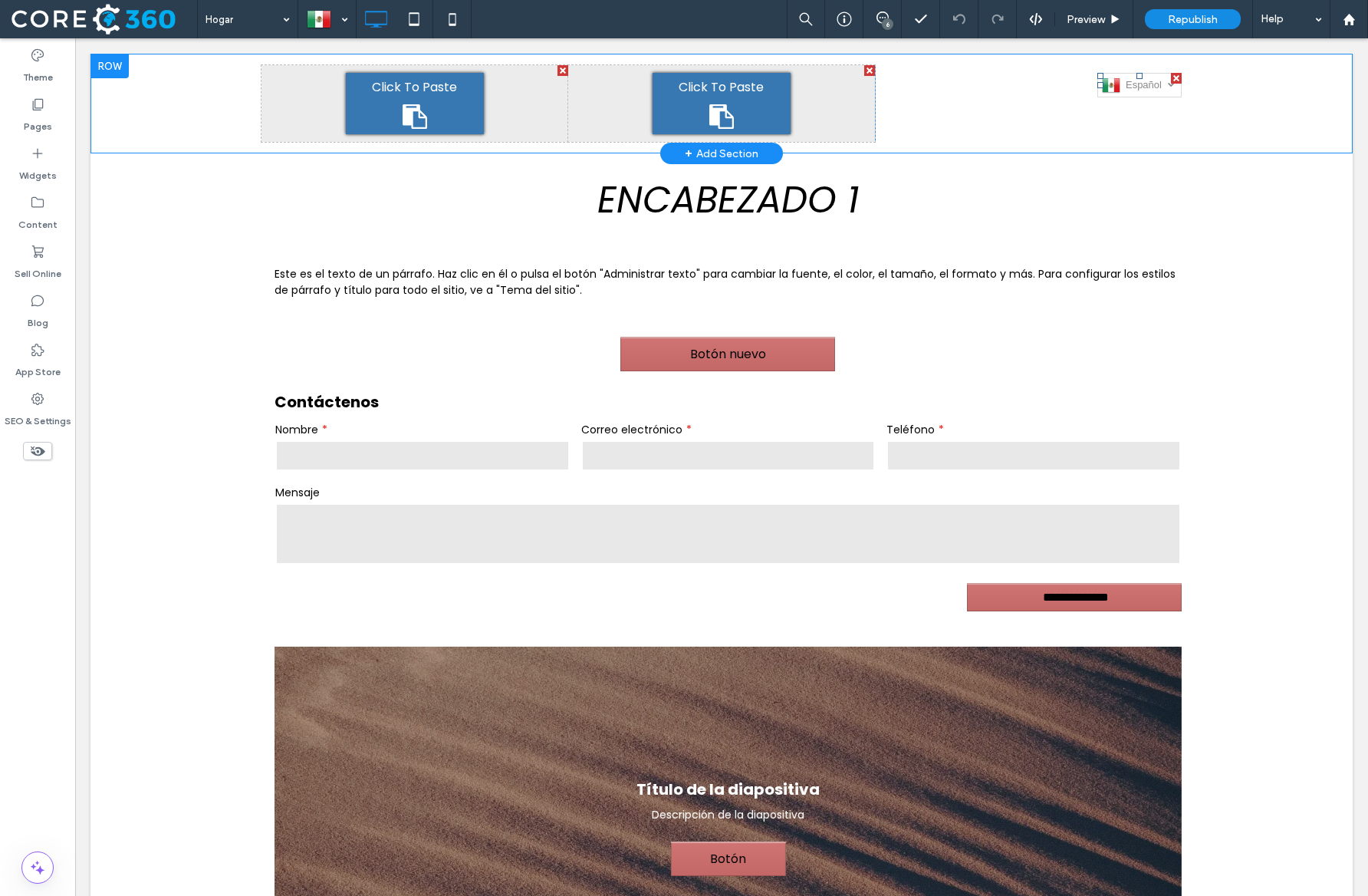
click at [1116, 92] on img at bounding box center [1112, 85] width 18 height 20
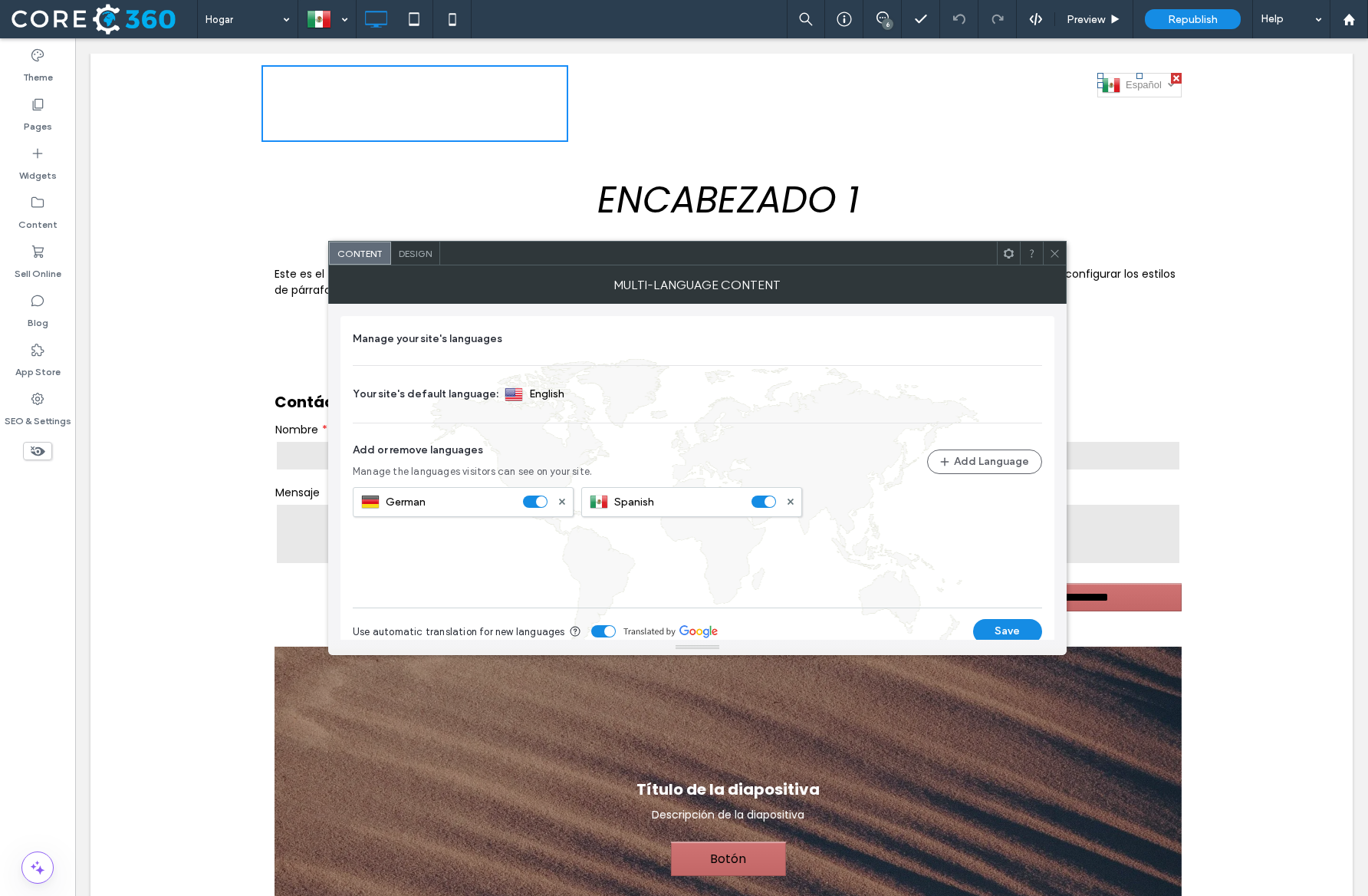
click at [1064, 253] on div at bounding box center [1055, 253] width 23 height 23
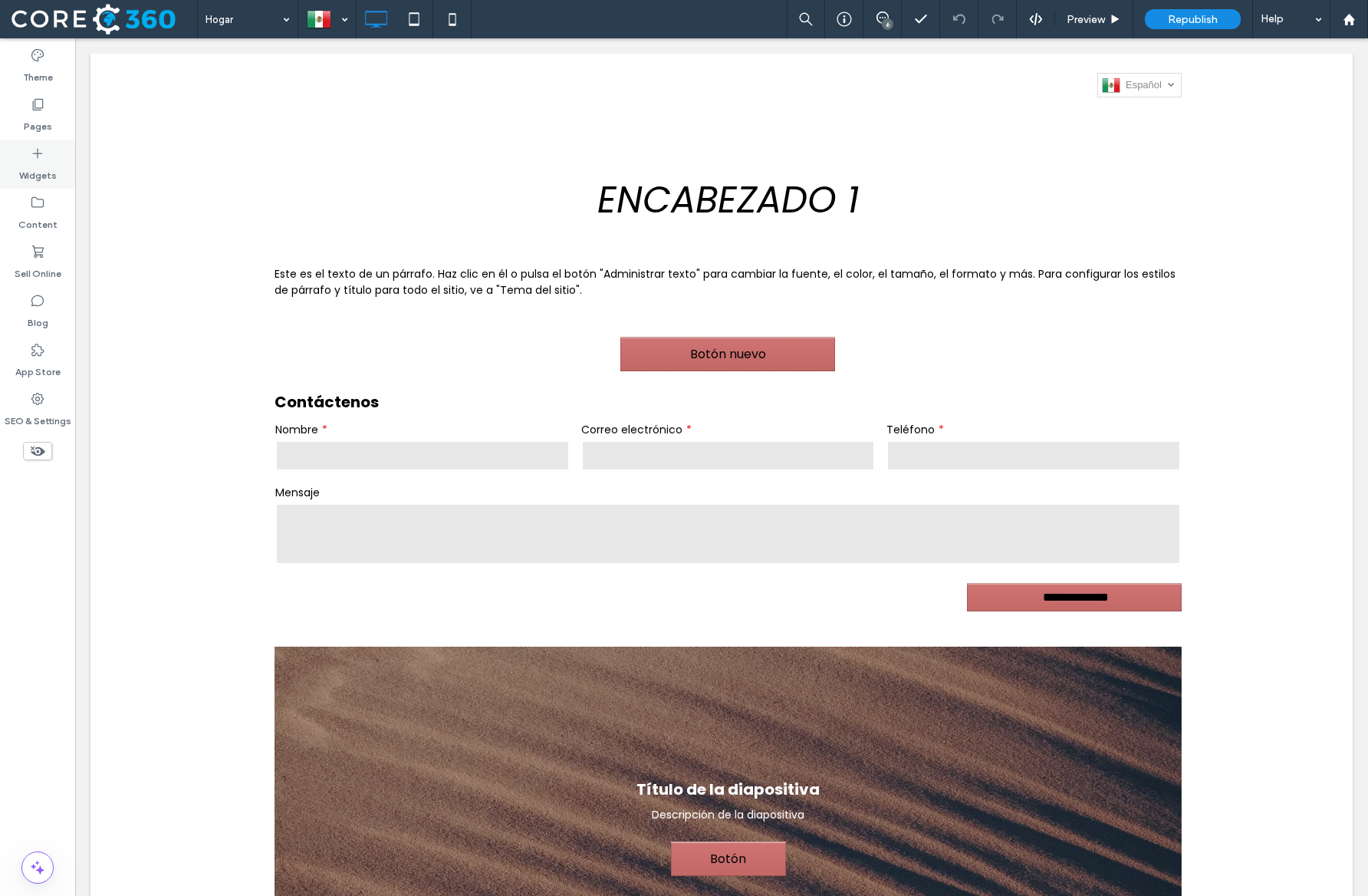
click at [12, 171] on div "Widgets" at bounding box center [37, 164] width 75 height 49
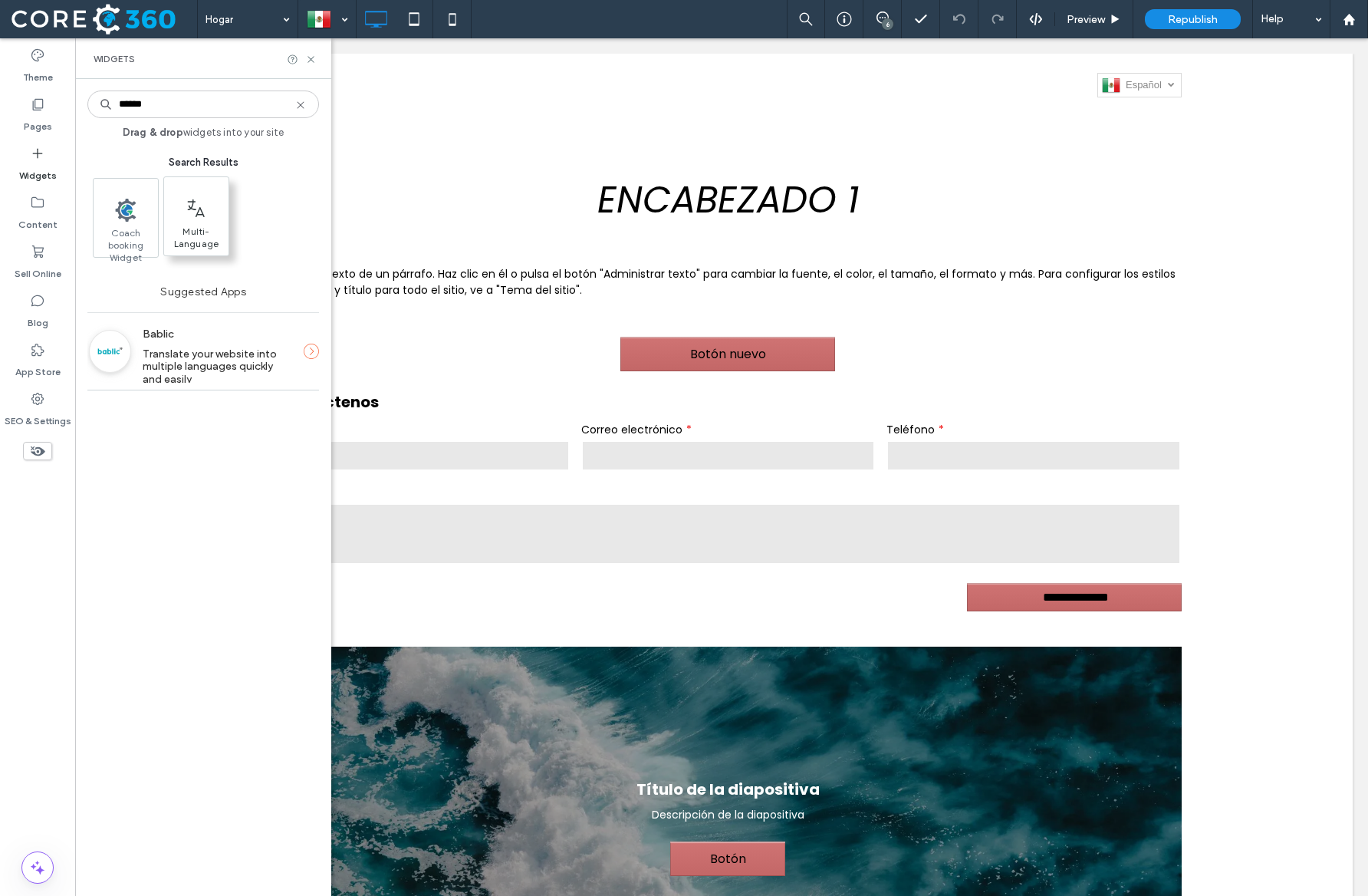
type input "******"
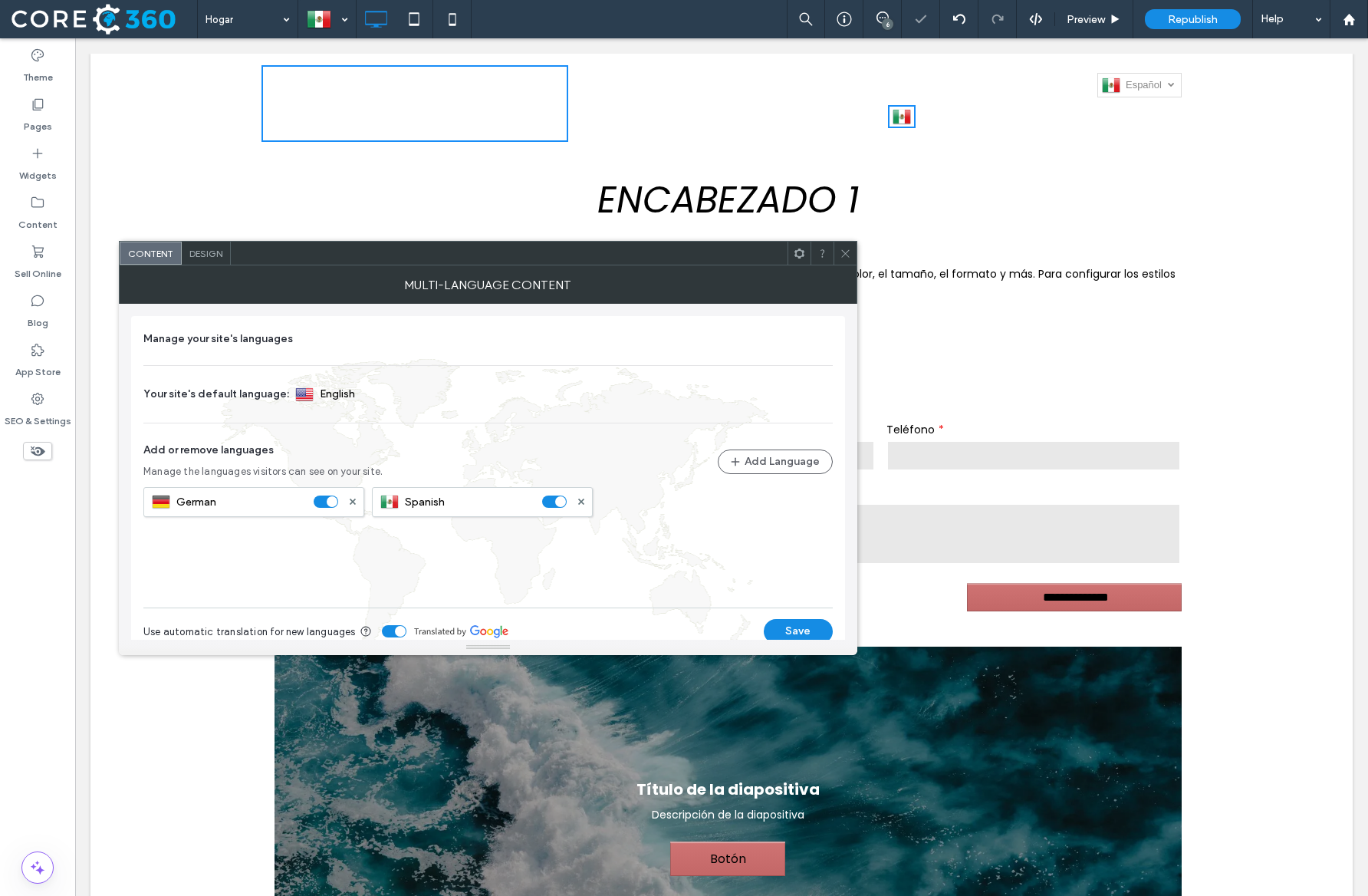
click at [803, 255] on use at bounding box center [799, 253] width 10 height 10
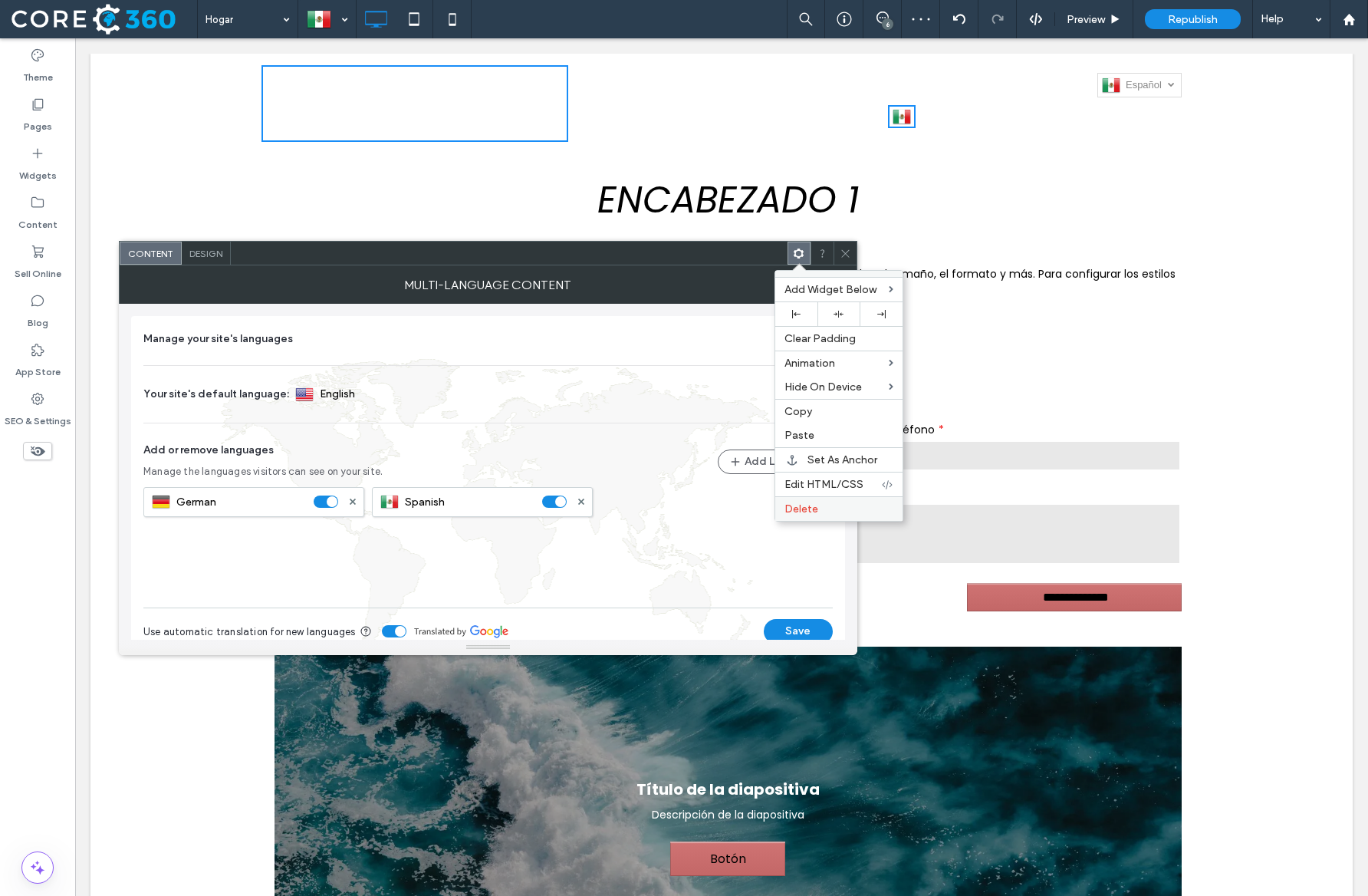
click at [852, 505] on label "Delete" at bounding box center [838, 509] width 109 height 13
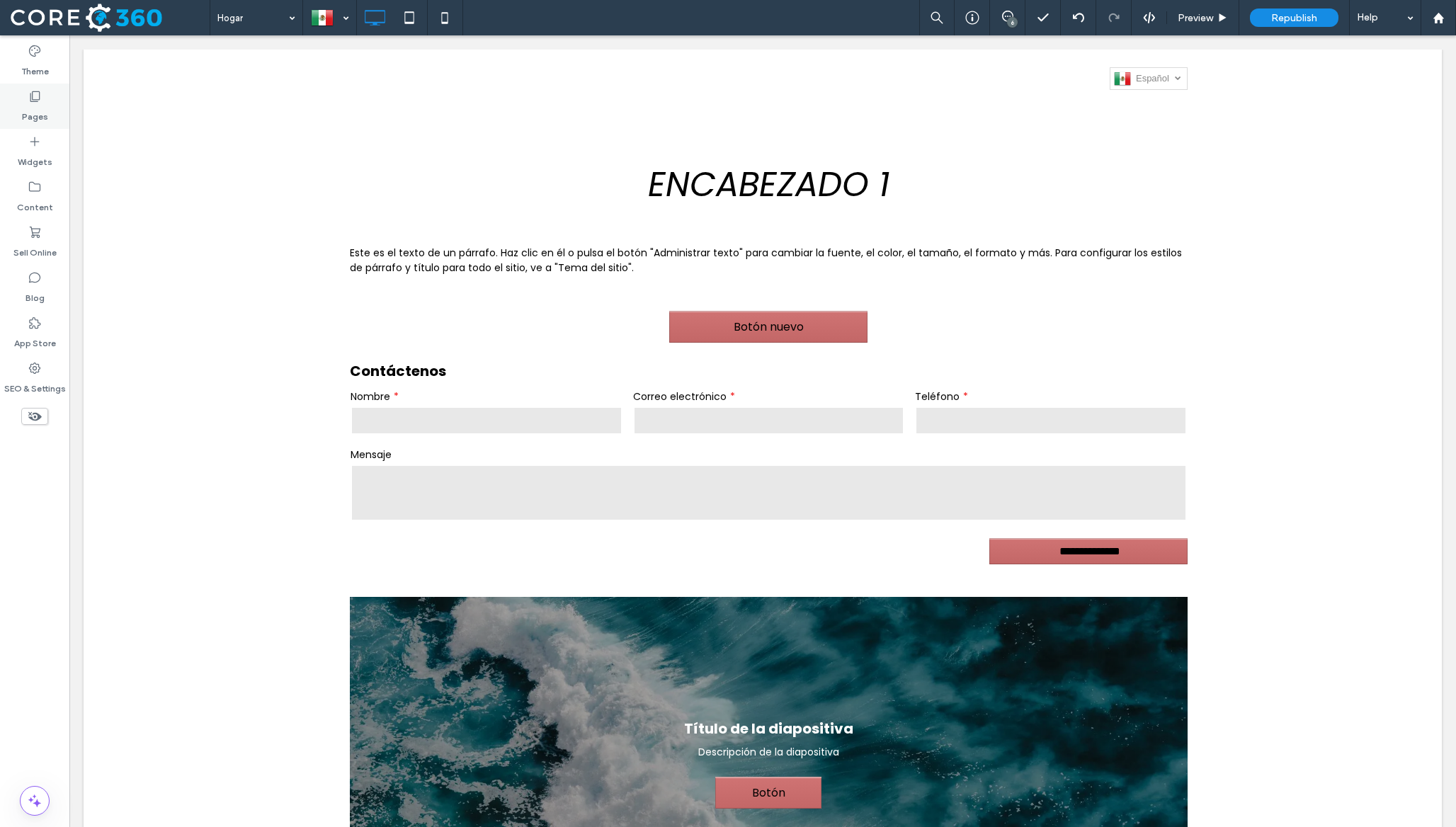
click at [38, 108] on label "Pages" at bounding box center [35, 113] width 26 height 20
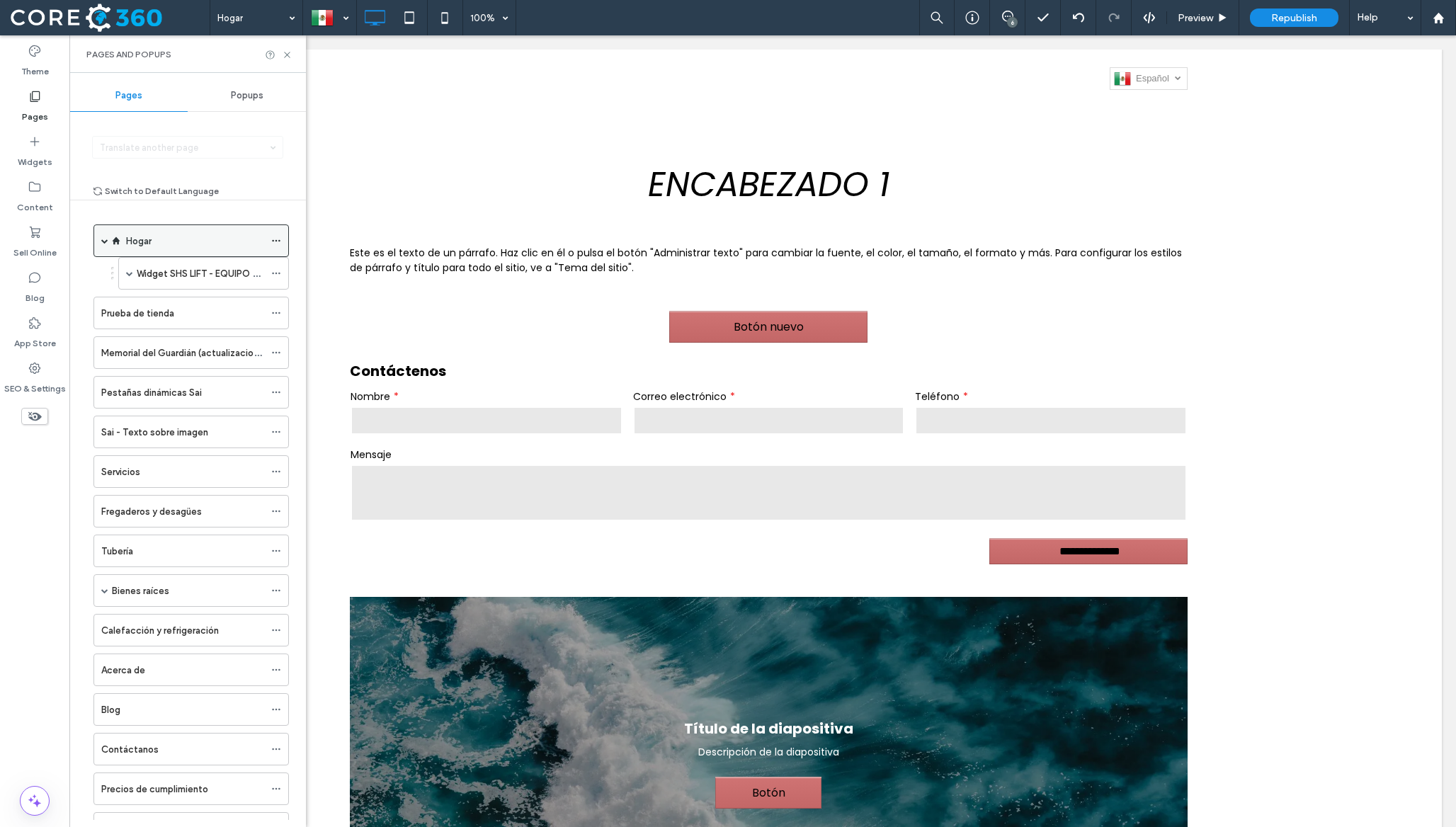
click at [274, 241] on icon at bounding box center [276, 241] width 10 height 10
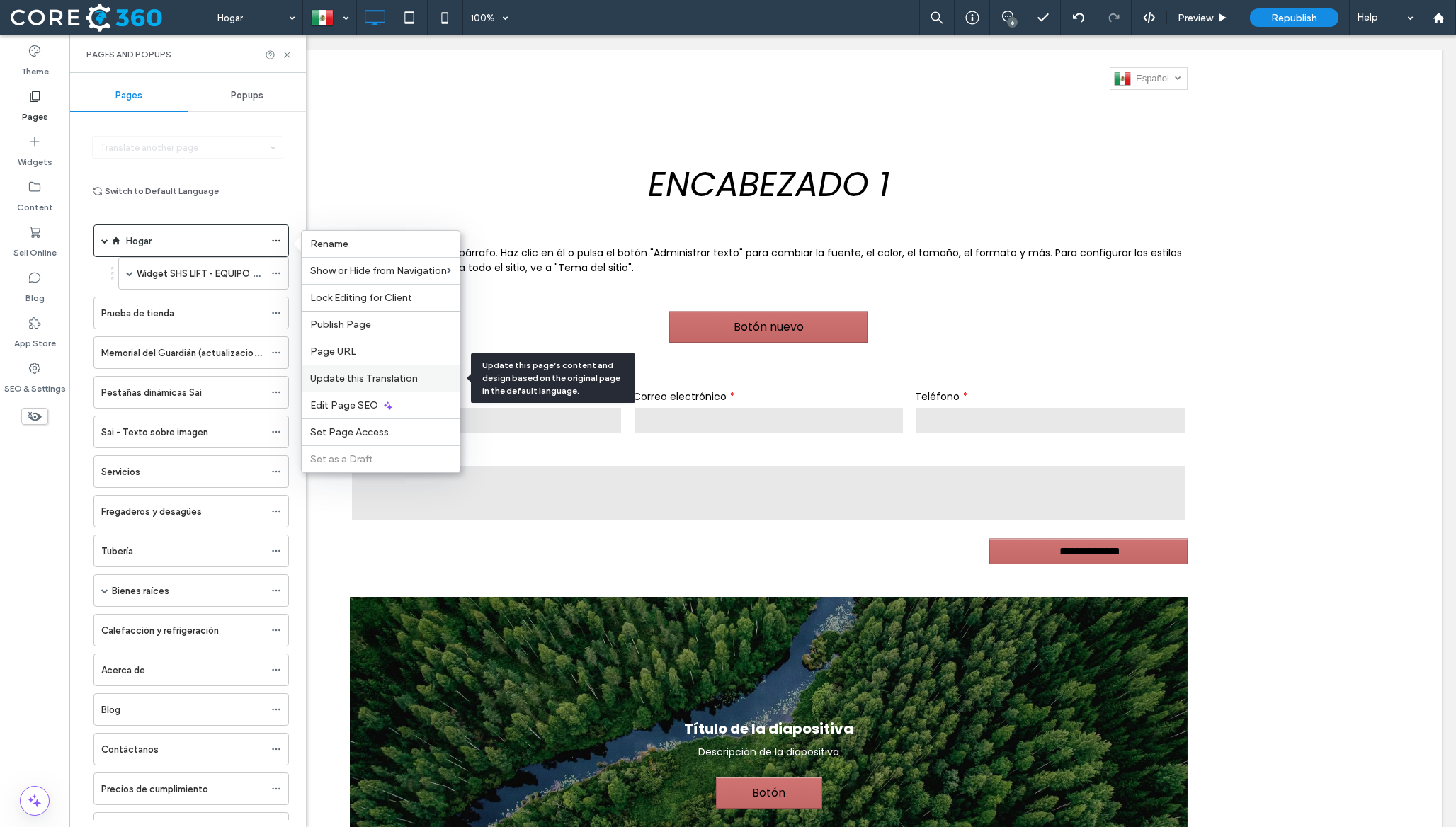
click at [385, 379] on span "Update this Translation" at bounding box center [364, 379] width 108 height 12
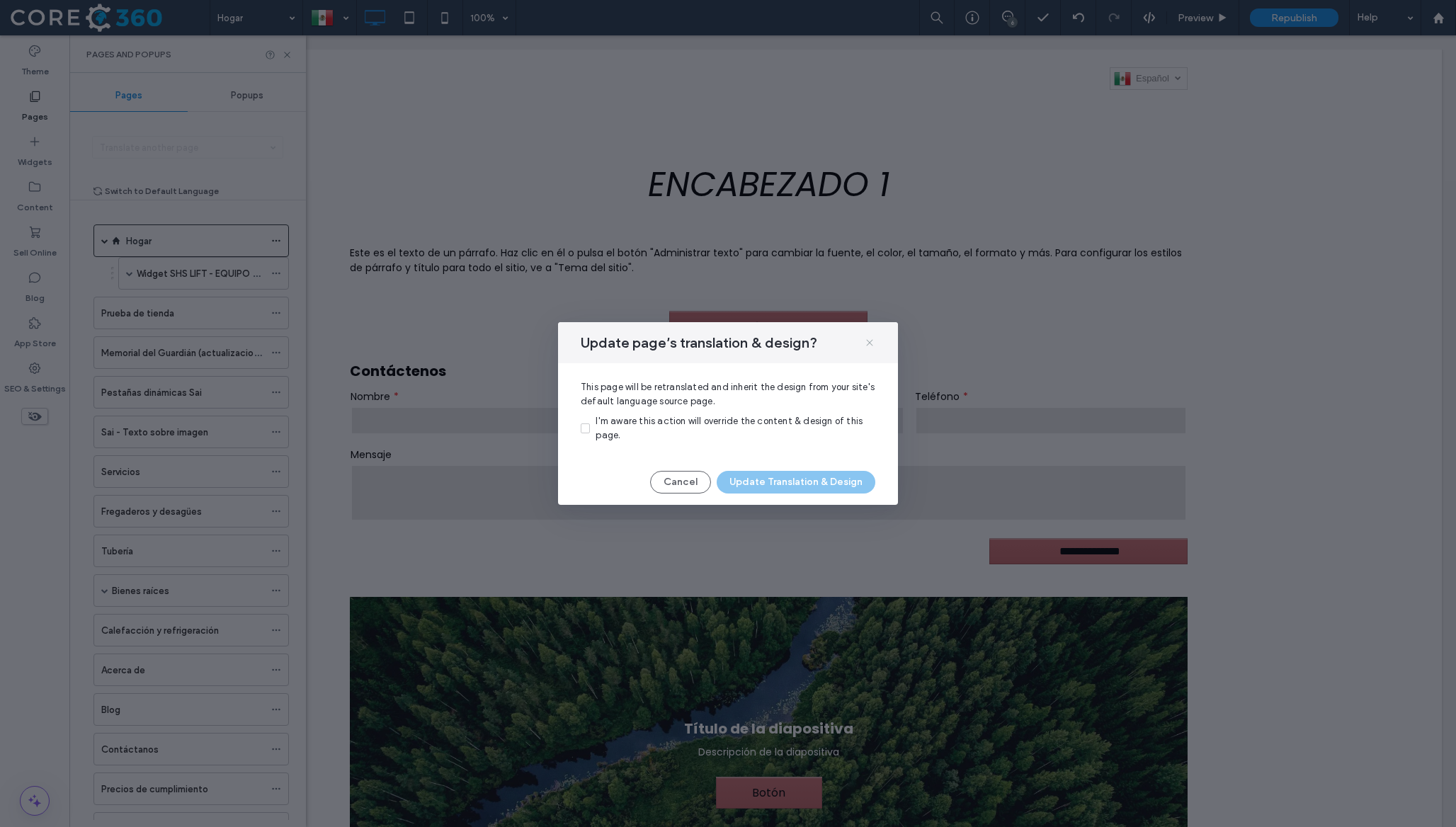
click at [869, 344] on use at bounding box center [869, 342] width 6 height 6
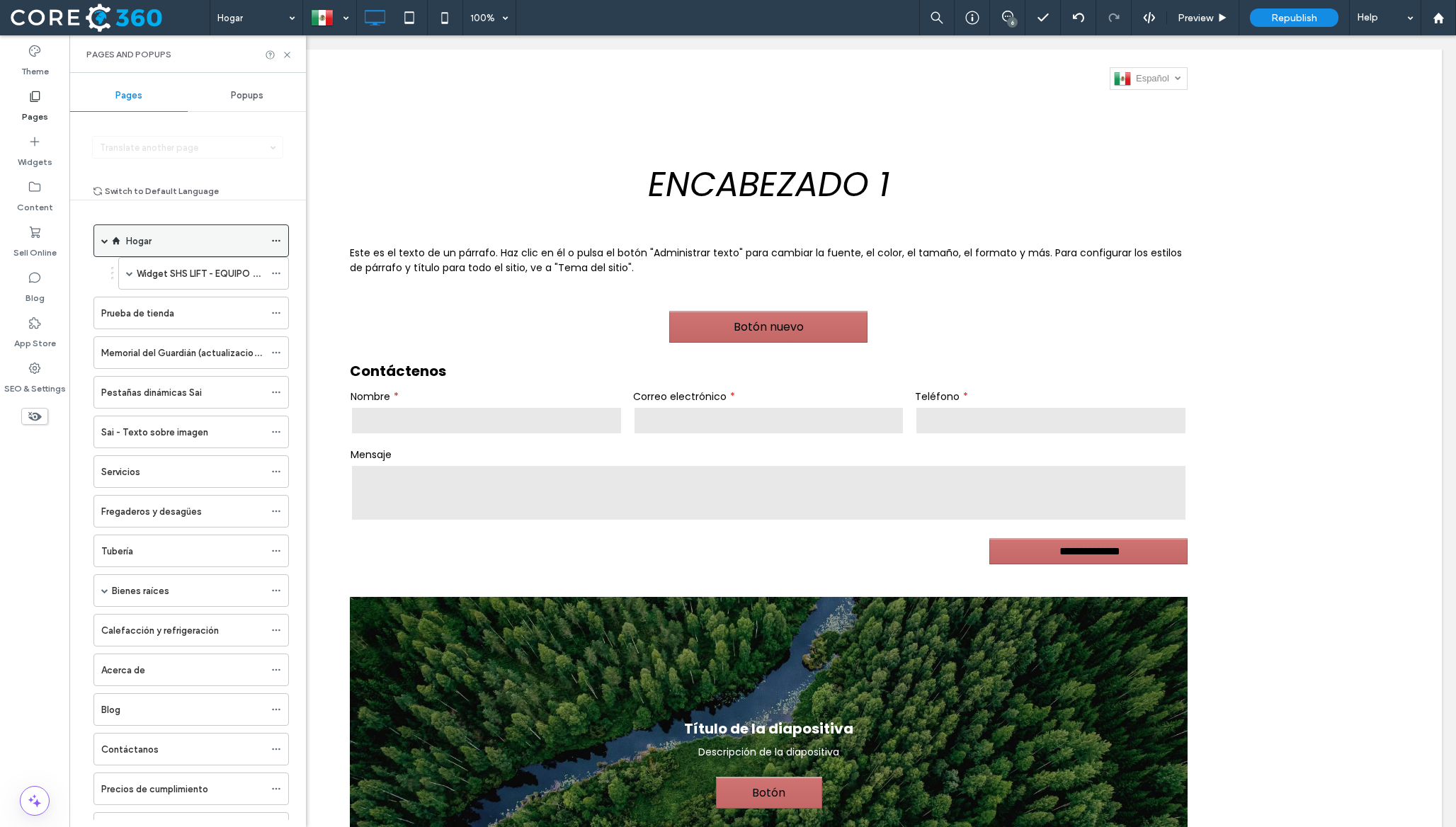
click at [274, 237] on icon at bounding box center [276, 241] width 10 height 10
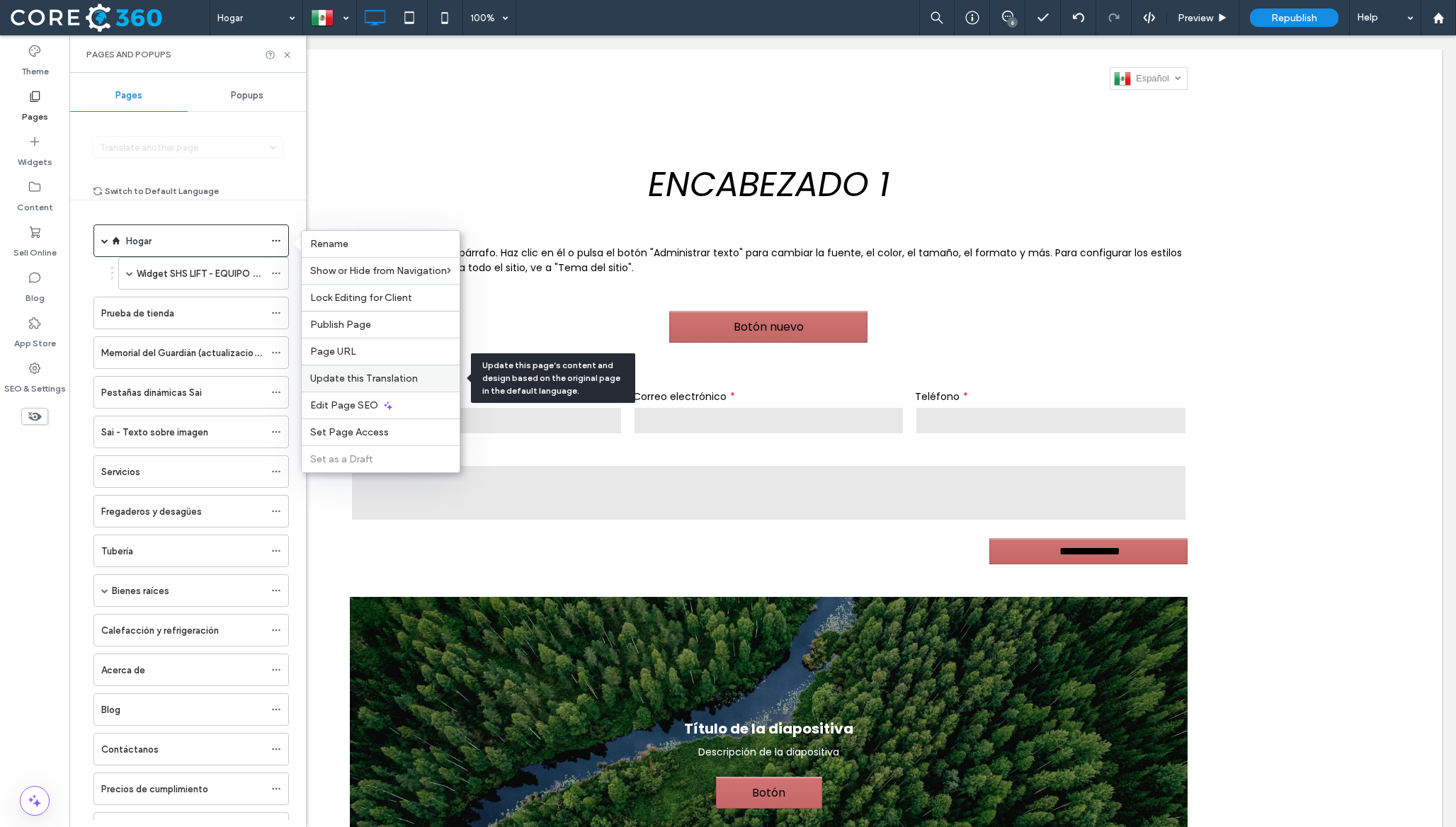
click at [361, 384] on div "Update this Translation" at bounding box center [380, 377] width 158 height 27
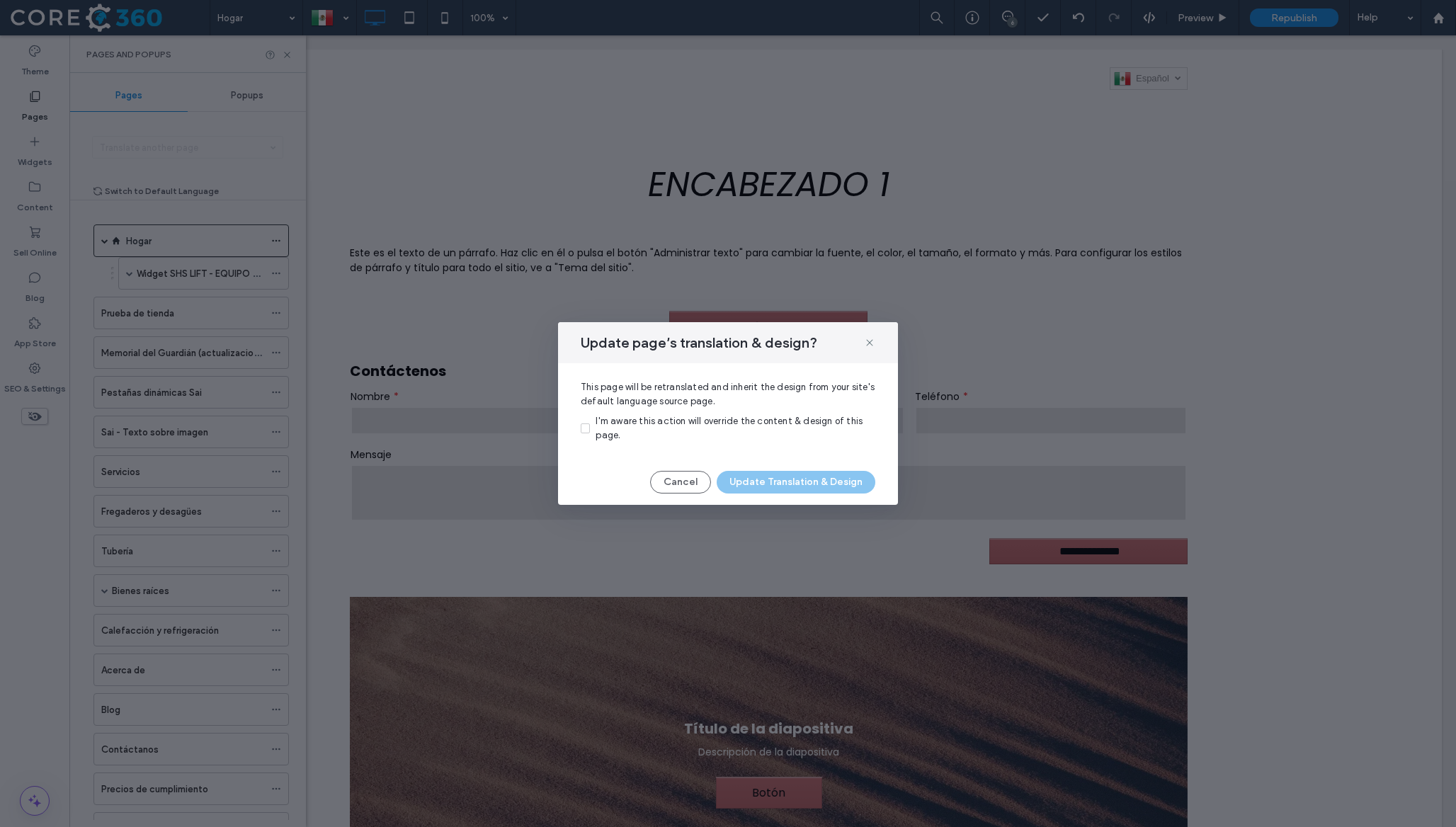
click at [610, 426] on span "I'm aware this action will override the content & design of this page." at bounding box center [729, 428] width 267 height 25
click at [777, 483] on button "Update Translation & Design" at bounding box center [796, 482] width 158 height 22
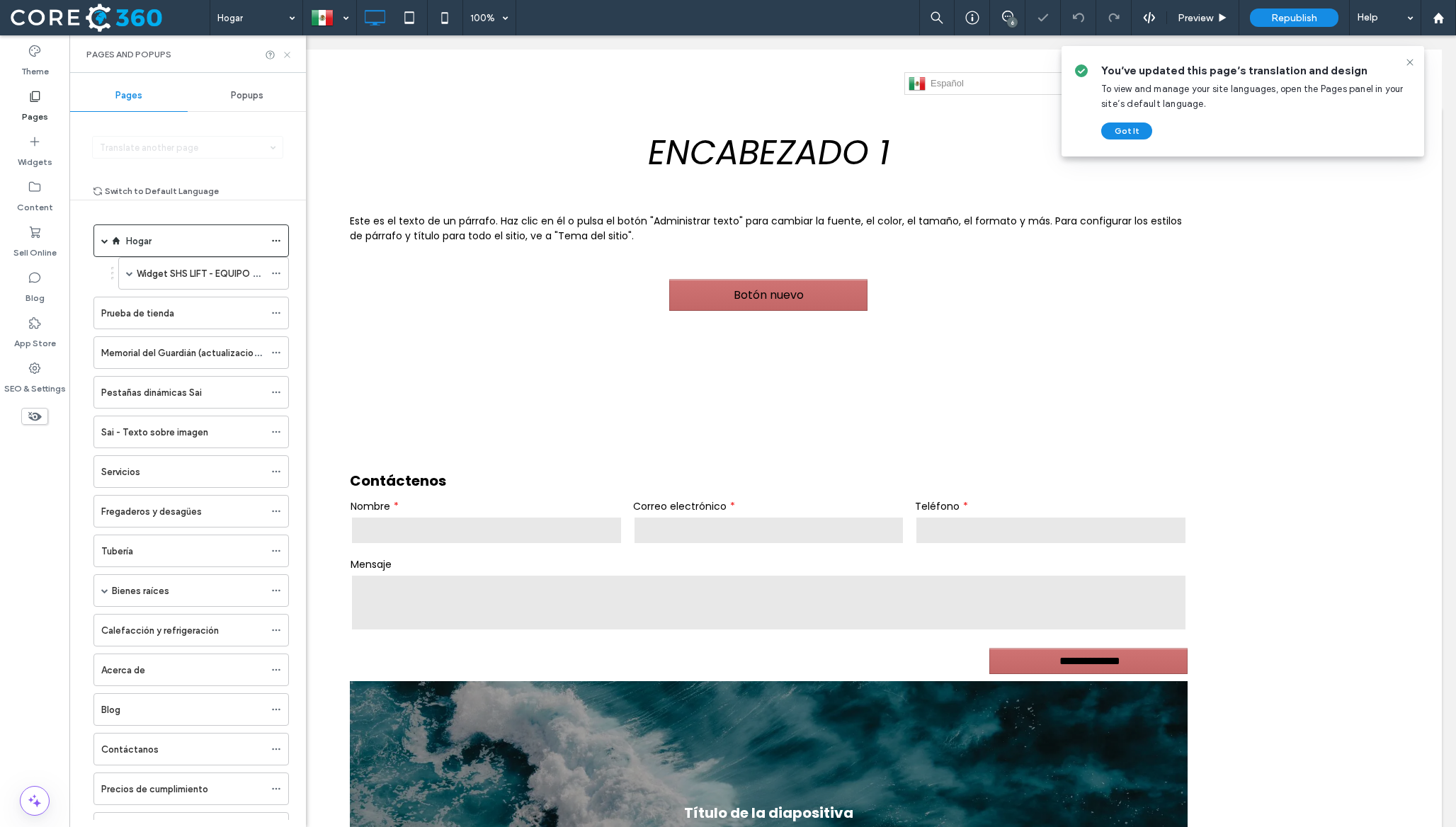
click at [287, 57] on icon at bounding box center [288, 55] width 11 height 11
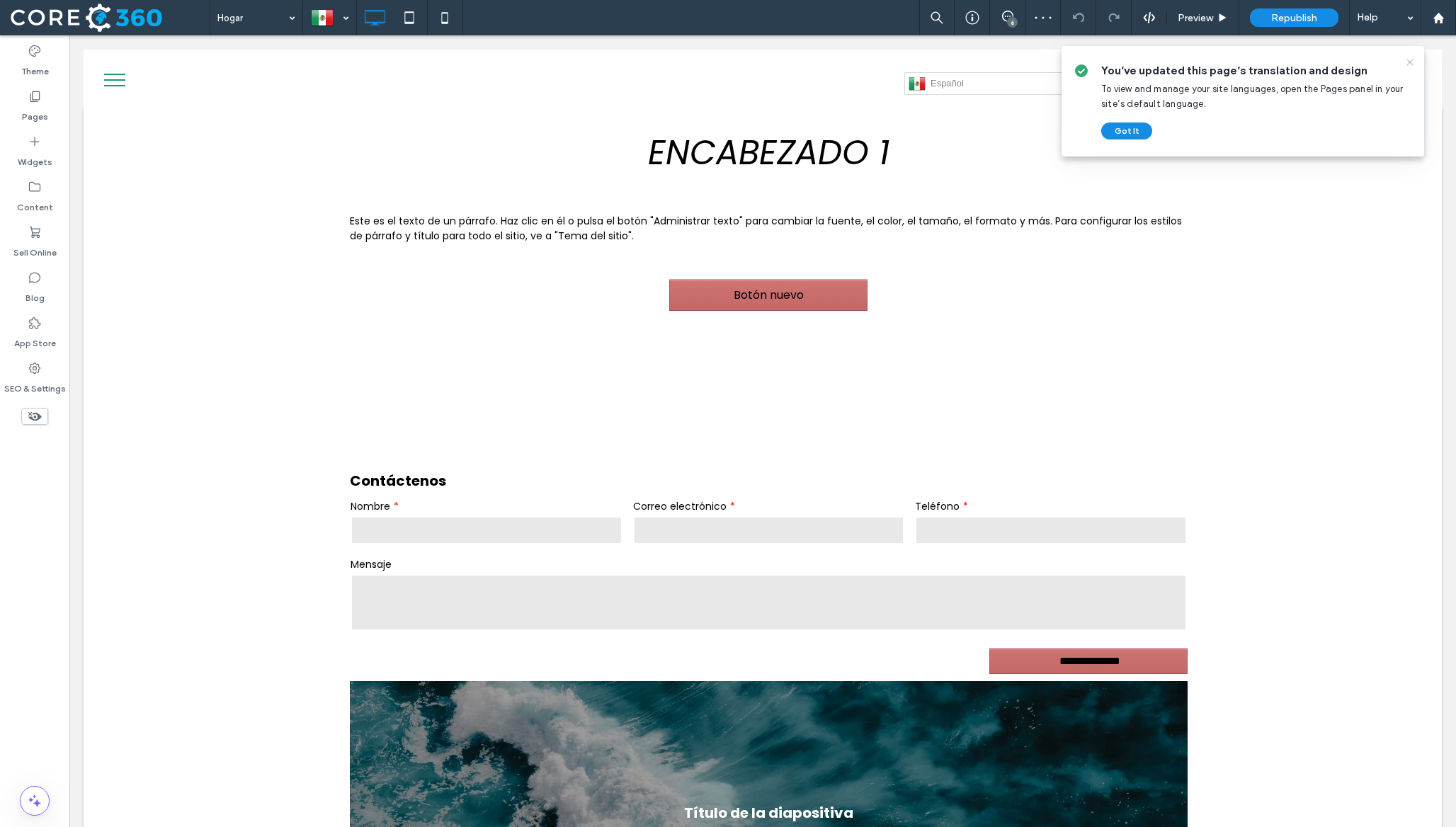
click at [1263, 59] on icon at bounding box center [1410, 62] width 12 height 12
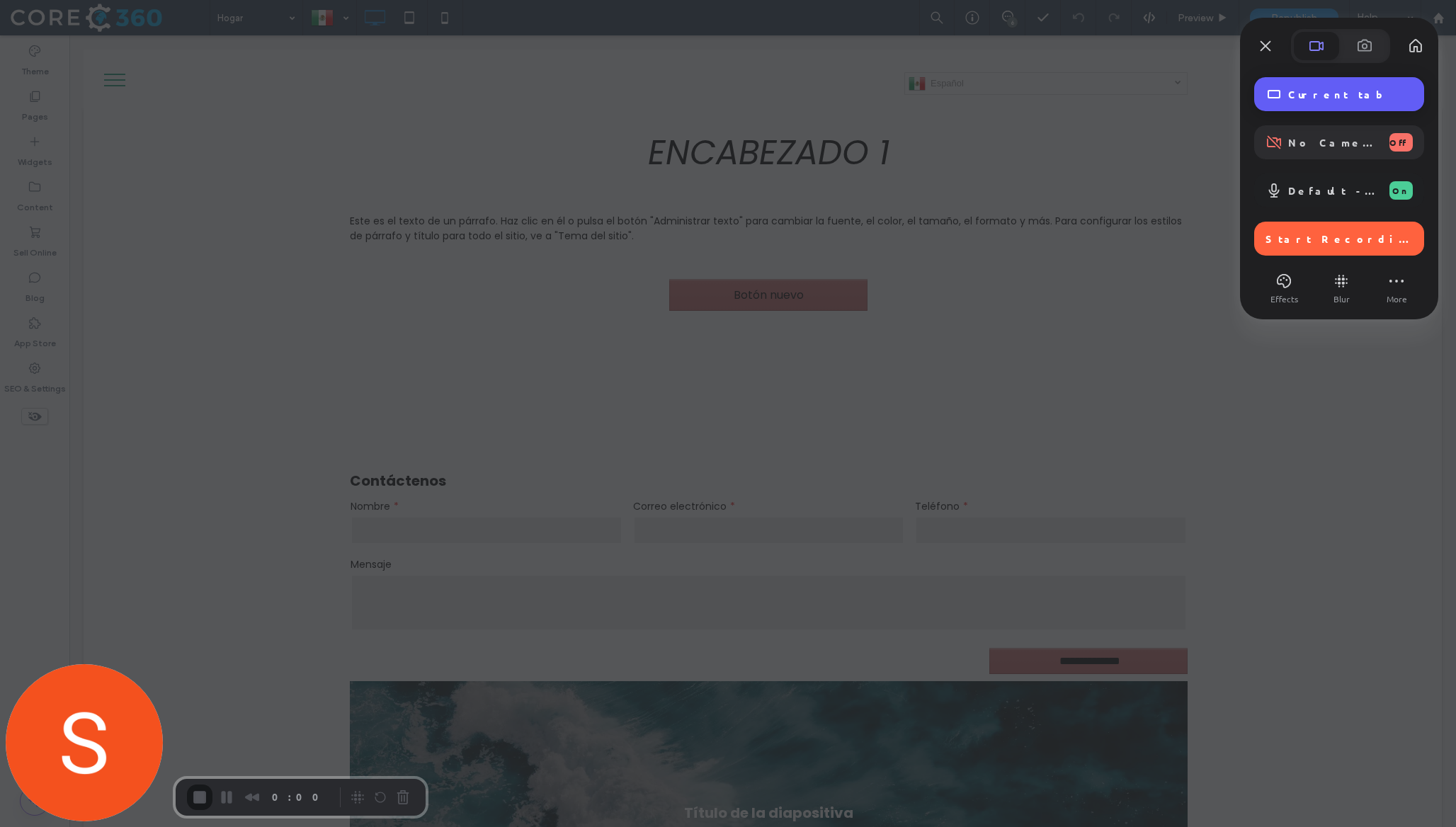
click at [1263, 92] on span "Current tab" at bounding box center [1351, 94] width 125 height 13
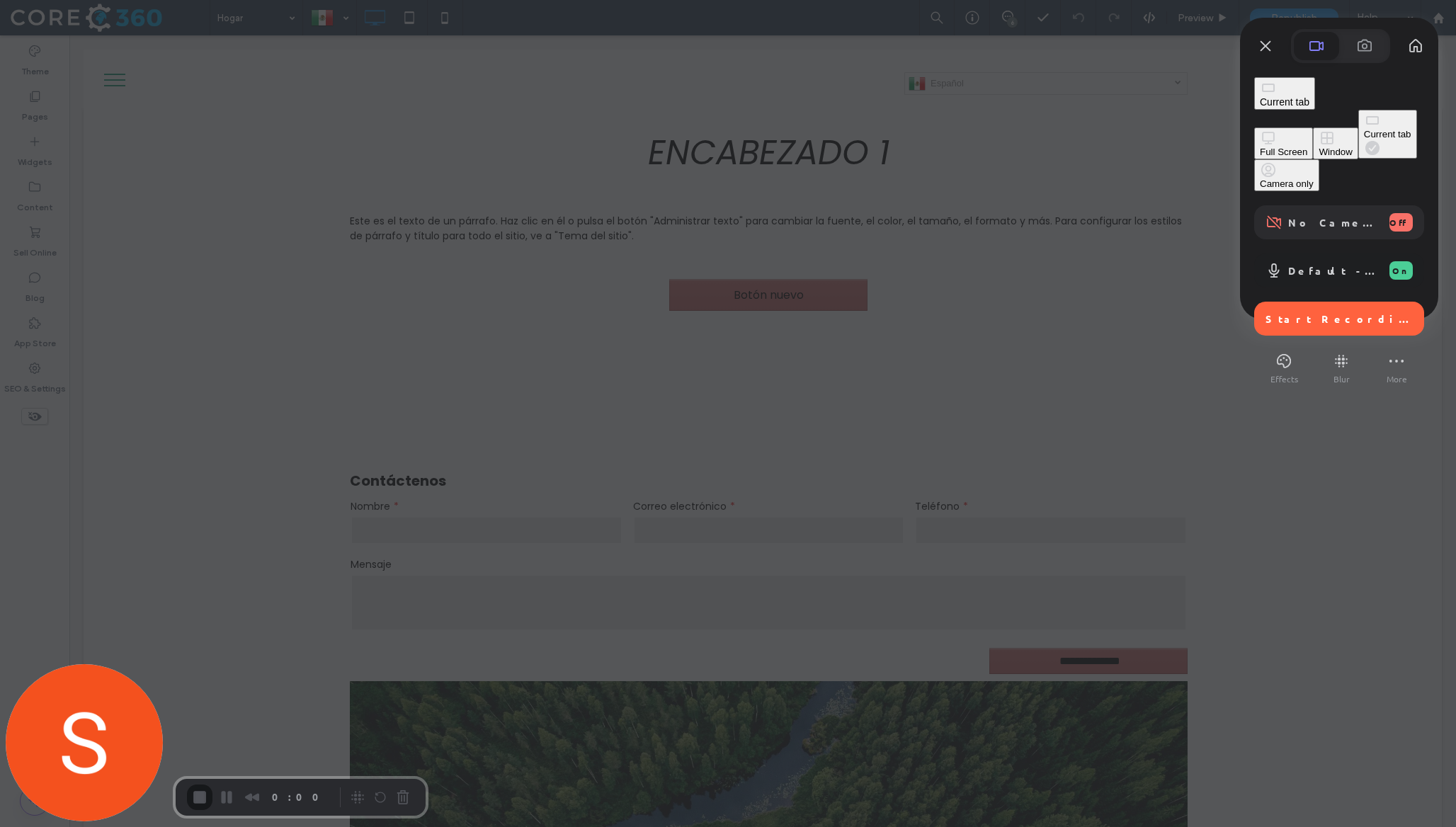
click at [1263, 147] on div "Window" at bounding box center [1335, 152] width 33 height 11
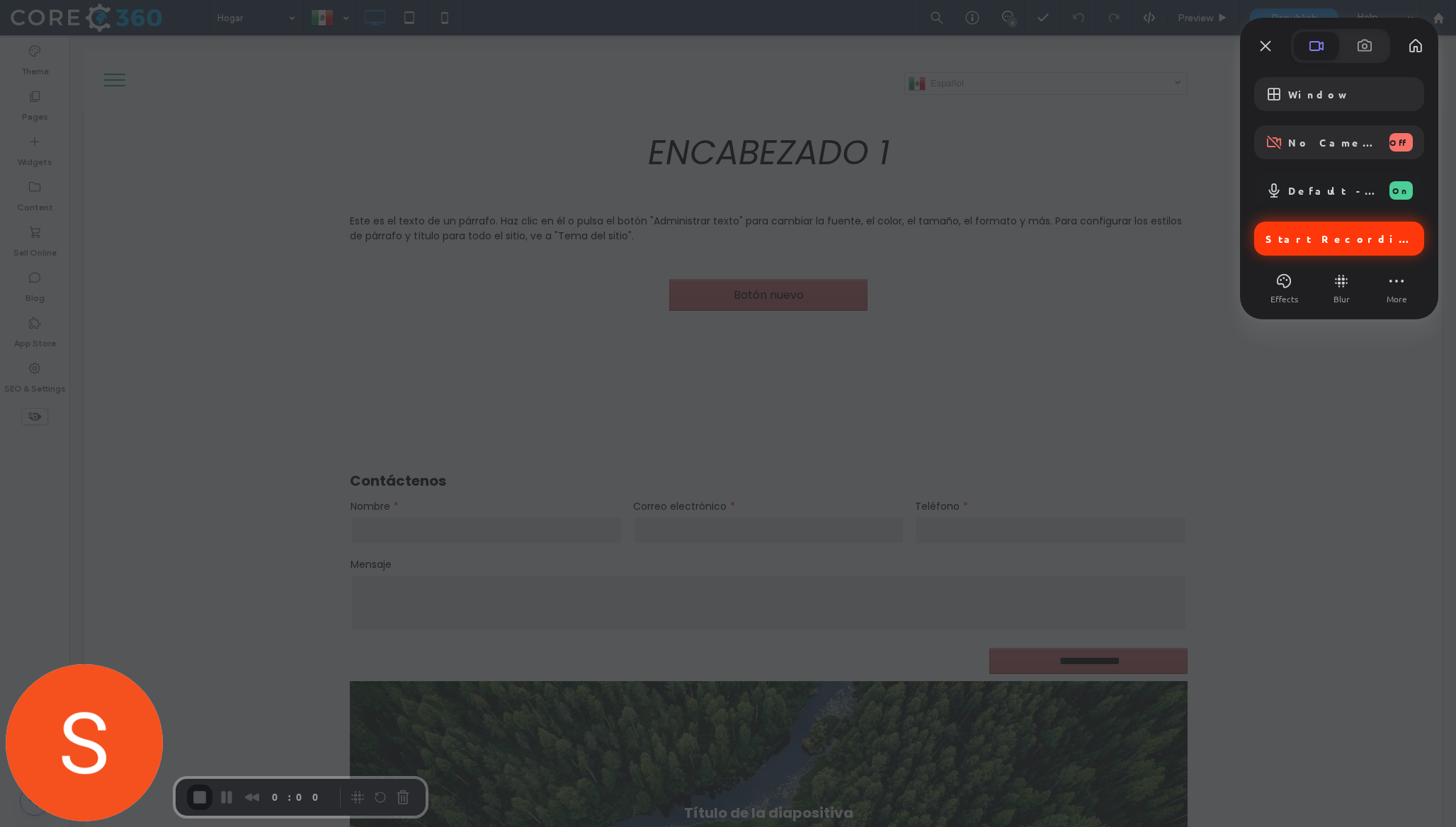
click at [1263, 241] on span "Start Recording" at bounding box center [1340, 238] width 150 height 13
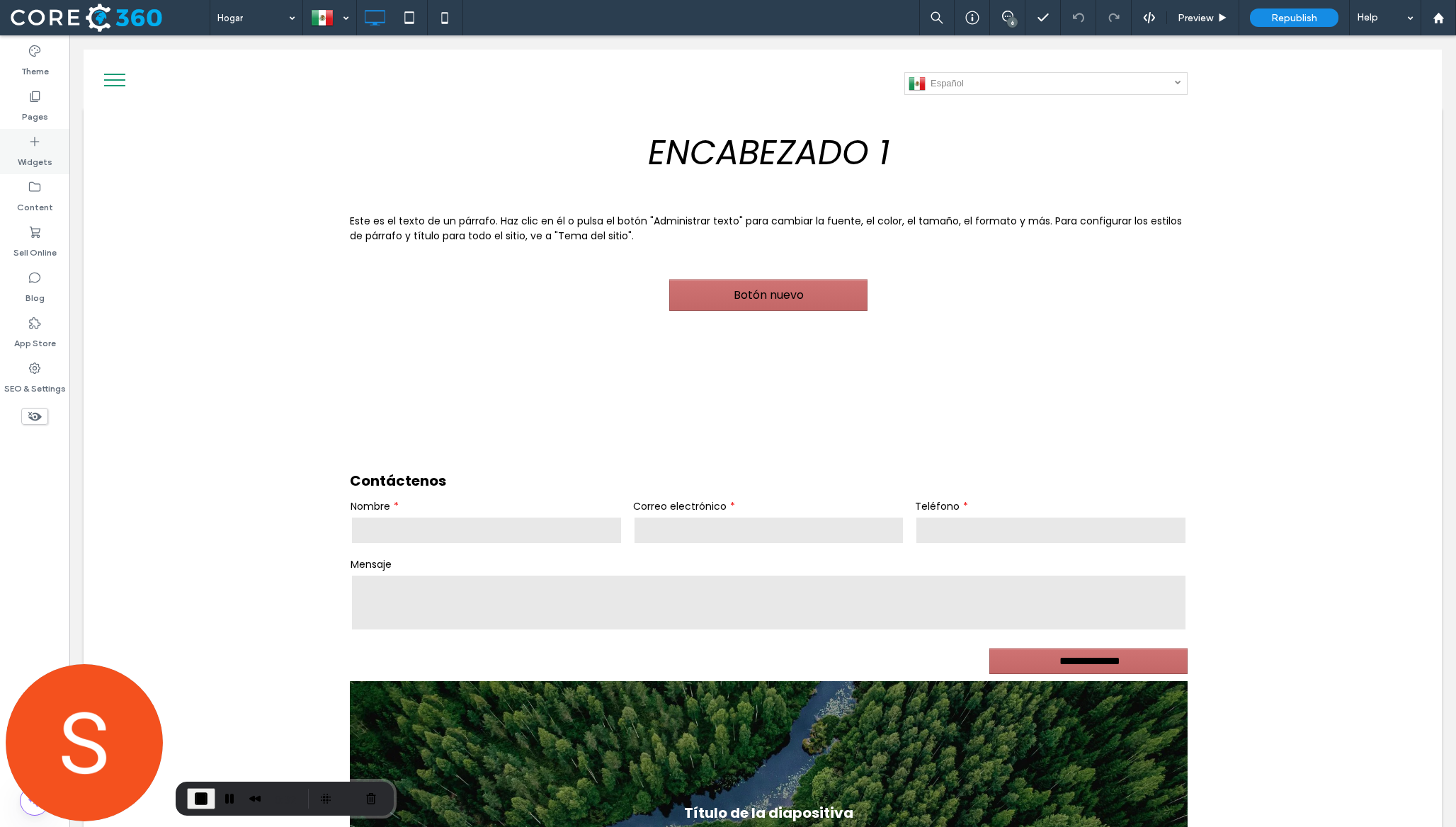
click at [33, 160] on label "Widgets" at bounding box center [35, 158] width 35 height 20
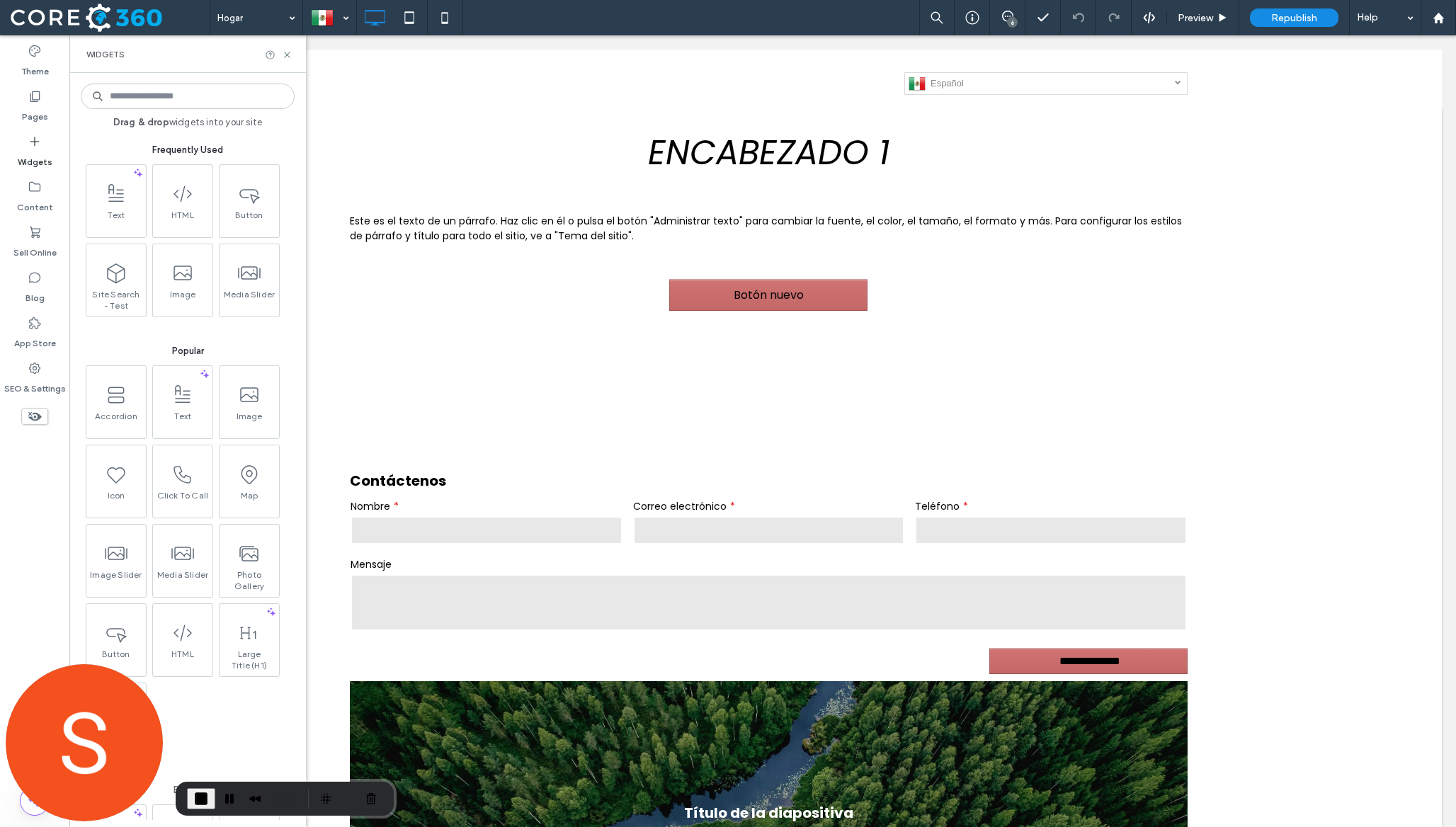
click at [223, 98] on input at bounding box center [188, 96] width 214 height 25
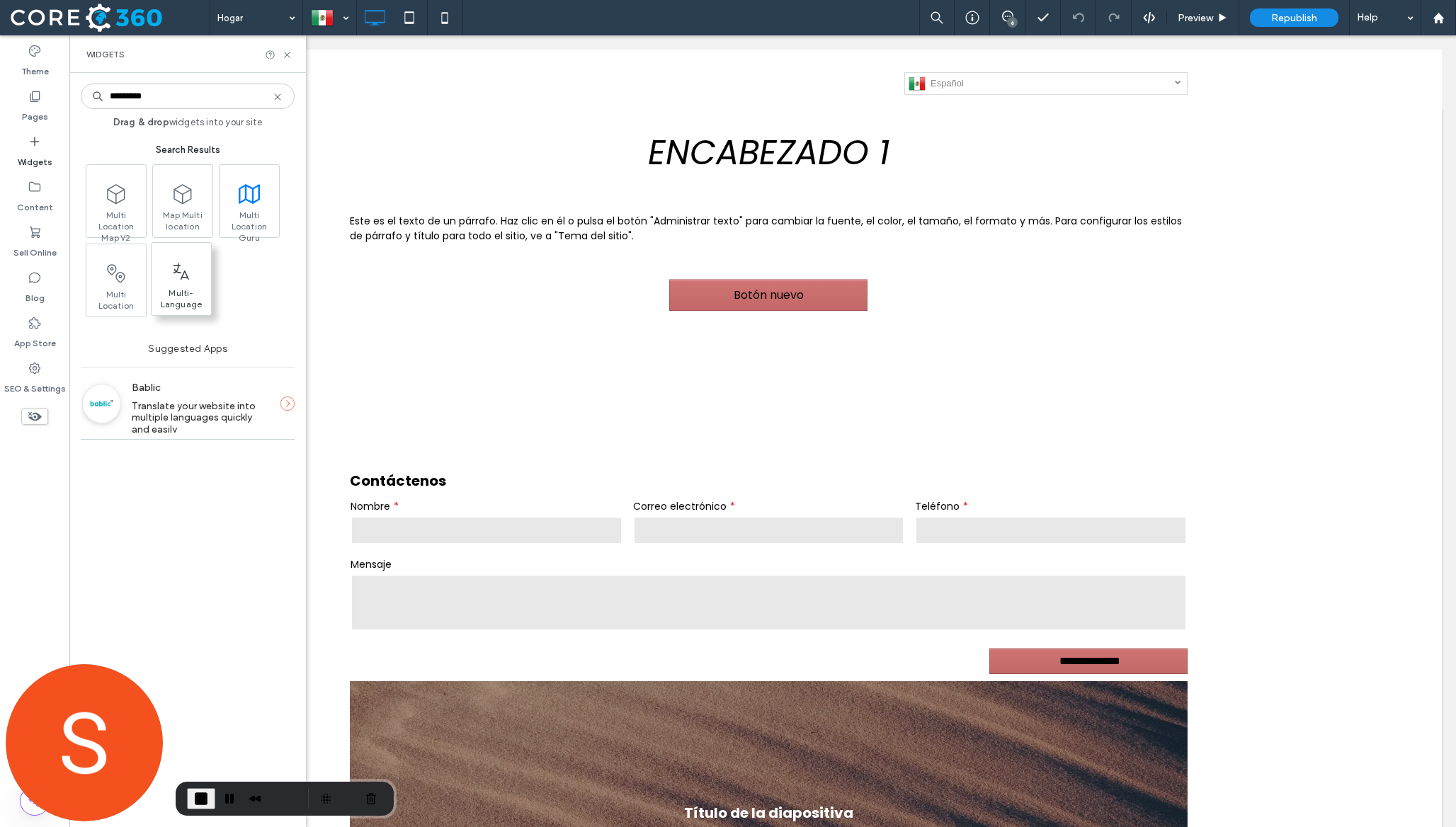
type input "*********"
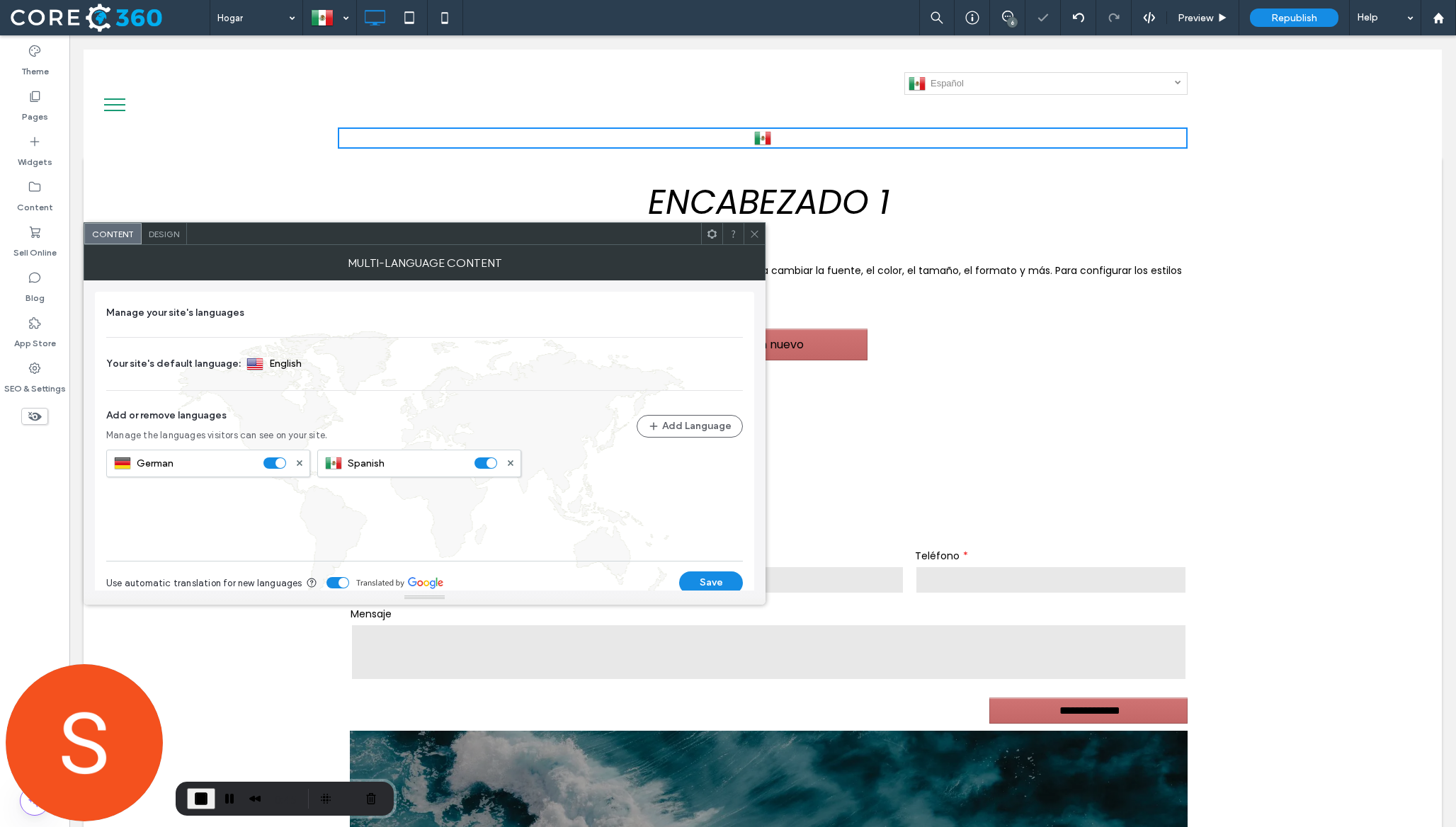
click at [752, 235] on use at bounding box center [753, 233] width 7 height 7
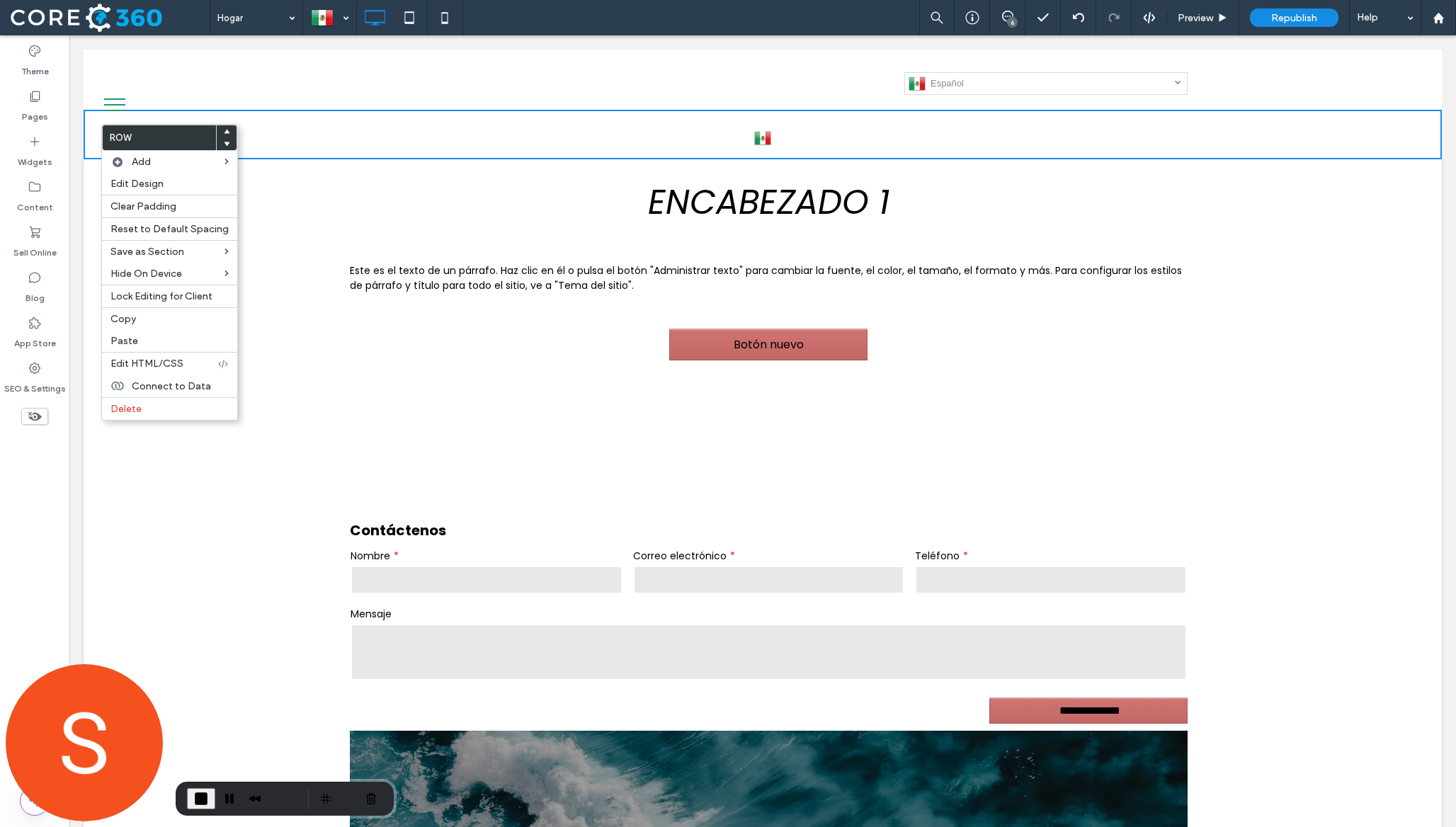
click at [219, 144] on div at bounding box center [227, 144] width 20 height 13
click at [442, 199] on h1 "ENCABEZADO 1" at bounding box center [769, 202] width 838 height 51
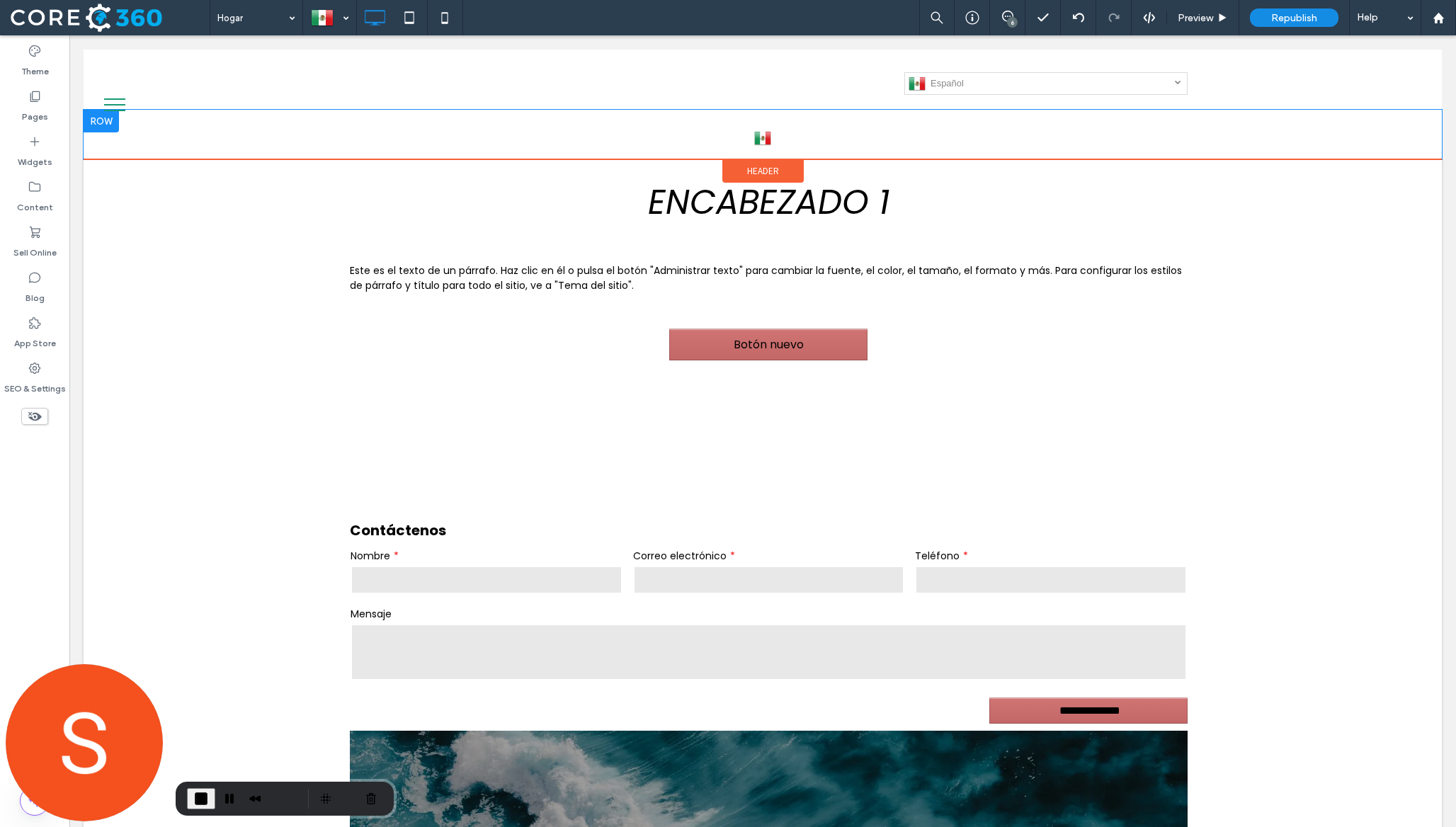
click at [110, 125] on div at bounding box center [101, 121] width 35 height 22
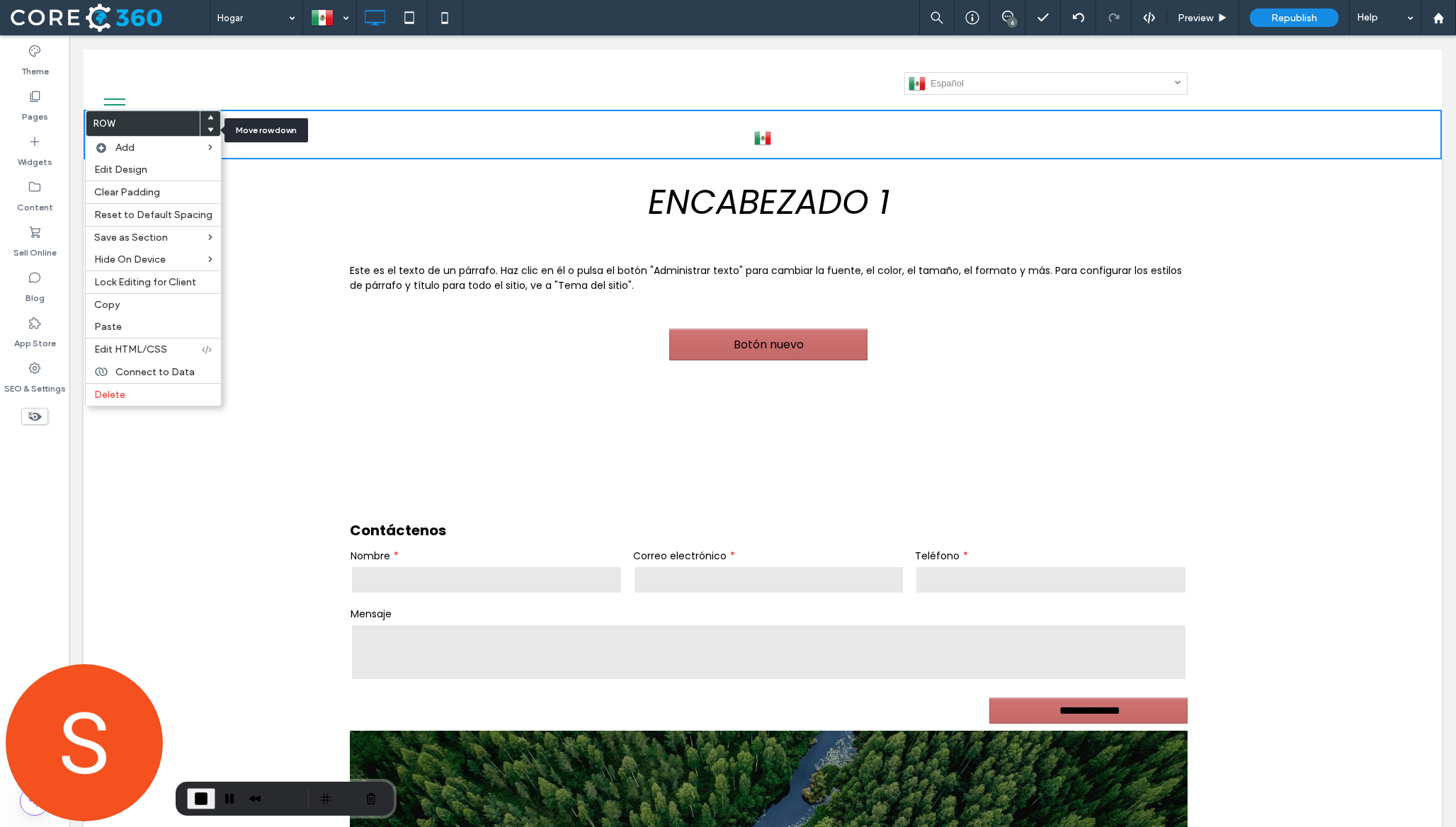
click at [208, 129] on use at bounding box center [211, 131] width 6 height 5
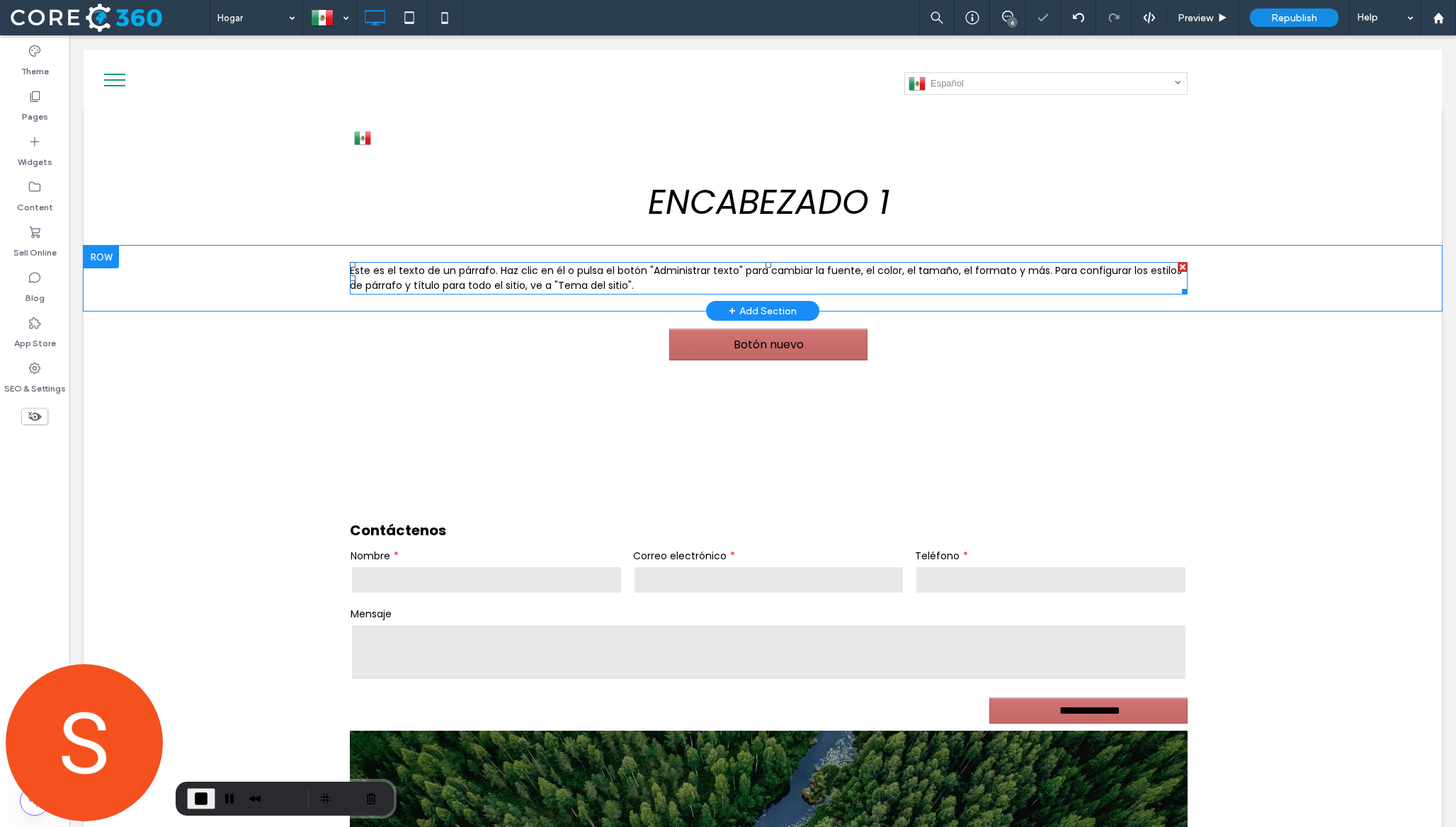
click at [488, 290] on span "Este es el texto de un párrafo. Haz clic en él o pulsa el botón "Administrar te…" at bounding box center [766, 278] width 832 height 29
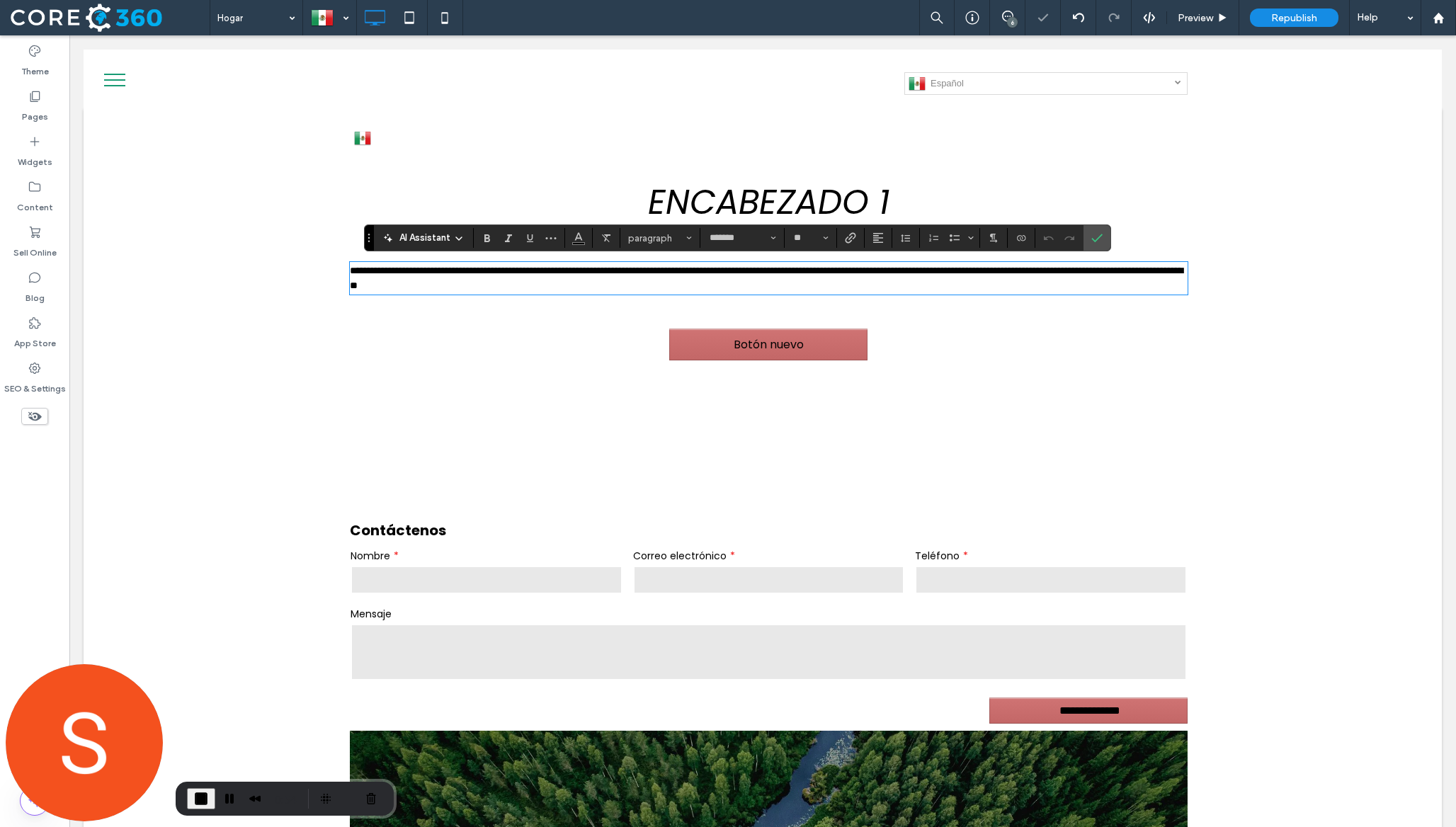
click at [337, 157] on div "Español es English en Deutsch de Click To Paste Click To Paste Row + Add Section" at bounding box center [763, 135] width 1358 height 49
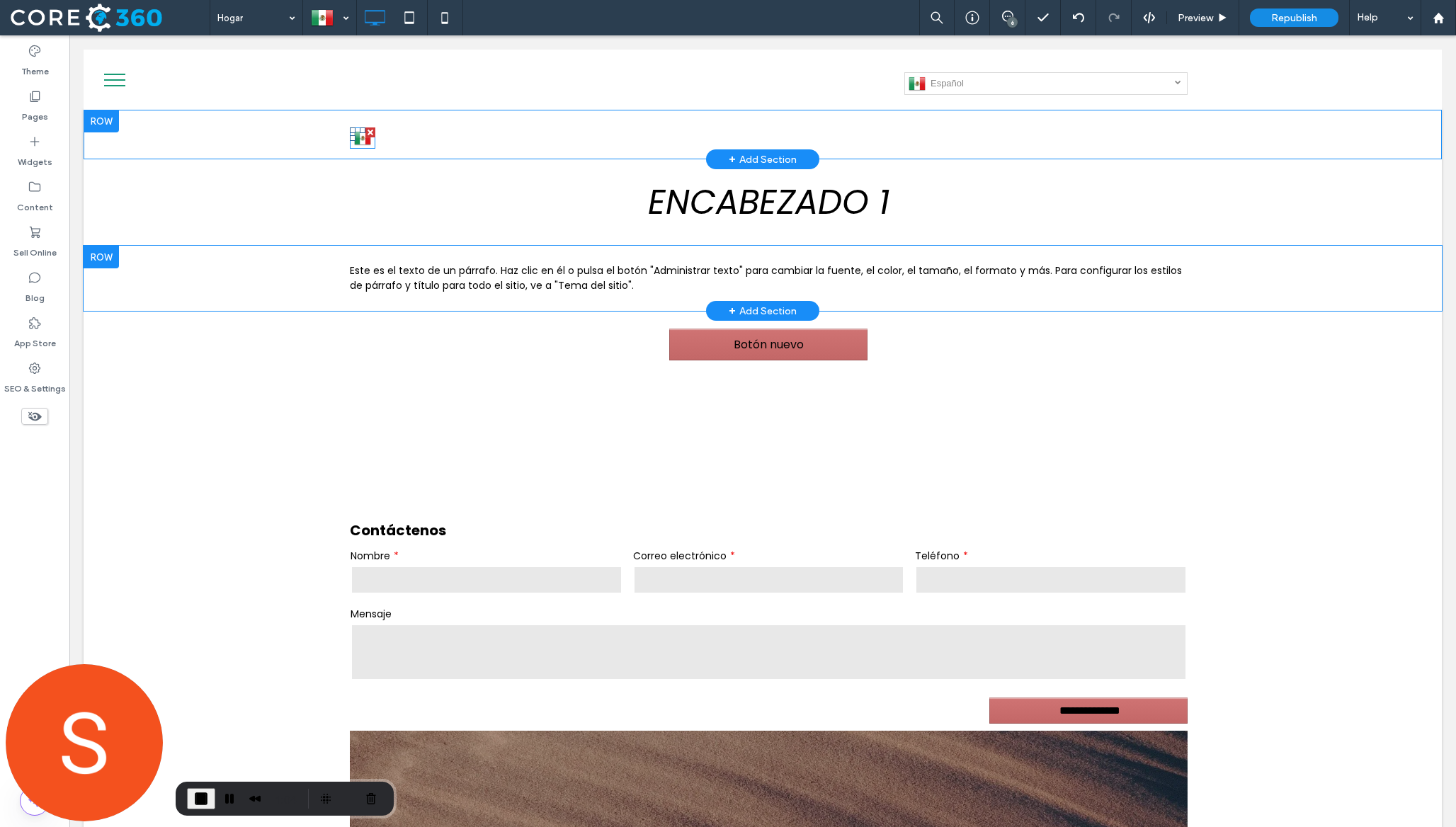
click at [357, 141] on img at bounding box center [363, 138] width 17 height 18
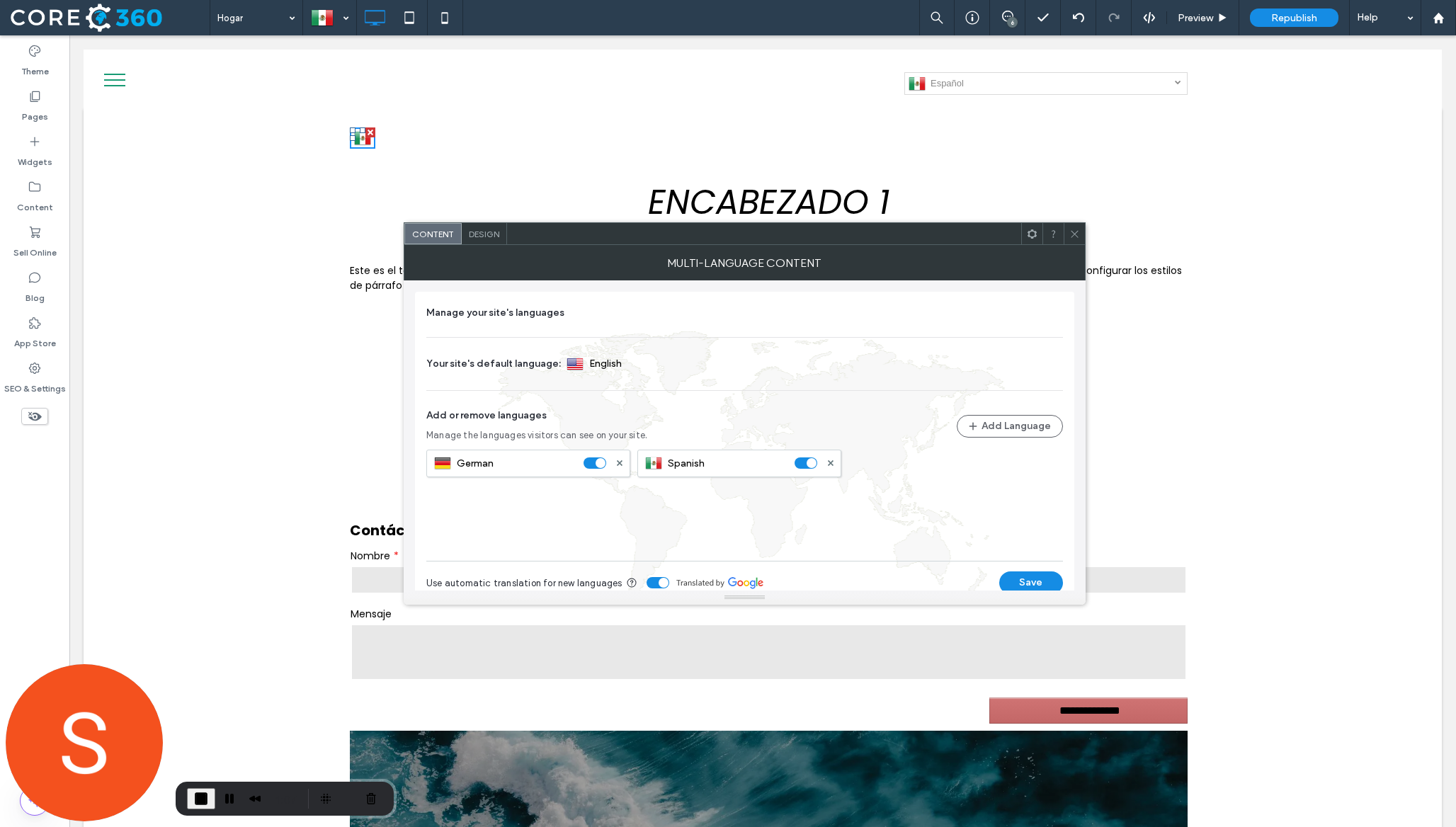
click at [491, 229] on span "Design" at bounding box center [484, 234] width 31 height 11
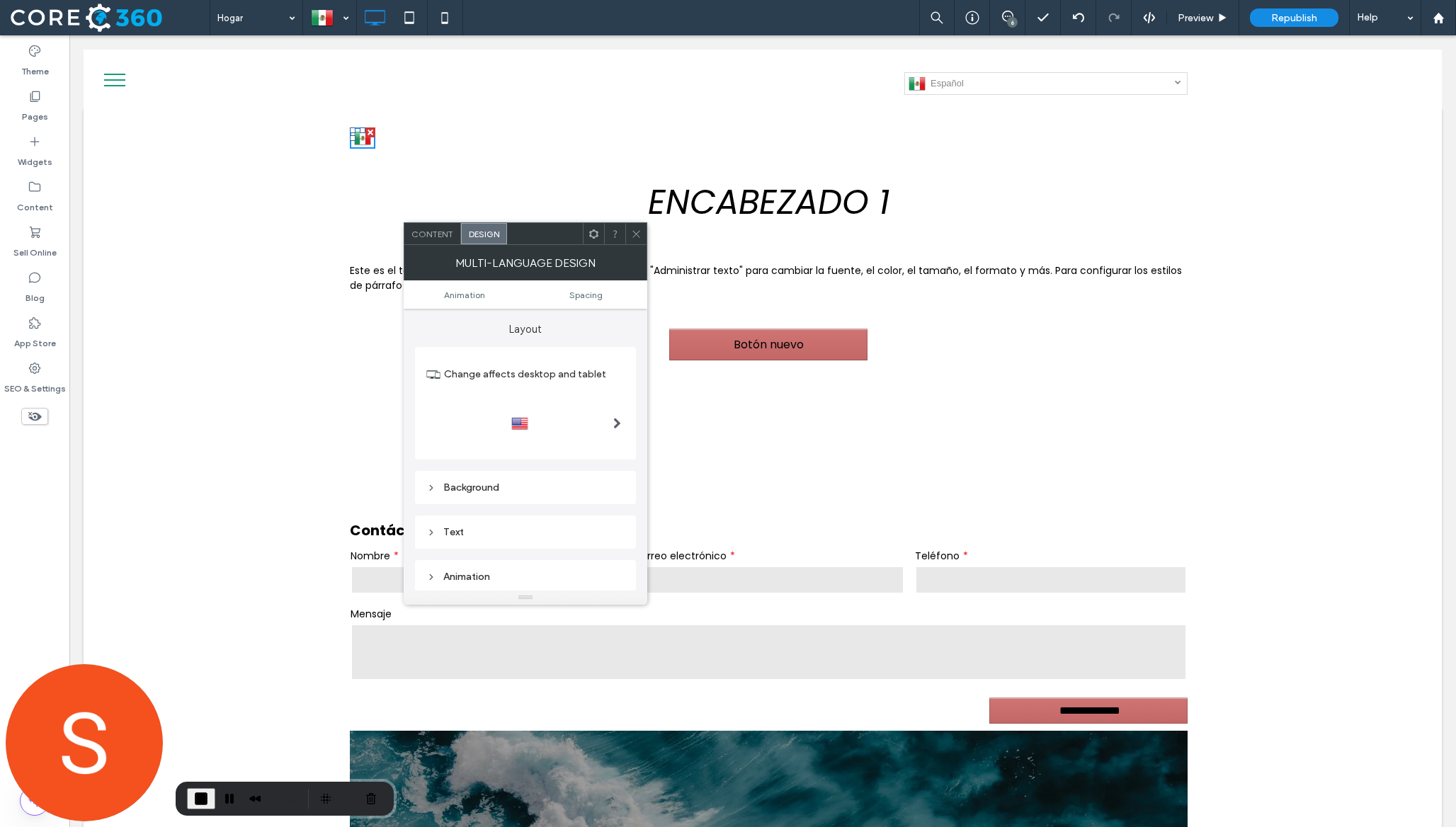
click at [558, 418] on div at bounding box center [526, 423] width 198 height 22
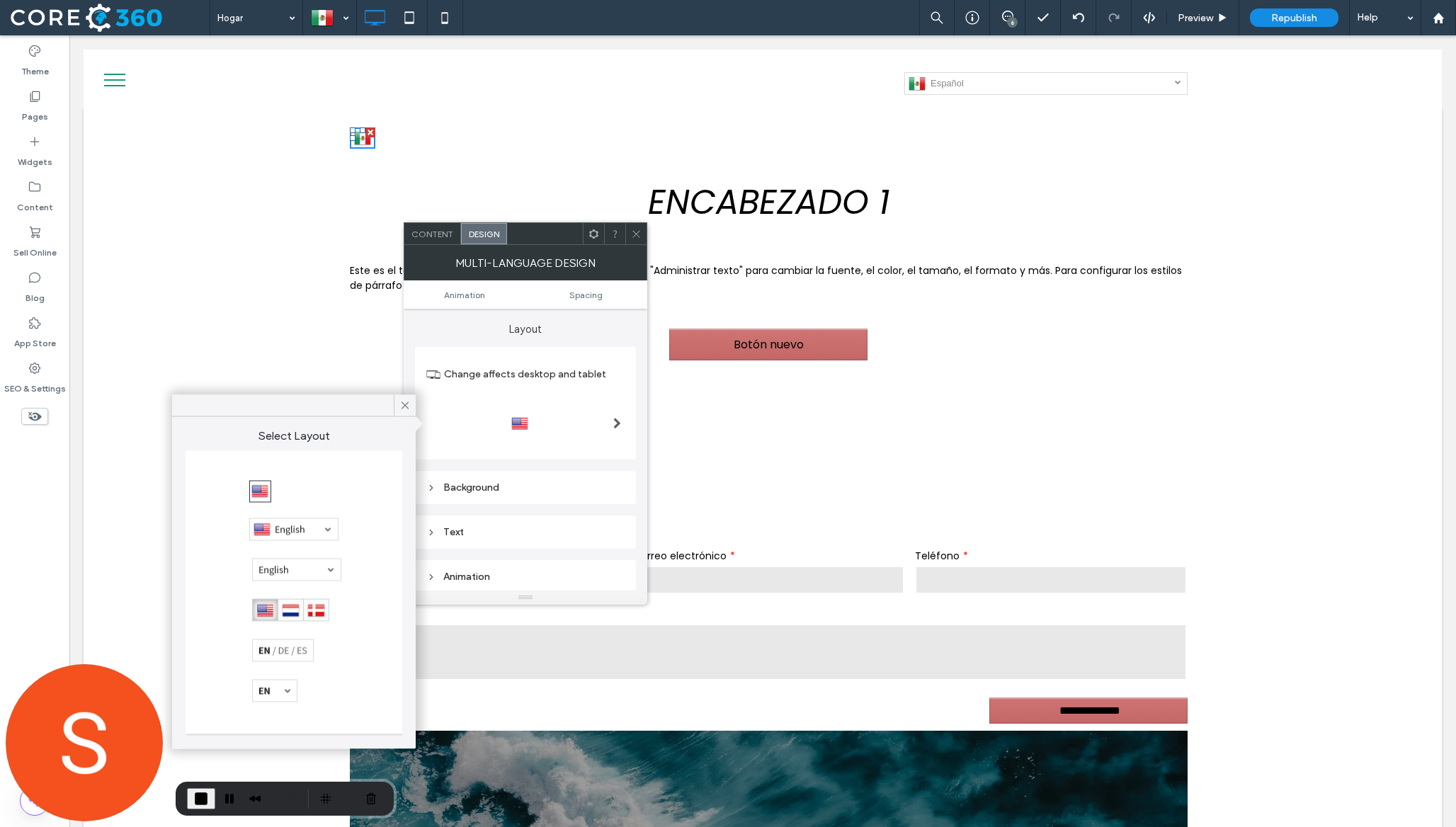
click at [317, 526] on div at bounding box center [294, 529] width 89 height 22
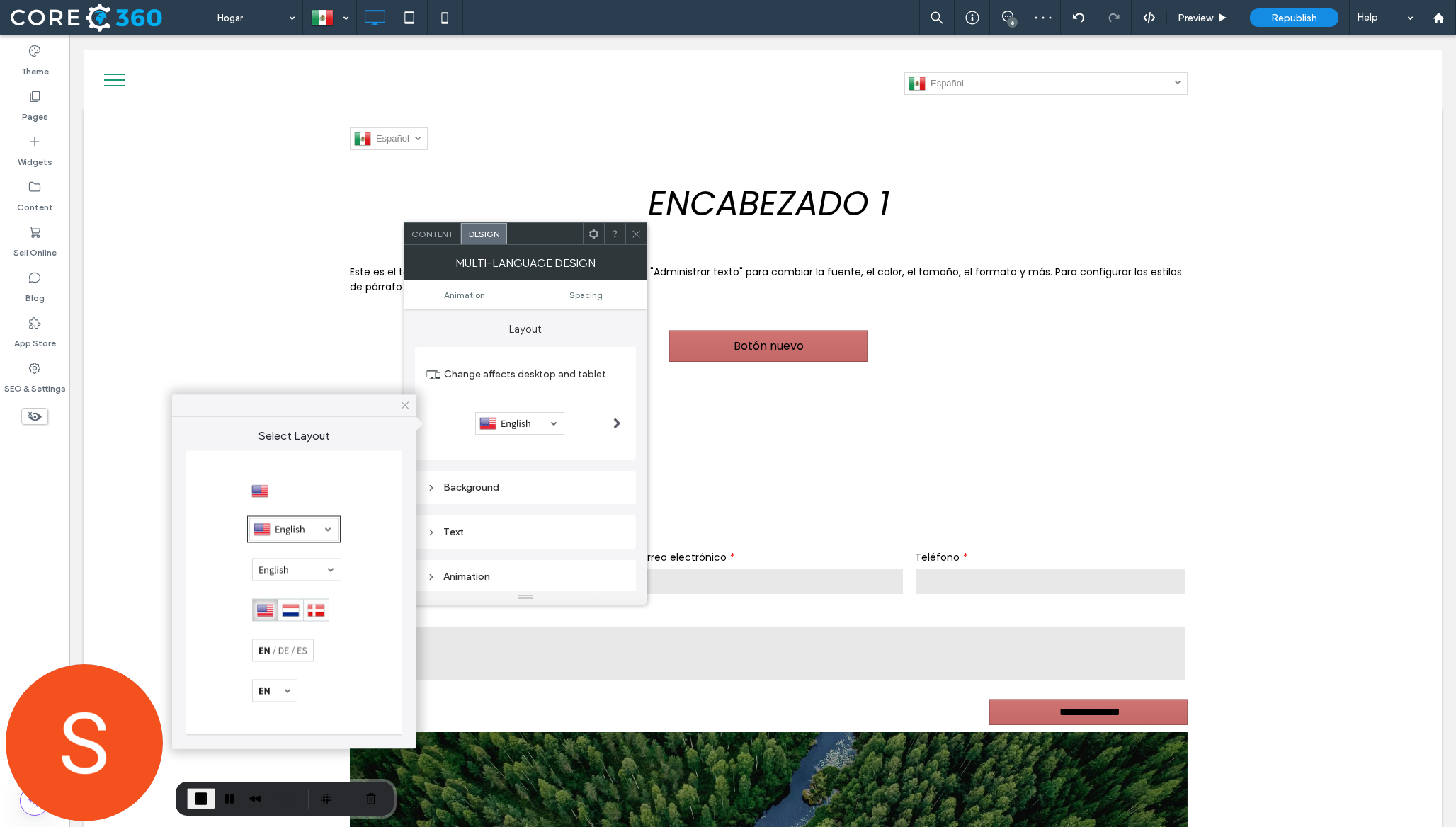
click at [404, 409] on icon at bounding box center [405, 406] width 13 height 13
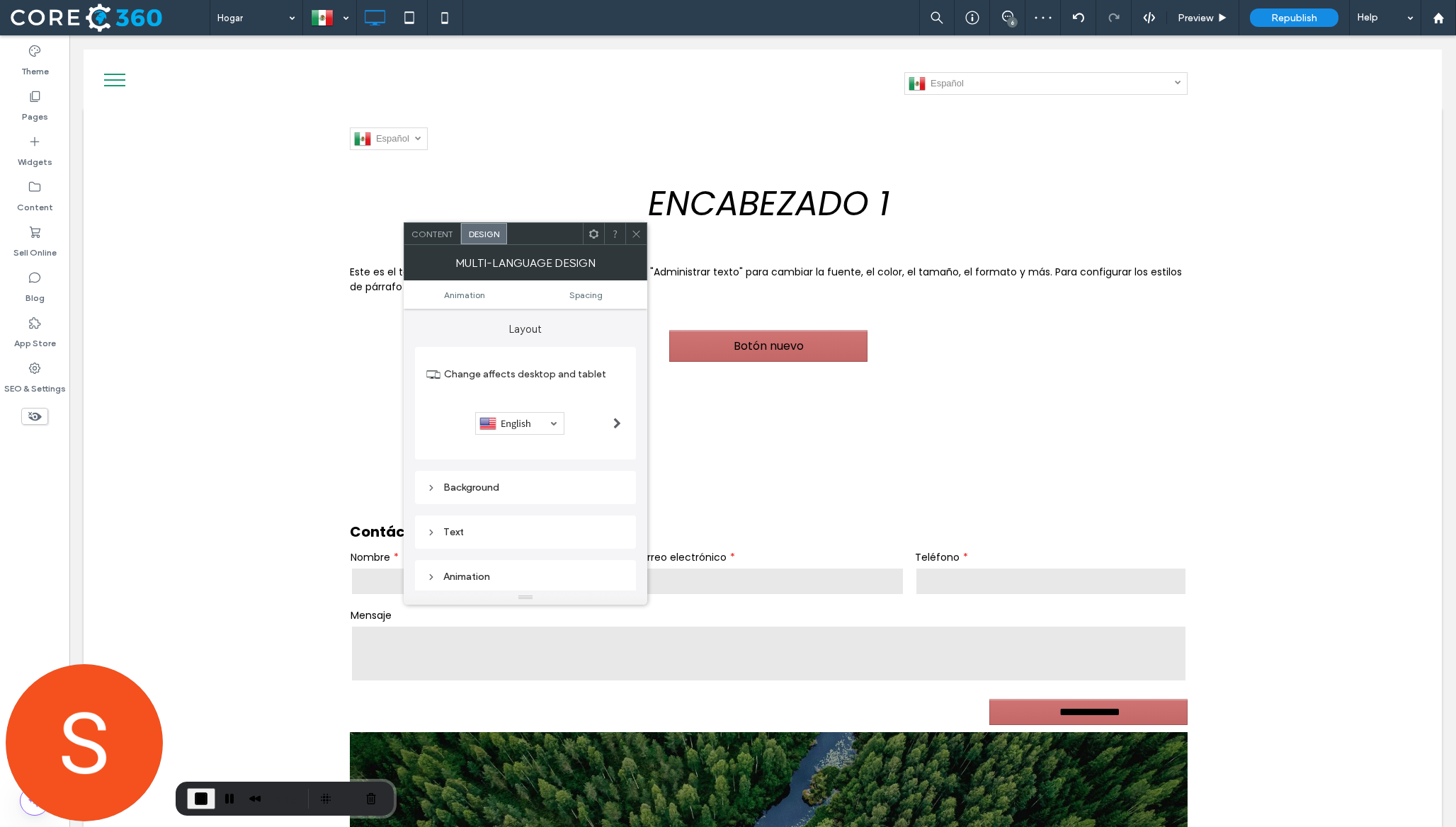
click at [633, 234] on icon at bounding box center [637, 234] width 11 height 11
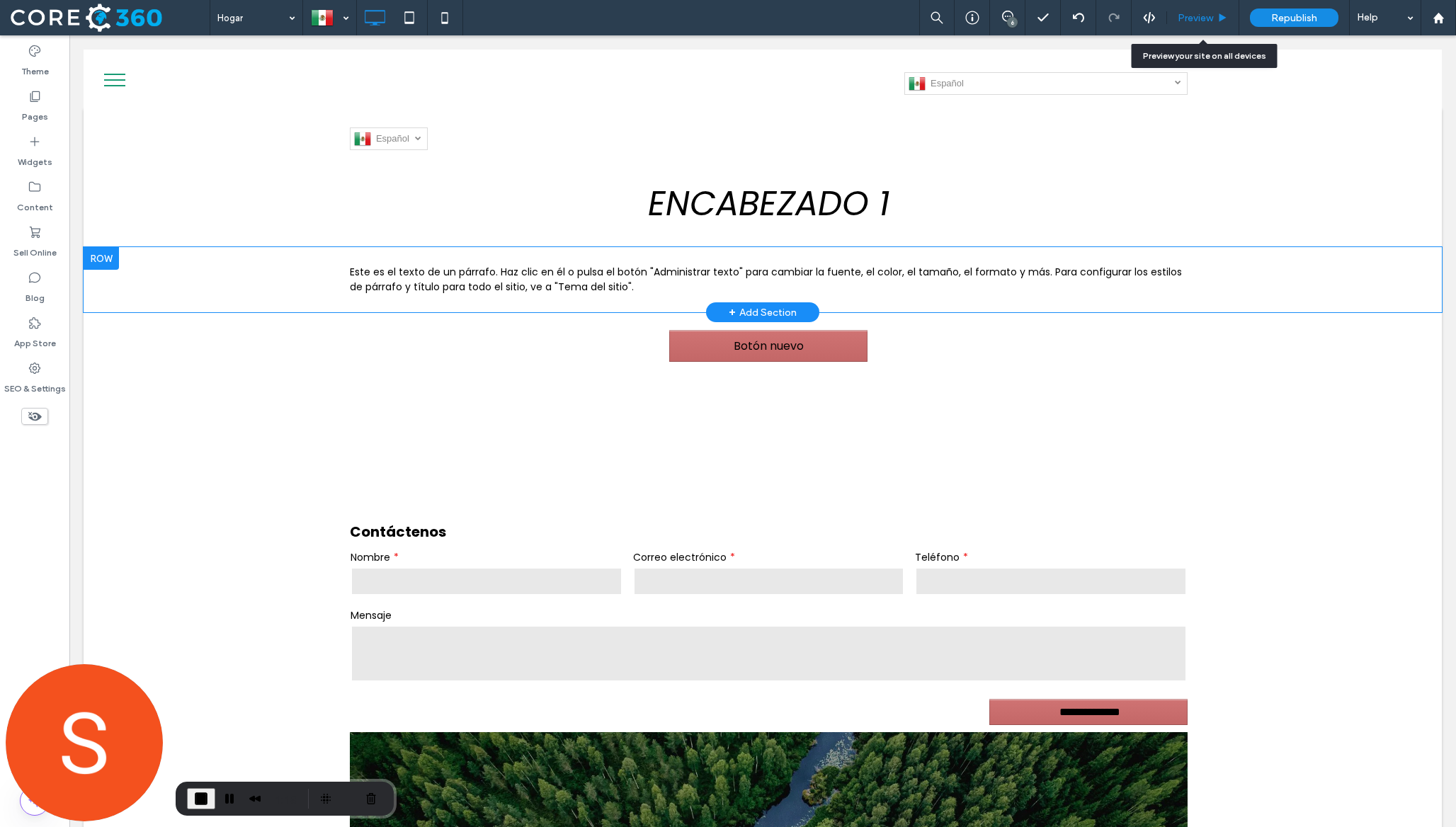
click at [1213, 14] on div "Preview" at bounding box center [1202, 18] width 71 height 12
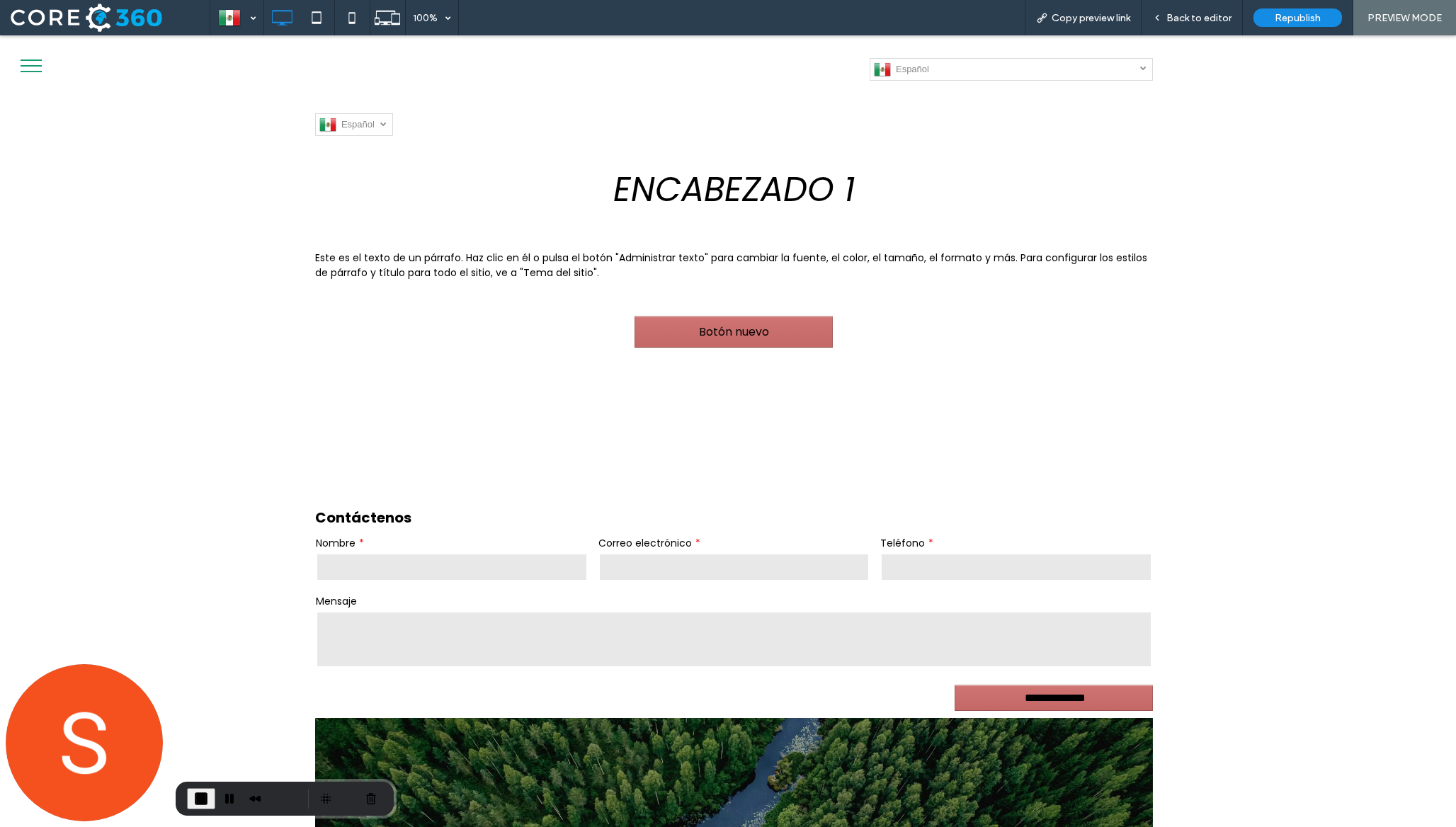
click at [1095, 77] on link "Español es" at bounding box center [1011, 69] width 283 height 22
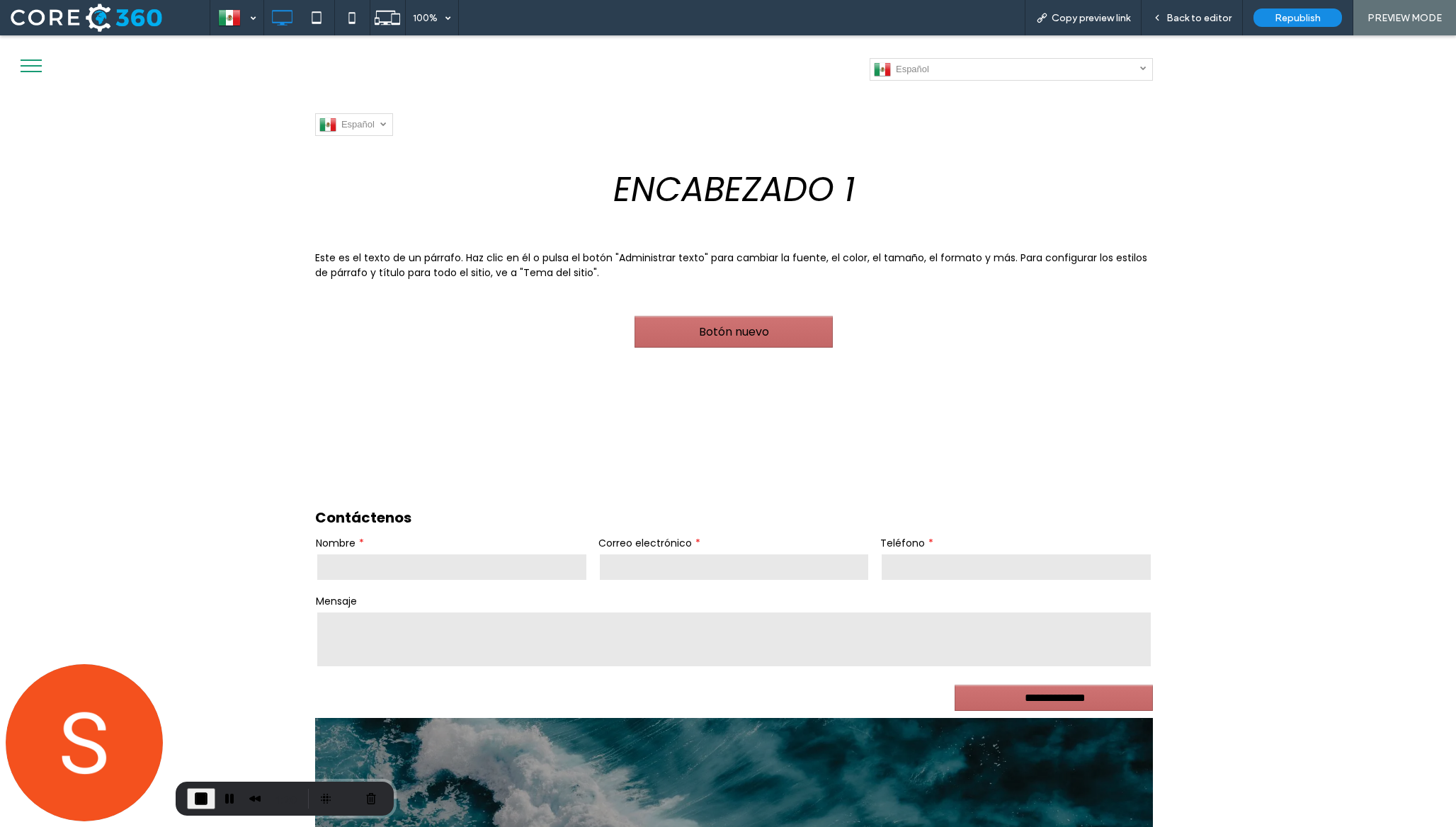
click at [1016, 61] on link "Español es" at bounding box center [1011, 69] width 283 height 22
click at [947, 94] on link "English en" at bounding box center [1011, 91] width 283 height 22
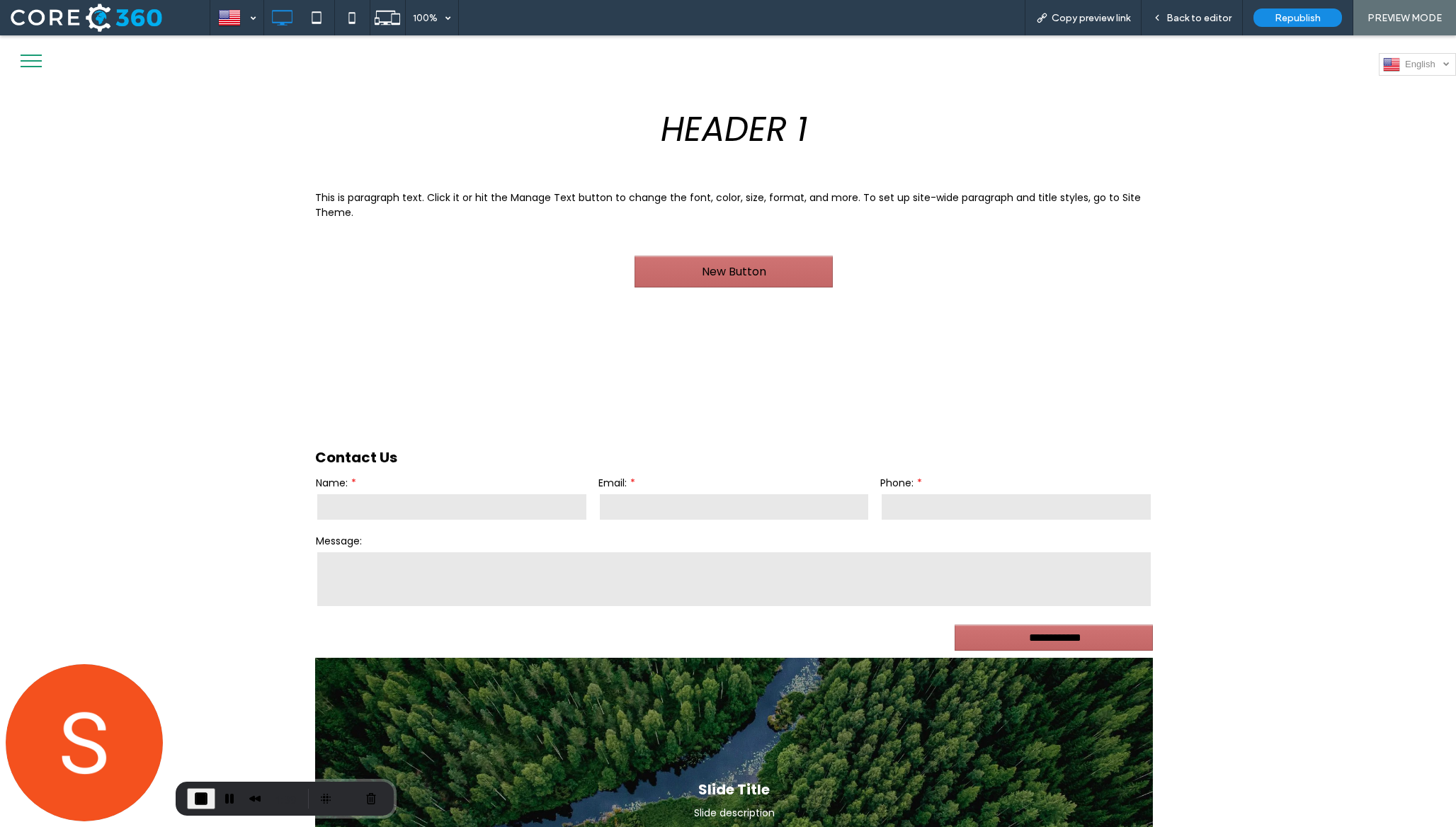
click at [1263, 58] on img at bounding box center [1391, 65] width 17 height 18
click at [1263, 90] on link "Deutsch de" at bounding box center [1418, 87] width 77 height 22
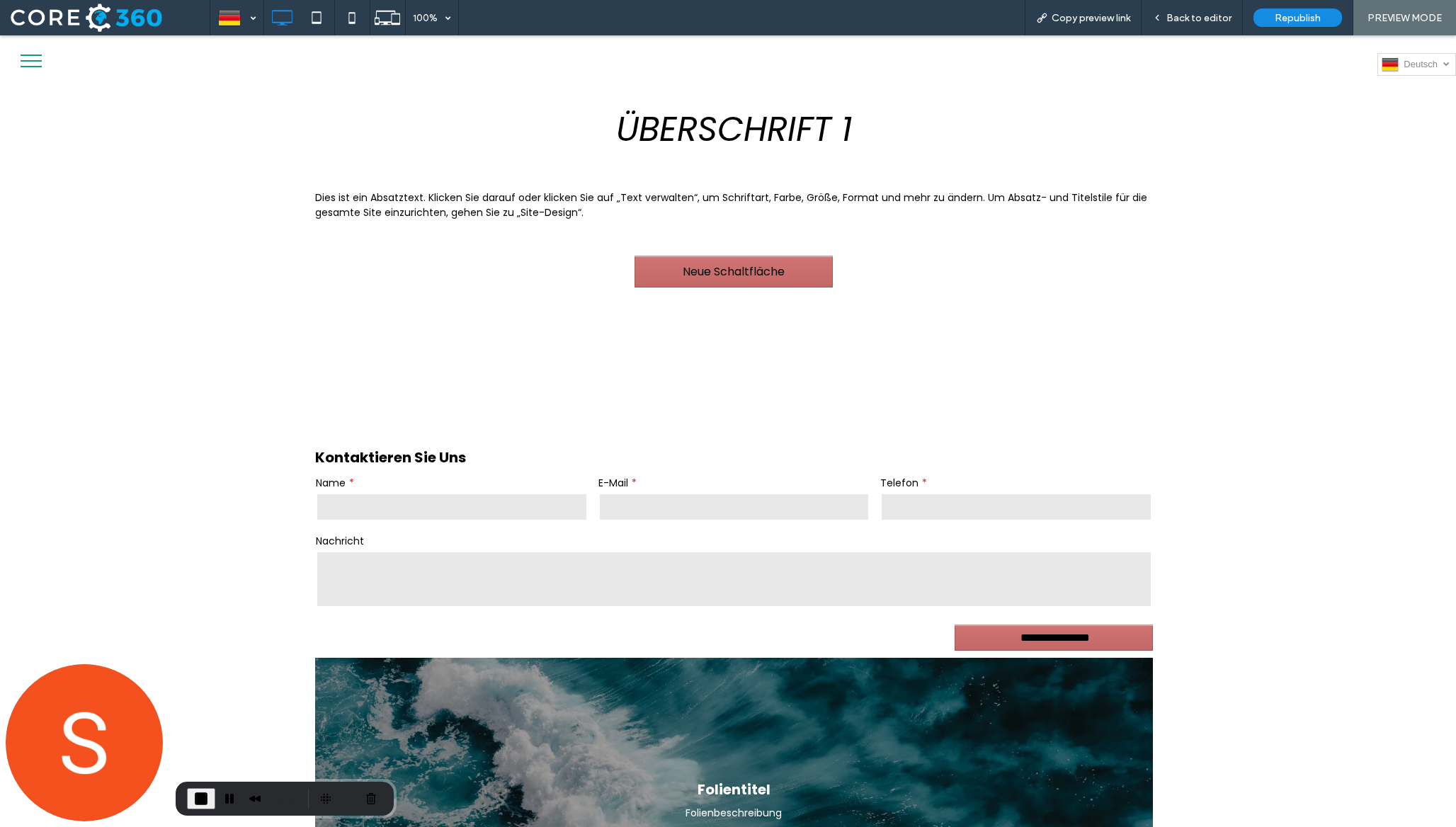
click at [1263, 55] on link "Deutsch de" at bounding box center [1417, 64] width 78 height 22
click at [1263, 106] on span "Español" at bounding box center [1420, 108] width 33 height 11
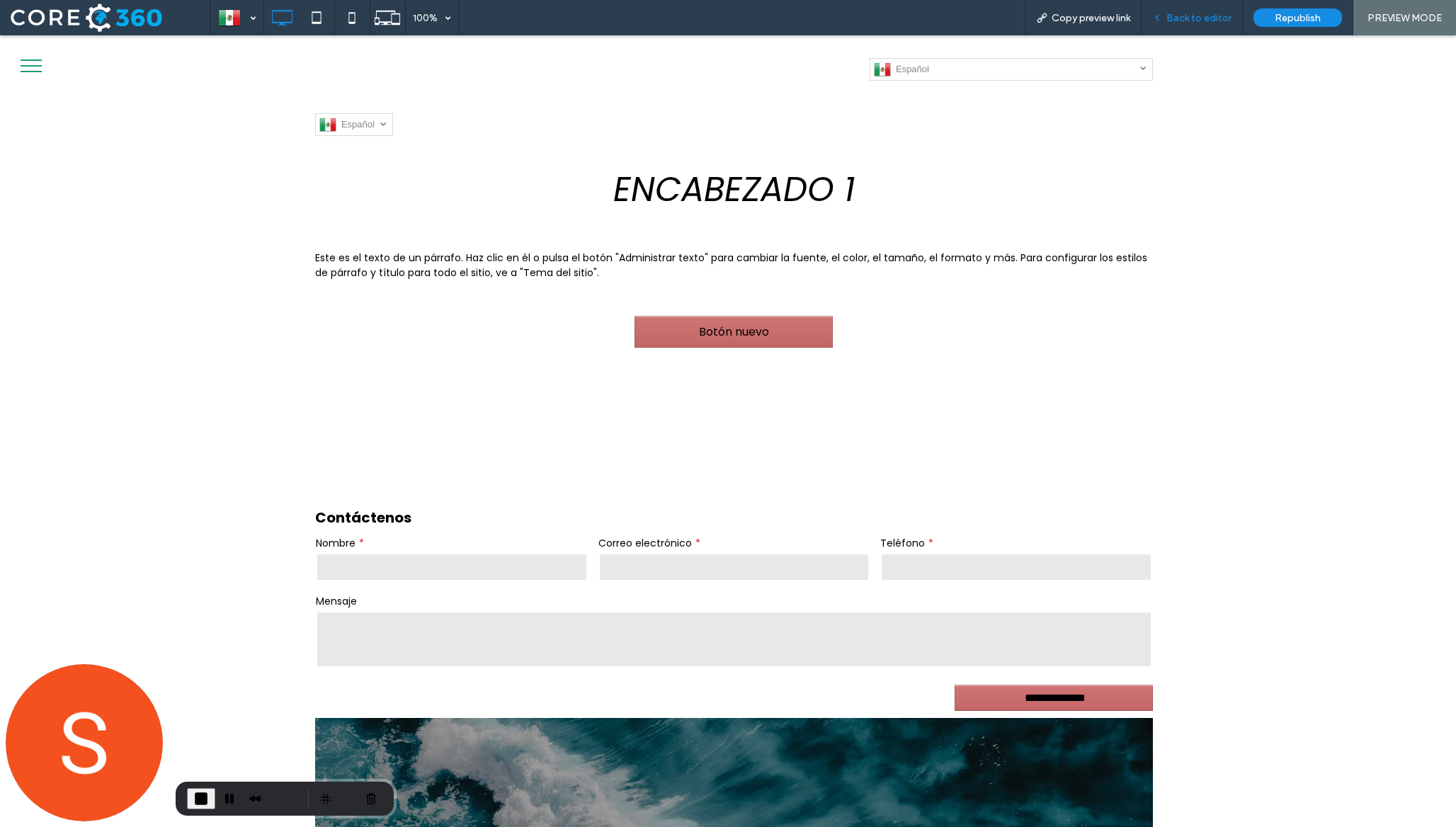
click at [1196, 27] on div "Back to editor" at bounding box center [1192, 18] width 101 height 35
click at [1197, 13] on span "Back to editor" at bounding box center [1198, 18] width 65 height 12
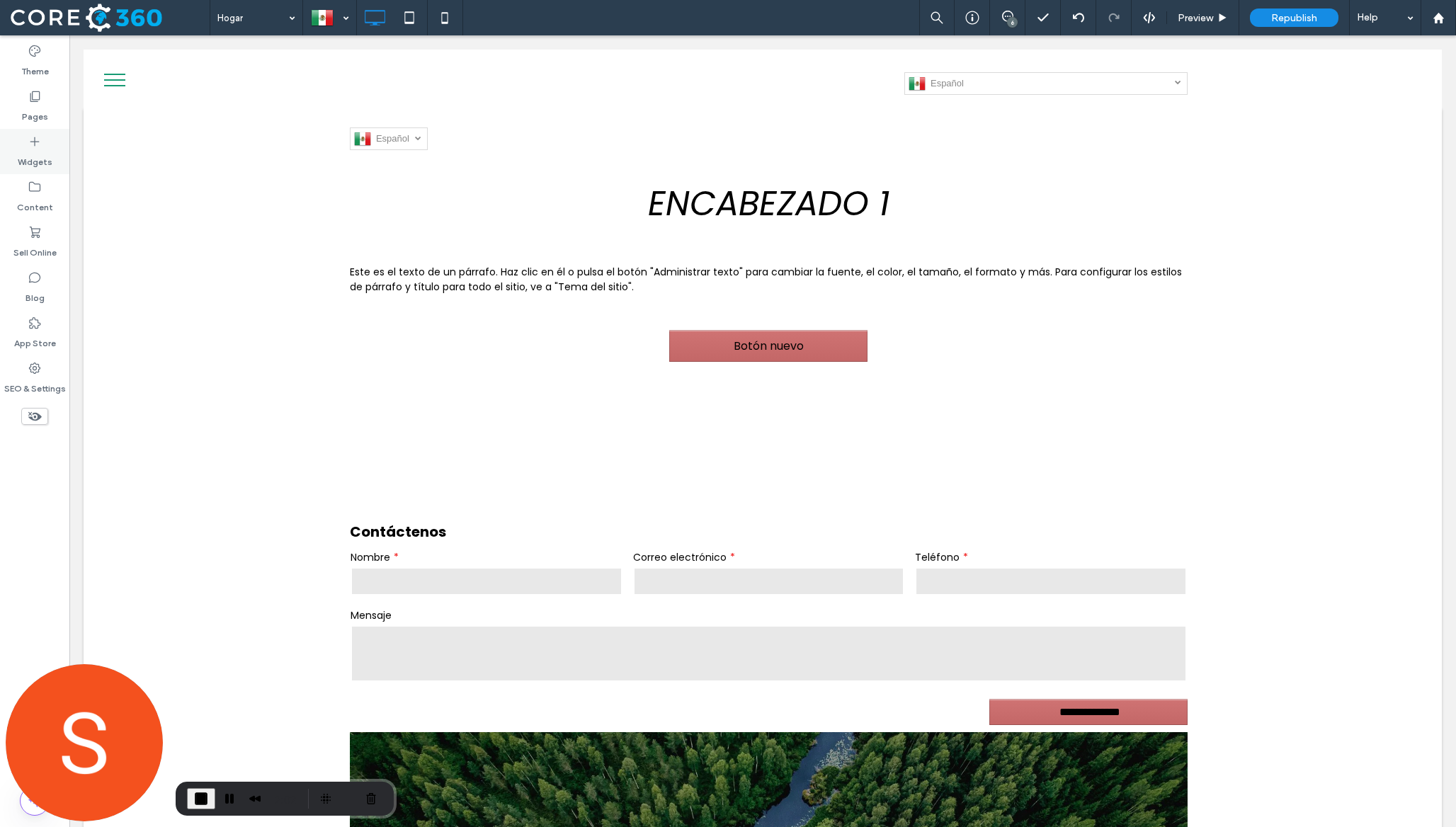
click at [45, 147] on div "Widgets" at bounding box center [35, 151] width 69 height 45
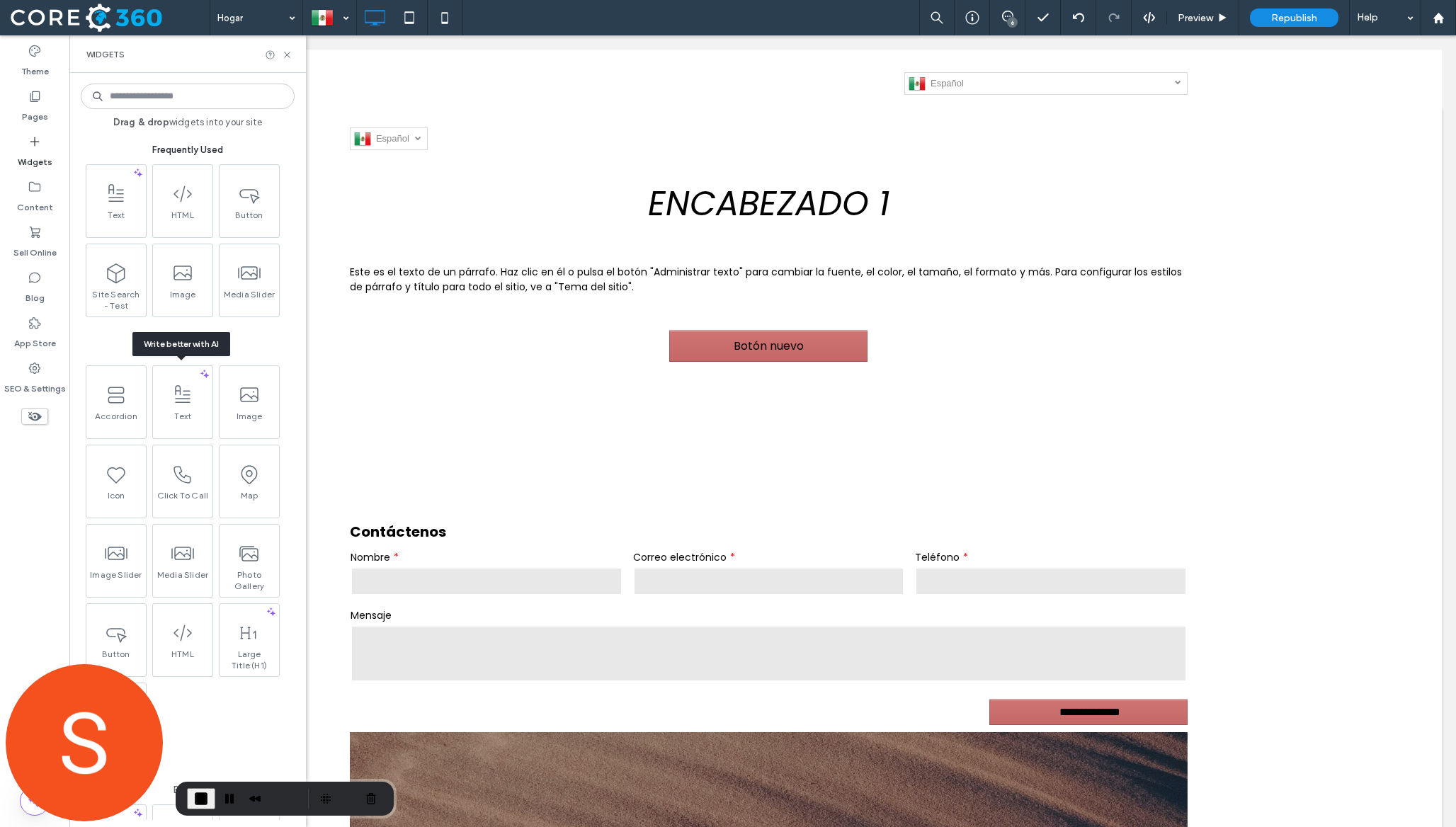
drag, startPoint x: 206, startPoint y: 388, endPoint x: 203, endPoint y: 473, distance: 85.1
click at [206, 388] on span at bounding box center [182, 394] width 59 height 32
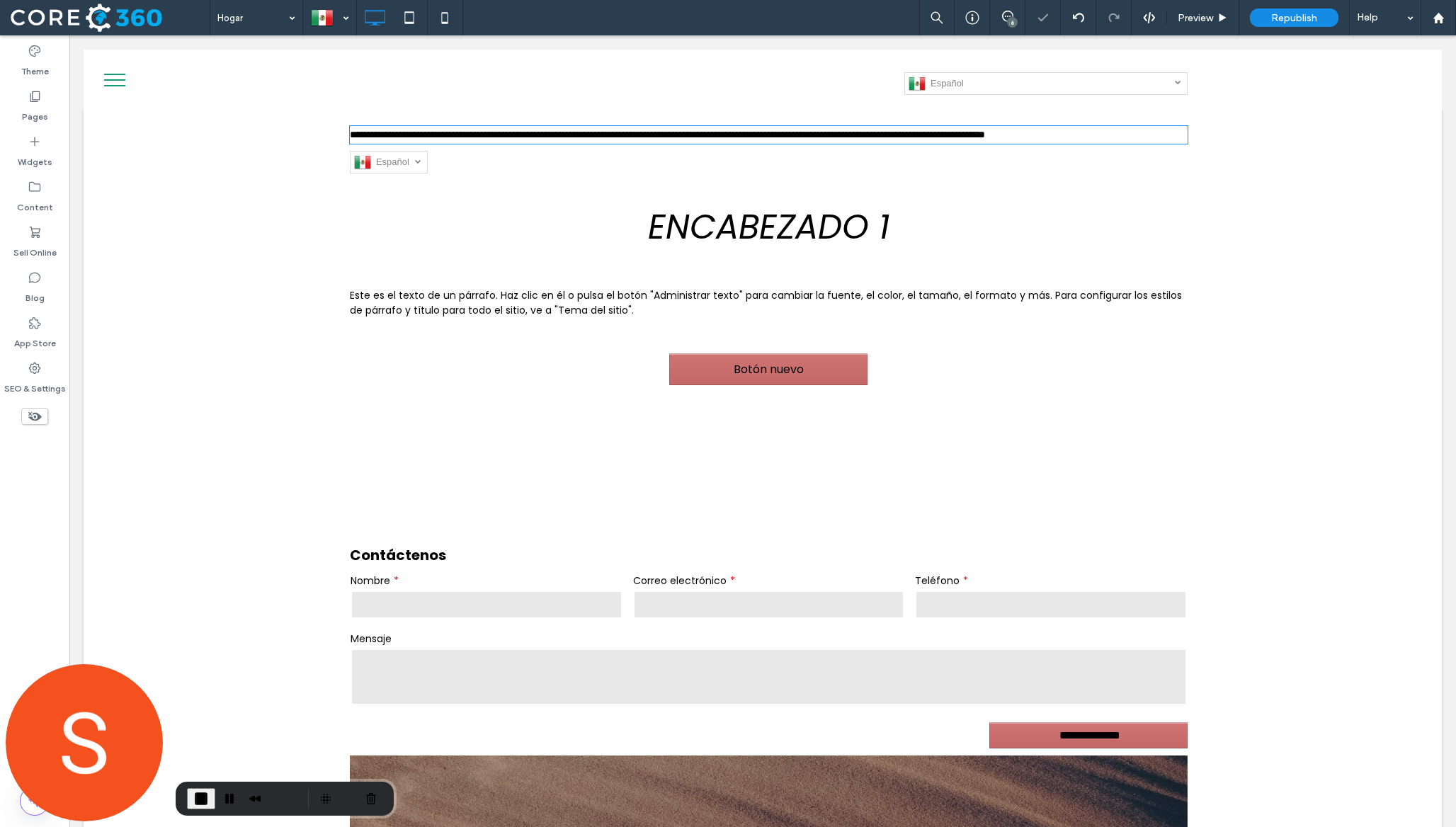
scroll to position [35, 0]
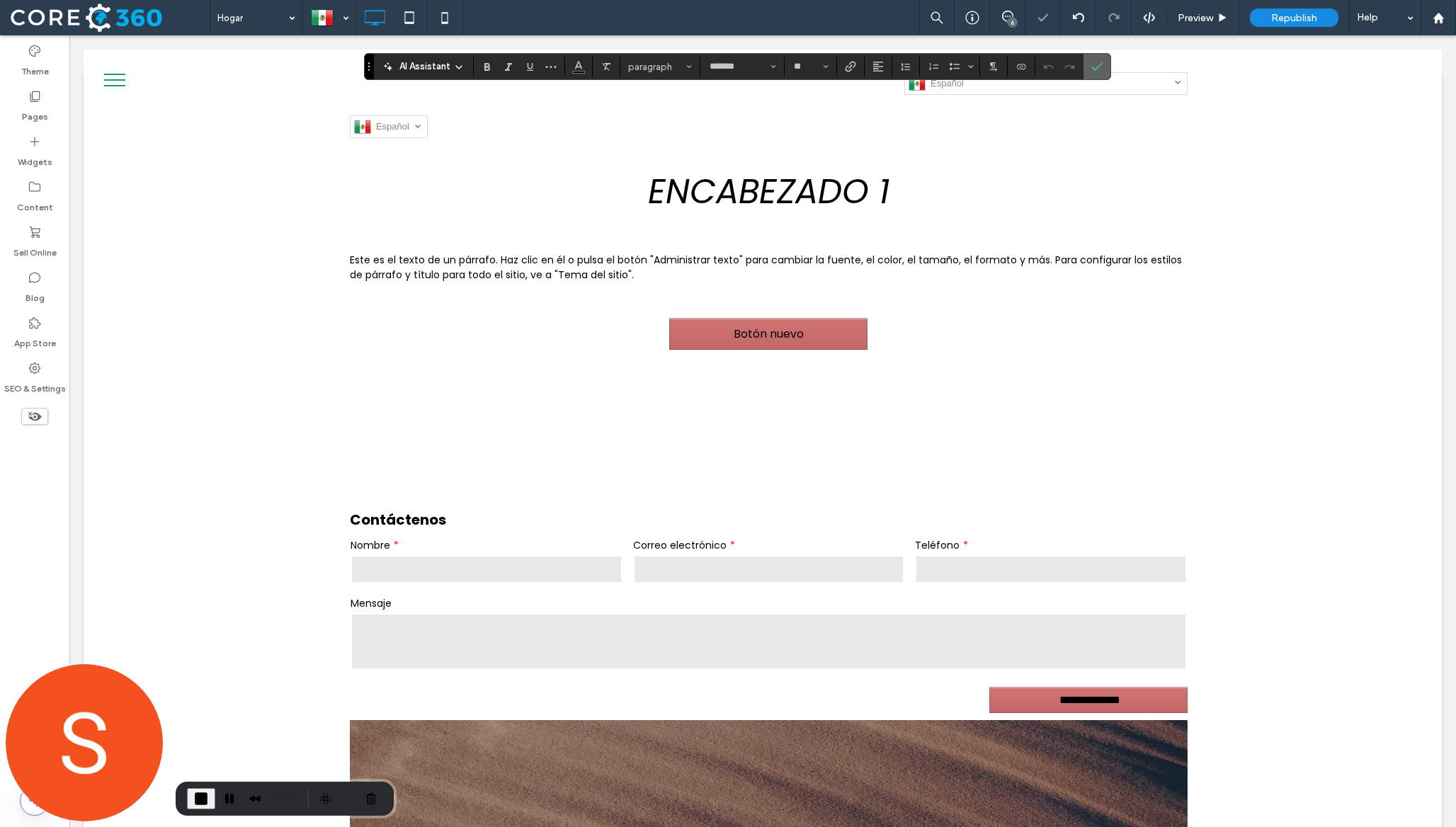
click at [1096, 62] on icon "Confirm" at bounding box center [1097, 66] width 12 height 12
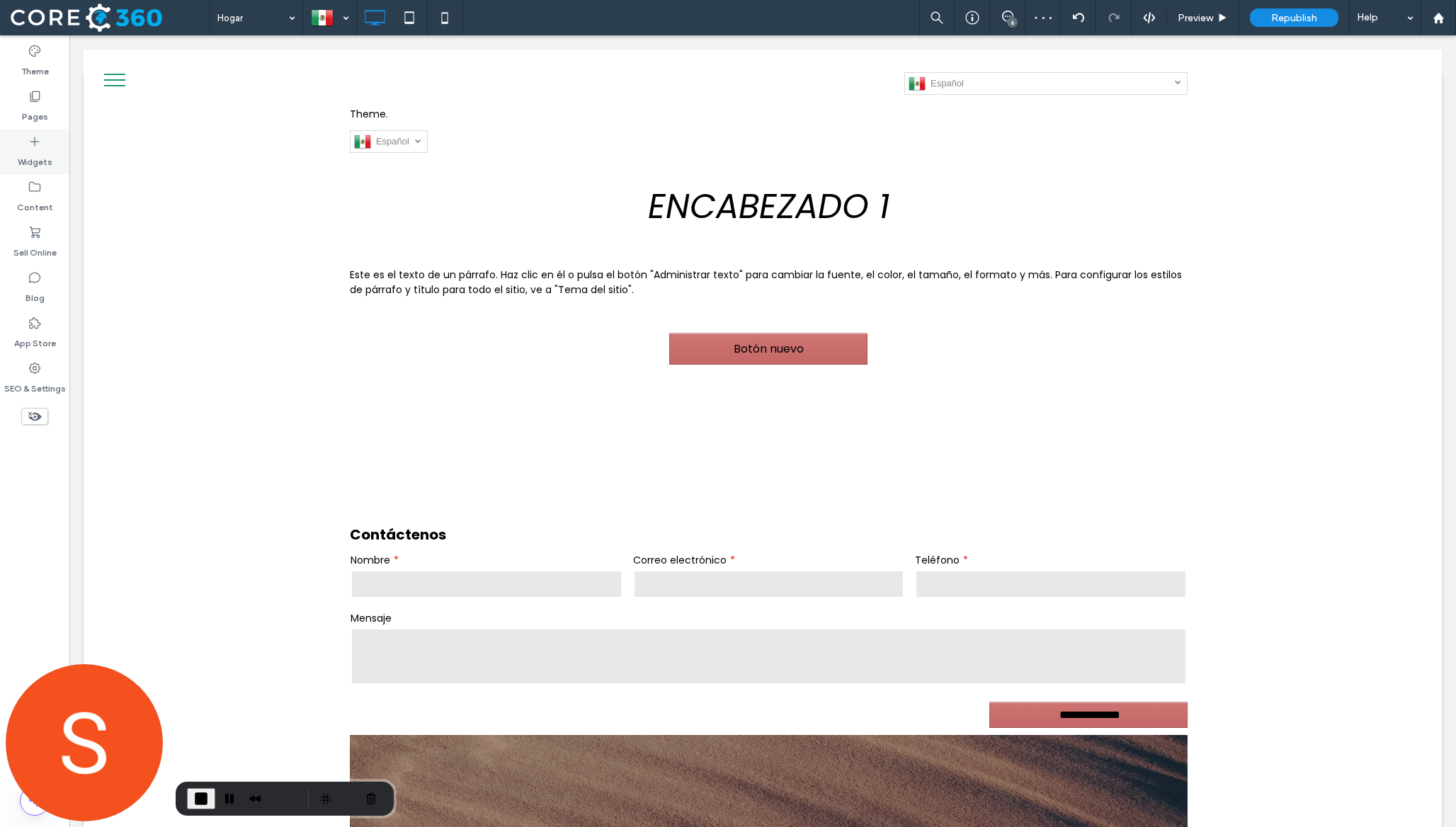
click at [43, 145] on div "Widgets" at bounding box center [35, 151] width 69 height 45
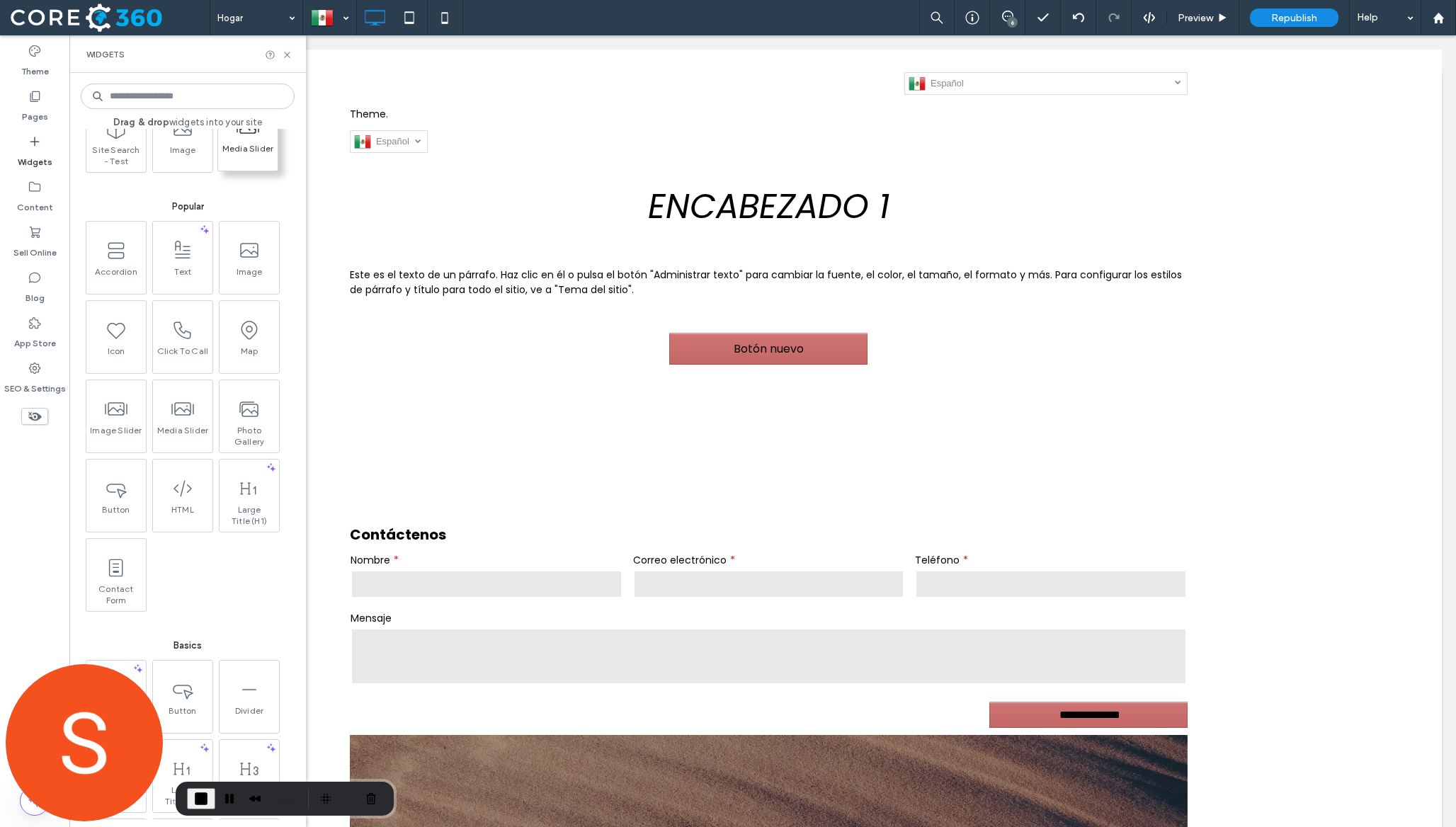
scroll to position [174, 0]
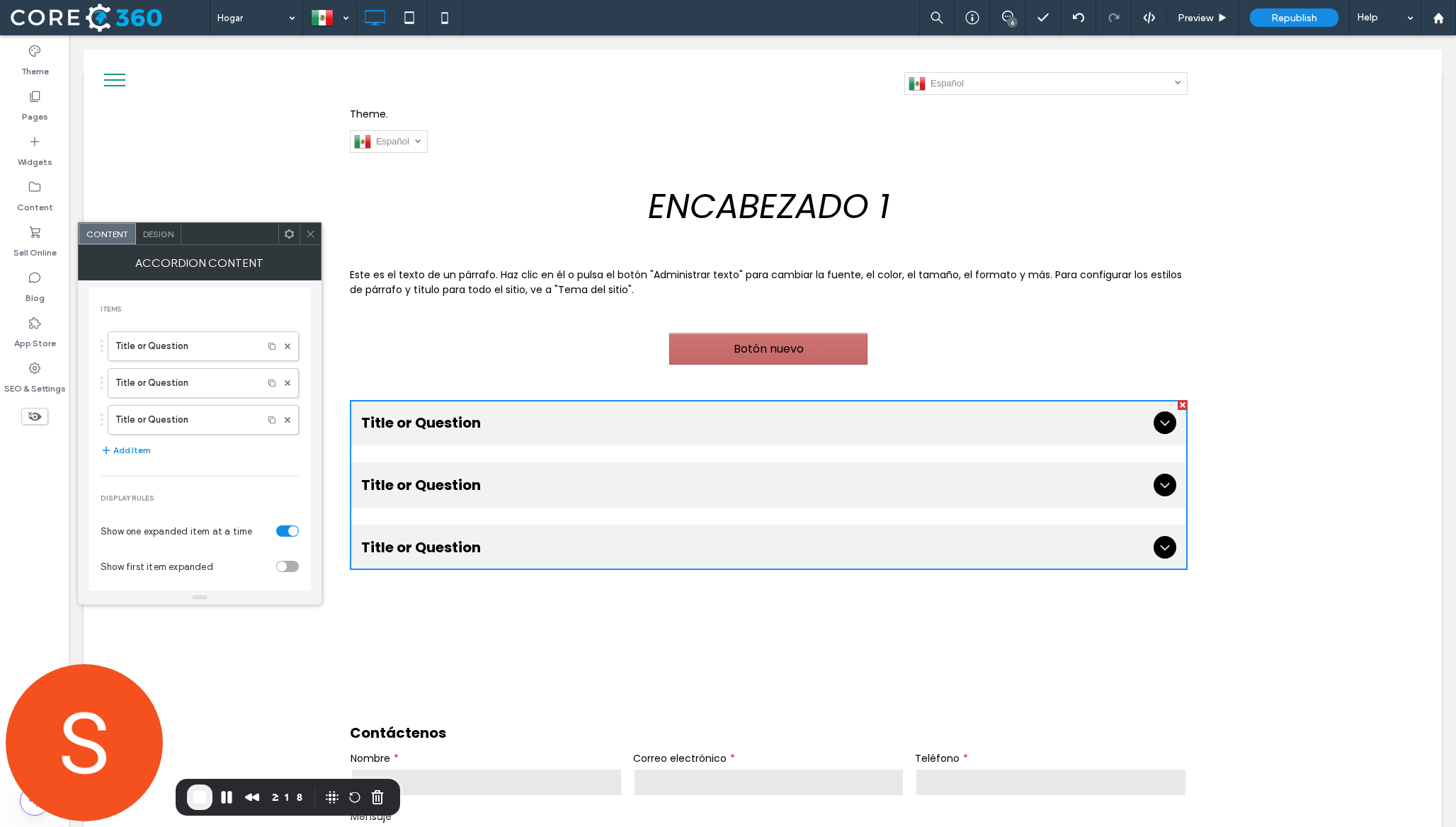
click at [308, 237] on icon at bounding box center [311, 234] width 11 height 11
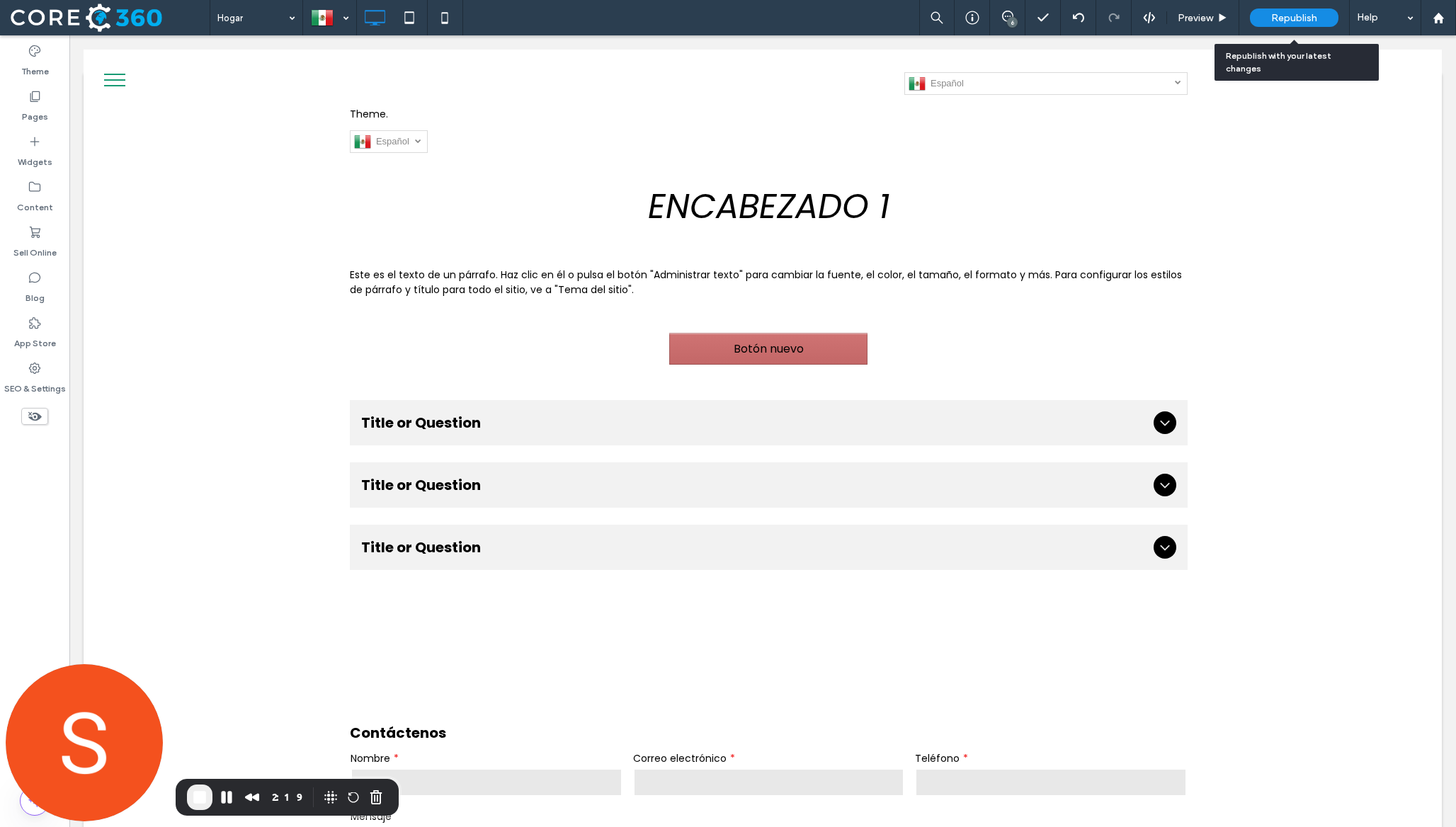
click at [1296, 14] on span "Republish" at bounding box center [1295, 18] width 46 height 12
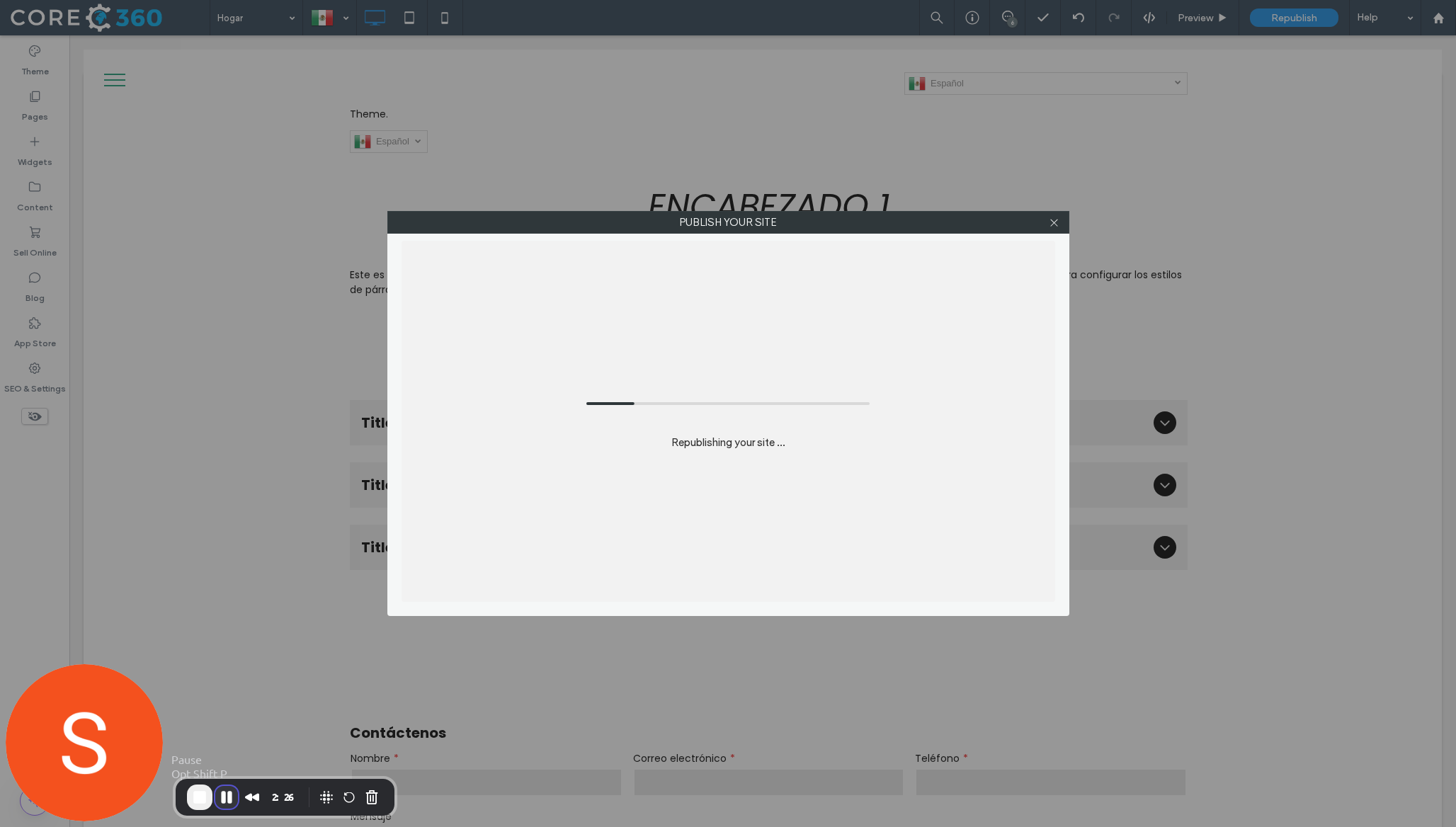
click at [227, 797] on button "Pause Recording" at bounding box center [226, 797] width 22 height 22
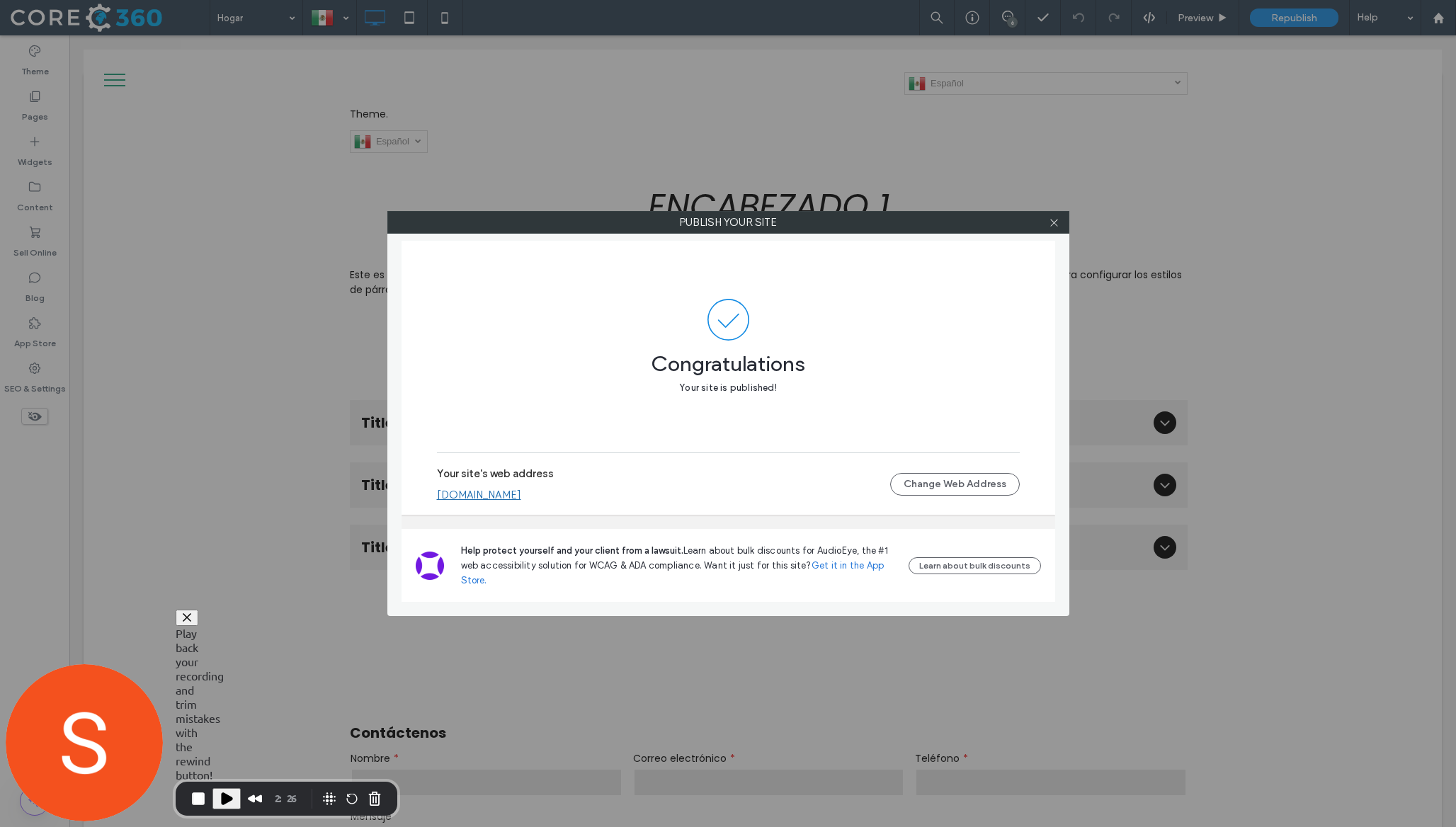
click at [218, 802] on span "Play Recording" at bounding box center [227, 799] width 17 height 17
click at [495, 495] on link "[DOMAIN_NAME]" at bounding box center [479, 495] width 85 height 13
click at [1060, 218] on div at bounding box center [1055, 222] width 22 height 22
click at [1057, 221] on icon at bounding box center [1054, 223] width 11 height 11
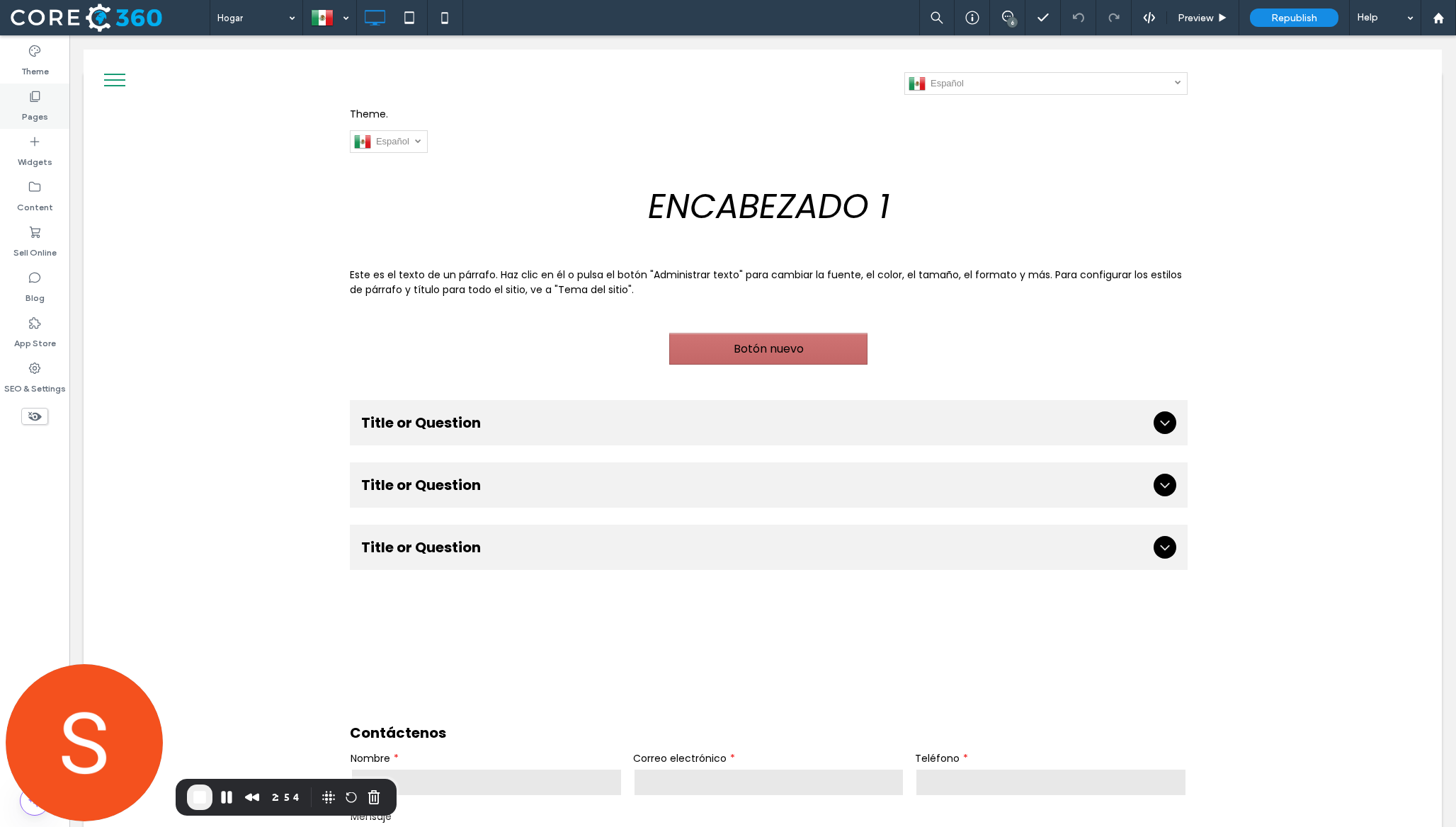
click at [32, 118] on label "Pages" at bounding box center [35, 113] width 26 height 20
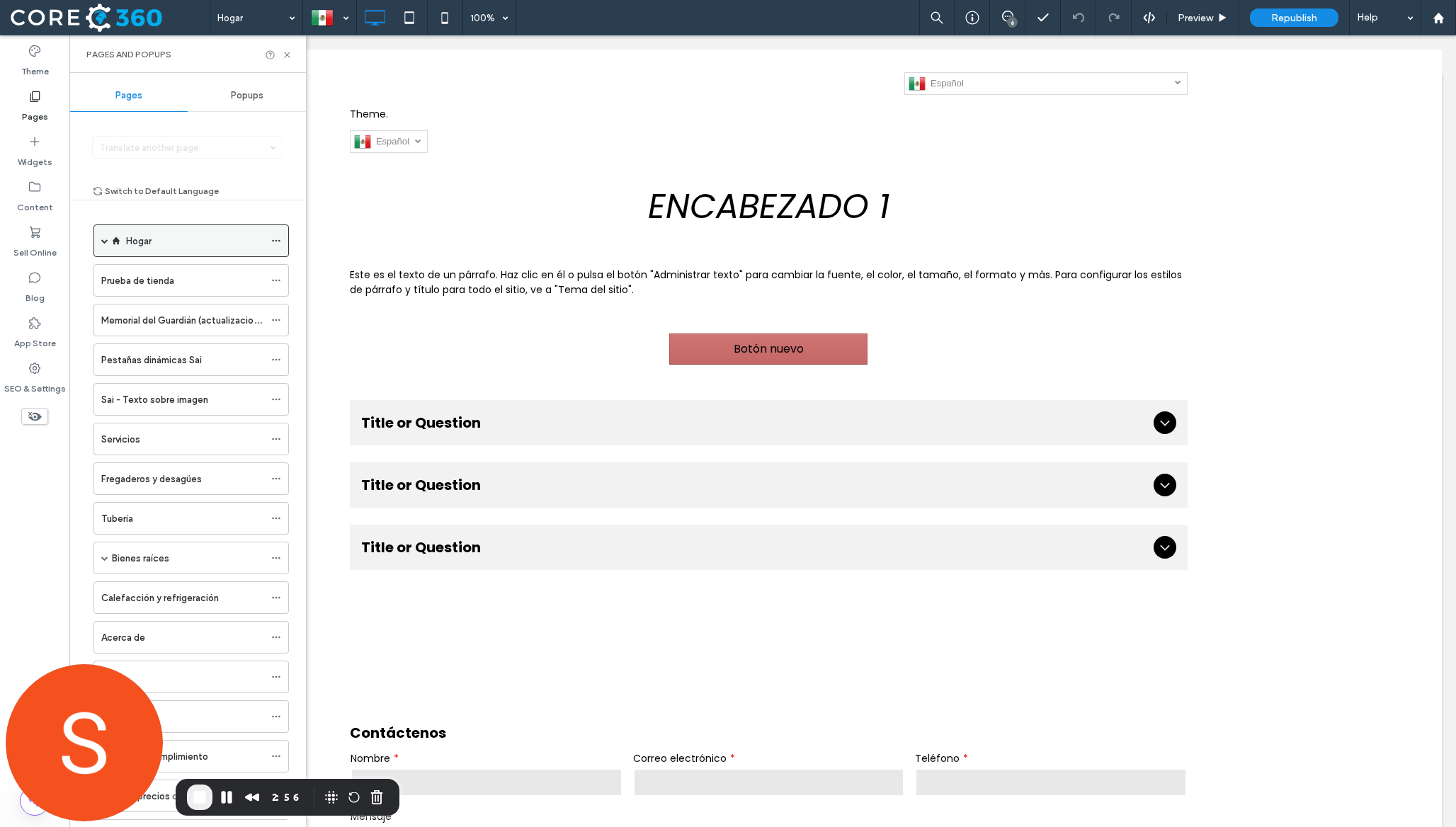
click at [277, 238] on icon at bounding box center [276, 241] width 10 height 10
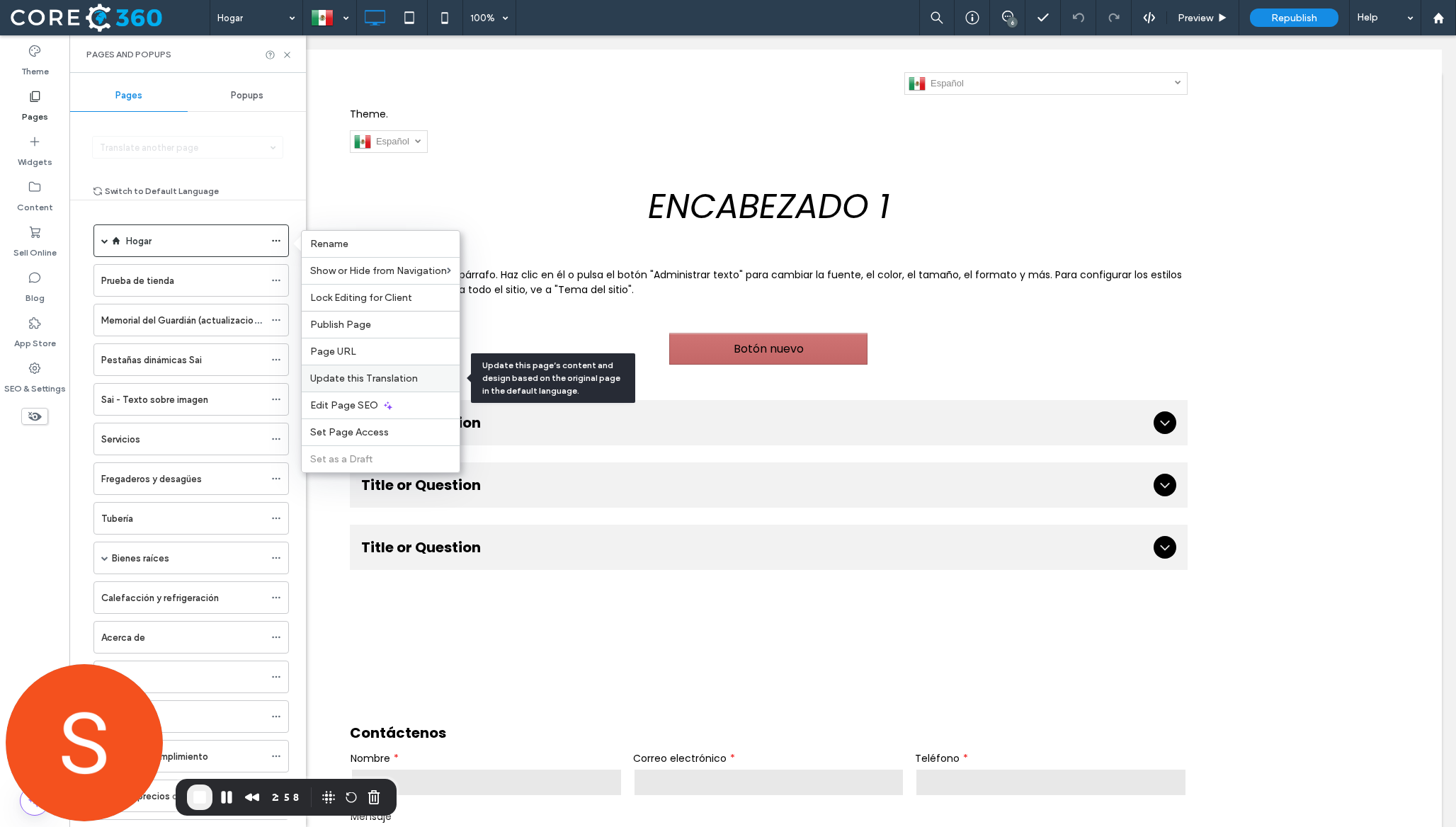
click at [403, 375] on span "Update this Translation" at bounding box center [364, 379] width 108 height 12
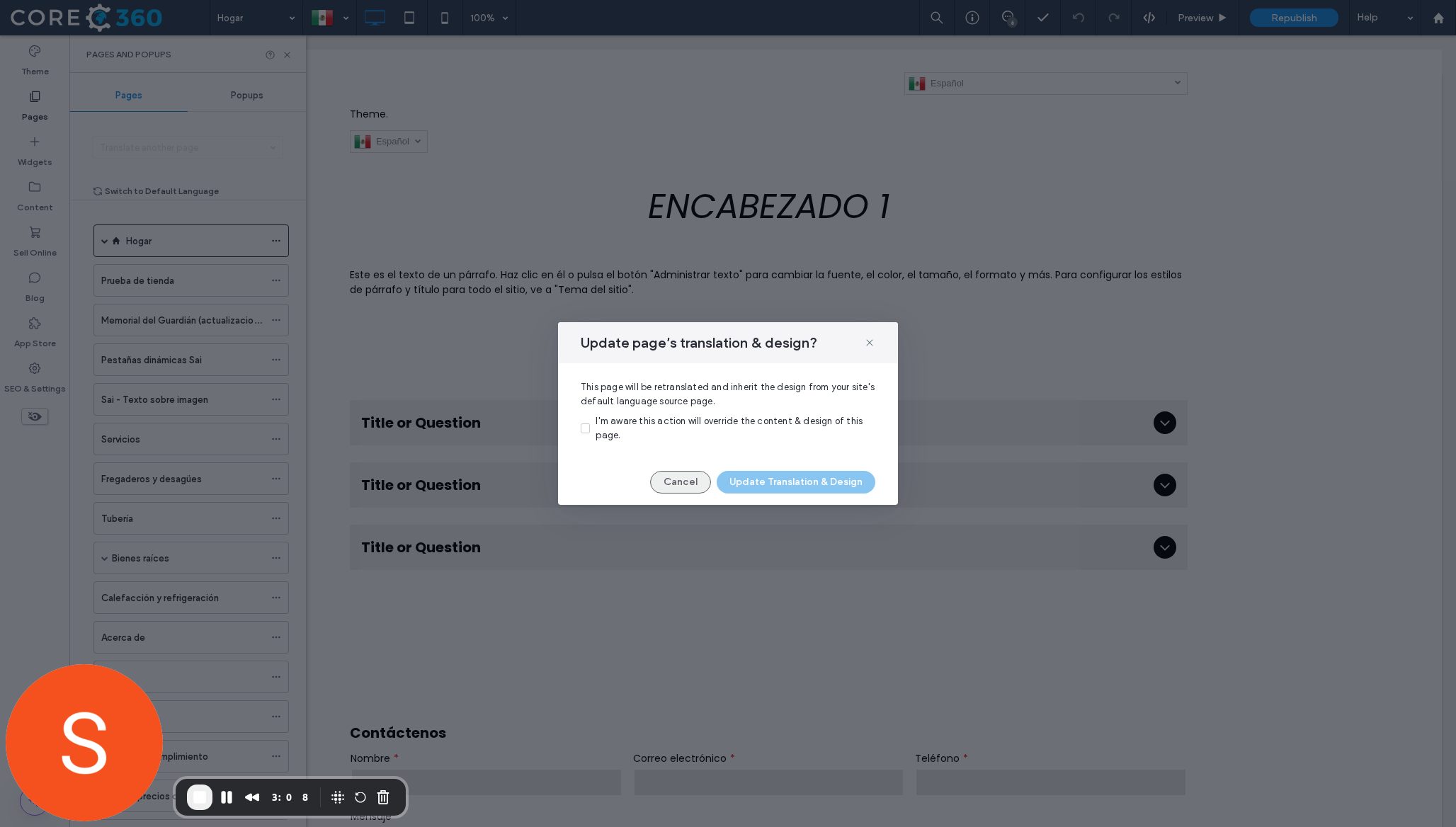
click at [680, 490] on button "Cancel" at bounding box center [680, 482] width 61 height 22
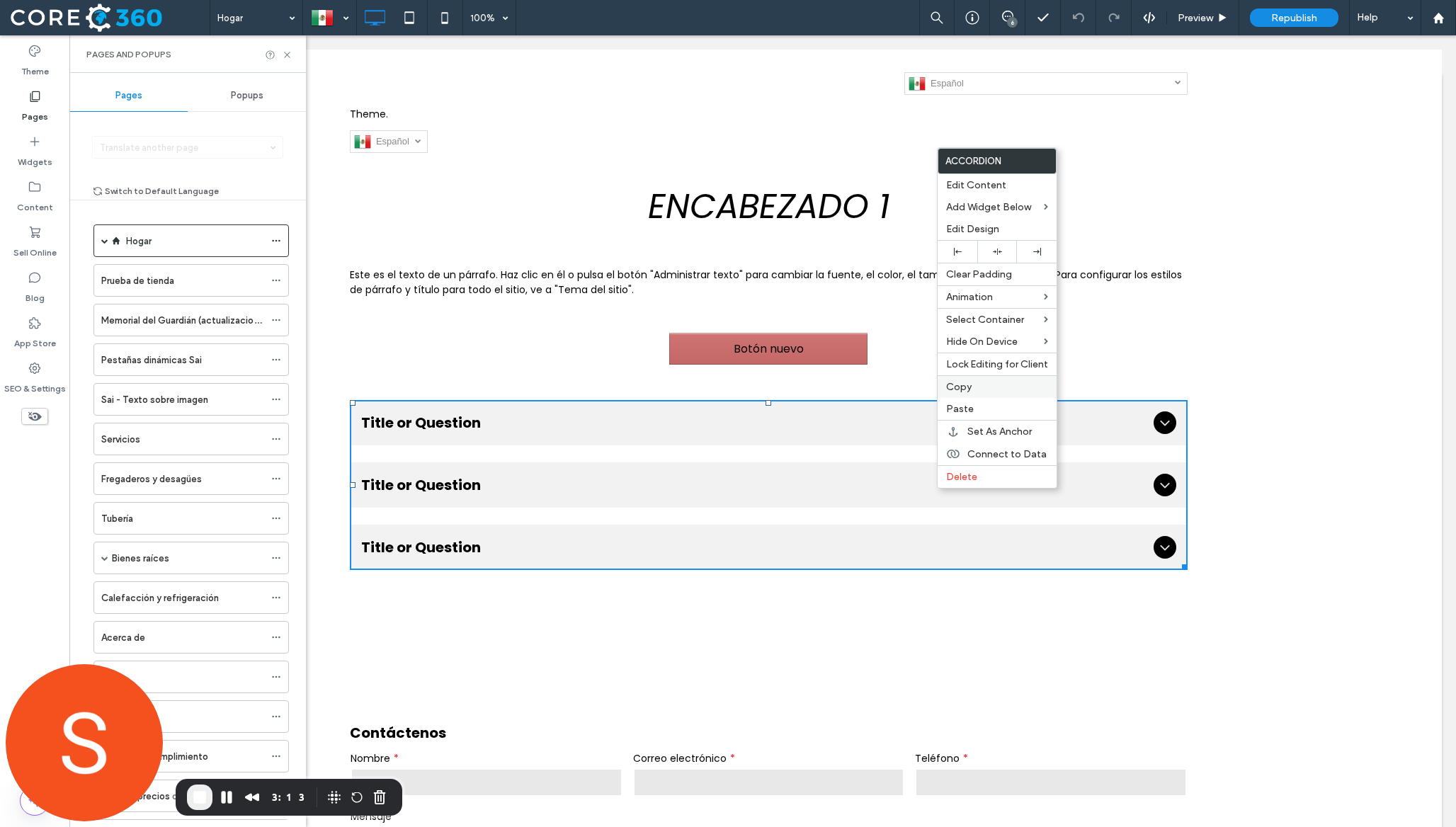
click at [990, 387] on label "Copy" at bounding box center [997, 387] width 102 height 12
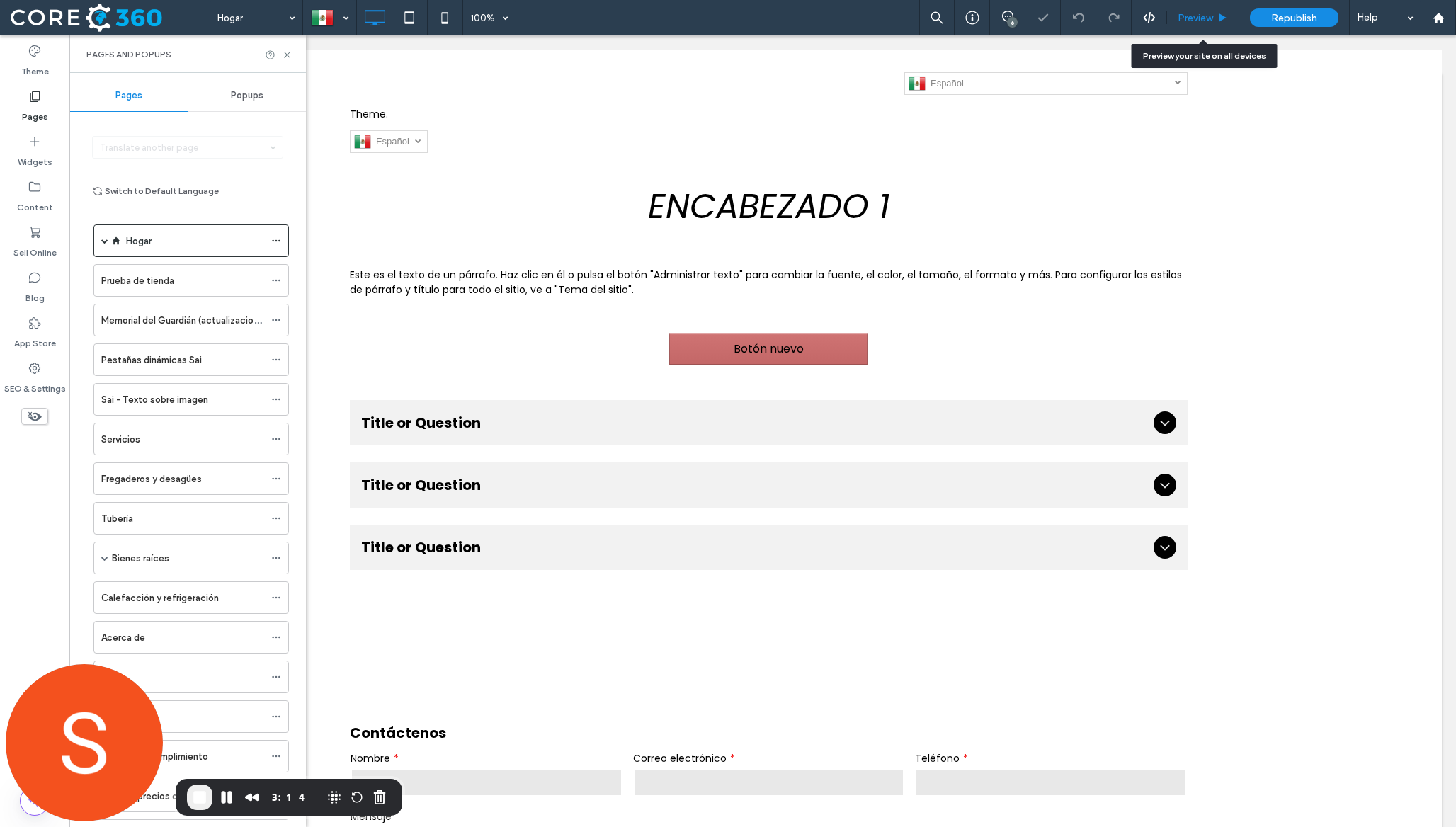
click at [1209, 13] on span "Preview" at bounding box center [1195, 18] width 35 height 12
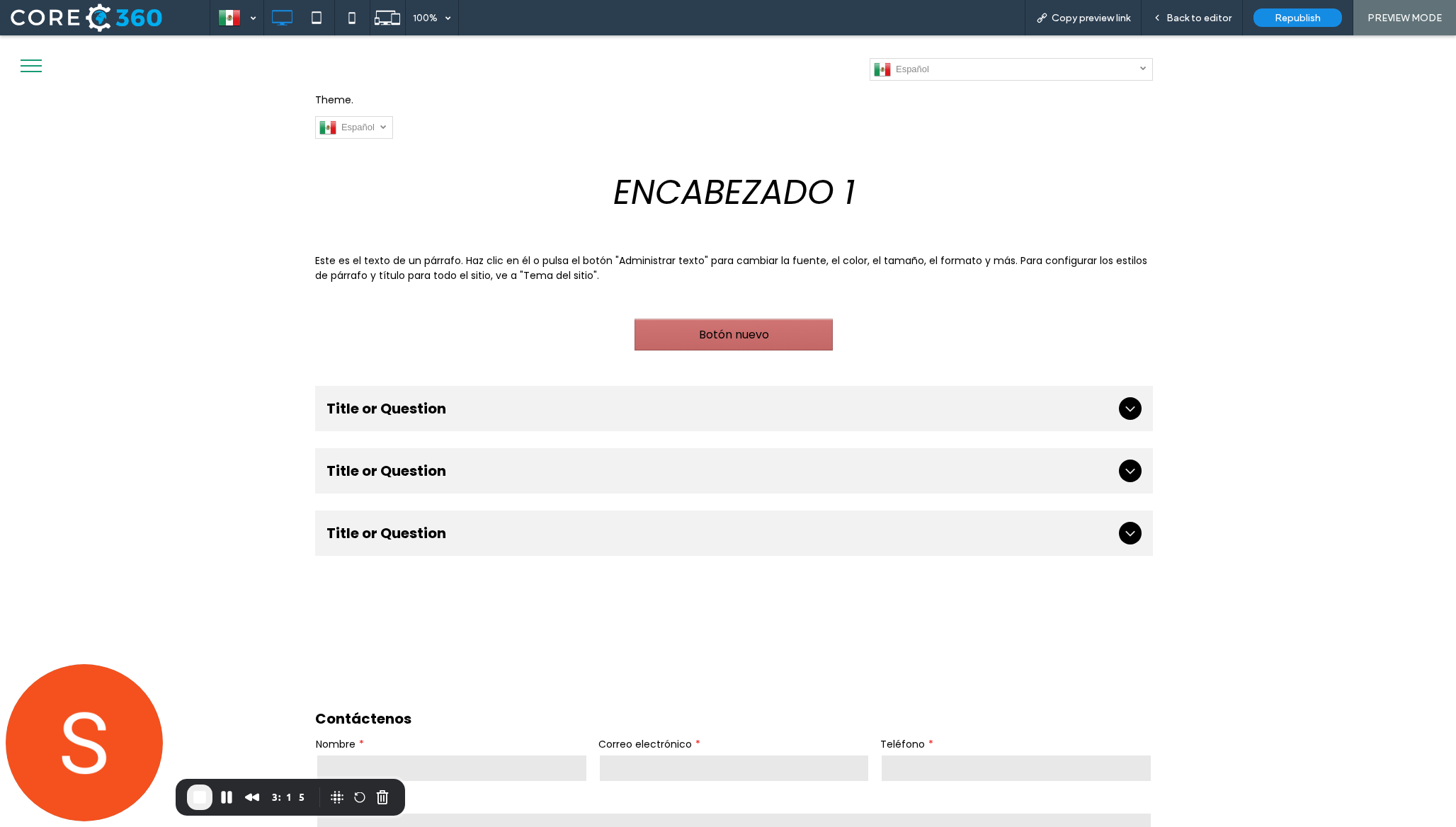
click at [1090, 68] on link "Español es" at bounding box center [1011, 69] width 283 height 22
click at [1010, 88] on link "English en" at bounding box center [1011, 91] width 283 height 22
click at [1222, 22] on span "Back to editor" at bounding box center [1198, 18] width 65 height 12
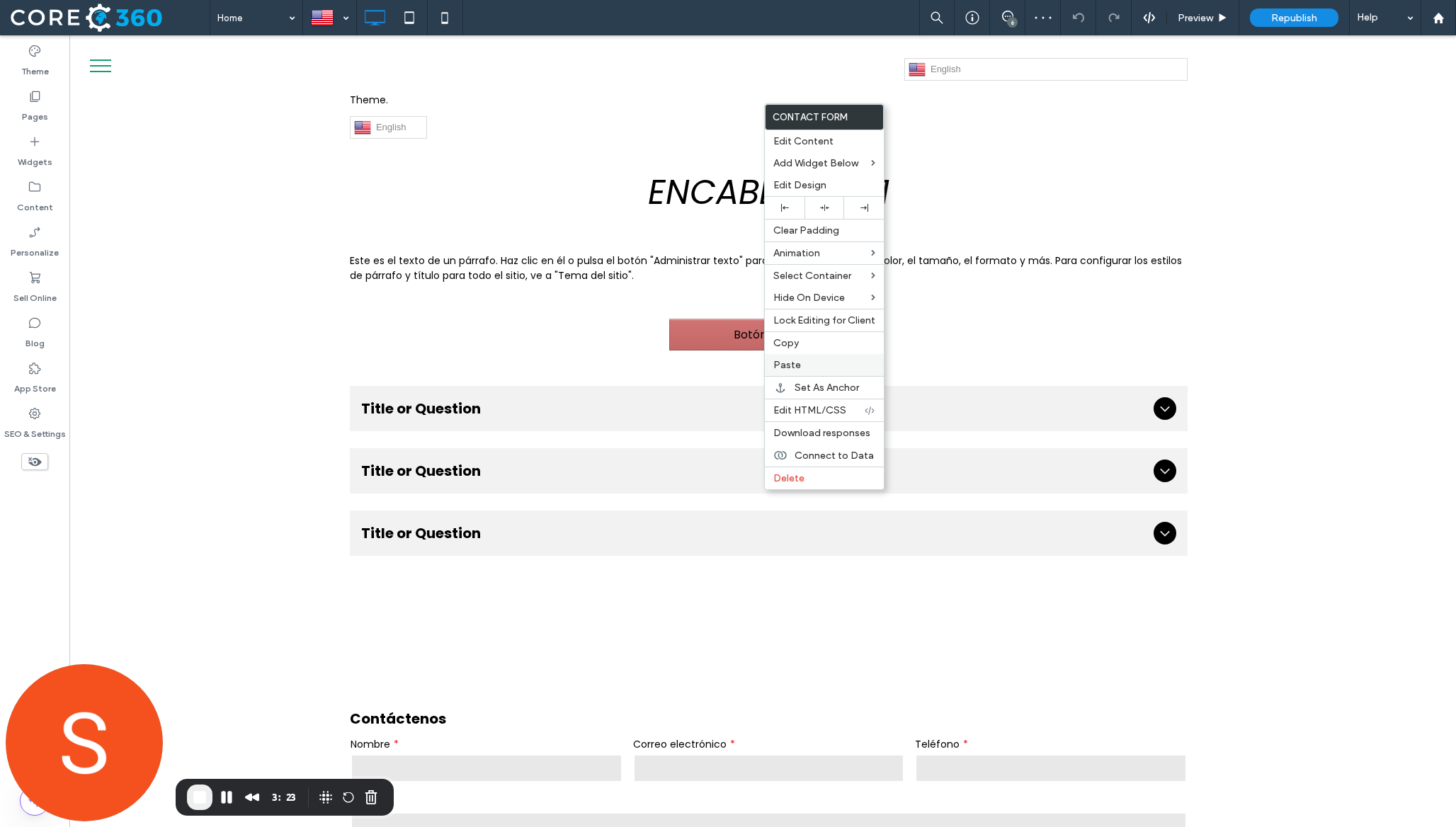
click at [780, 370] on span "Paste" at bounding box center [787, 365] width 28 height 12
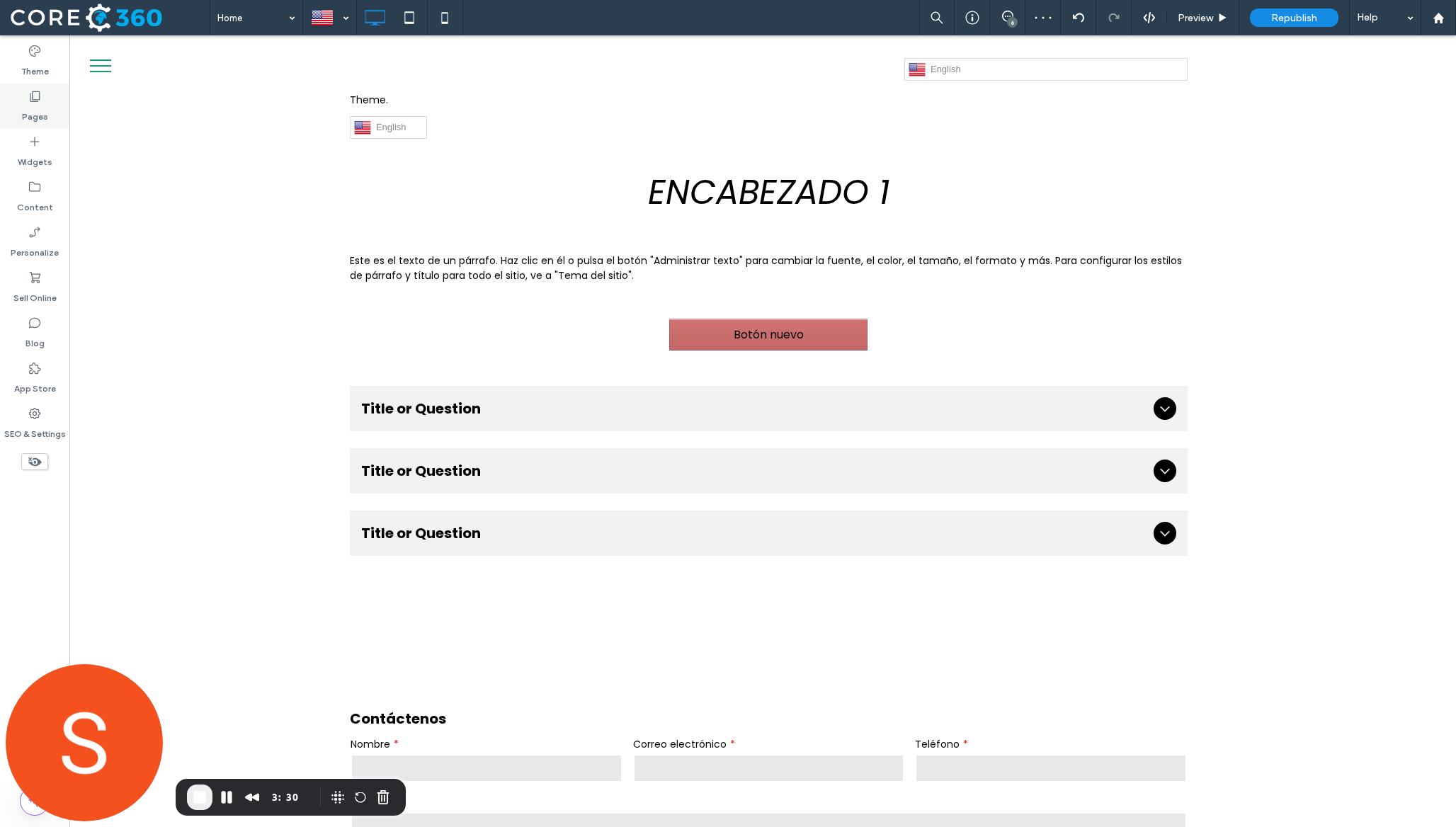
click at [34, 113] on label "Pages" at bounding box center [35, 113] width 26 height 20
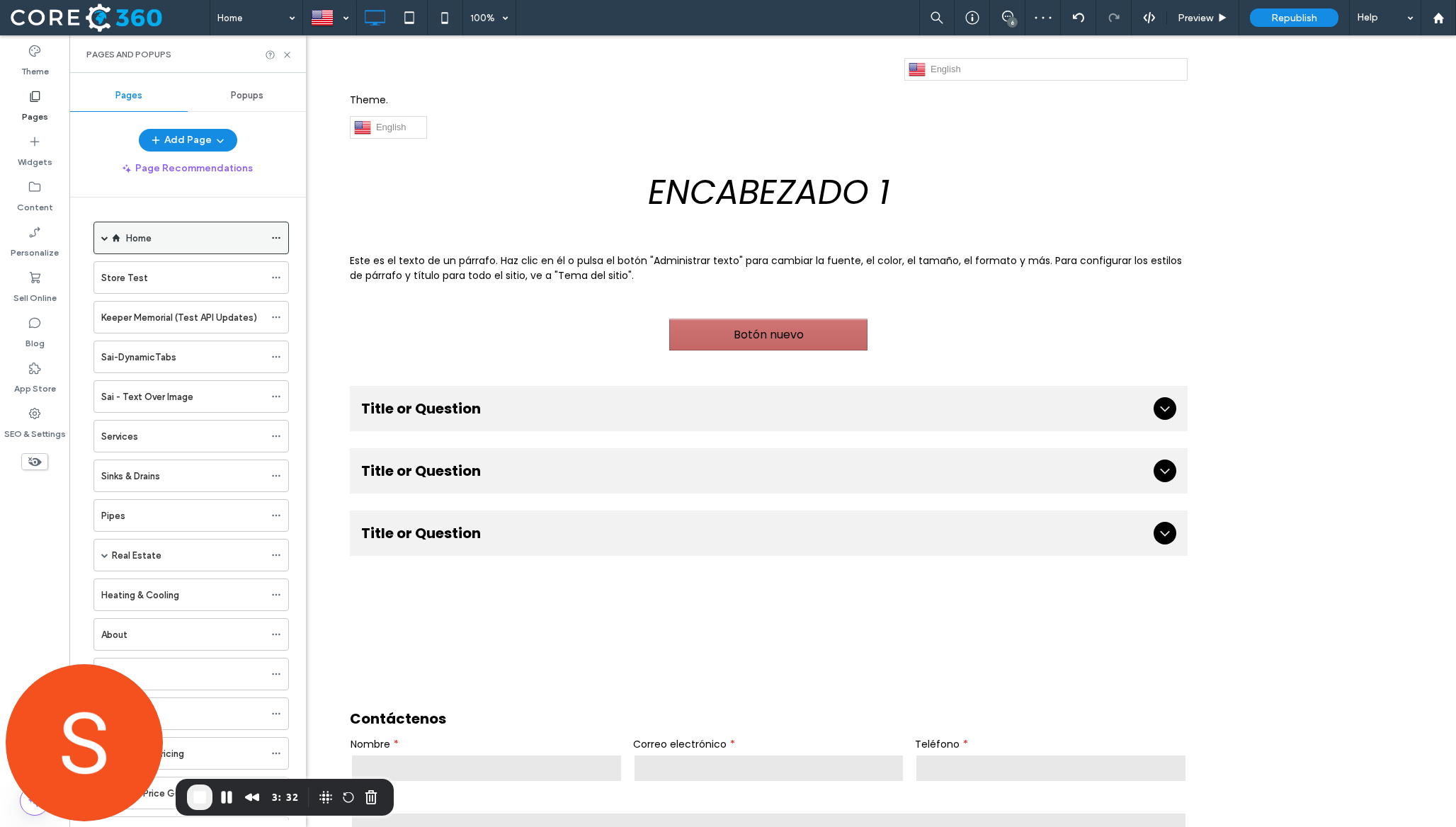
click at [279, 234] on icon at bounding box center [276, 237] width 10 height 10
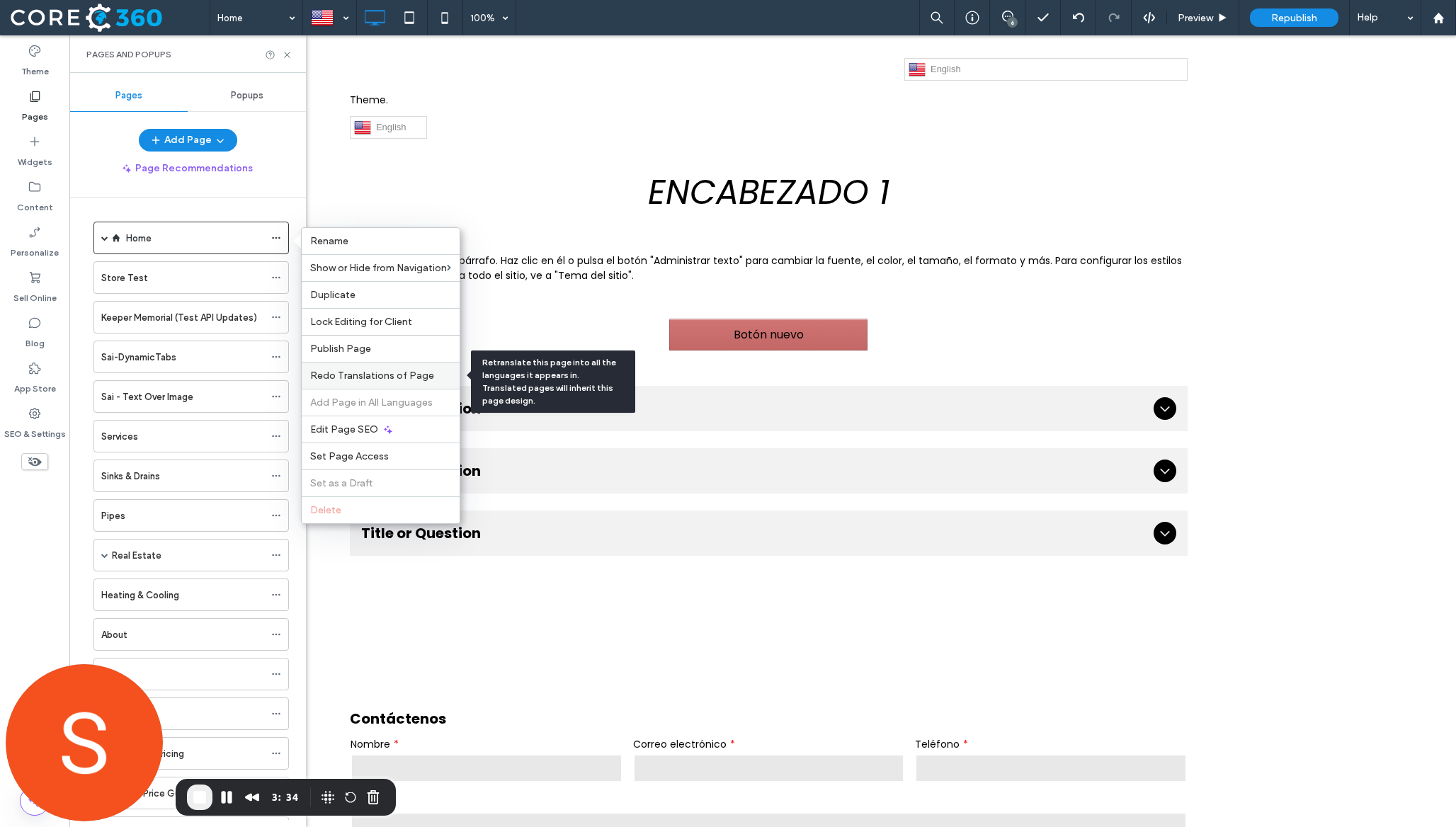
click at [361, 374] on span "Redo Translations of Page" at bounding box center [371, 376] width 124 height 12
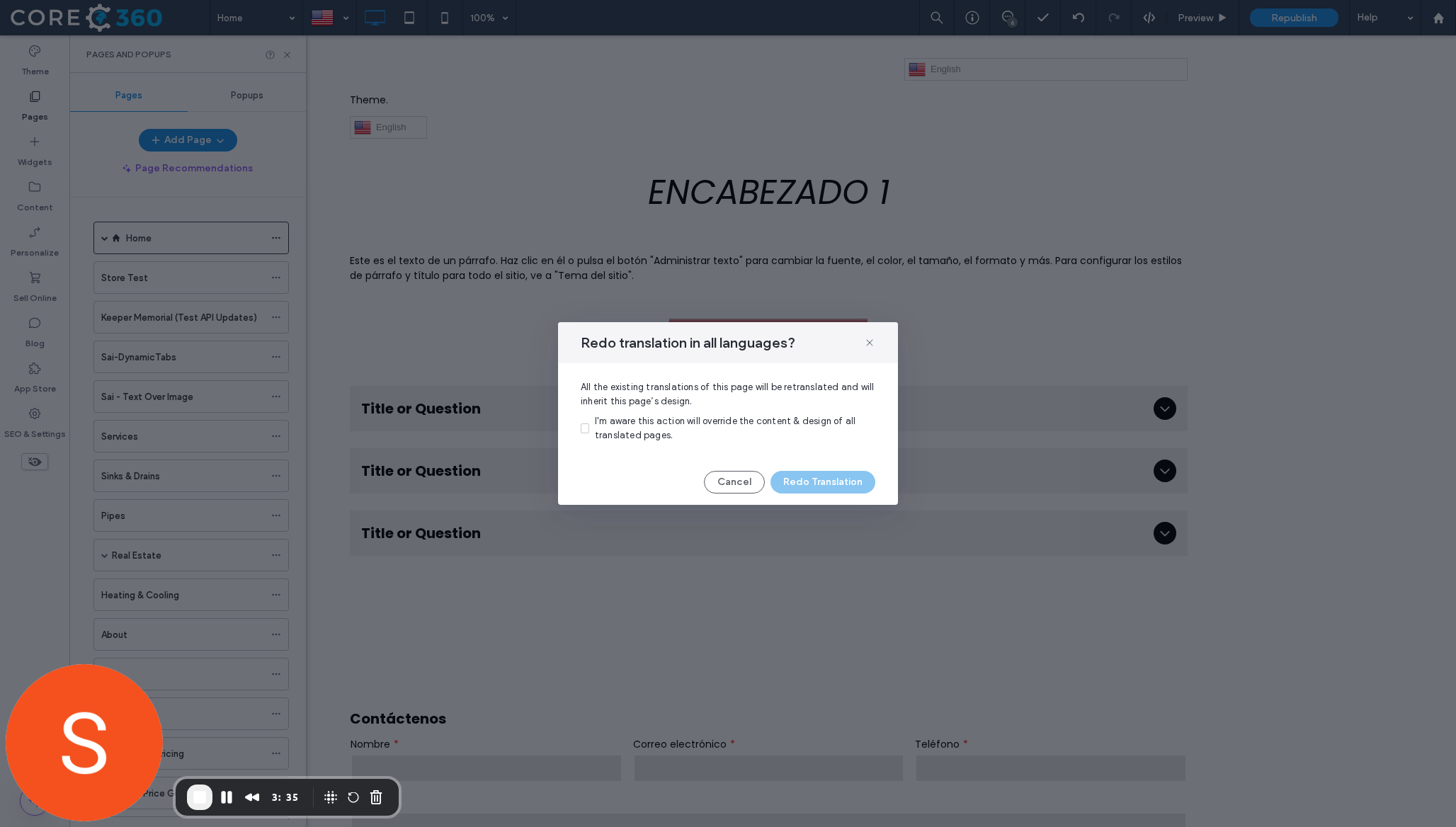
click at [652, 427] on span "I'm aware this action will override the content & design of all translated page…" at bounding box center [726, 428] width 261 height 25
click at [809, 486] on button "Redo Translation" at bounding box center [823, 482] width 105 height 22
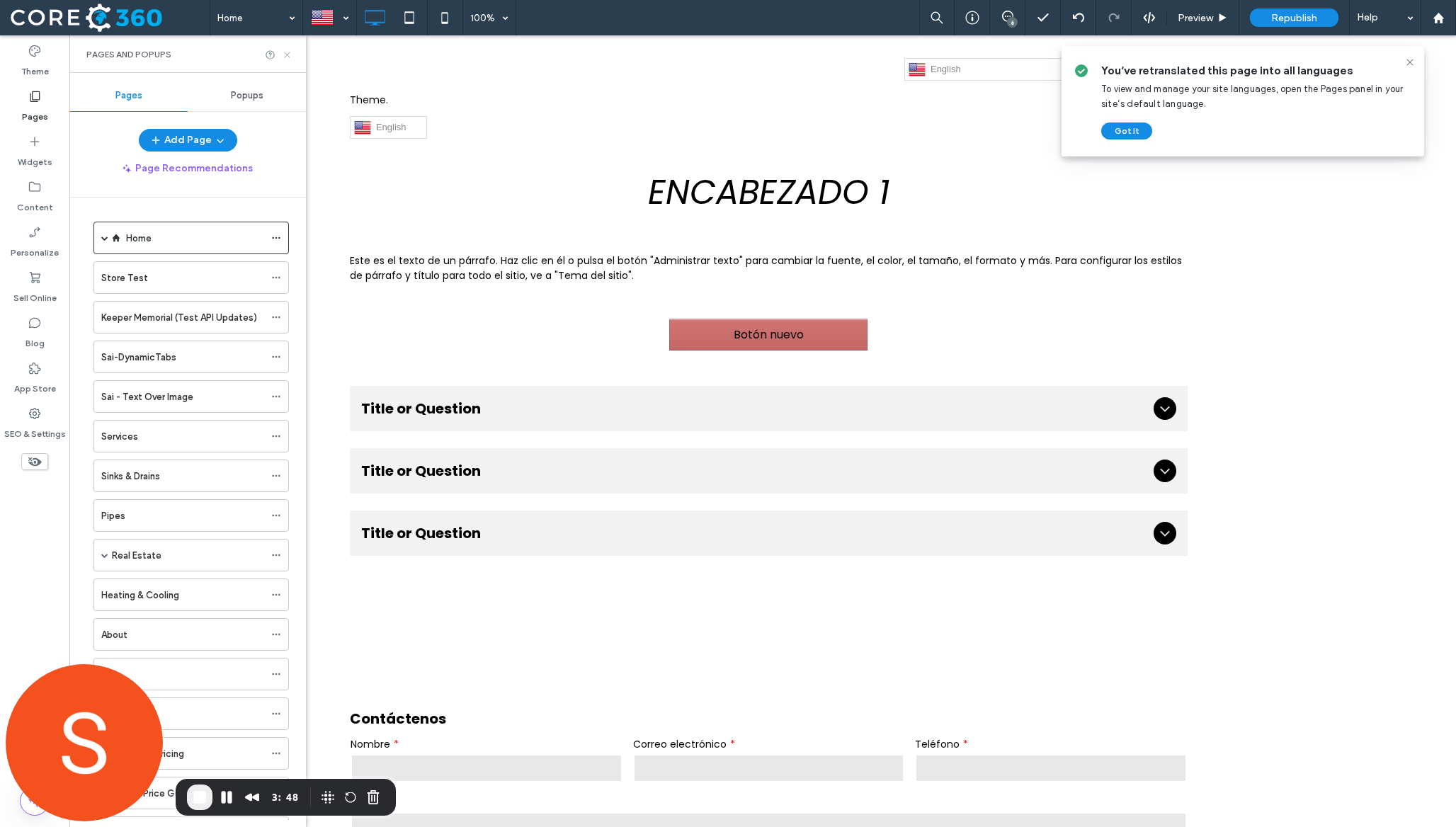
click at [289, 53] on icon at bounding box center [288, 55] width 11 height 11
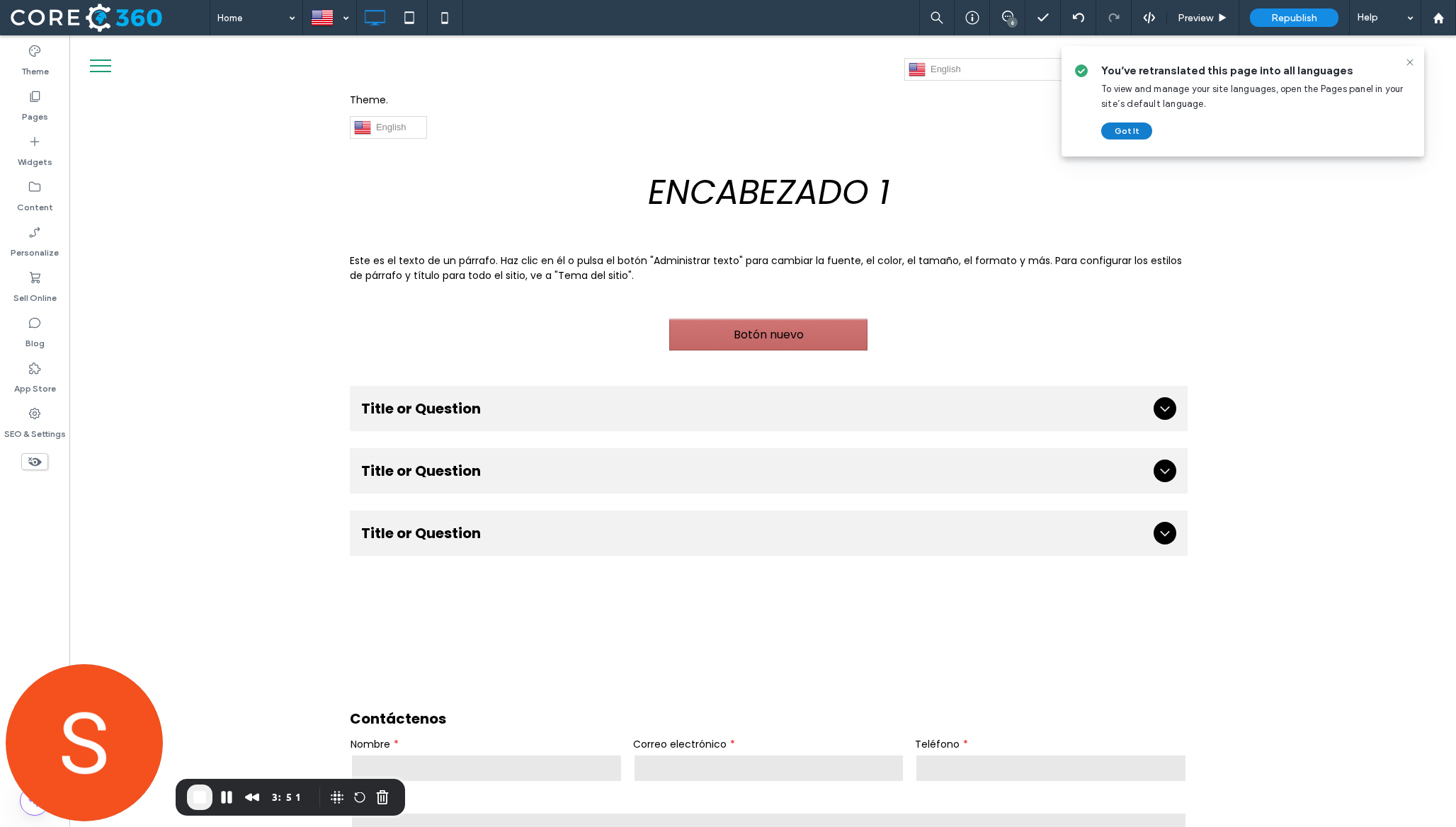
click at [1127, 133] on button "Got It" at bounding box center [1126, 131] width 51 height 17
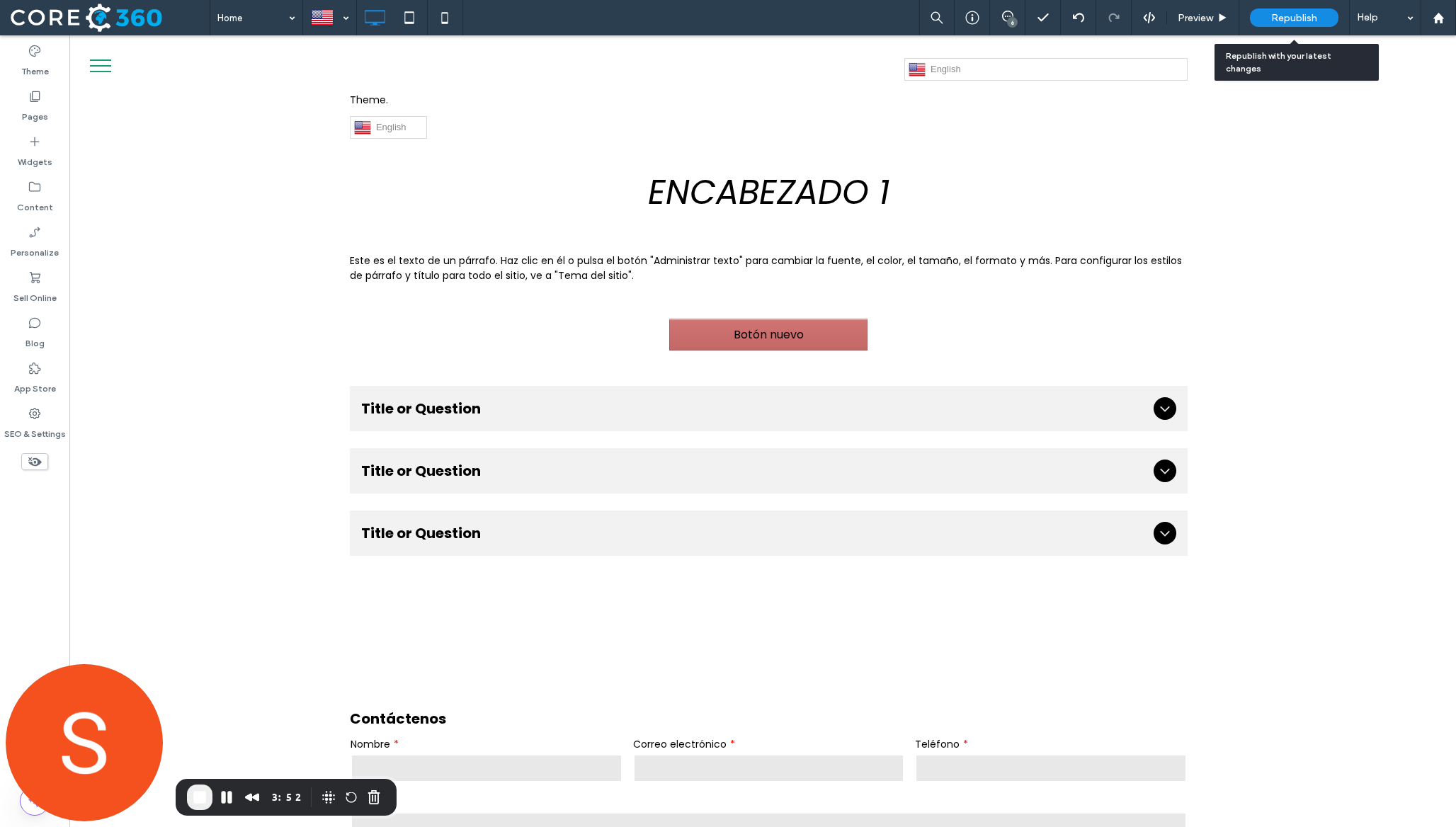
click at [1295, 19] on span "Republish" at bounding box center [1295, 18] width 46 height 12
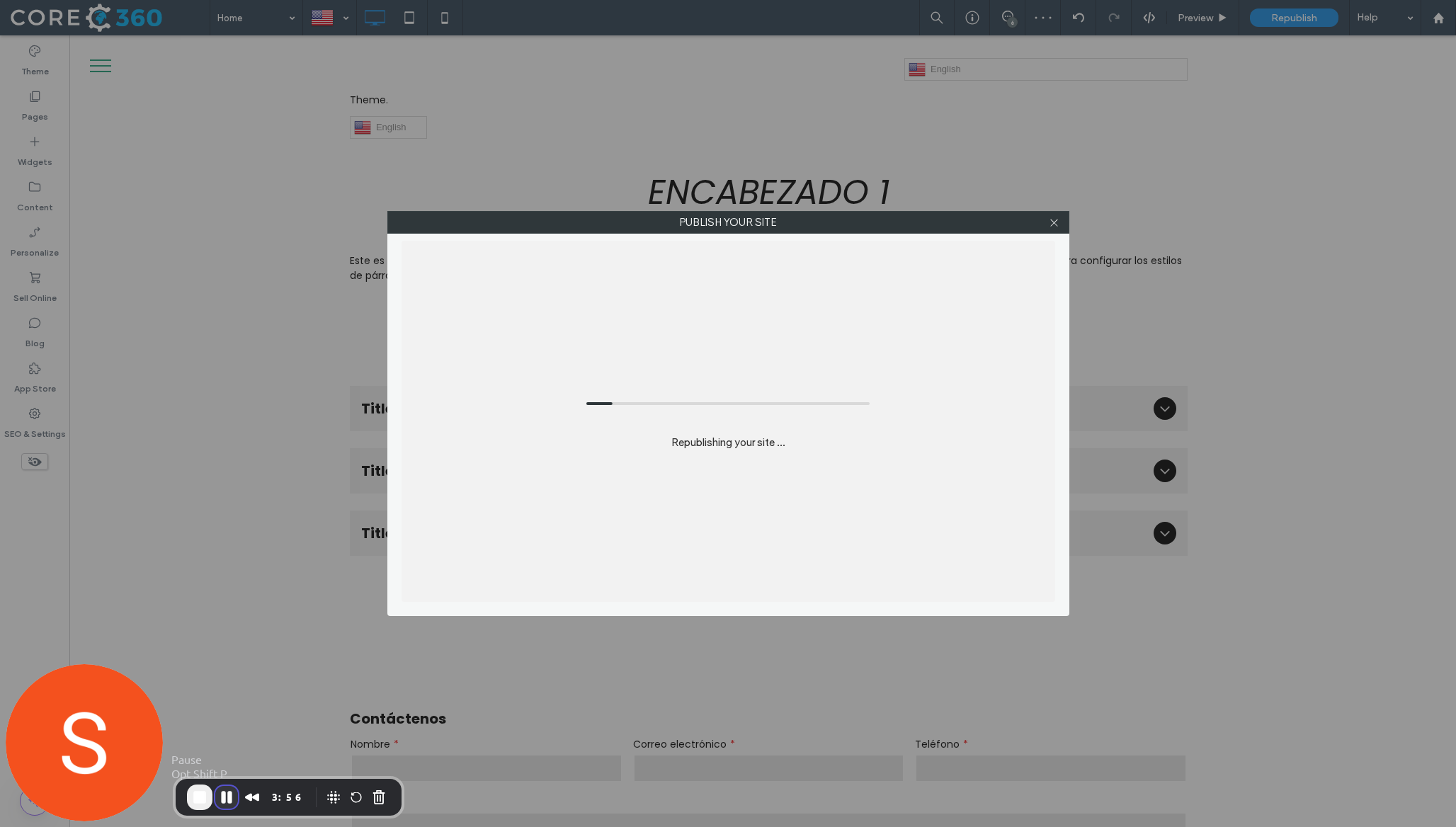
click at [221, 795] on button "Pause Recording" at bounding box center [226, 797] width 22 height 22
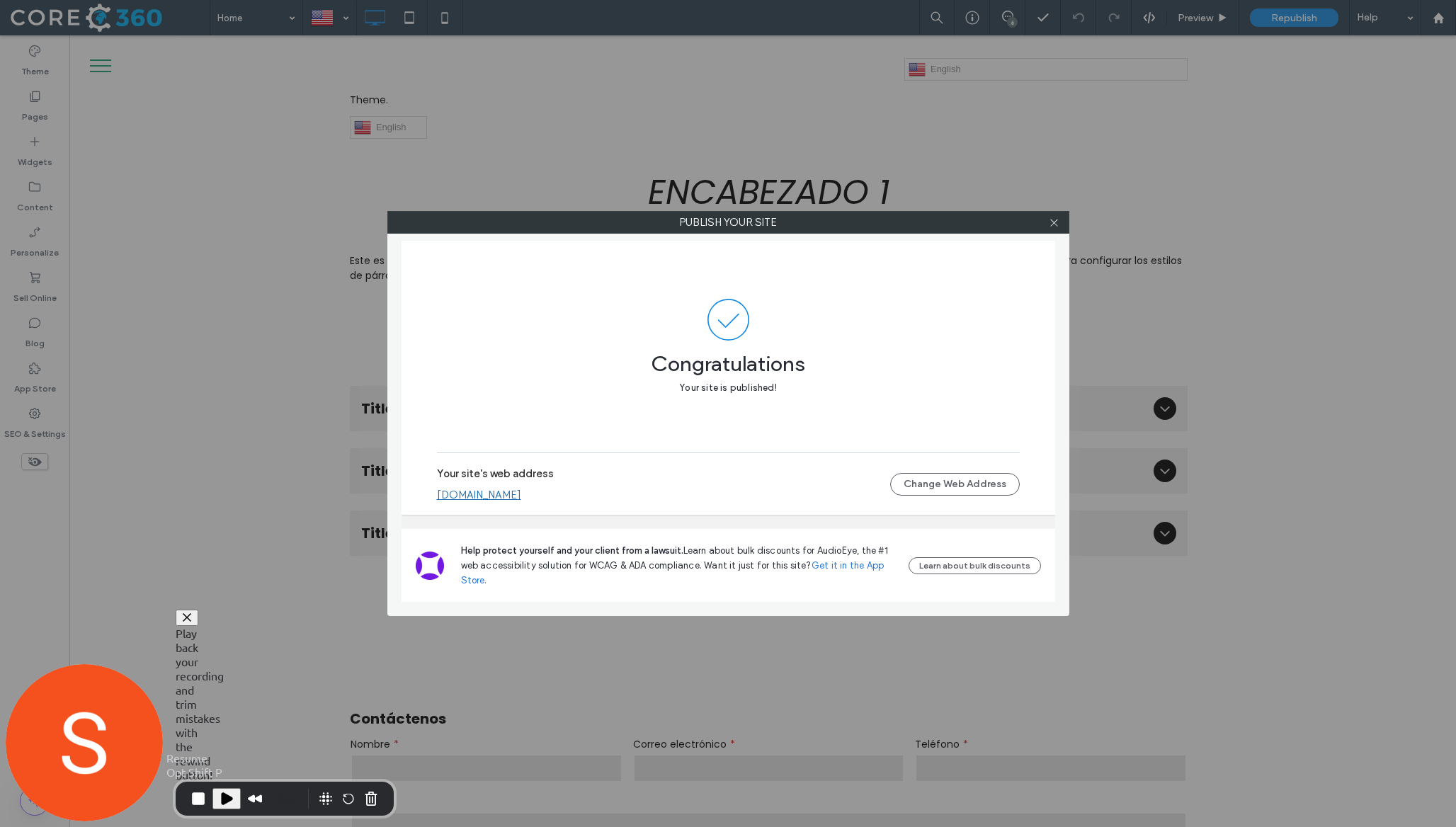
click at [220, 795] on span "Play Recording" at bounding box center [227, 799] width 17 height 17
click at [490, 497] on link "[DOMAIN_NAME]" at bounding box center [479, 495] width 85 height 13
click at [1053, 226] on icon at bounding box center [1054, 223] width 11 height 11
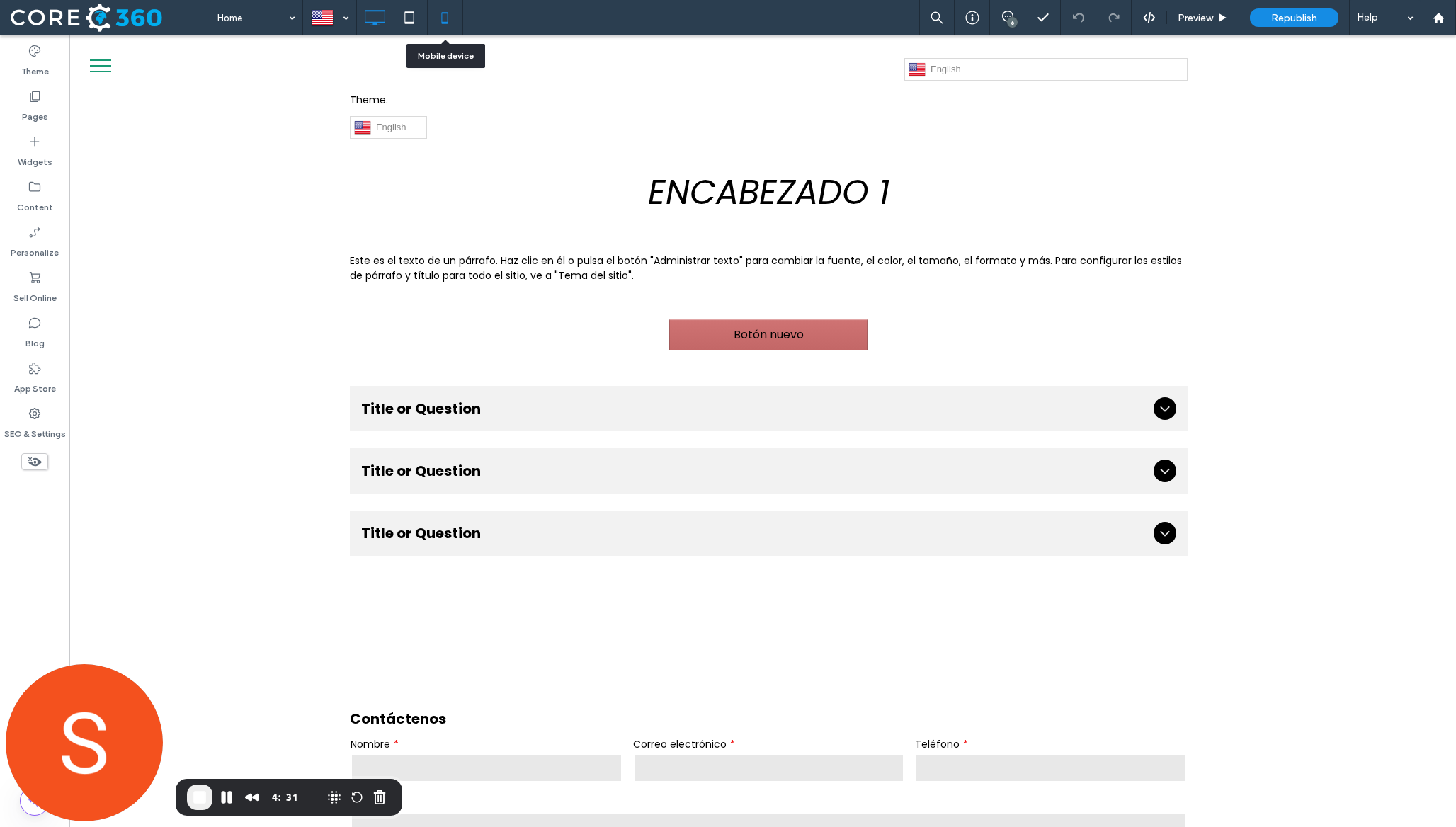
click at [437, 18] on icon at bounding box center [444, 18] width 28 height 28
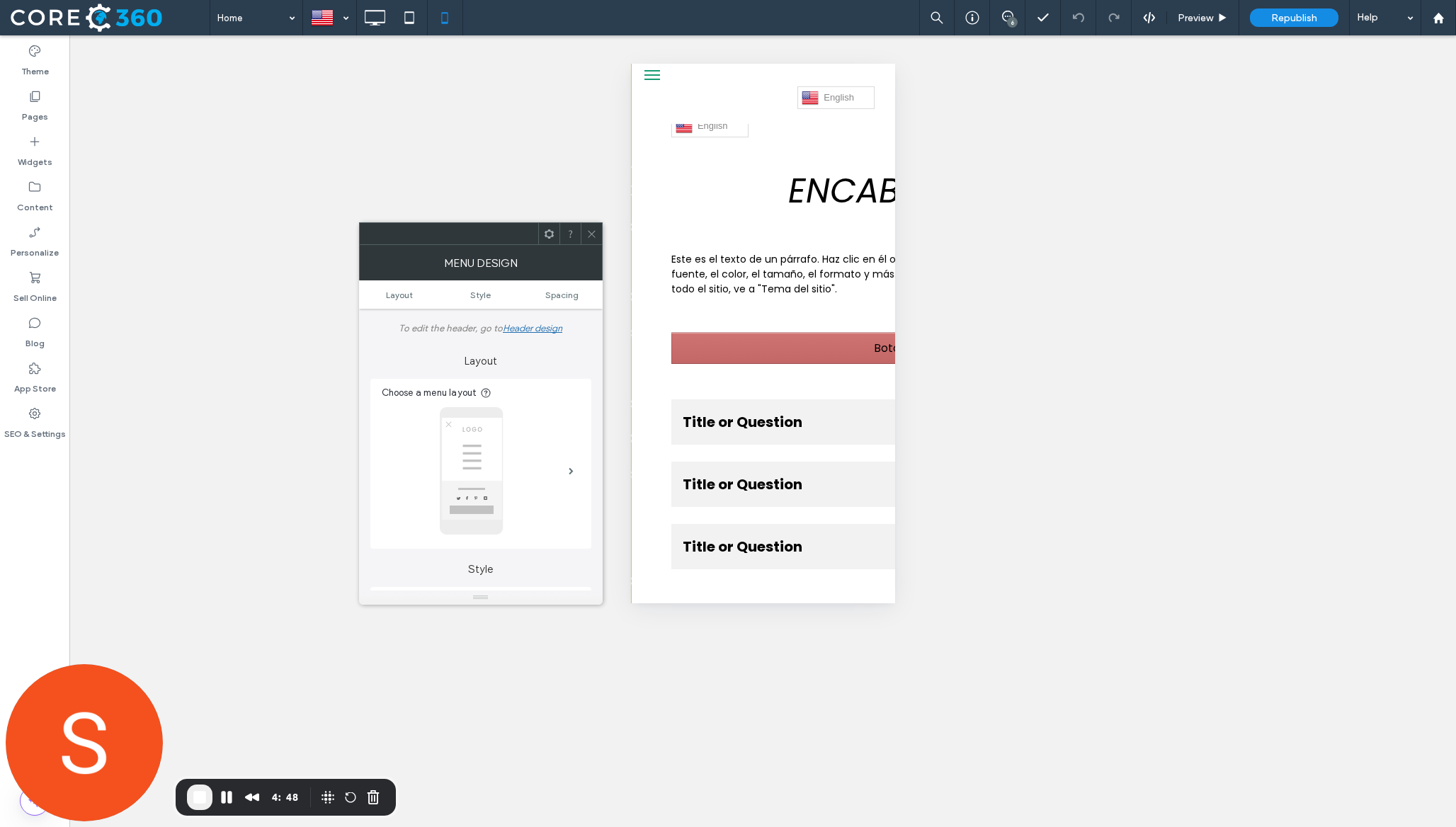
click at [587, 237] on icon at bounding box center [592, 234] width 11 height 11
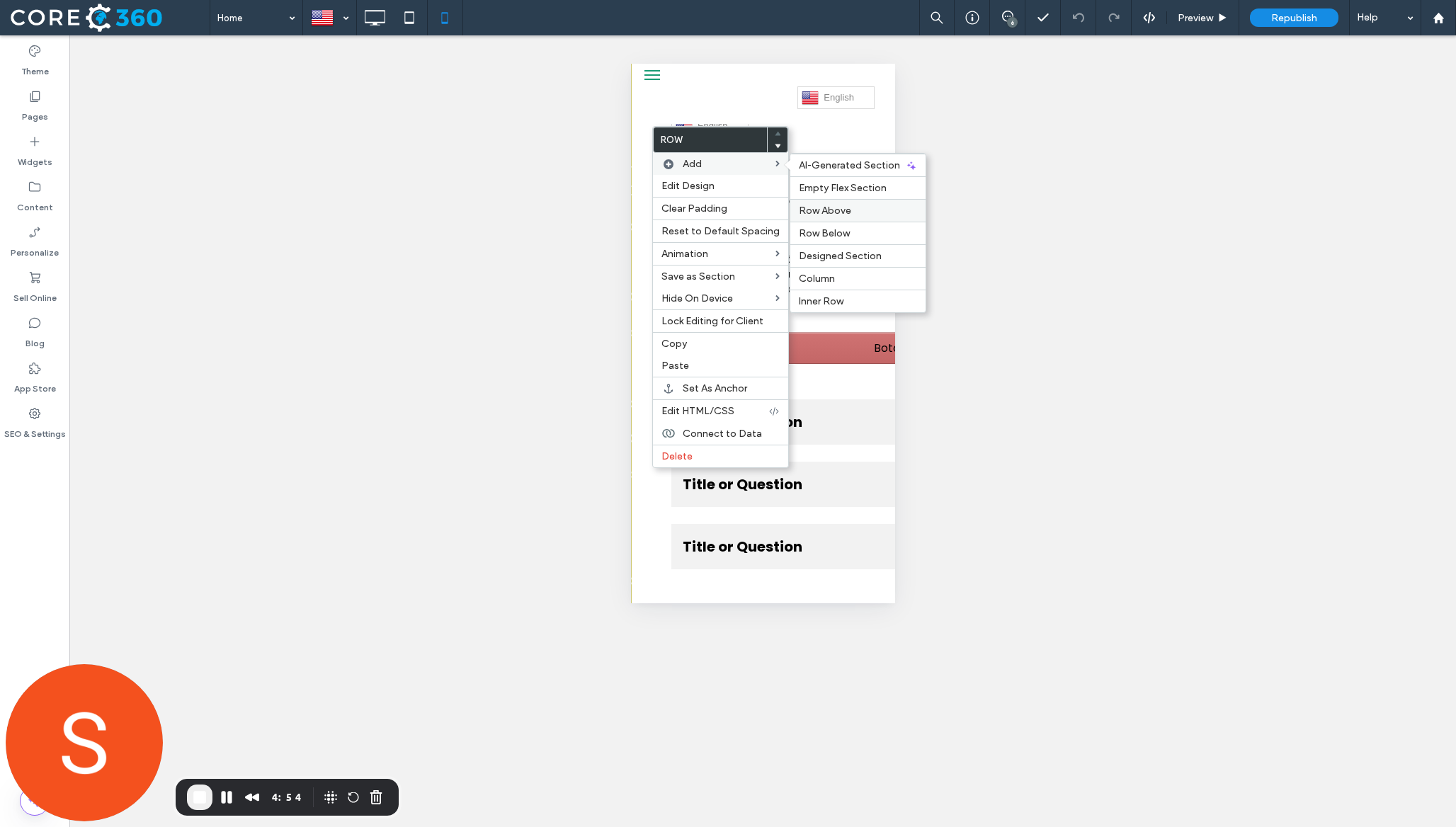
click at [832, 207] on span "Row Above" at bounding box center [825, 211] width 52 height 12
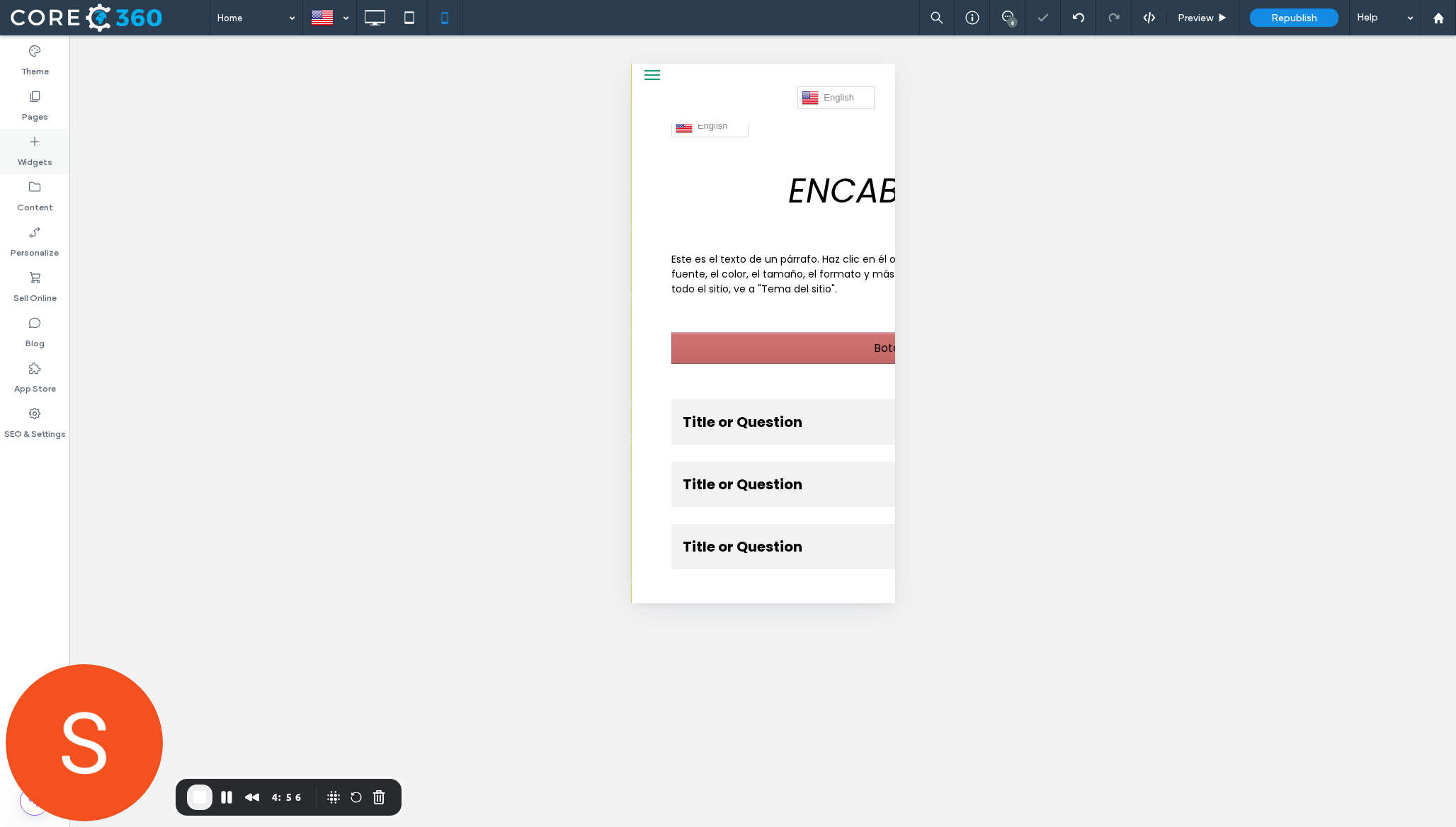
click at [34, 148] on icon at bounding box center [35, 141] width 14 height 14
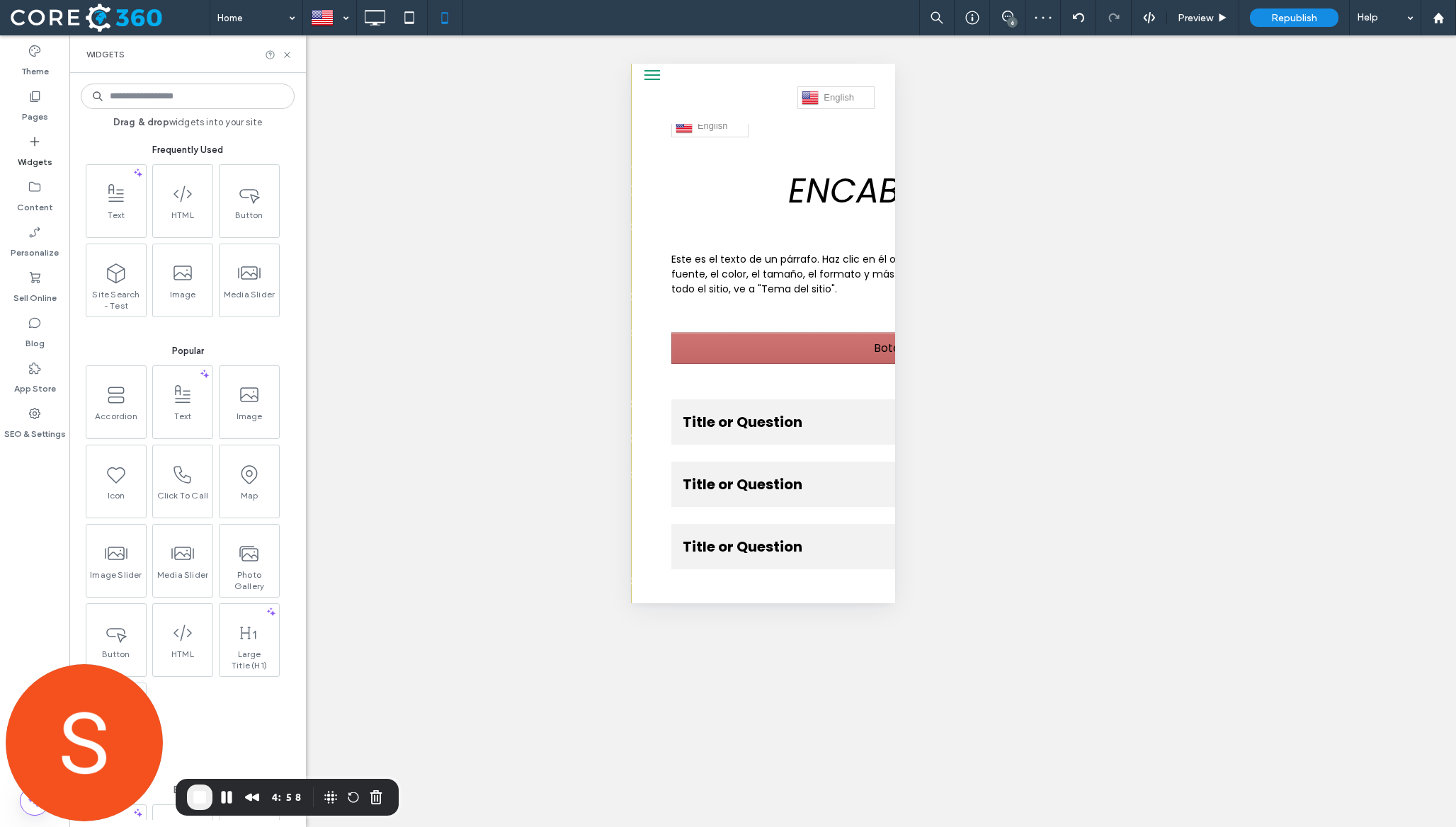
type input "*"
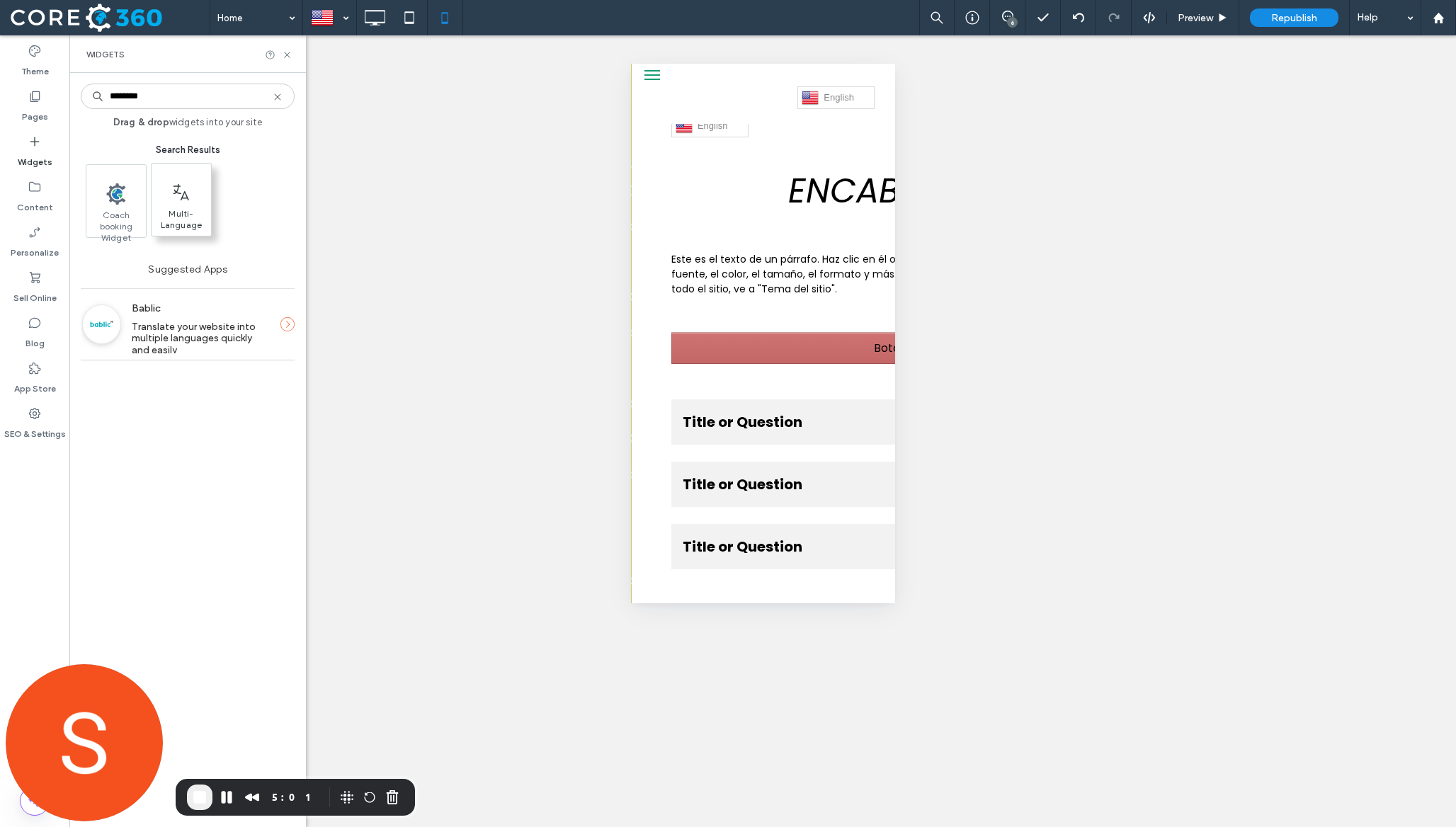
type input "********"
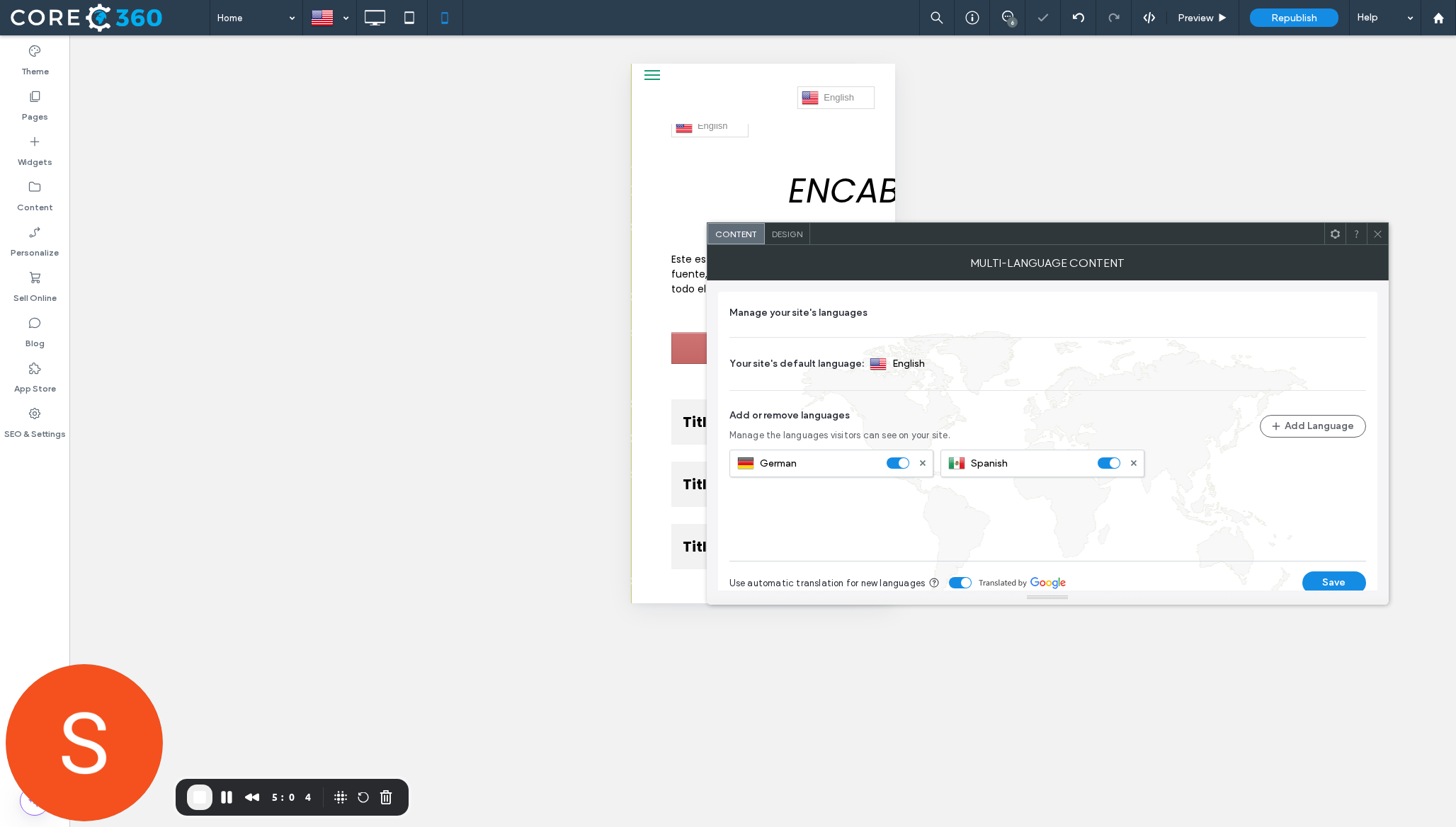
click at [793, 234] on span "Design" at bounding box center [787, 234] width 31 height 11
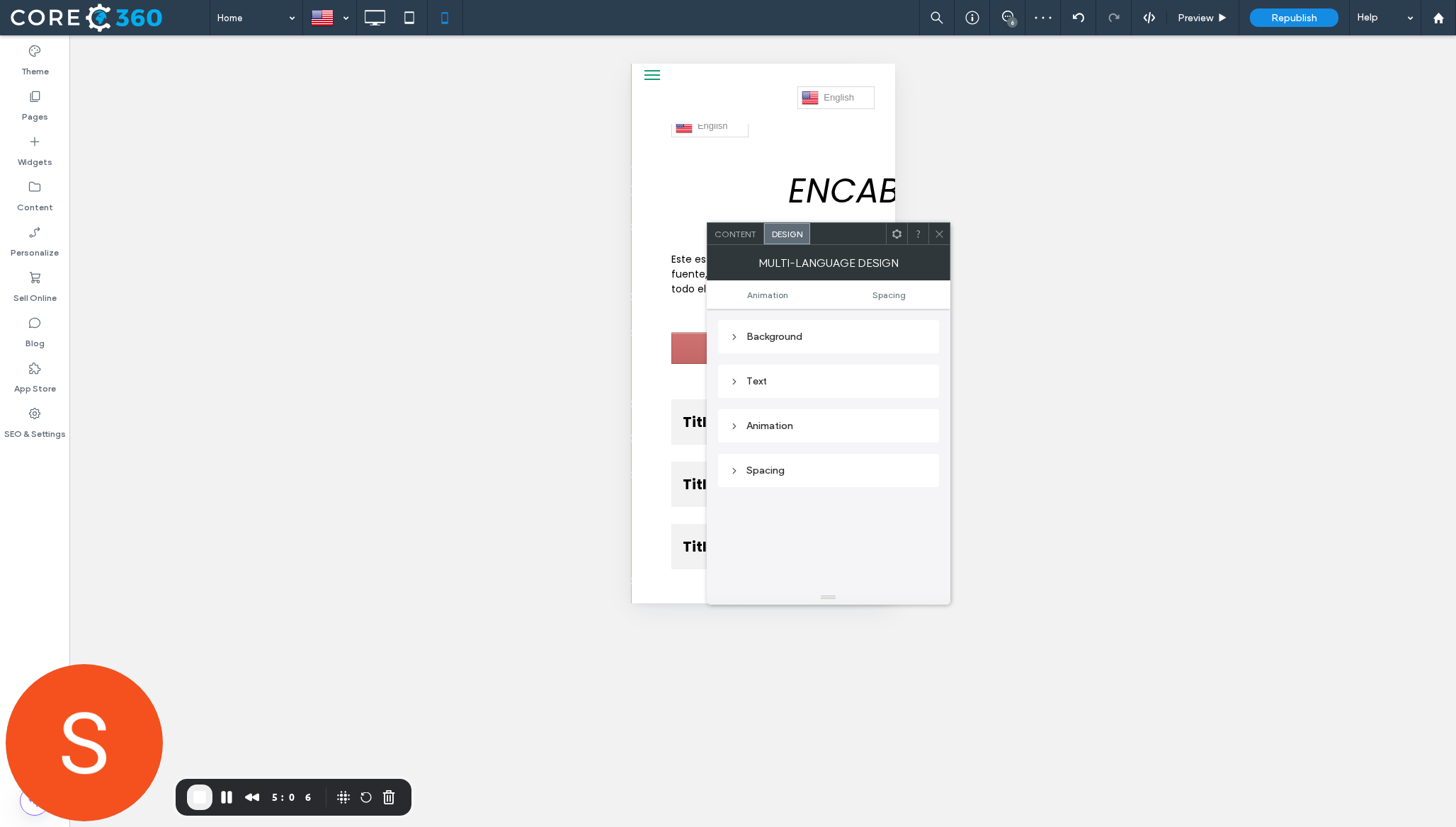
click at [737, 244] on div "Content" at bounding box center [736, 234] width 57 height 22
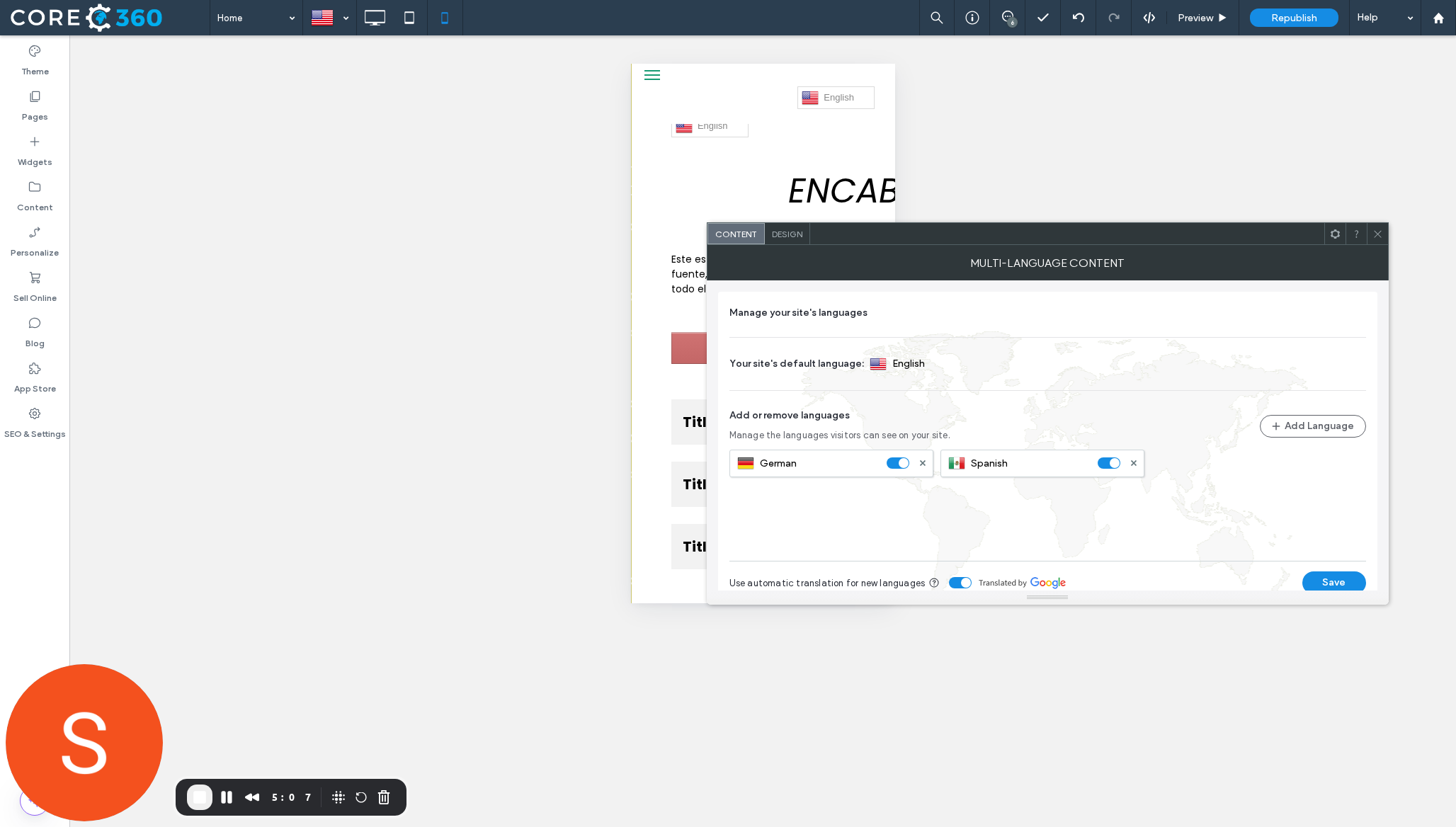
scroll to position [21, 0]
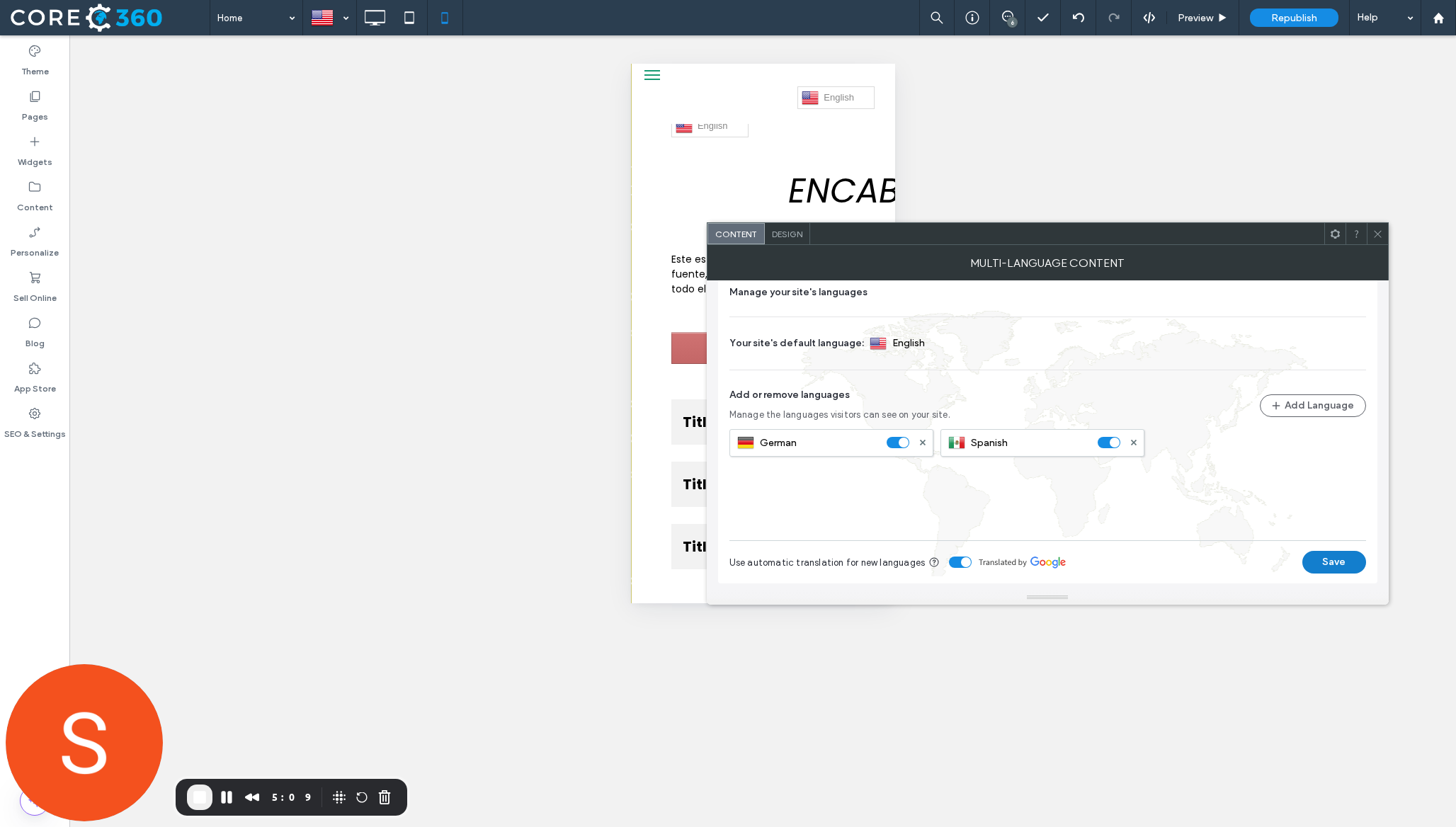
click at [1331, 566] on button "Save" at bounding box center [1334, 562] width 64 height 22
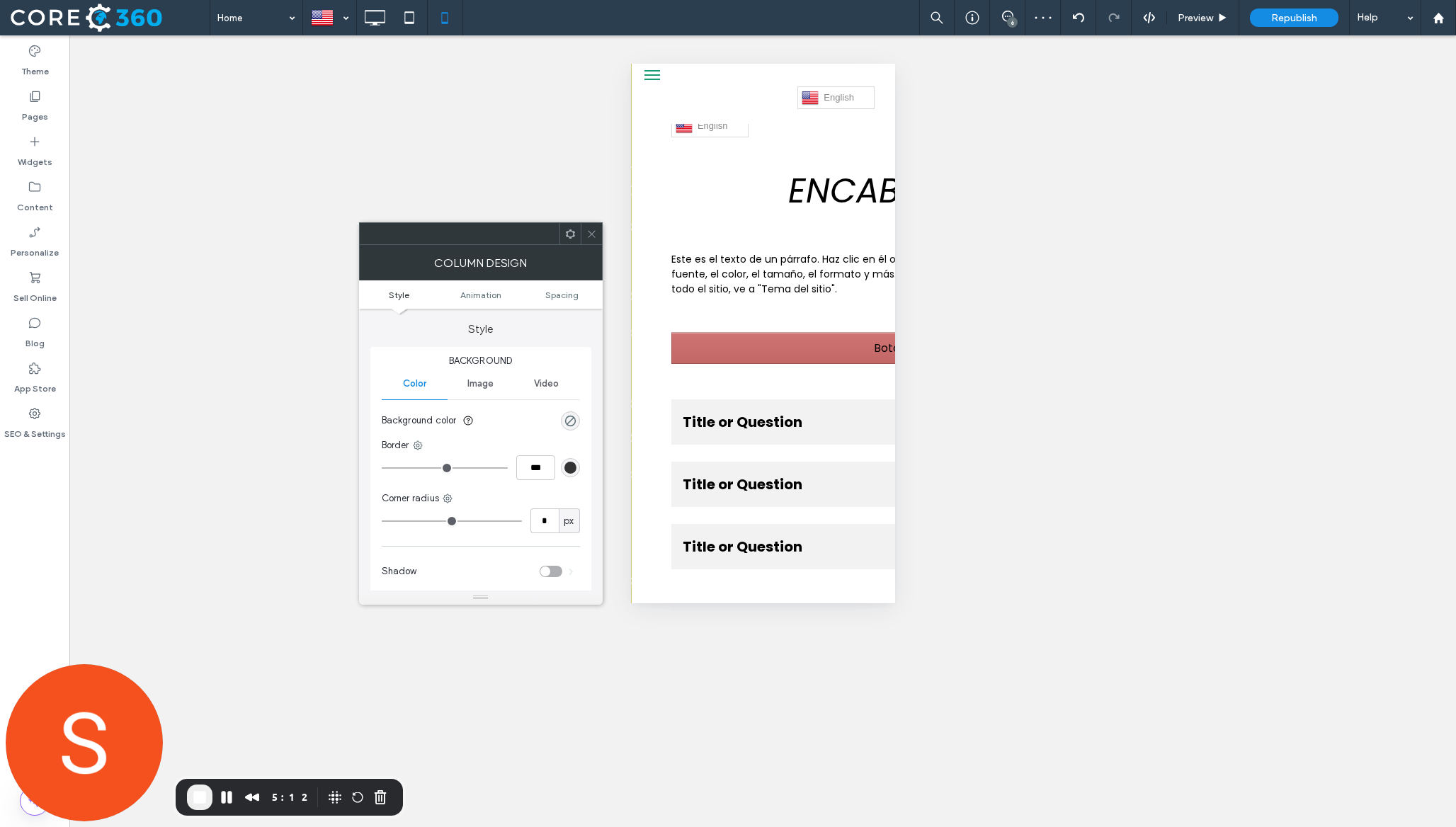
click at [589, 236] on use at bounding box center [591, 233] width 7 height 7
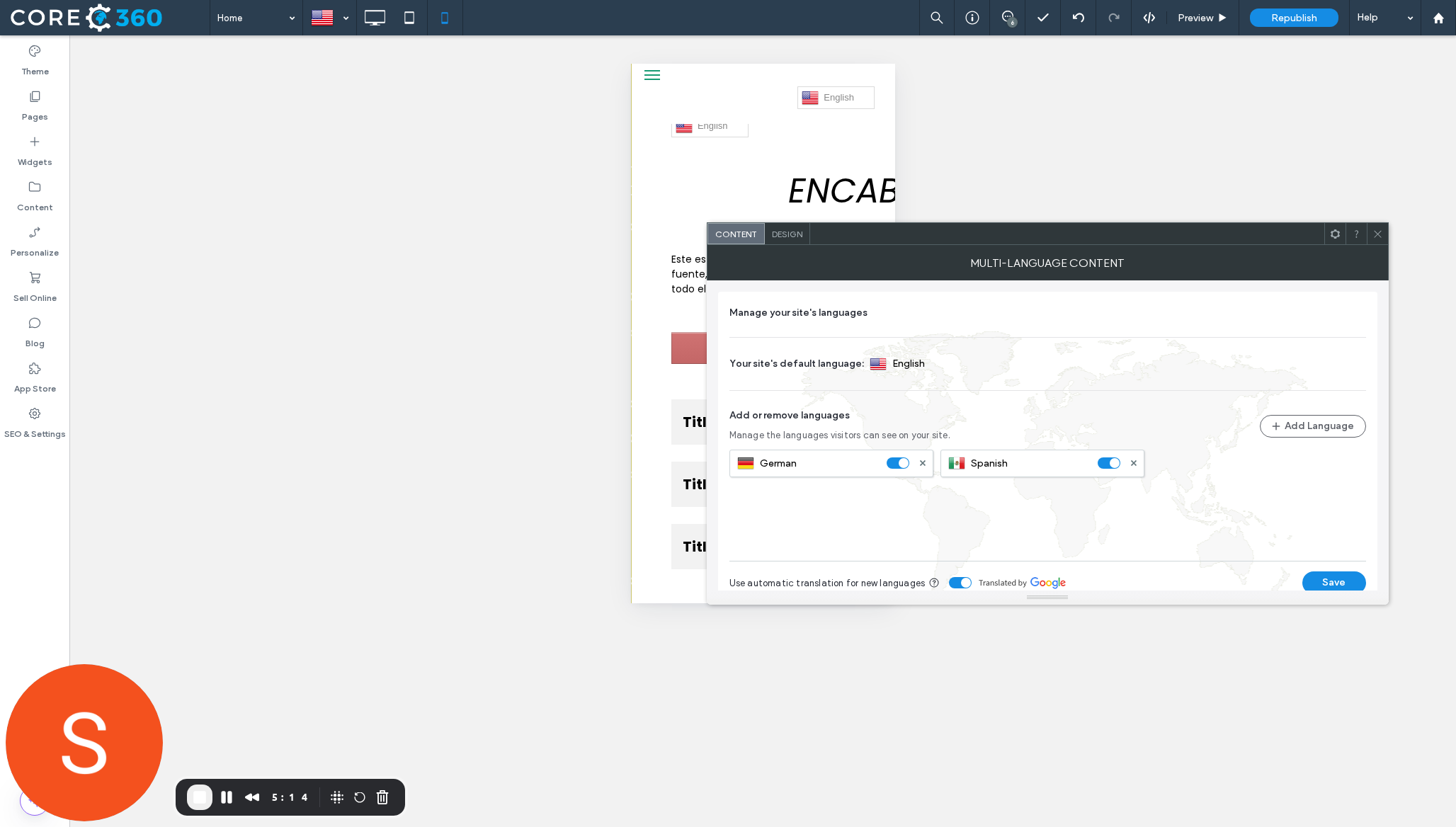
click at [798, 236] on span "Design" at bounding box center [787, 234] width 31 height 11
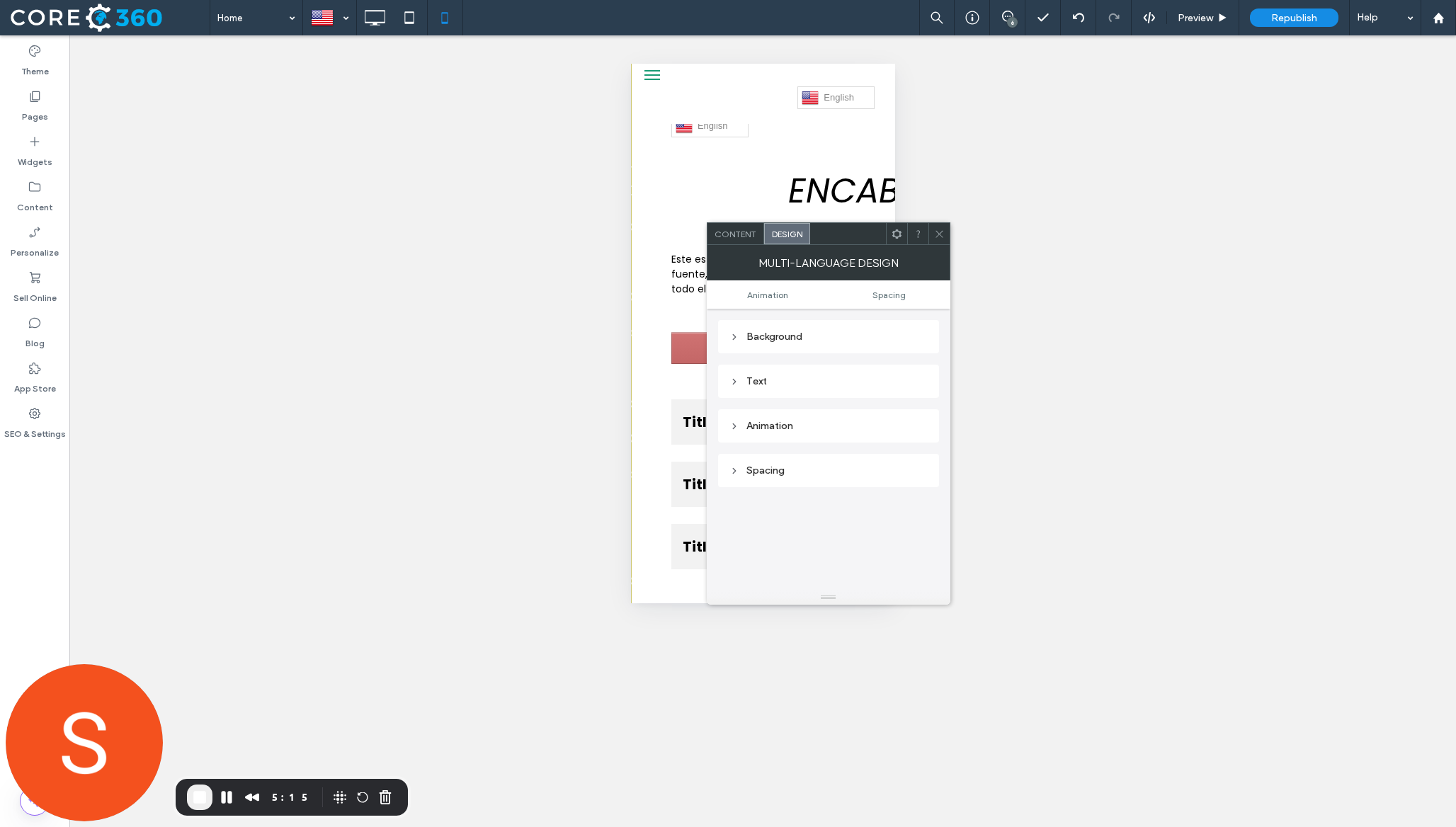
click at [760, 339] on div "Background" at bounding box center [829, 337] width 198 height 12
click at [786, 462] on div "Text" at bounding box center [829, 470] width 198 height 19
click at [751, 239] on div "Content" at bounding box center [736, 234] width 57 height 22
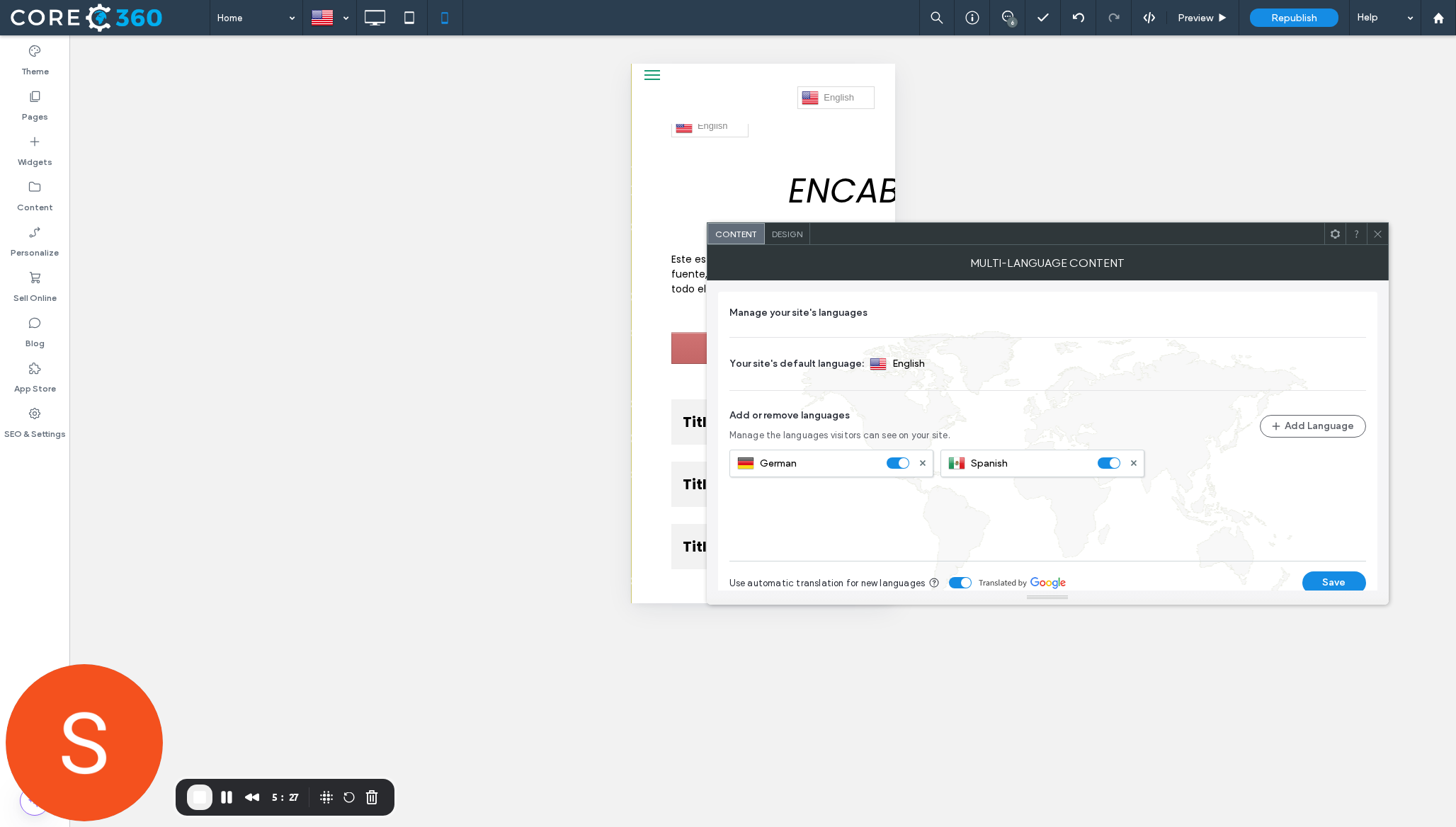
click at [1380, 237] on use at bounding box center [1377, 233] width 7 height 7
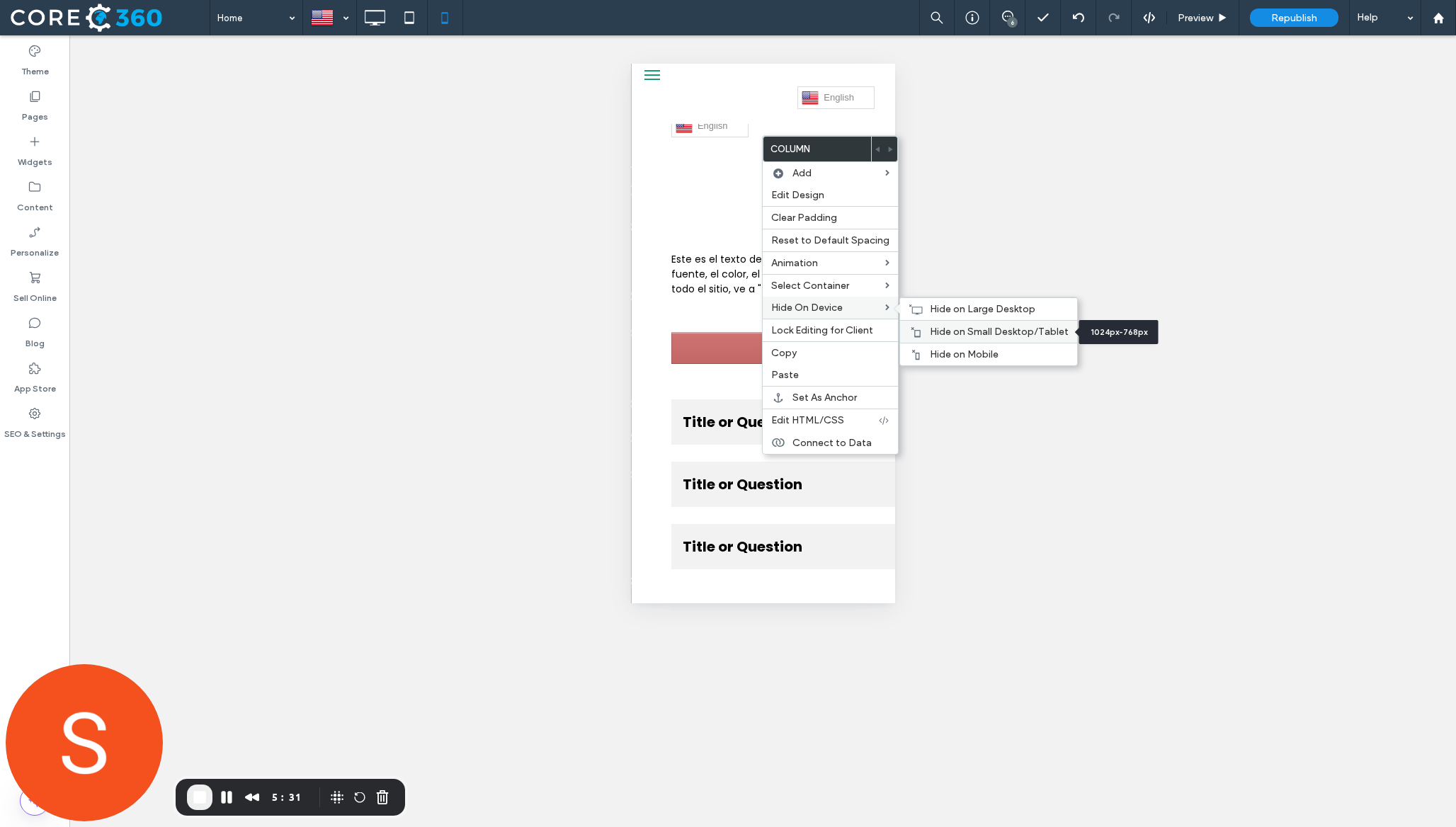
click at [930, 329] on span "Hide on Small Desktop/Tablet" at bounding box center [999, 332] width 139 height 12
click at [918, 306] on icon at bounding box center [916, 309] width 14 height 12
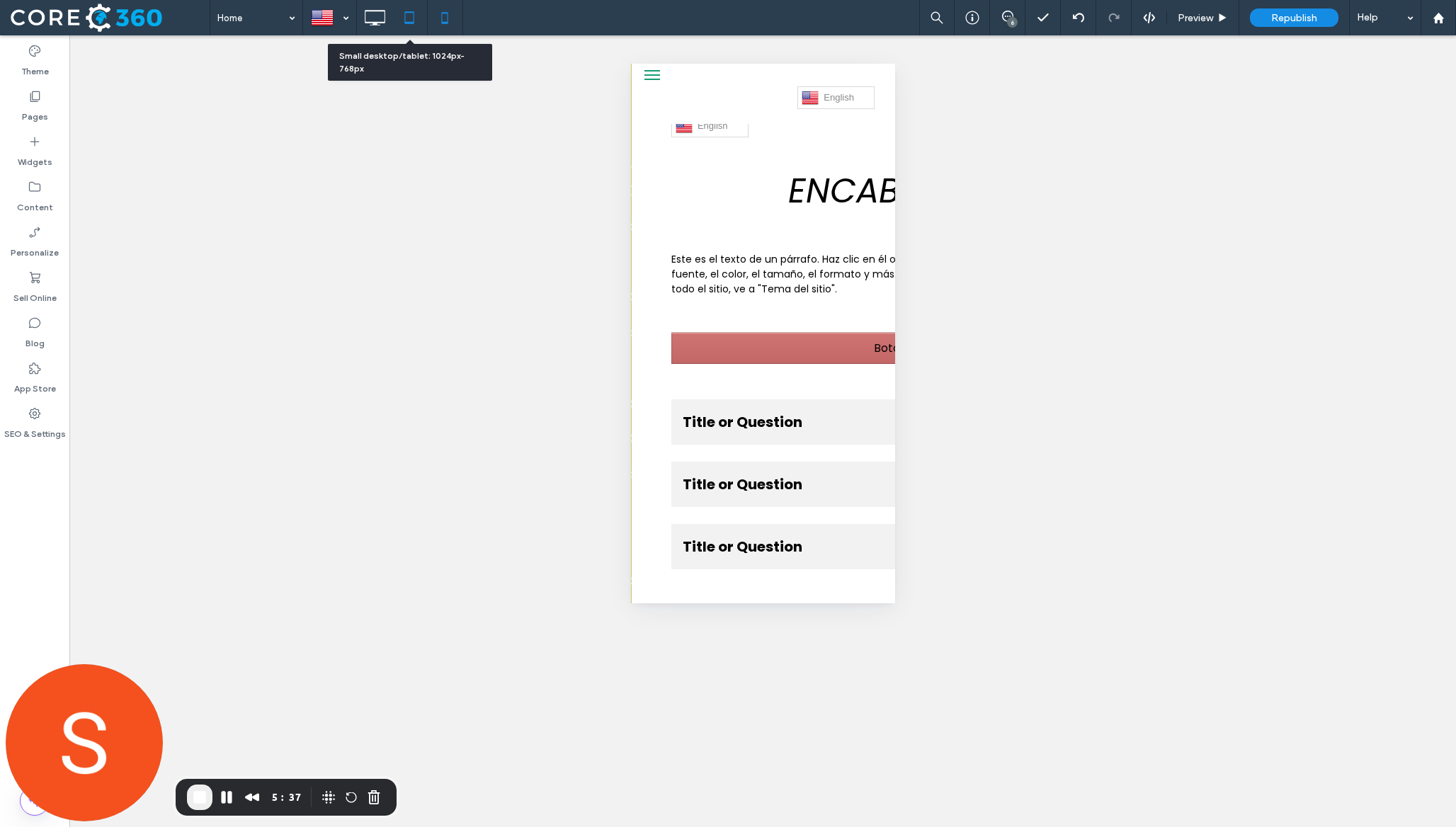
click at [400, 27] on icon at bounding box center [409, 18] width 28 height 28
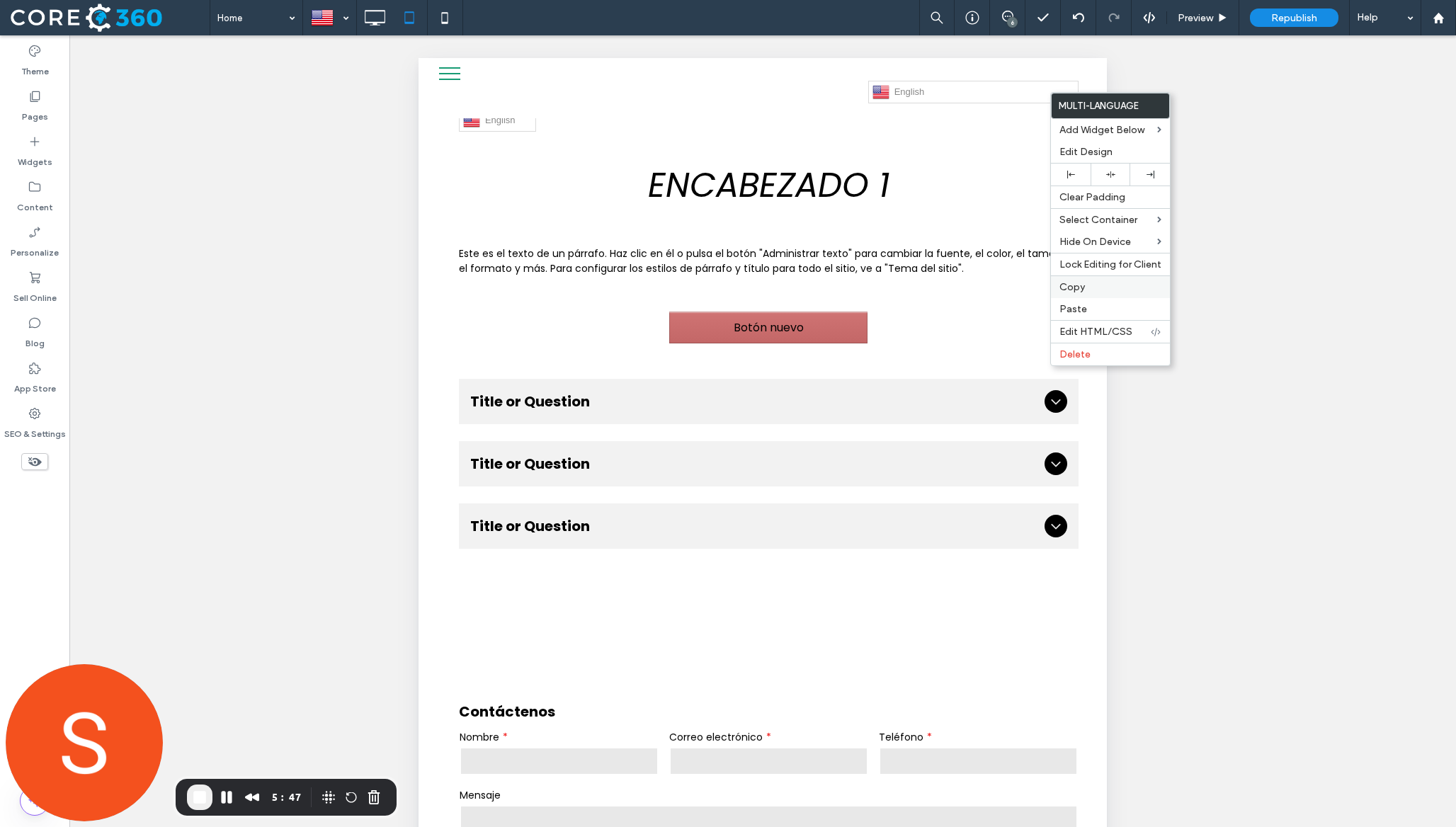
click at [1105, 283] on label "Copy" at bounding box center [1110, 287] width 102 height 12
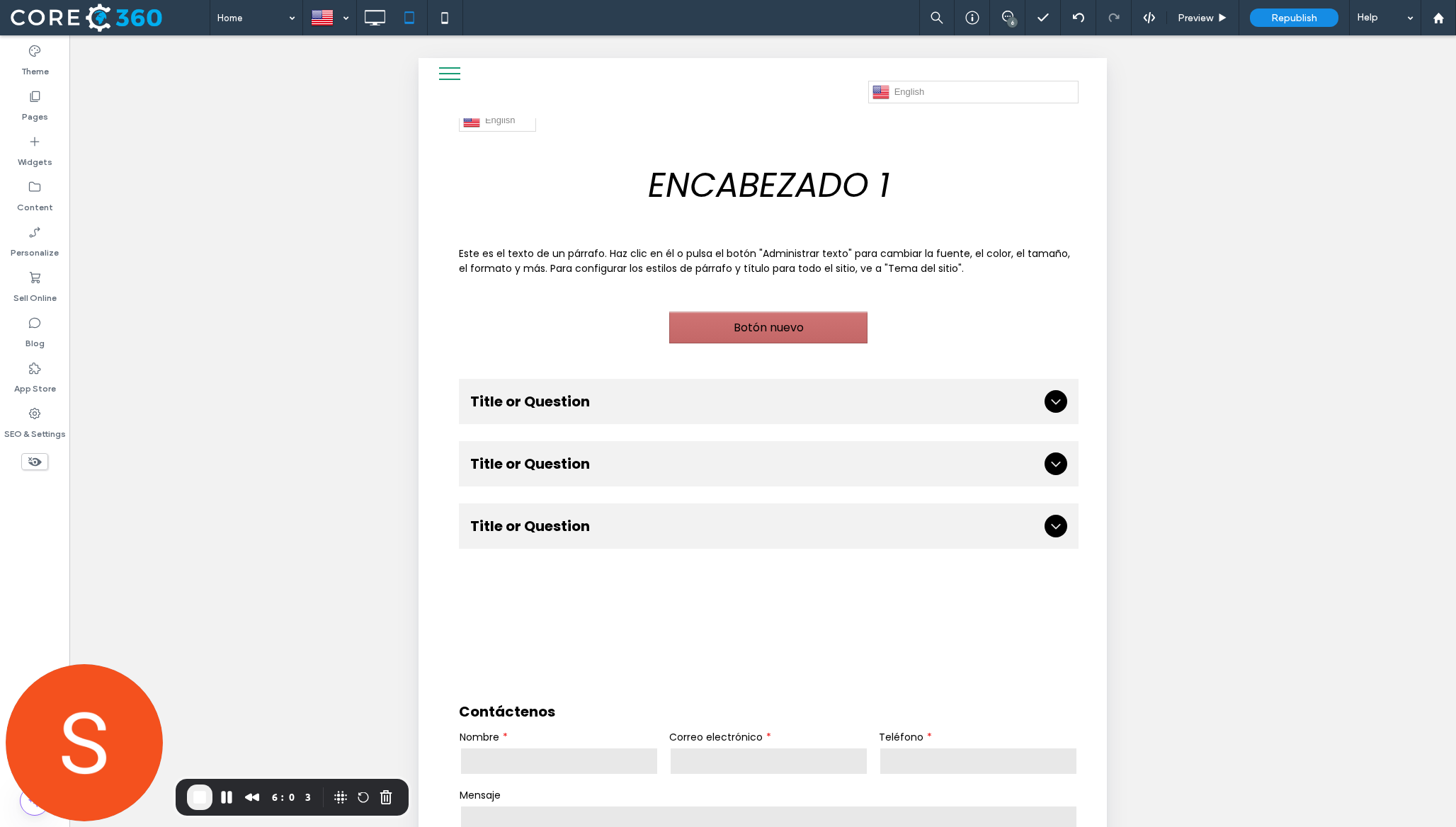
click at [207, 792] on span "End Recording" at bounding box center [200, 797] width 17 height 17
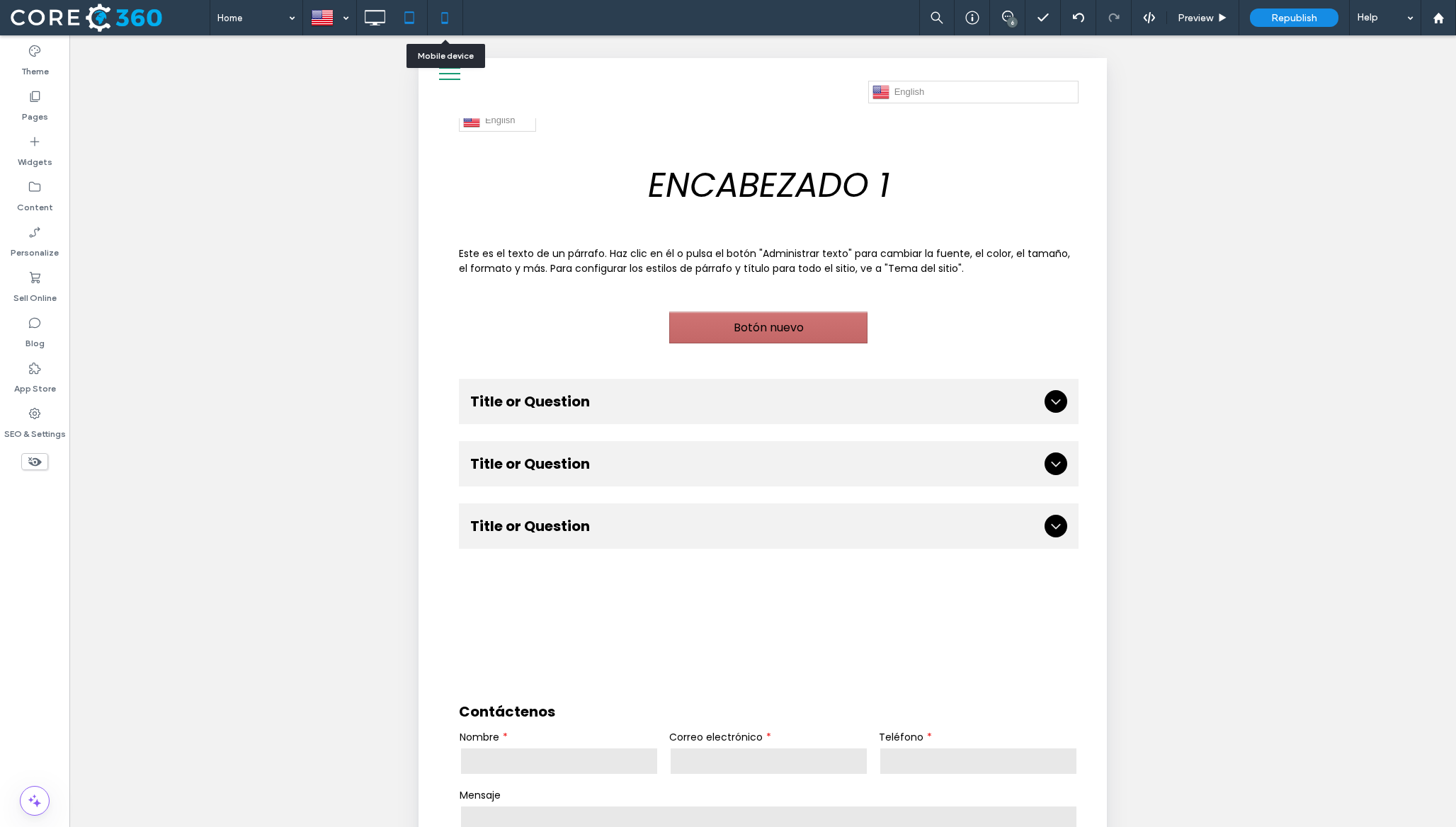
click at [449, 17] on icon at bounding box center [444, 18] width 28 height 28
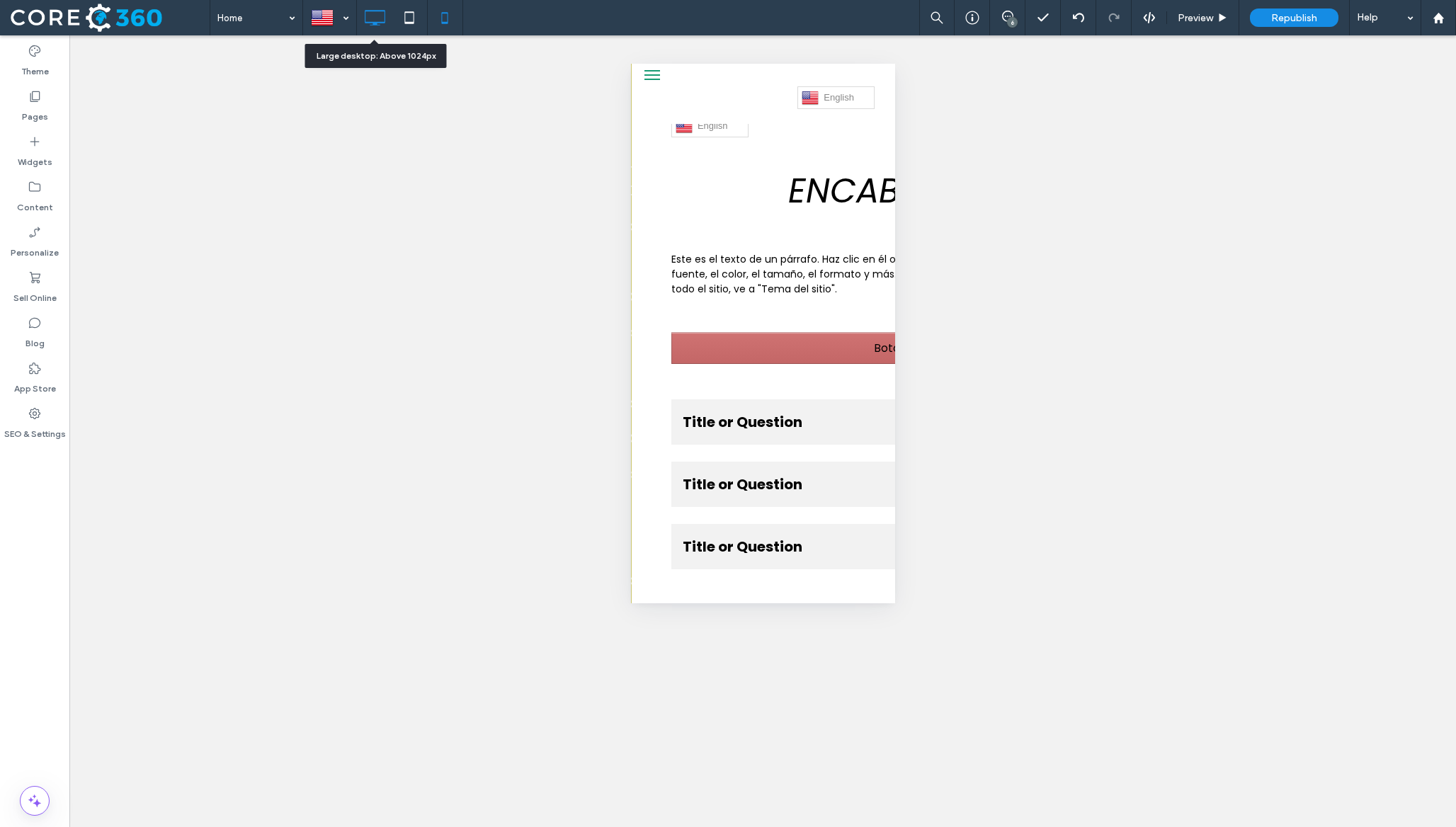
click at [365, 20] on icon at bounding box center [374, 18] width 28 height 28
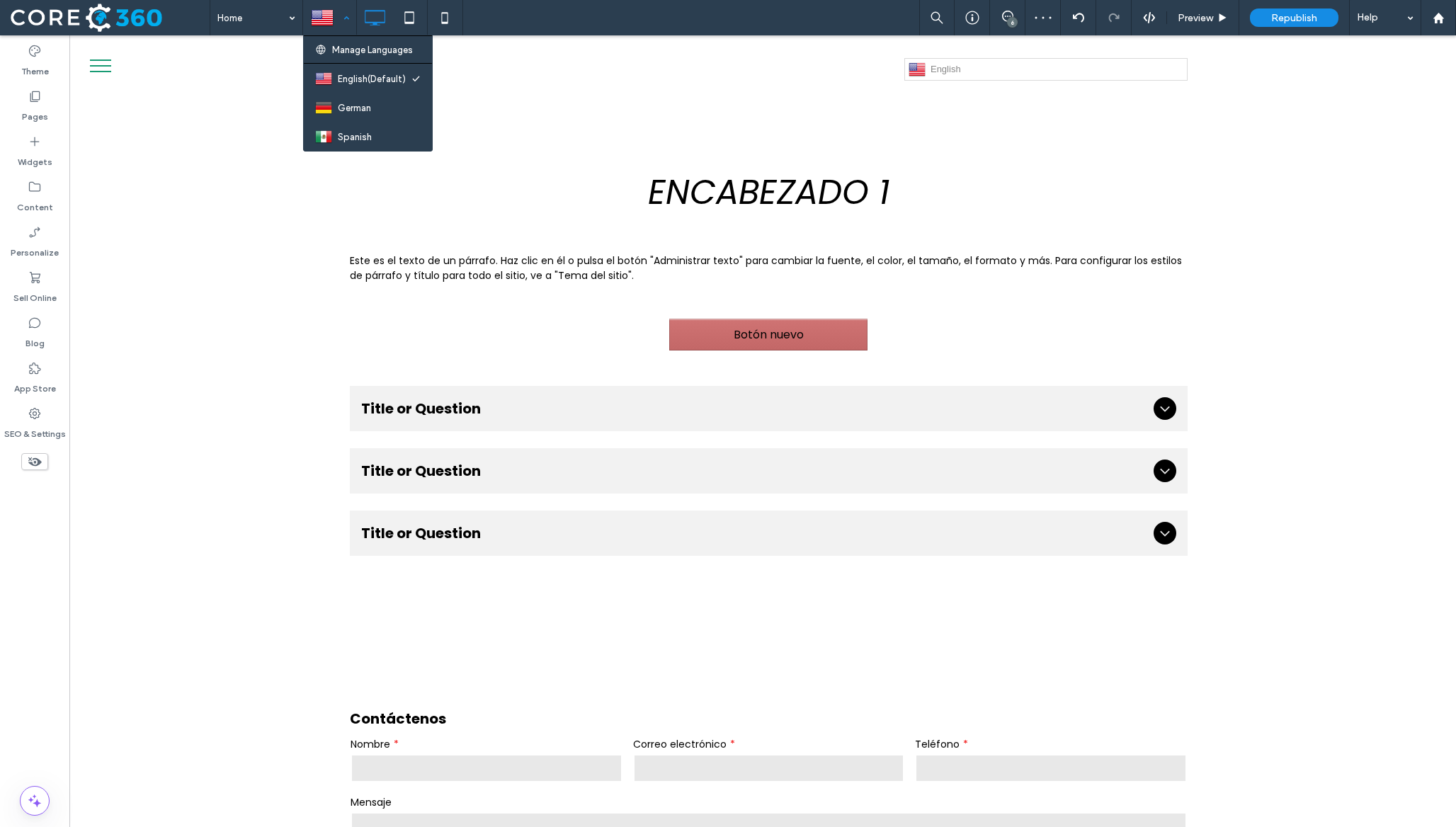
click at [345, 24] on div at bounding box center [329, 18] width 52 height 34
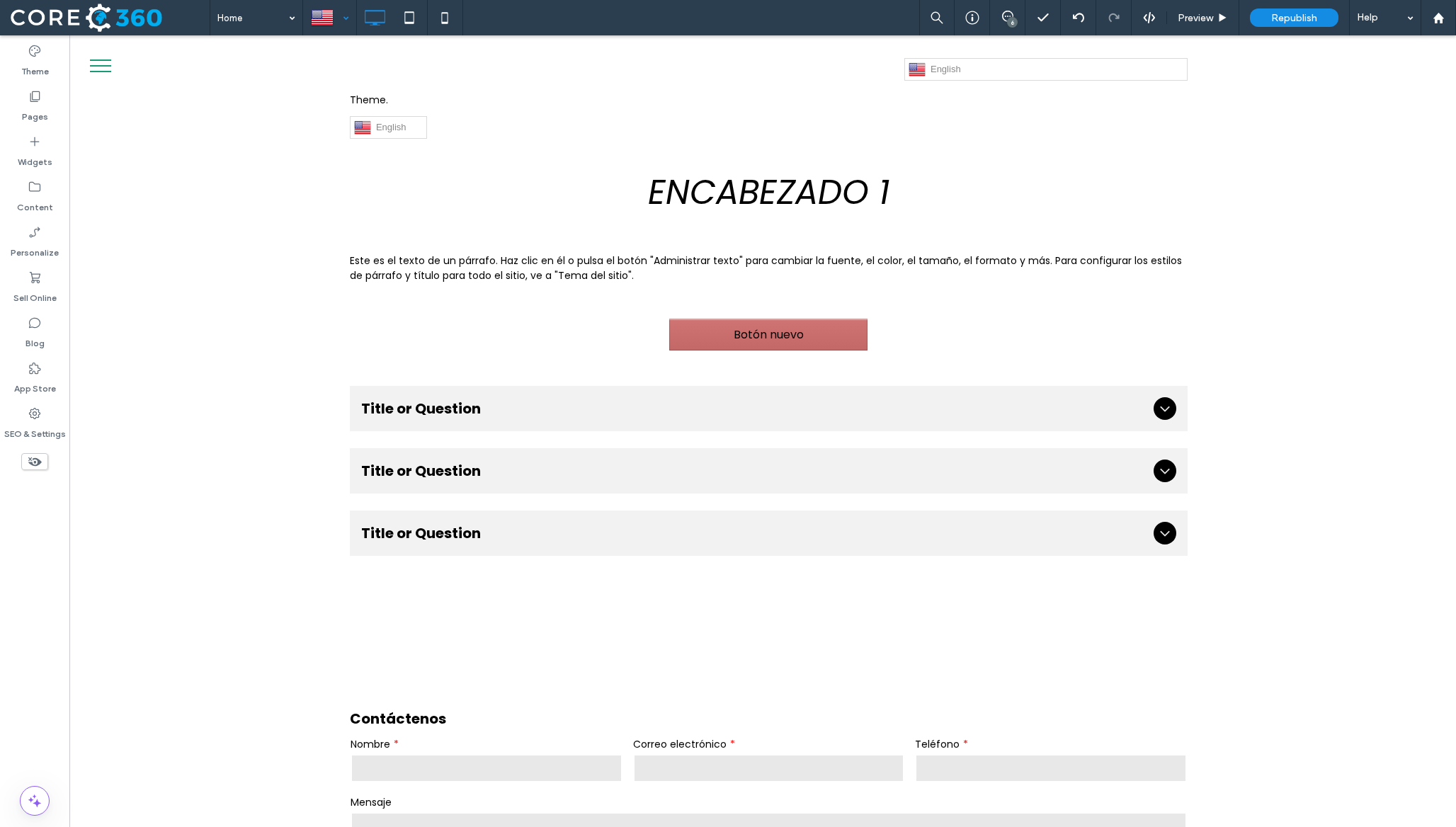
click at [316, 28] on div at bounding box center [728, 414] width 1456 height 827
click at [323, 20] on div at bounding box center [728, 414] width 1456 height 827
click at [336, 22] on div at bounding box center [728, 414] width 1456 height 827
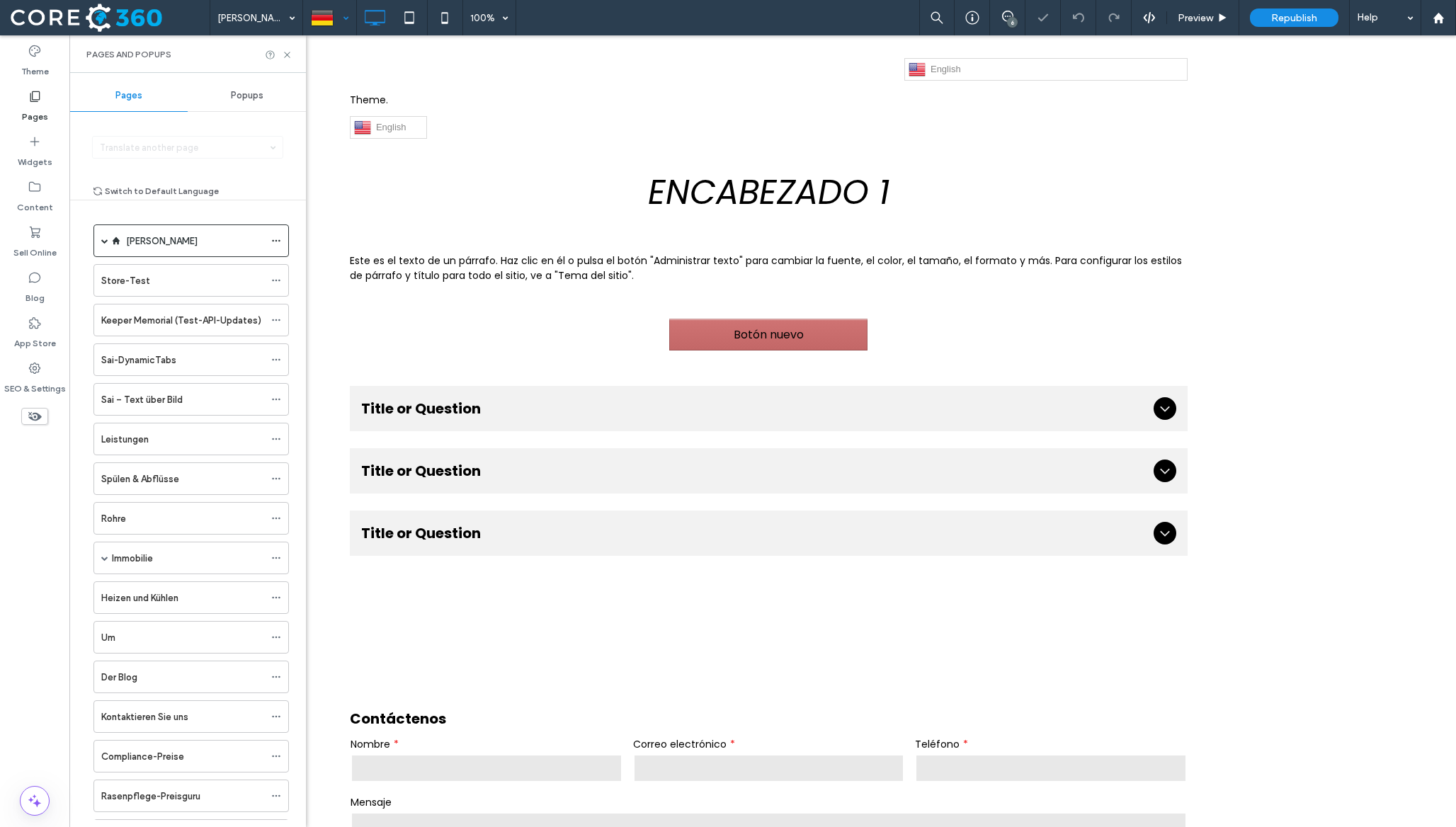
click at [329, 22] on div at bounding box center [329, 18] width 52 height 34
click at [286, 54] on div at bounding box center [728, 414] width 1456 height 827
click at [287, 54] on div "[PERSON_NAME] 100% 6 Preview Republish Help Site Comments Team & Clients Automa…" at bounding box center [728, 414] width 1456 height 827
click at [293, 54] on div "Pages and Popups" at bounding box center [188, 54] width 237 height 38
click at [290, 53] on icon at bounding box center [288, 55] width 11 height 11
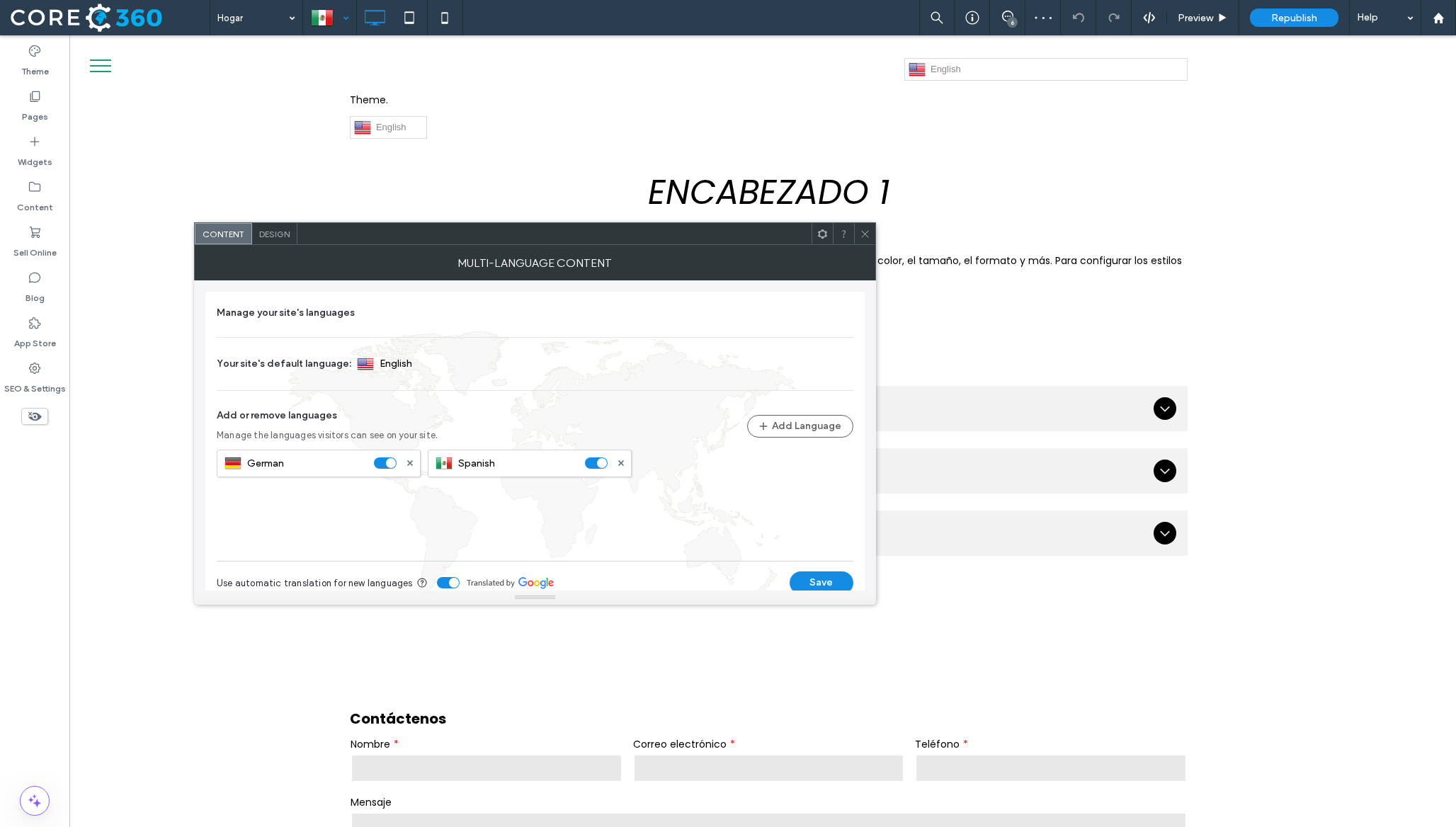
click at [287, 236] on span "Design" at bounding box center [274, 234] width 31 height 11
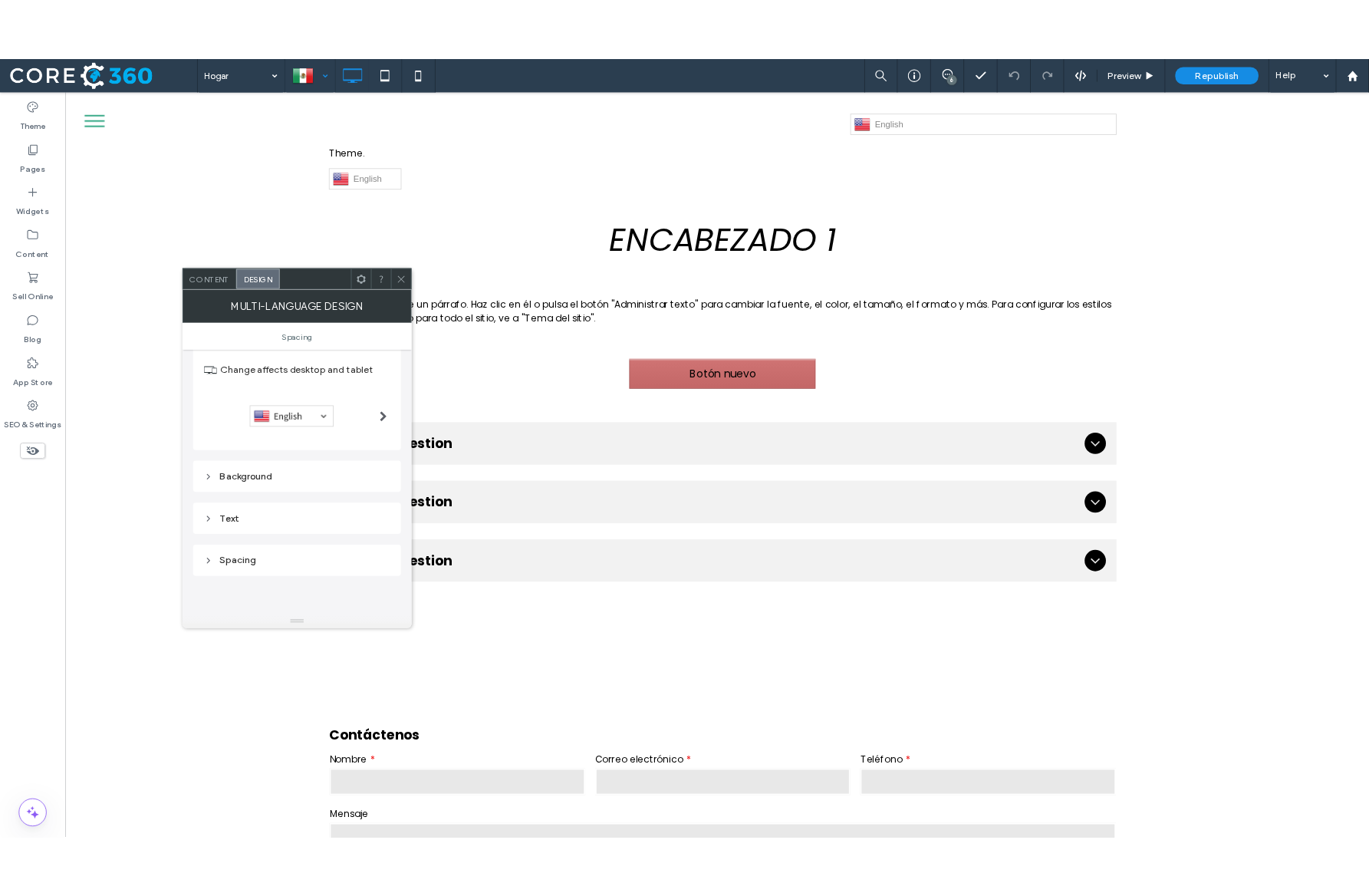
scroll to position [48, 0]
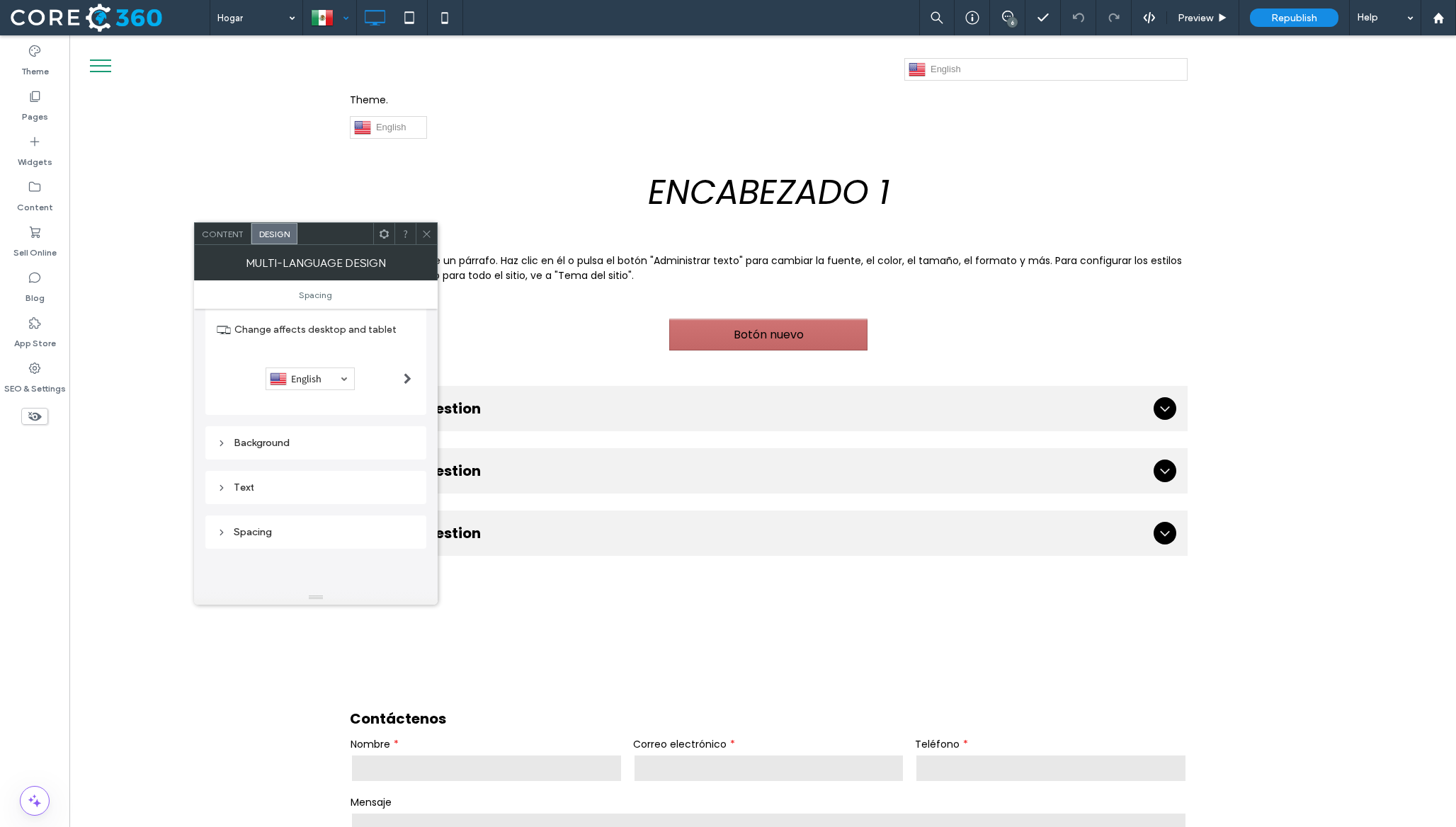
click at [387, 385] on div at bounding box center [316, 378] width 198 height 22
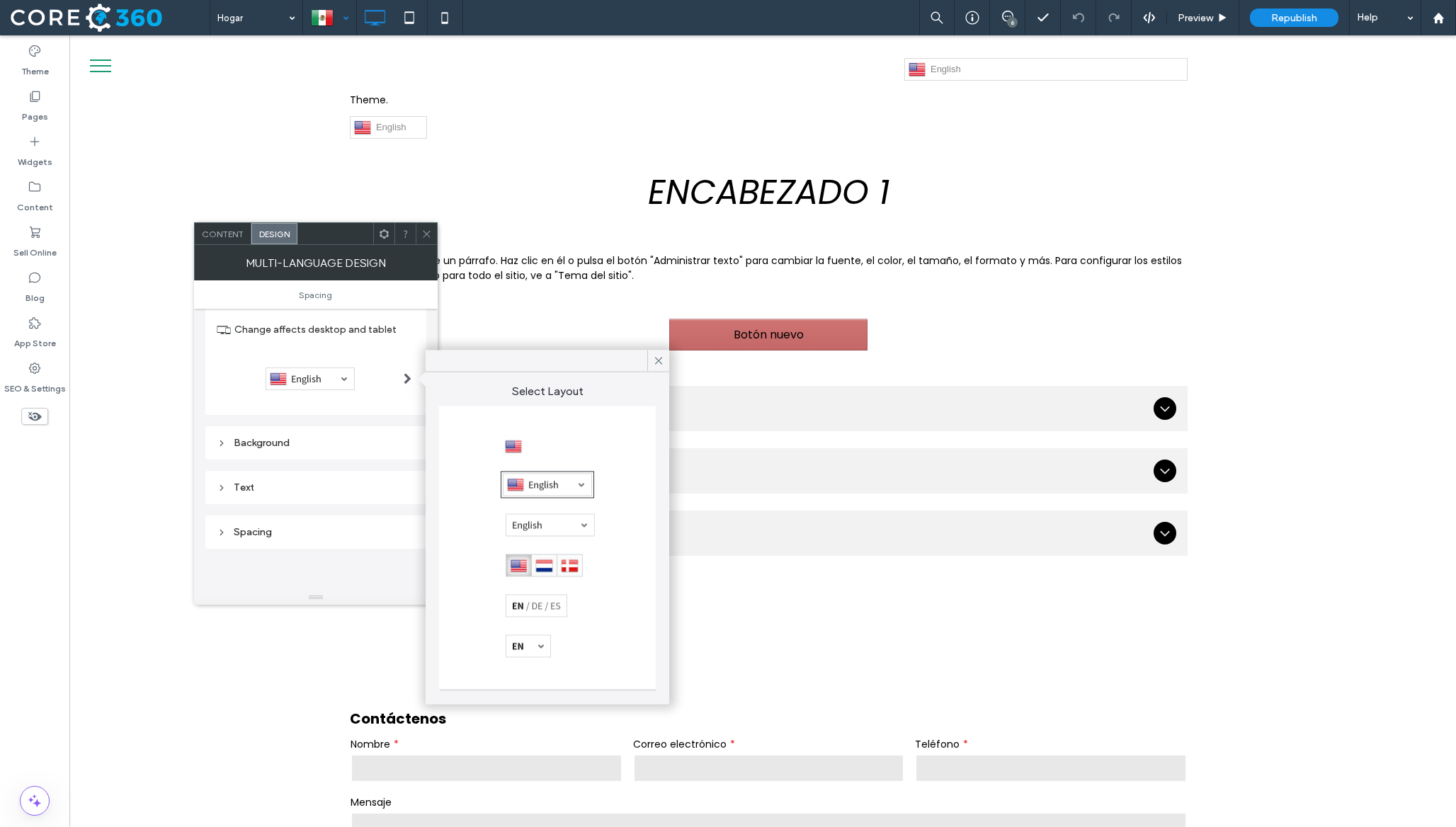
click at [512, 451] on div at bounding box center [514, 447] width 18 height 18
click at [532, 483] on div at bounding box center [547, 484] width 89 height 22
click at [423, 236] on icon at bounding box center [427, 234] width 11 height 11
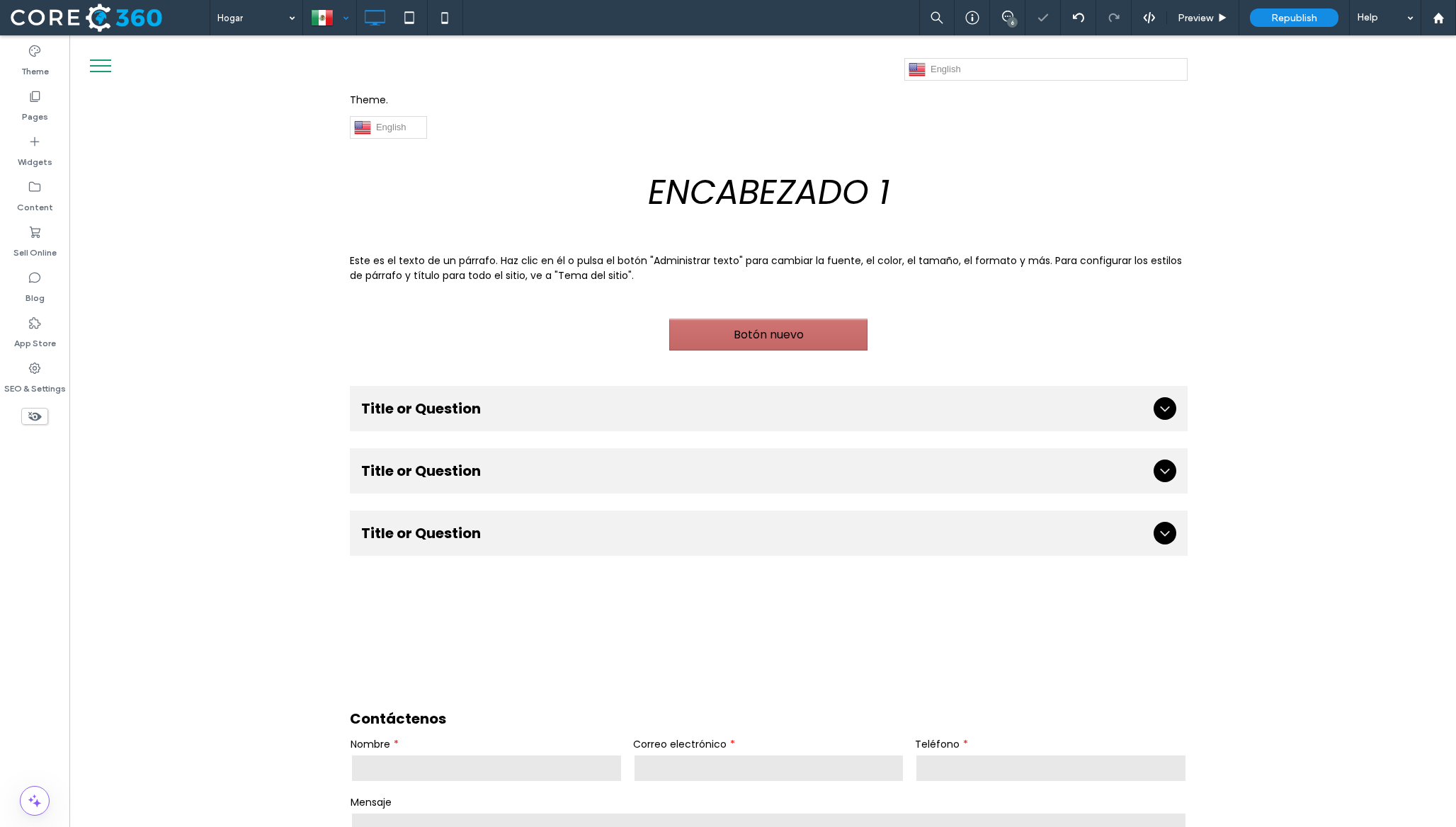
click at [344, 10] on div at bounding box center [329, 18] width 52 height 34
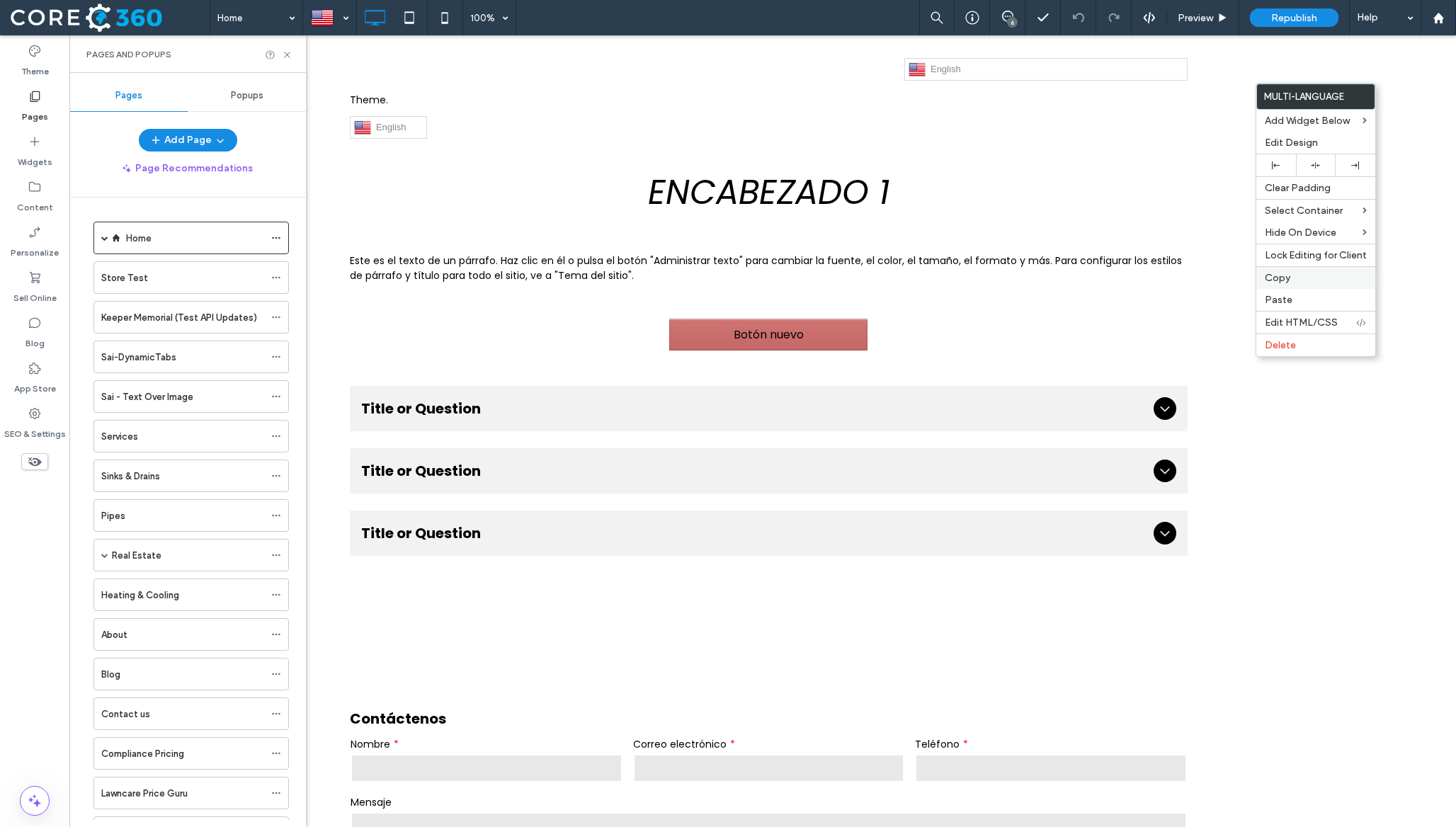
click at [1343, 274] on label "Copy" at bounding box center [1315, 278] width 102 height 12
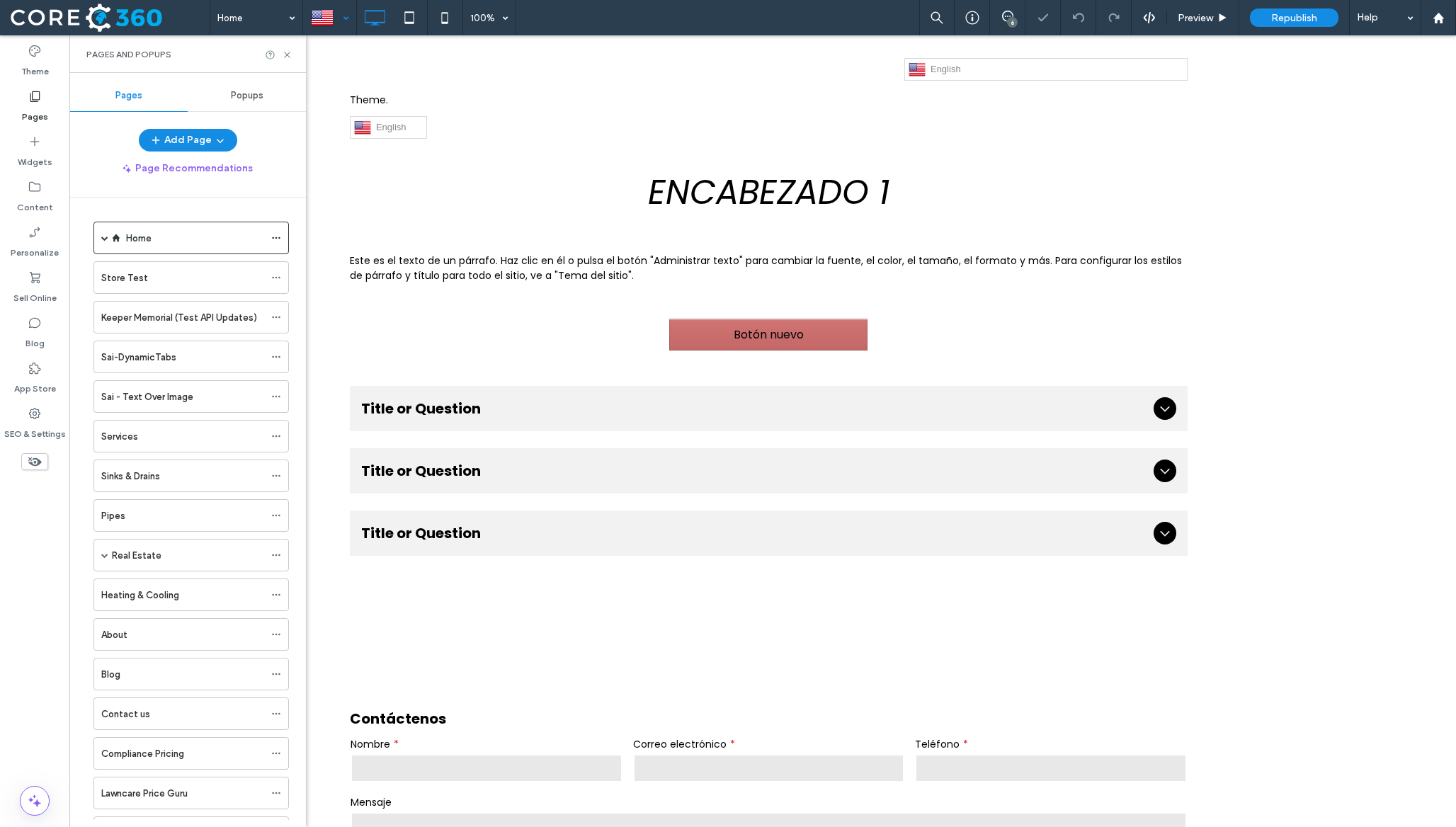
click at [336, 12] on div at bounding box center [329, 18] width 52 height 34
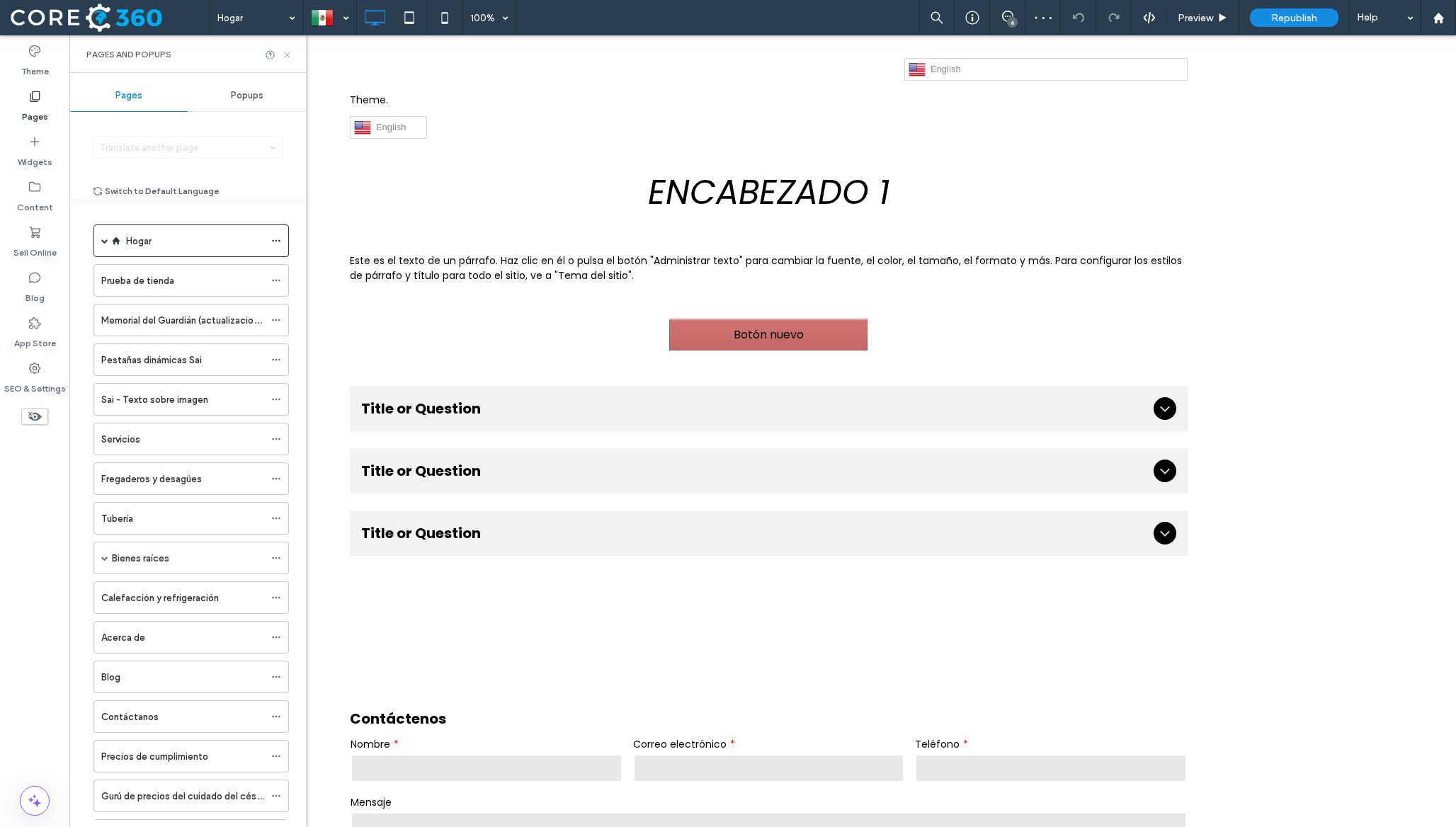
click at [290, 55] on icon at bounding box center [288, 55] width 11 height 11
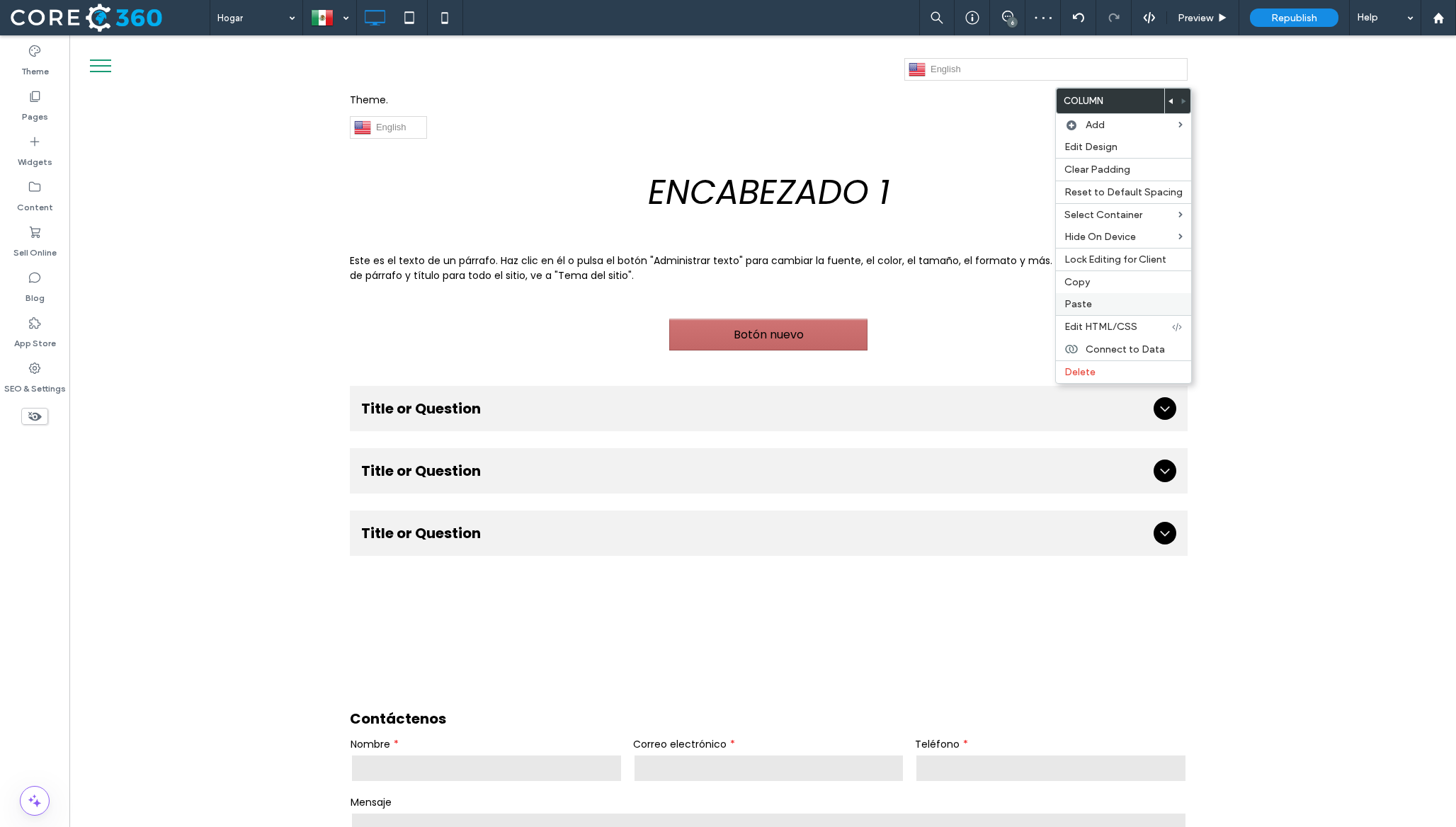
click at [1107, 294] on div "Paste" at bounding box center [1124, 304] width 135 height 22
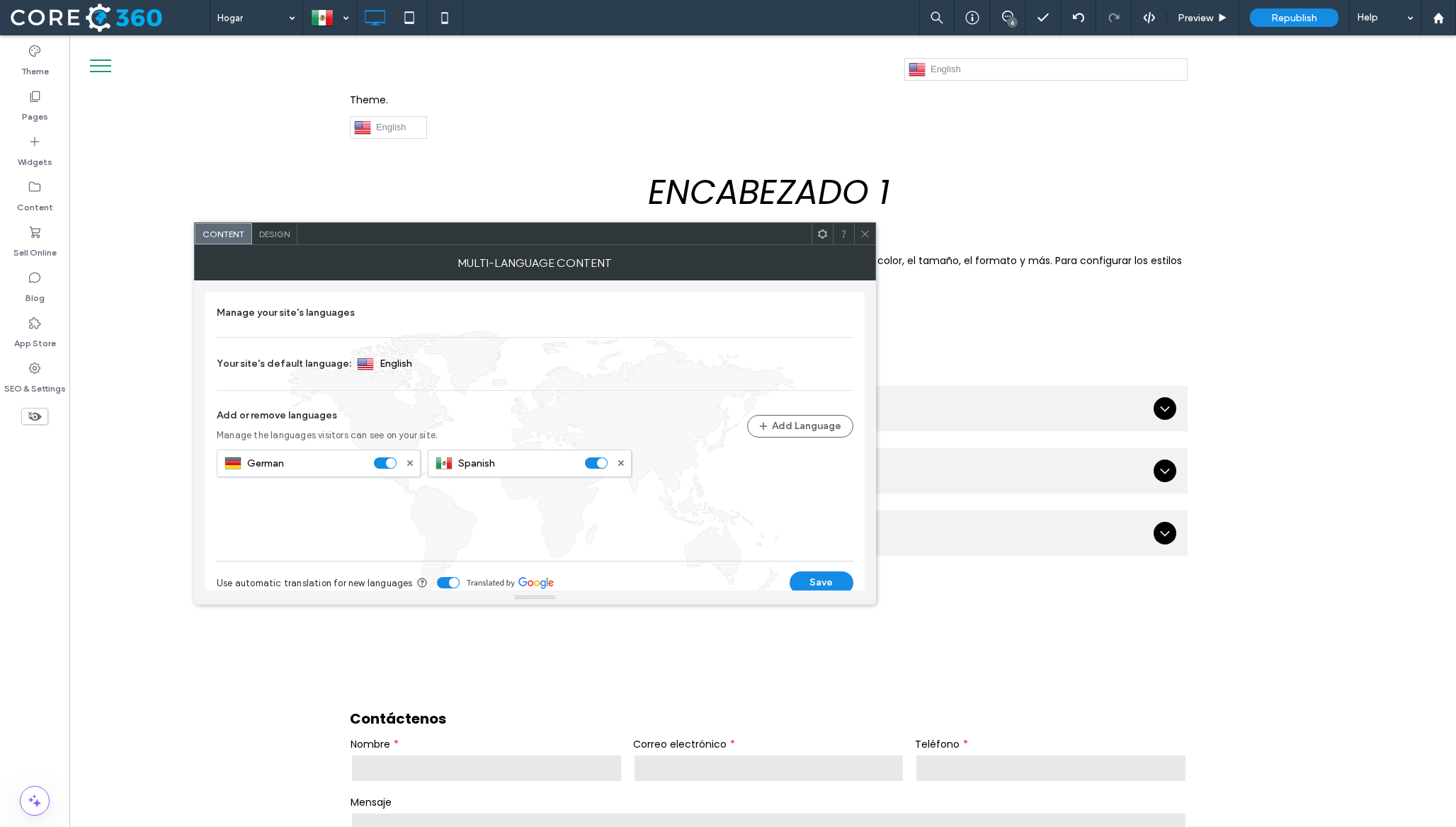
click at [864, 234] on use at bounding box center [864, 233] width 7 height 7
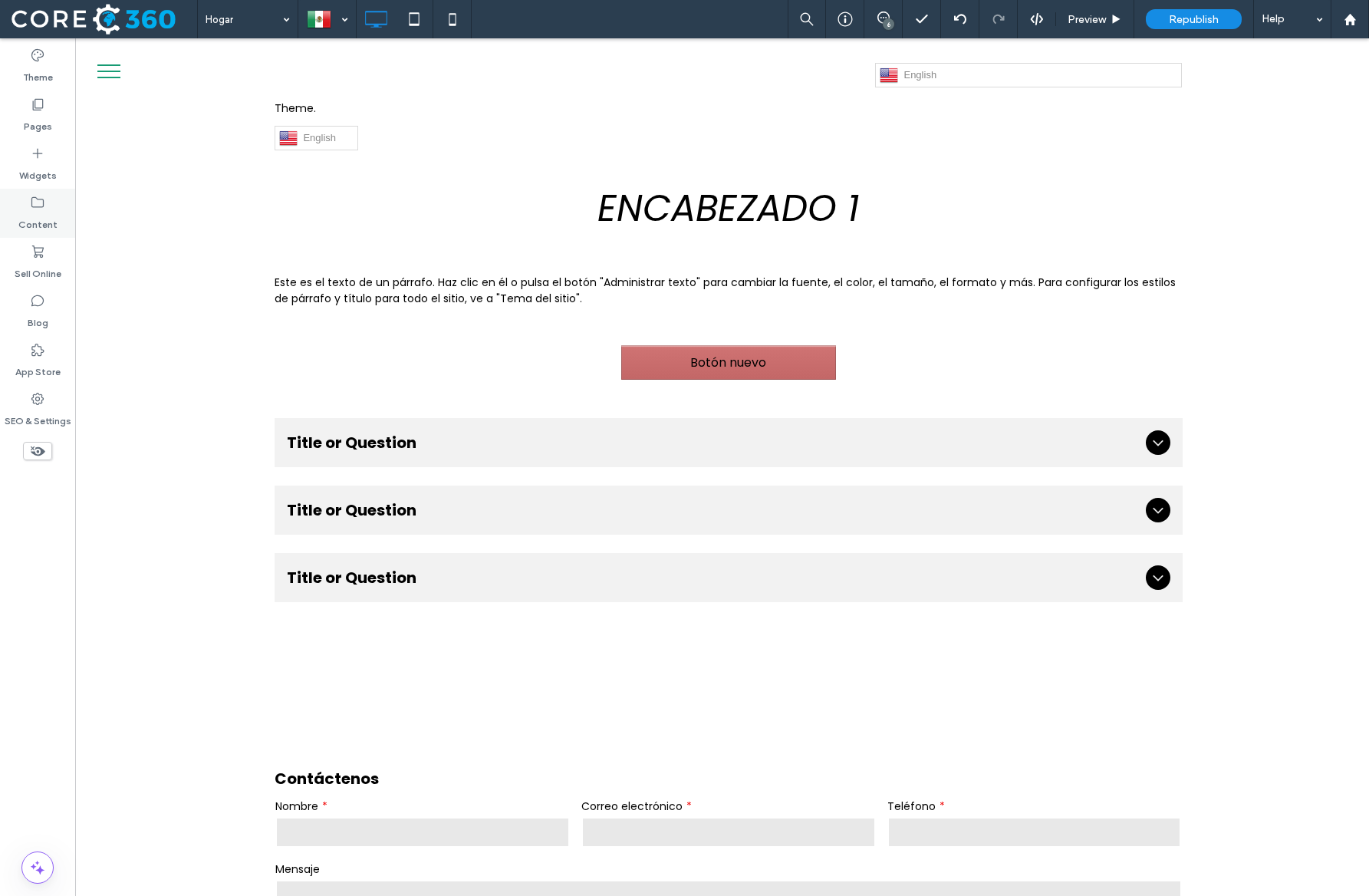
click at [49, 194] on div "Content" at bounding box center [37, 213] width 75 height 49
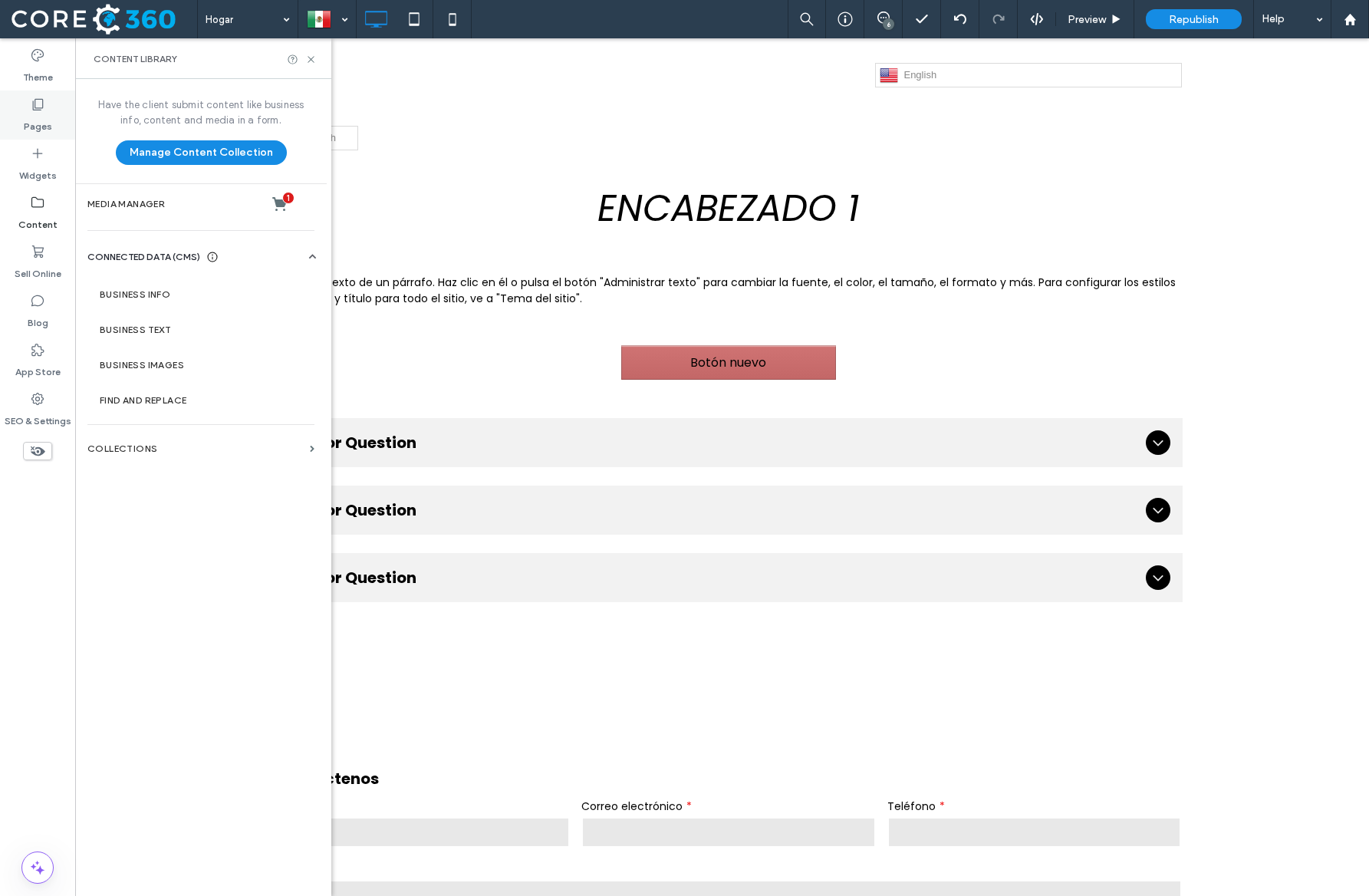
click at [53, 118] on div "Pages" at bounding box center [37, 115] width 75 height 49
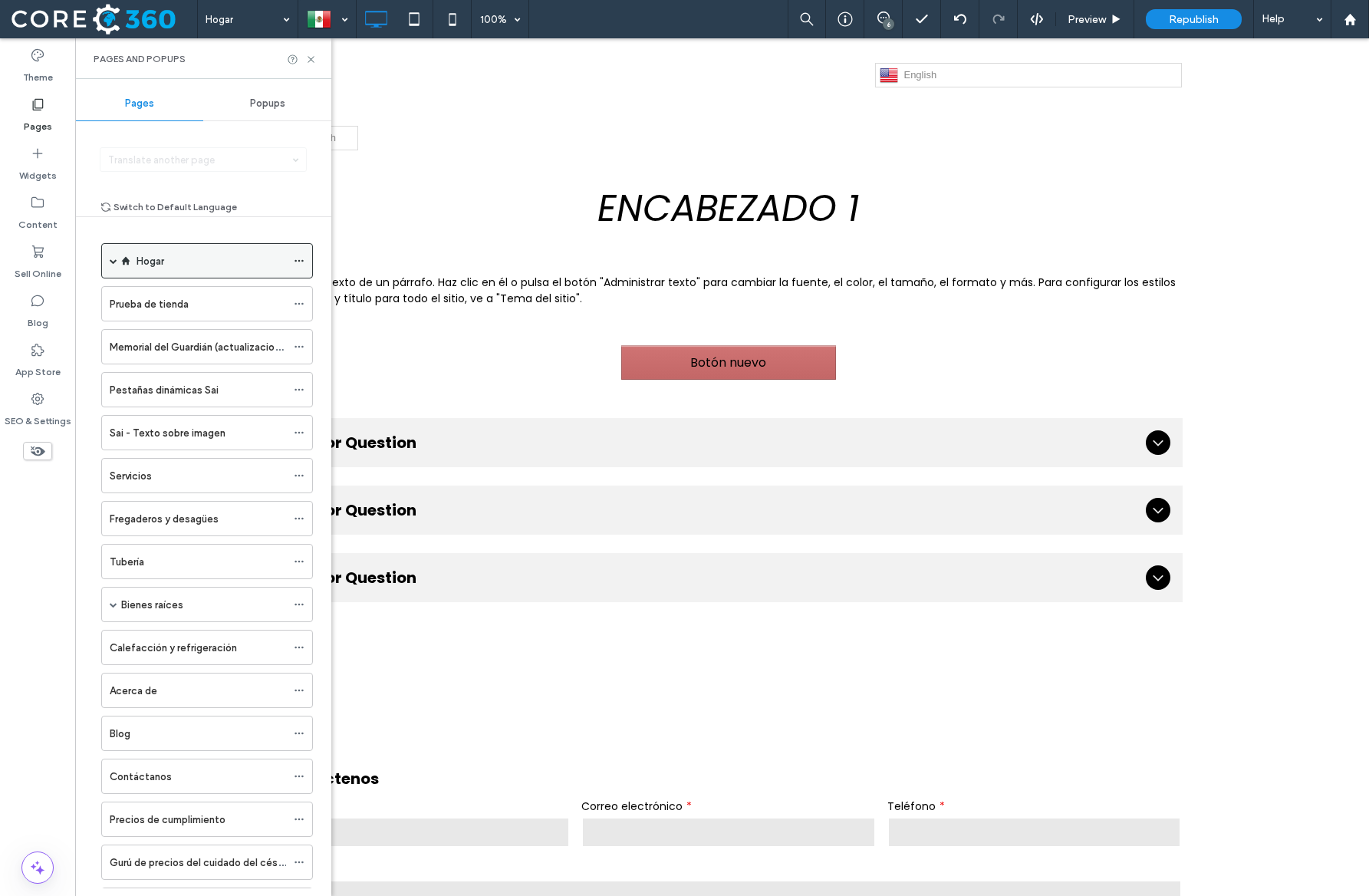
click at [300, 256] on icon at bounding box center [299, 261] width 11 height 11
